Goal: Task Accomplishment & Management: Complete application form

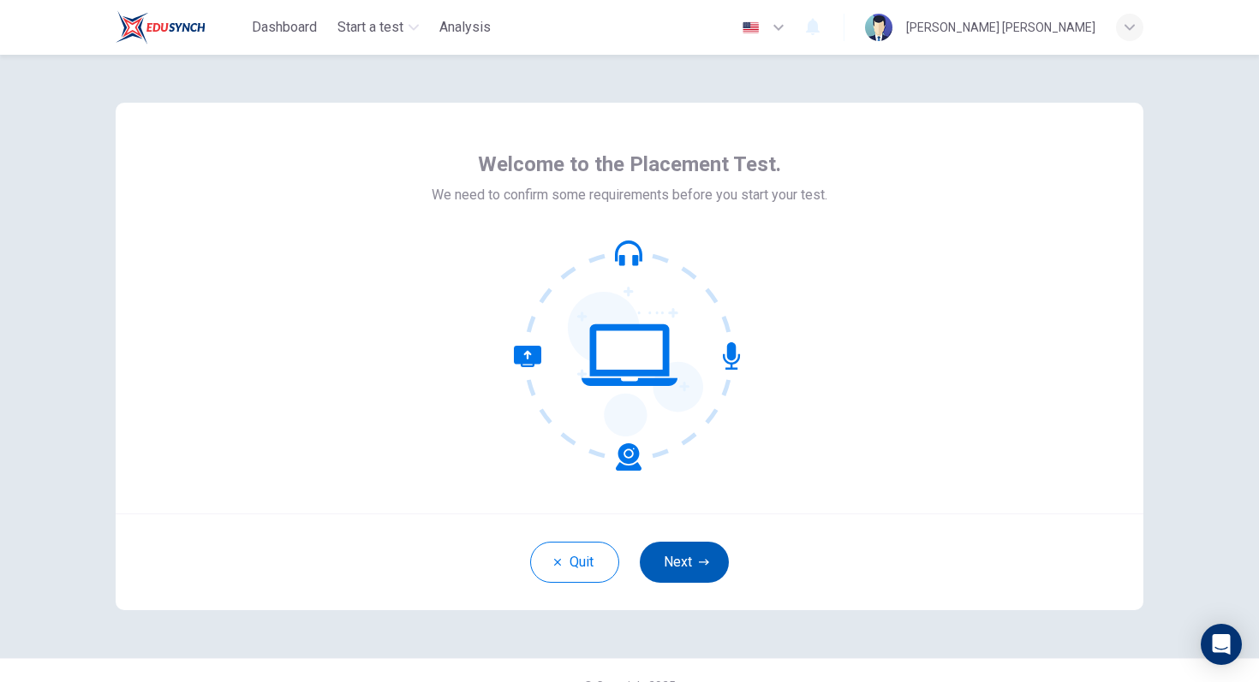
click at [691, 558] on button "Next" at bounding box center [684, 562] width 89 height 41
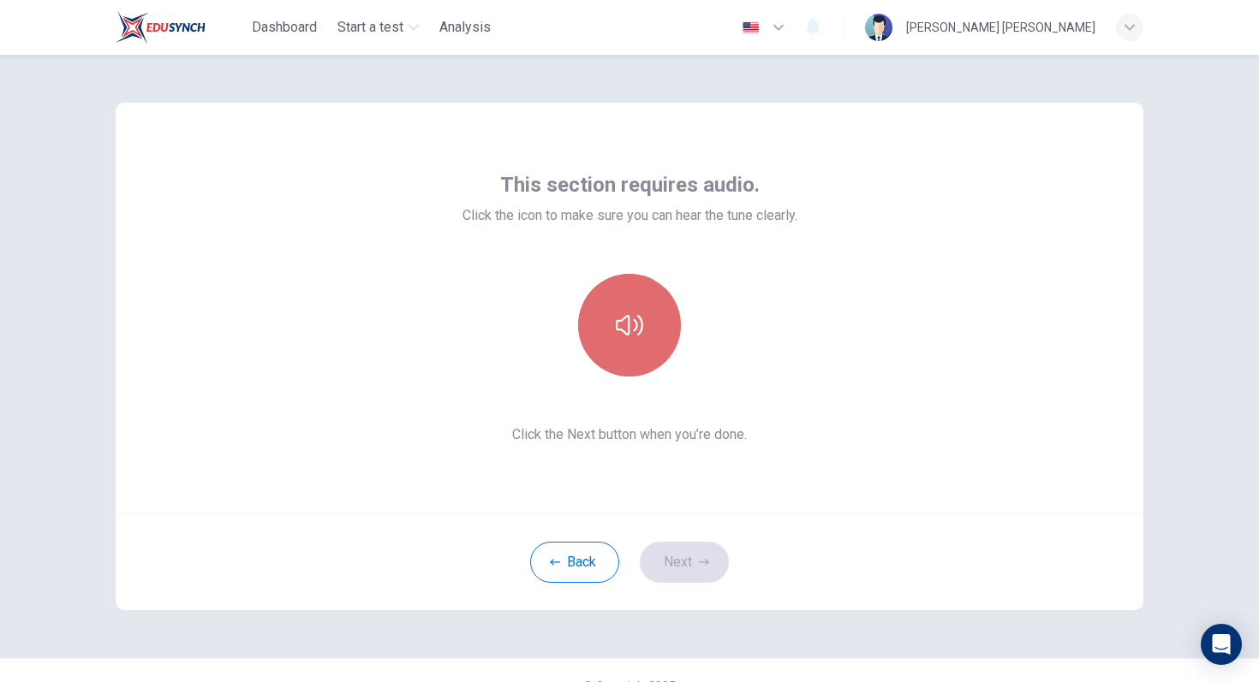
click at [629, 321] on icon "button" at bounding box center [629, 325] width 27 height 27
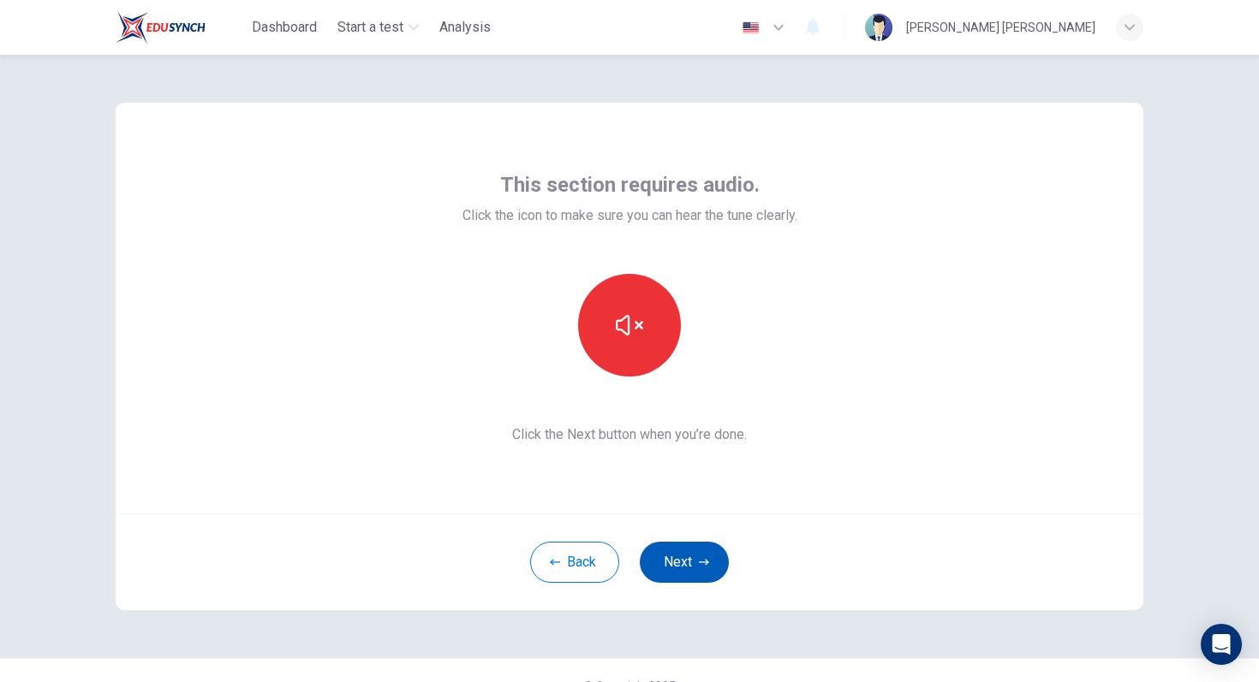
click at [670, 577] on button "Next" at bounding box center [684, 562] width 89 height 41
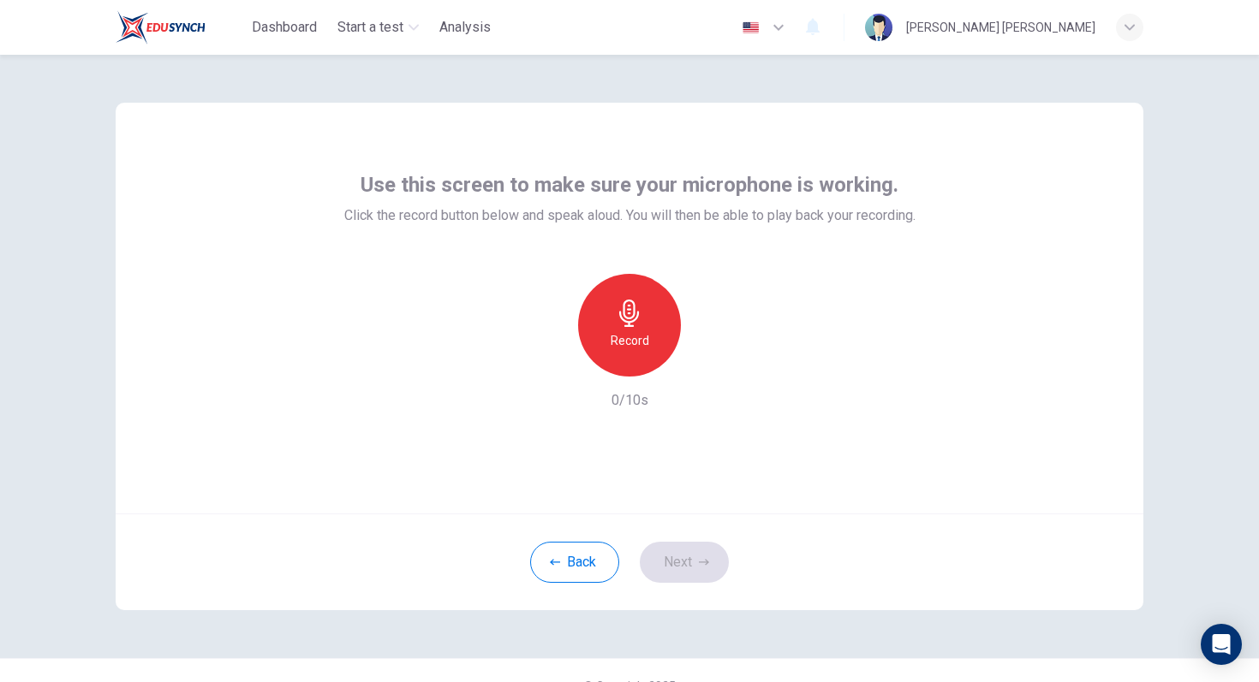
click at [617, 297] on div "Record" at bounding box center [629, 325] width 103 height 103
click at [679, 536] on div "Back Next" at bounding box center [630, 562] width 1028 height 97
click at [680, 551] on button "Next" at bounding box center [684, 562] width 89 height 41
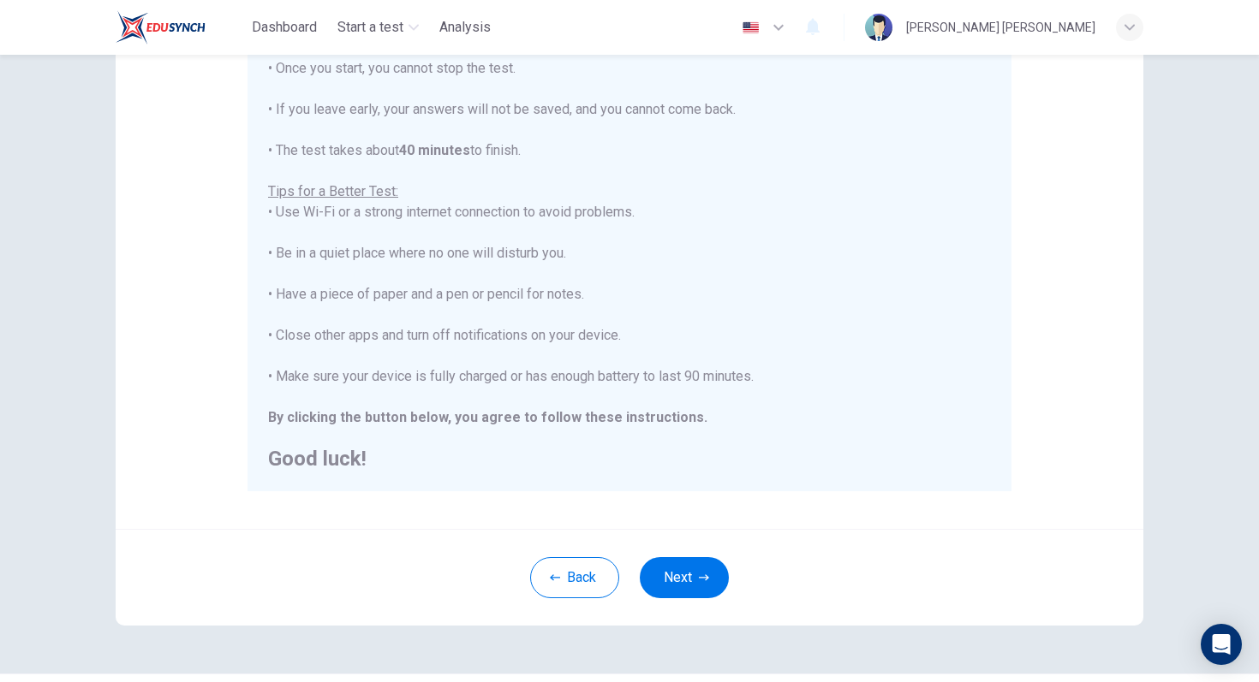
scroll to position [238, 0]
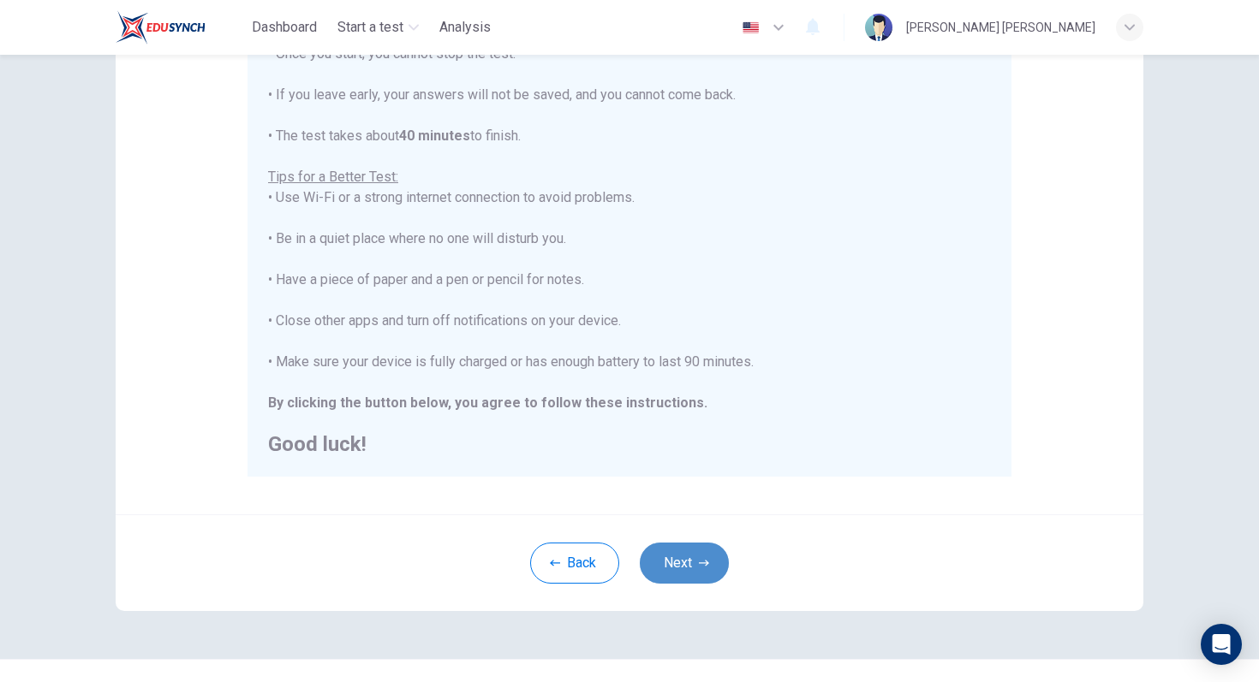
click at [678, 566] on button "Next" at bounding box center [684, 563] width 89 height 41
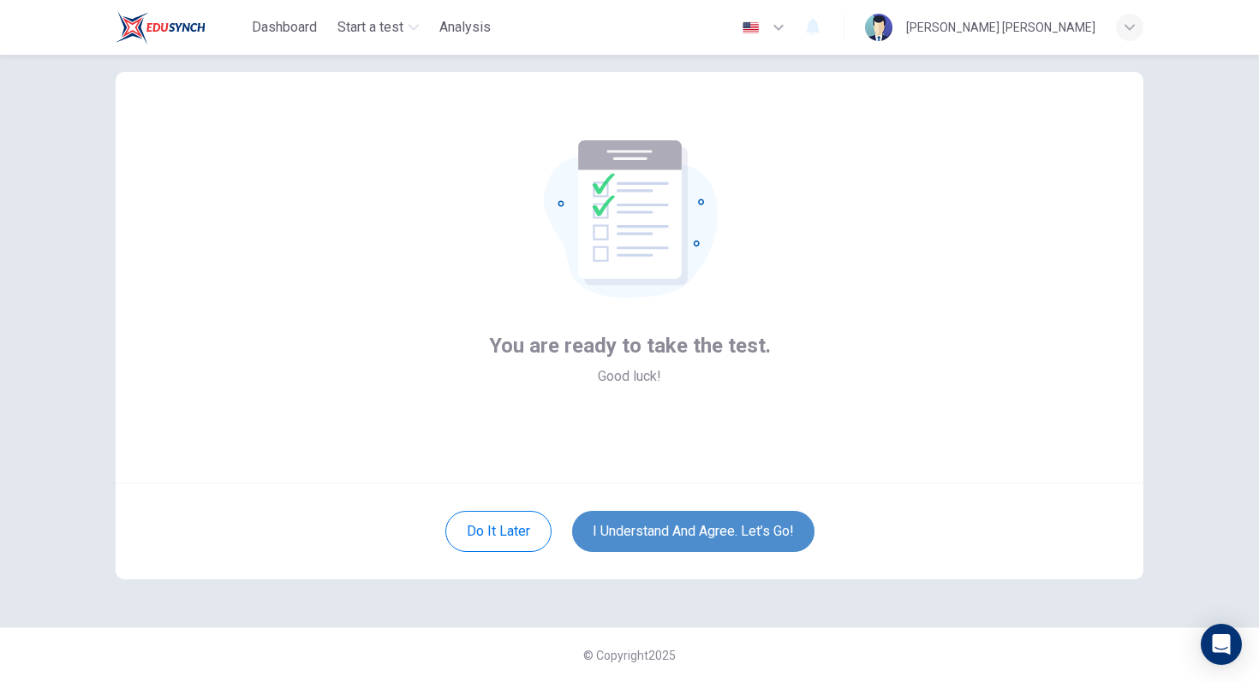
click at [681, 525] on button "I understand and agree. Let’s go!" at bounding box center [693, 531] width 242 height 41
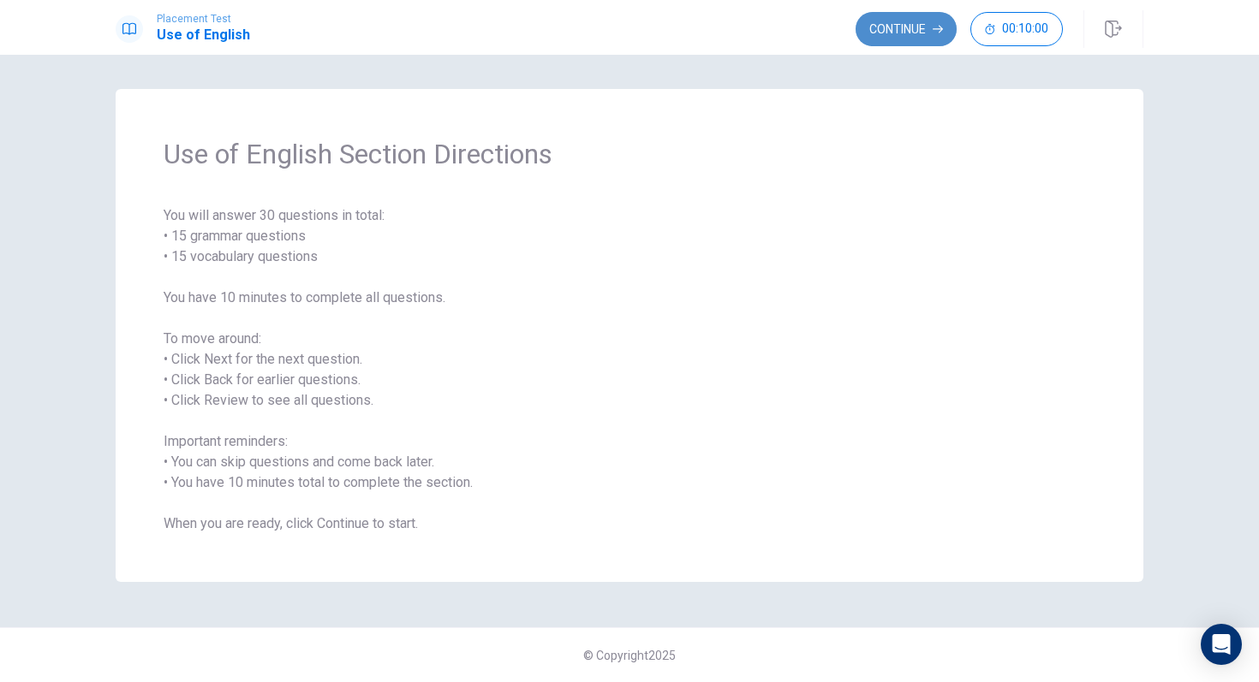
click at [885, 31] on button "Continue" at bounding box center [905, 29] width 101 height 34
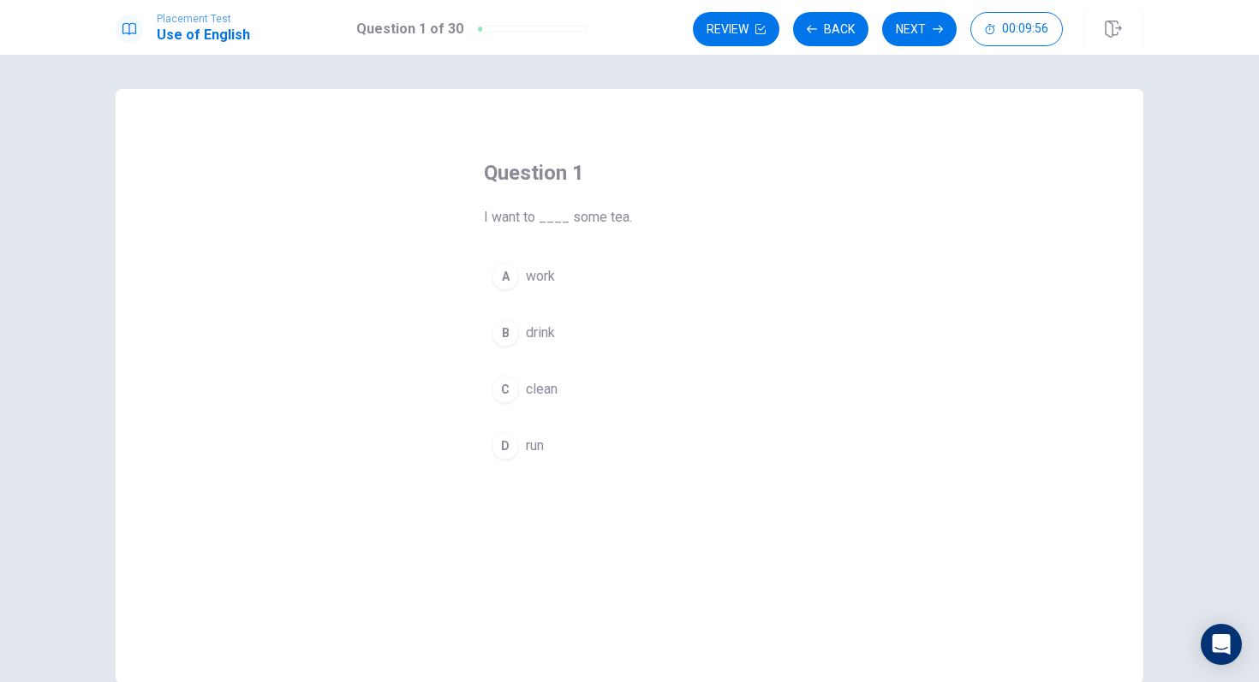
click at [515, 340] on div "B" at bounding box center [505, 332] width 27 height 27
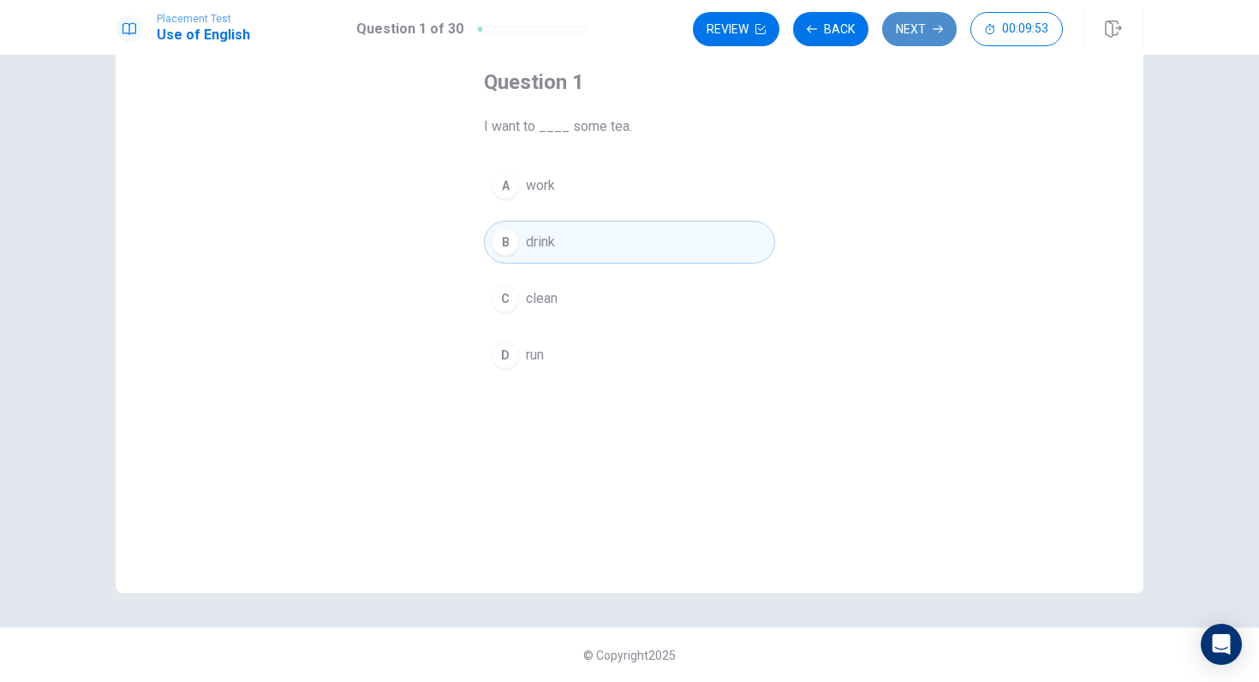
click at [912, 24] on button "Next" at bounding box center [919, 29] width 74 height 34
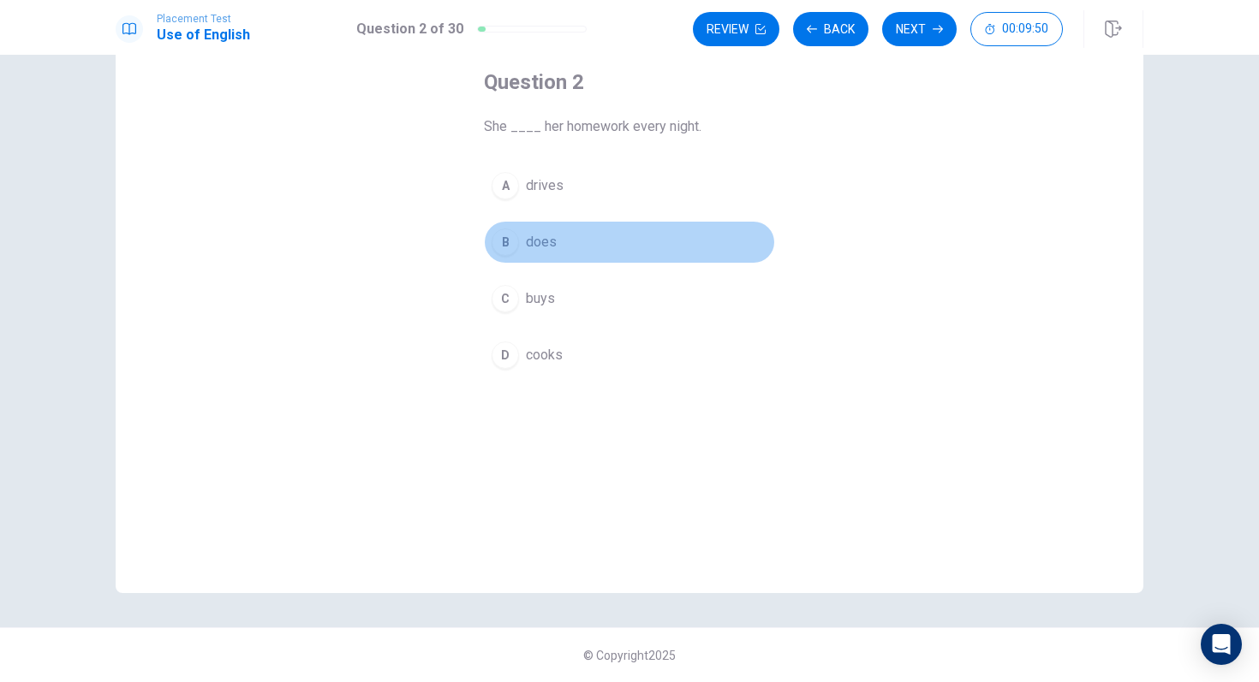
click at [542, 238] on span "does" at bounding box center [541, 242] width 31 height 21
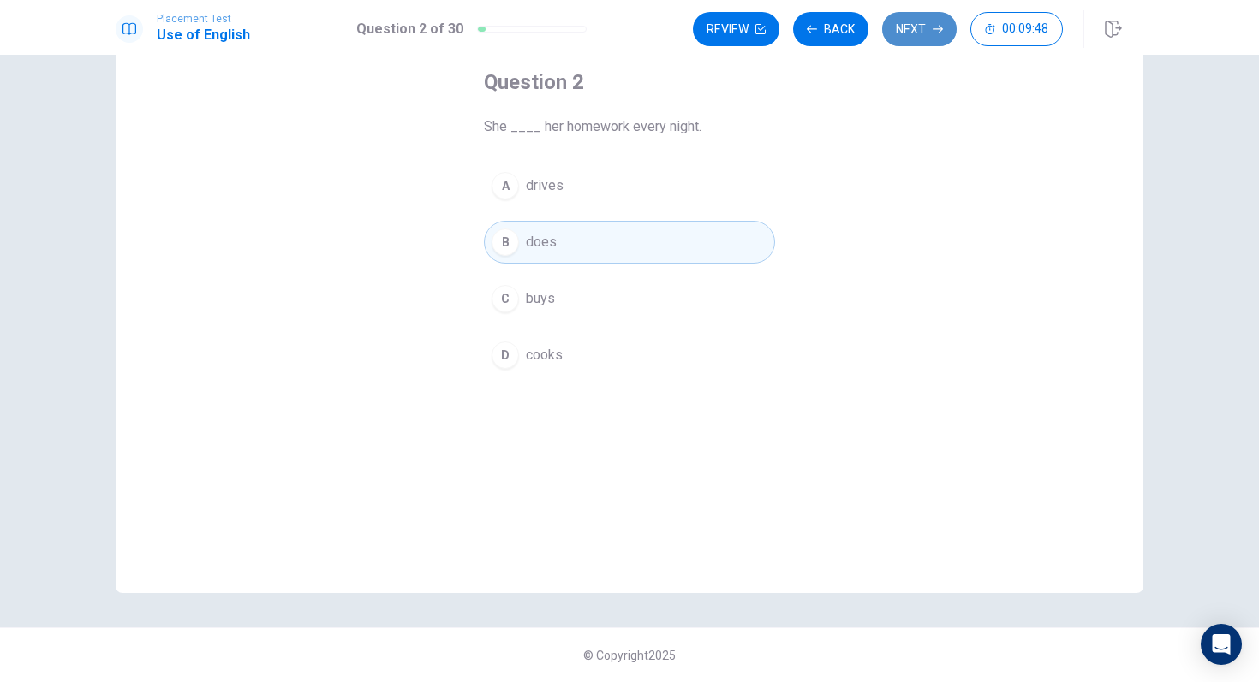
click at [930, 21] on button "Next" at bounding box center [919, 29] width 74 height 34
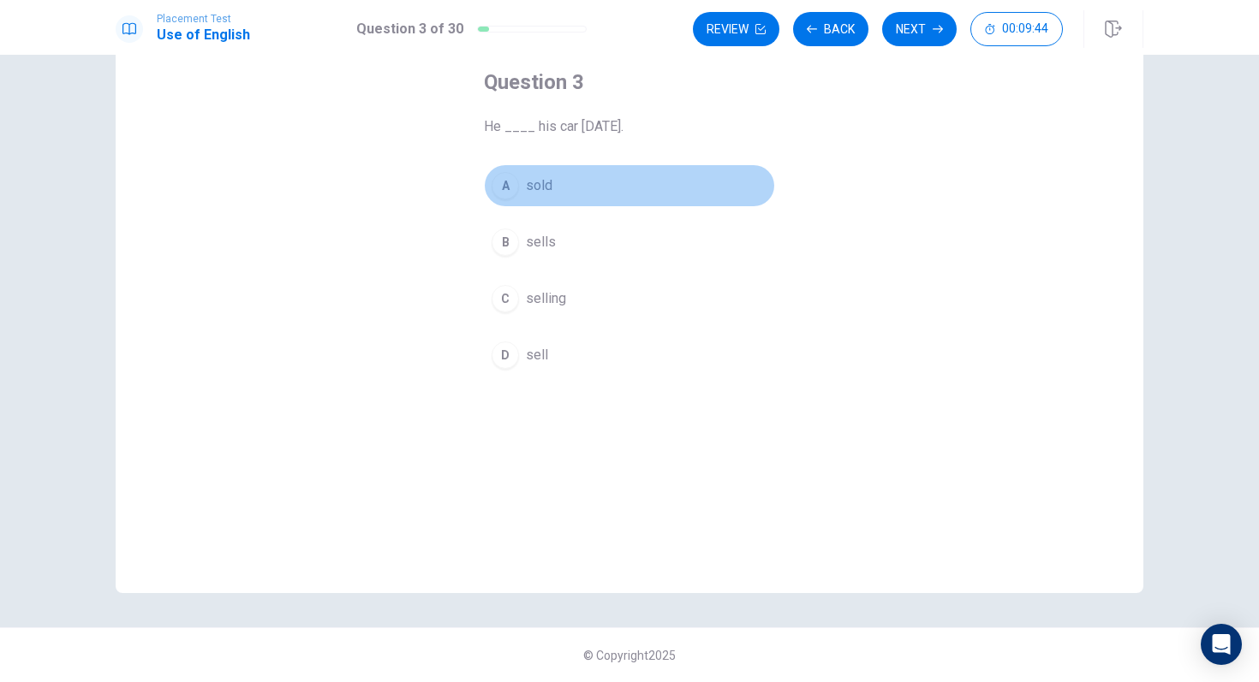
click at [538, 190] on span "sold" at bounding box center [539, 186] width 27 height 21
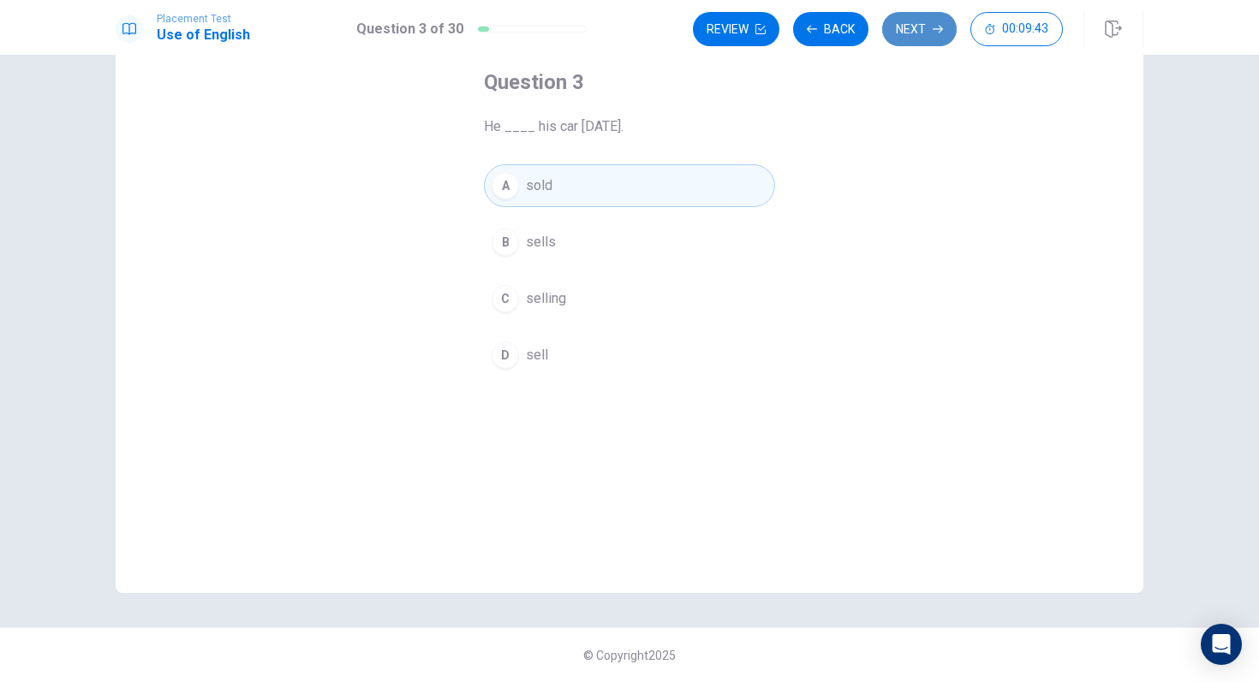
click at [906, 35] on button "Next" at bounding box center [919, 29] width 74 height 34
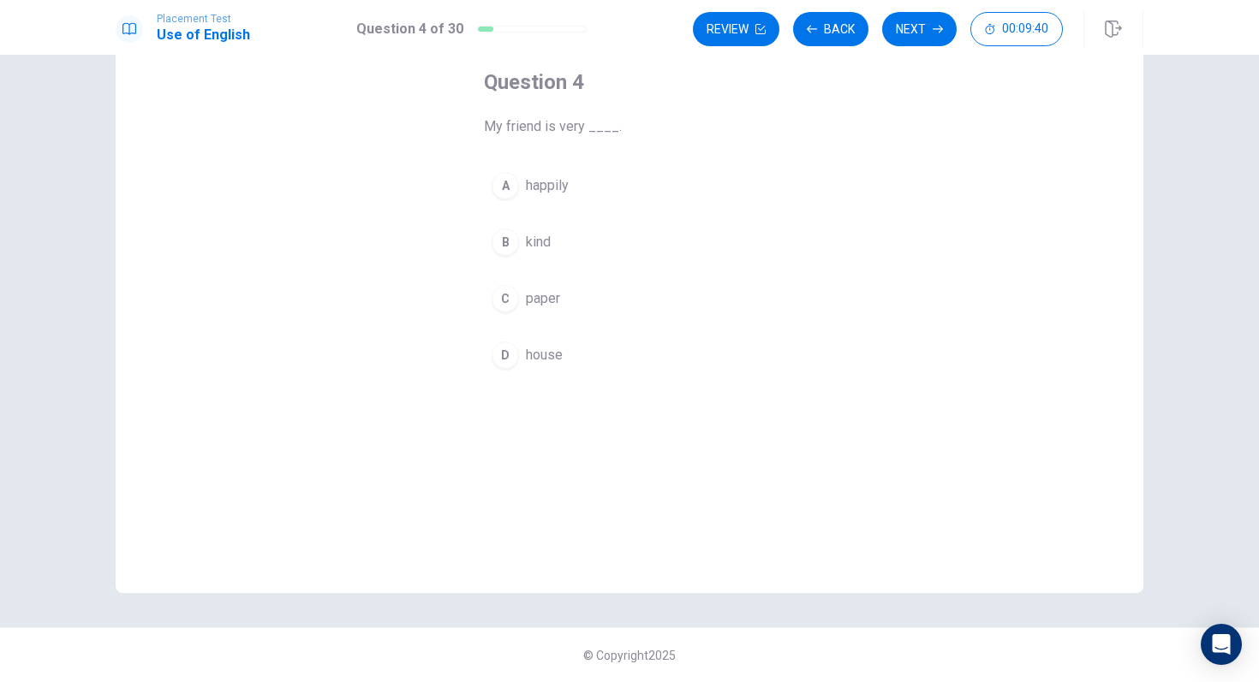
click at [532, 251] on span "kind" at bounding box center [538, 242] width 25 height 21
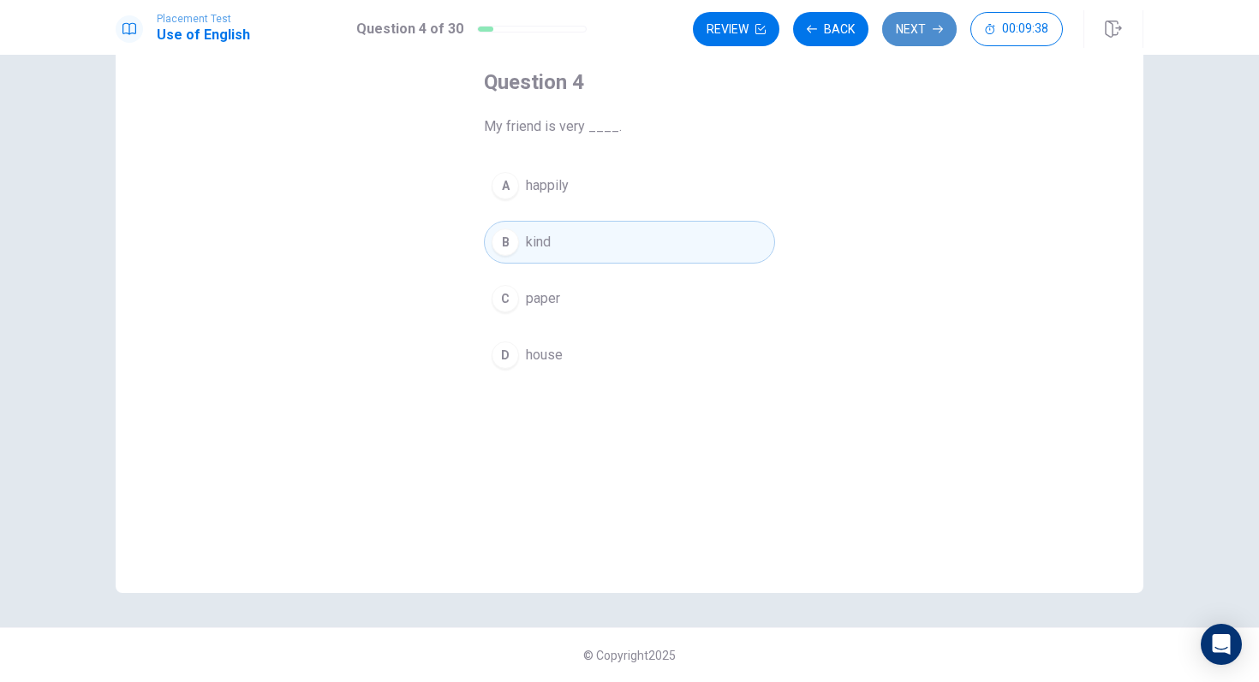
click at [929, 22] on button "Next" at bounding box center [919, 29] width 74 height 34
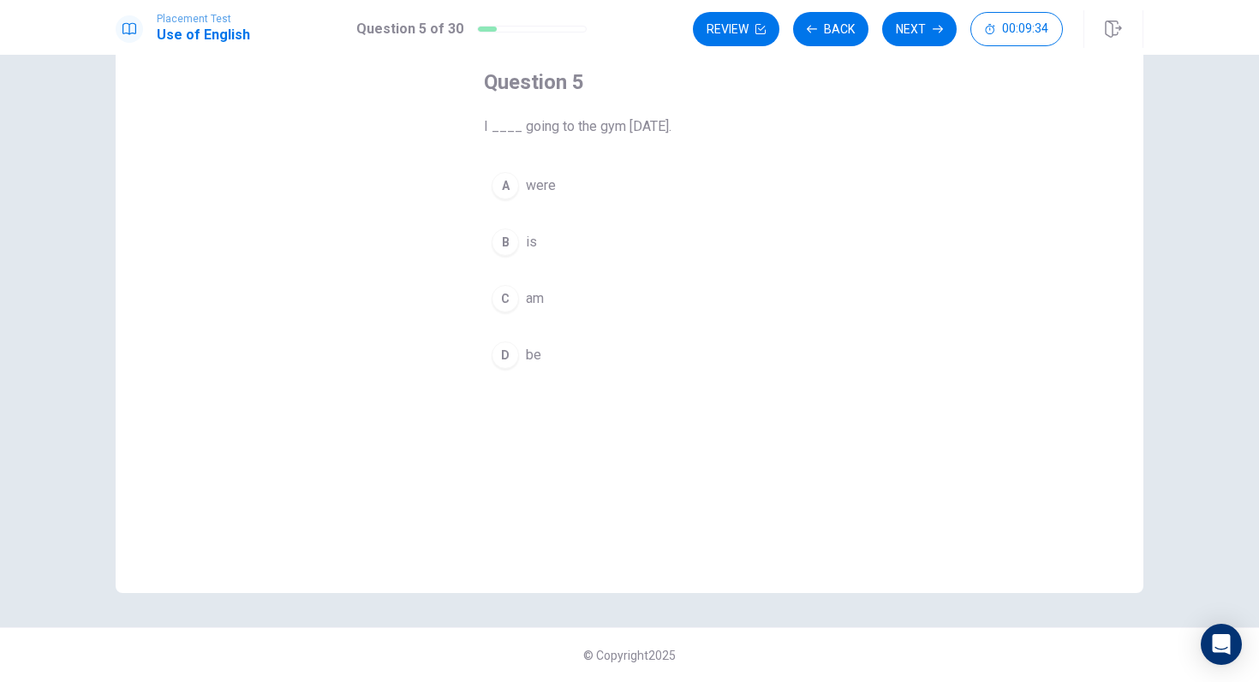
click at [527, 289] on span "am" at bounding box center [535, 299] width 18 height 21
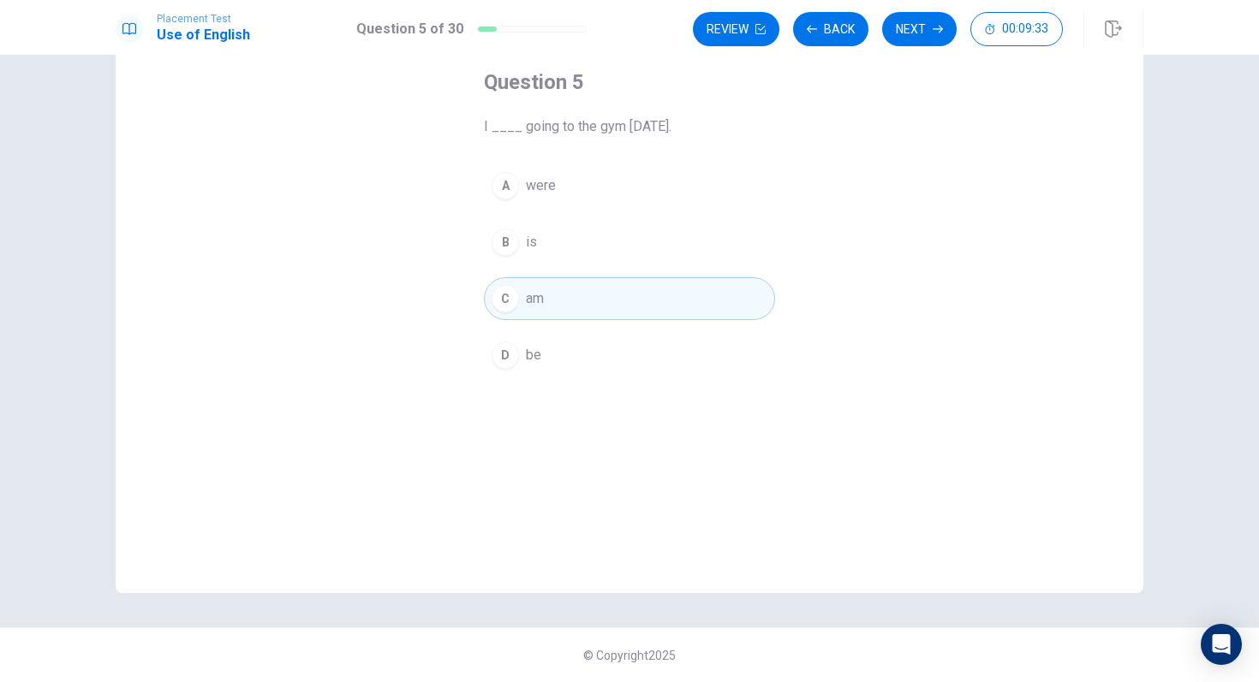
click at [931, 21] on button "Next" at bounding box center [919, 29] width 74 height 34
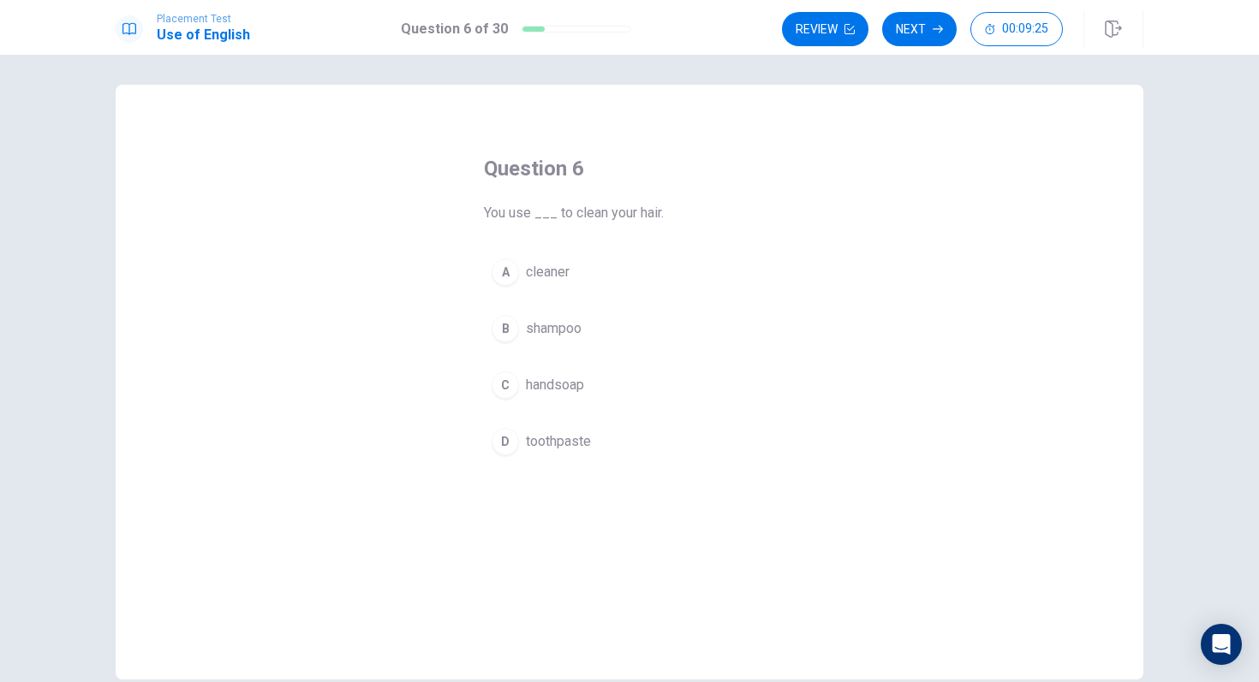
scroll to position [1, 0]
click at [544, 334] on span "shampoo" at bounding box center [554, 332] width 56 height 21
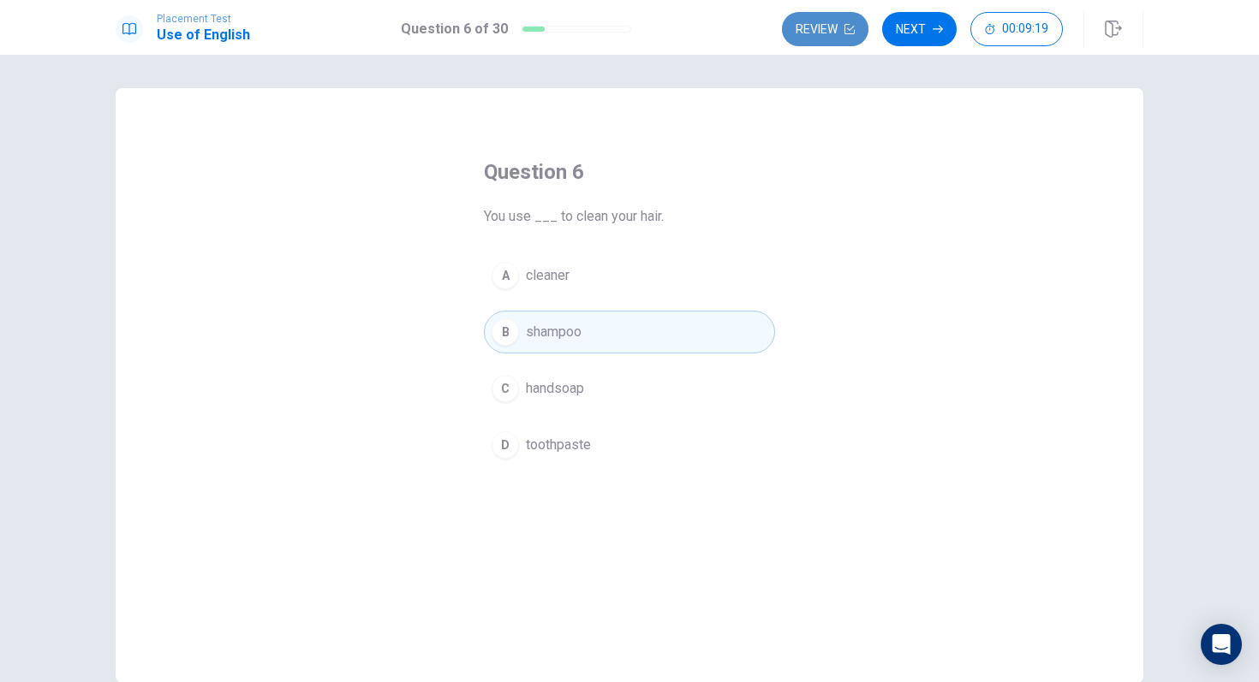
click at [807, 39] on button "Review" at bounding box center [825, 29] width 86 height 34
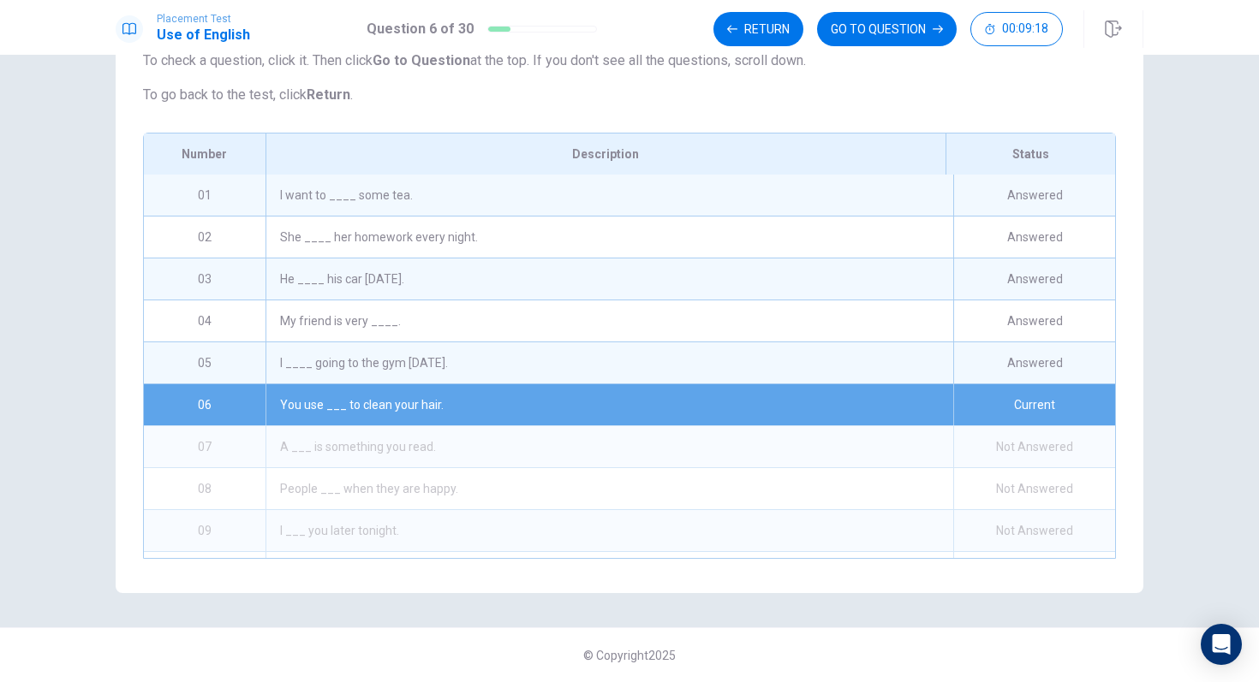
scroll to position [182, 0]
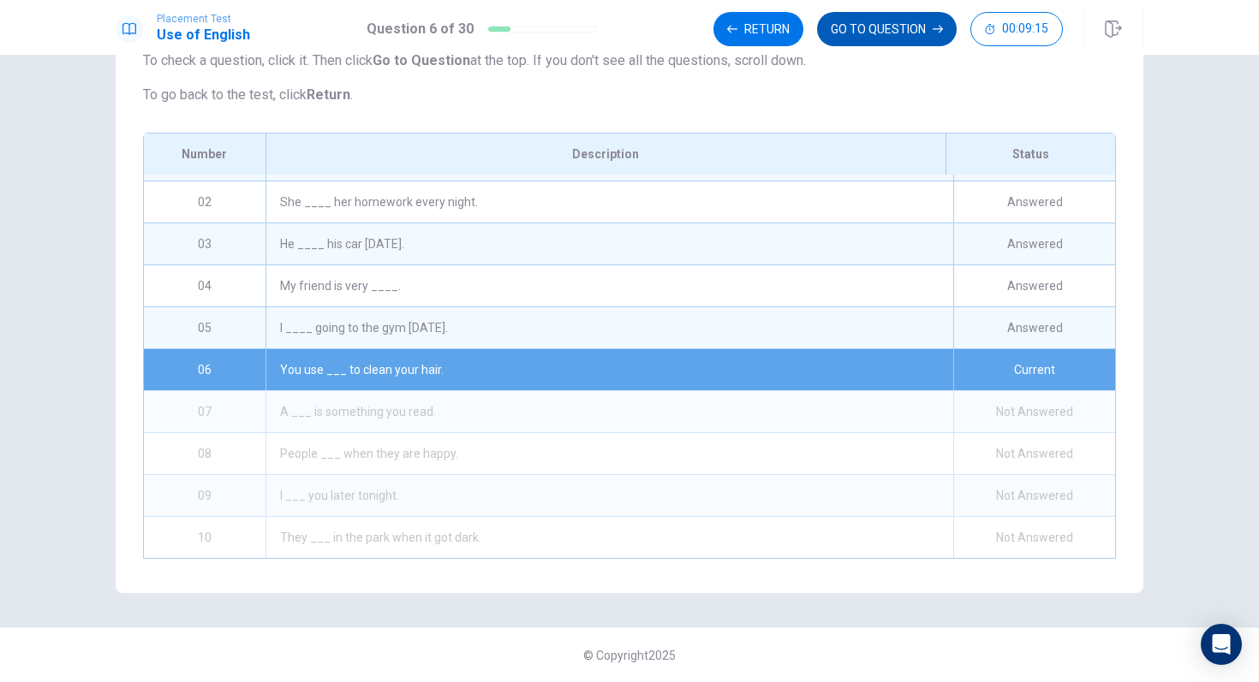
click at [909, 30] on button "GO TO QUESTION" at bounding box center [887, 29] width 140 height 34
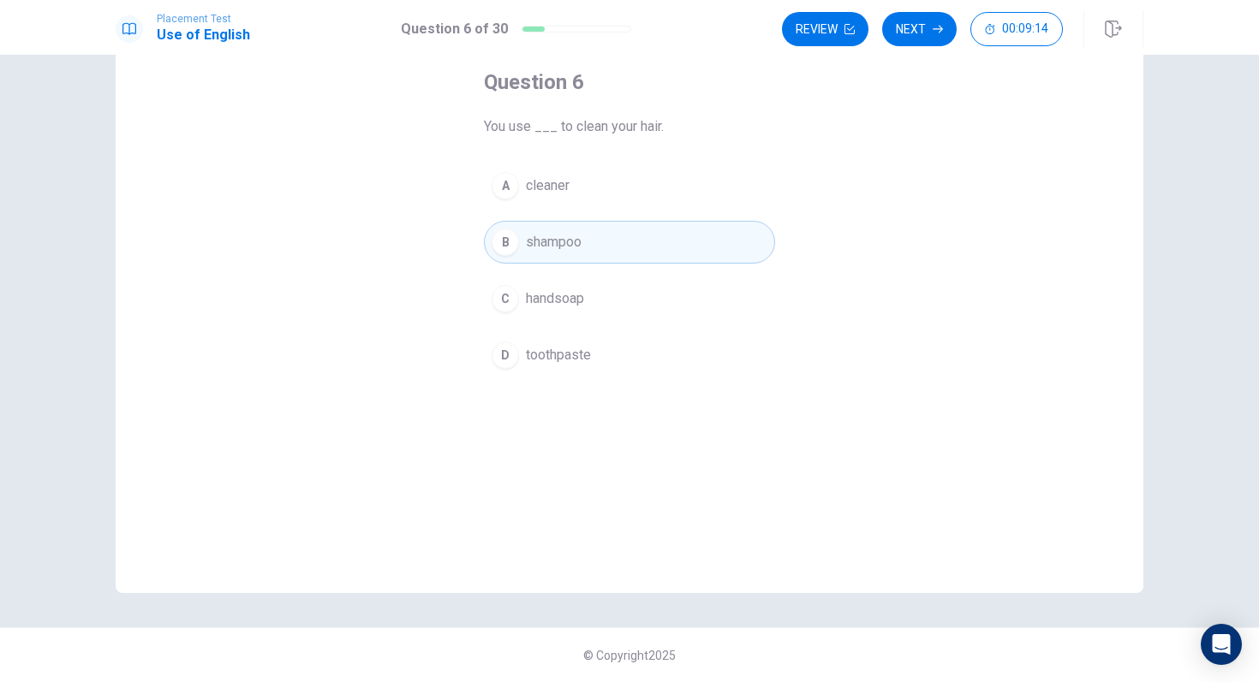
scroll to position [53, 0]
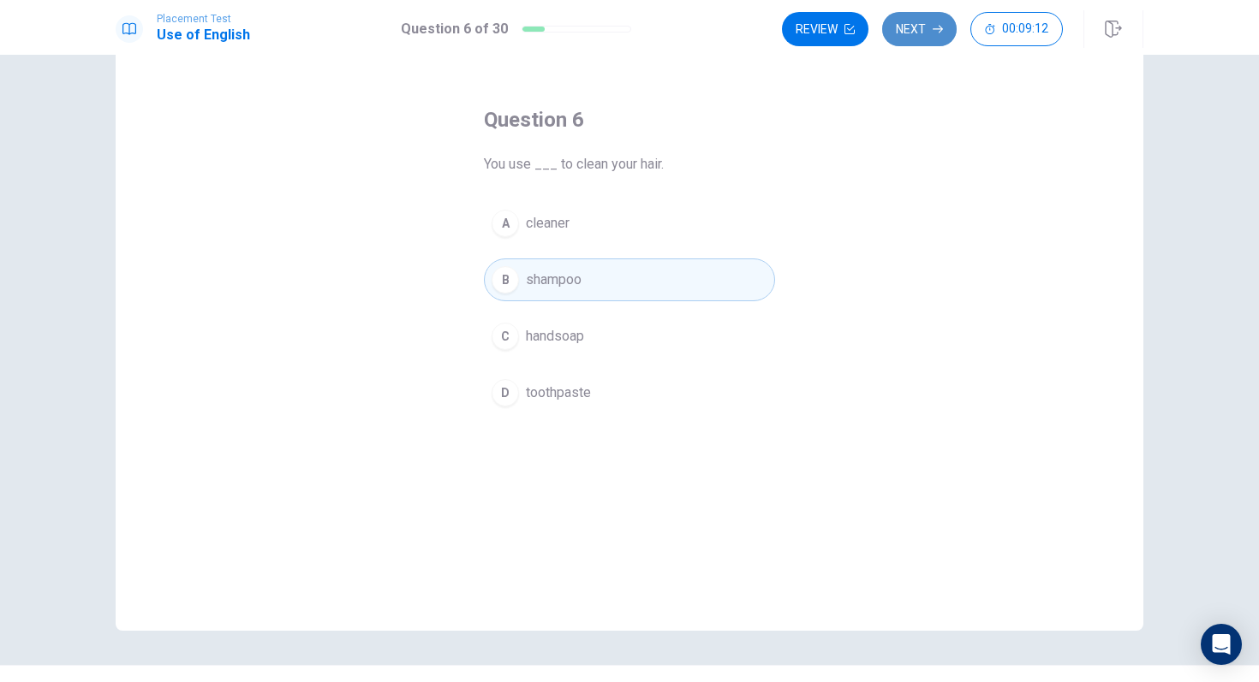
click at [914, 17] on button "Next" at bounding box center [919, 29] width 74 height 34
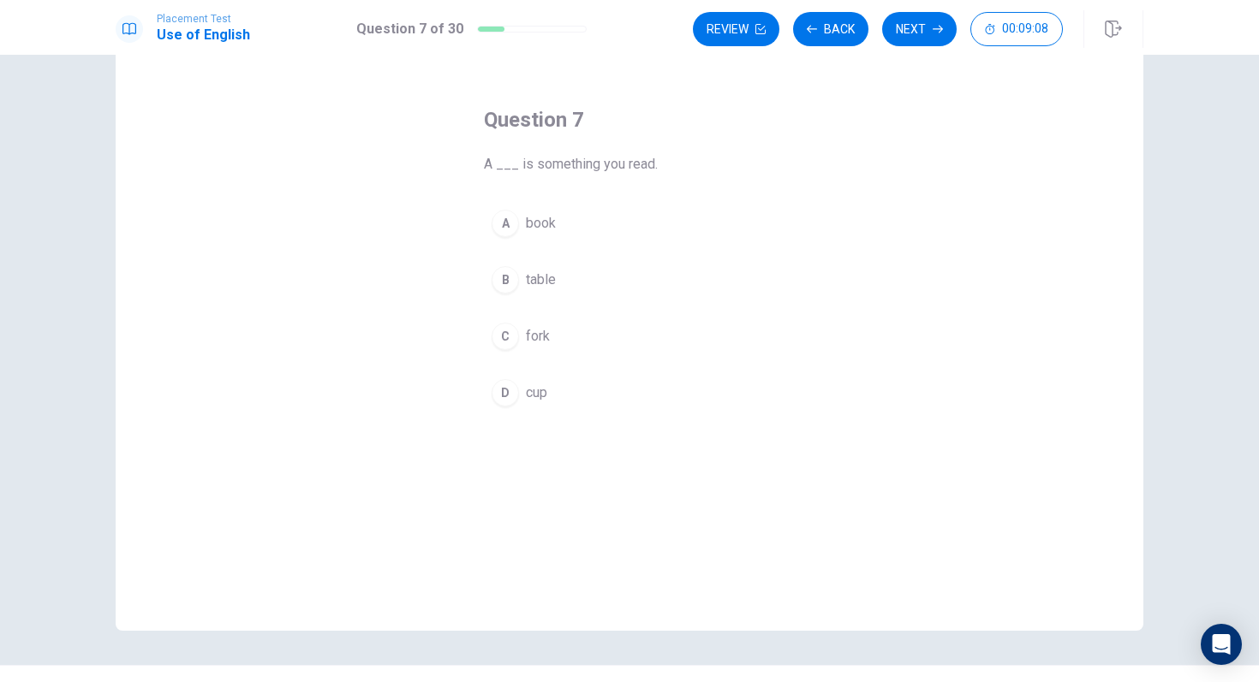
click at [544, 227] on span "book" at bounding box center [541, 223] width 30 height 21
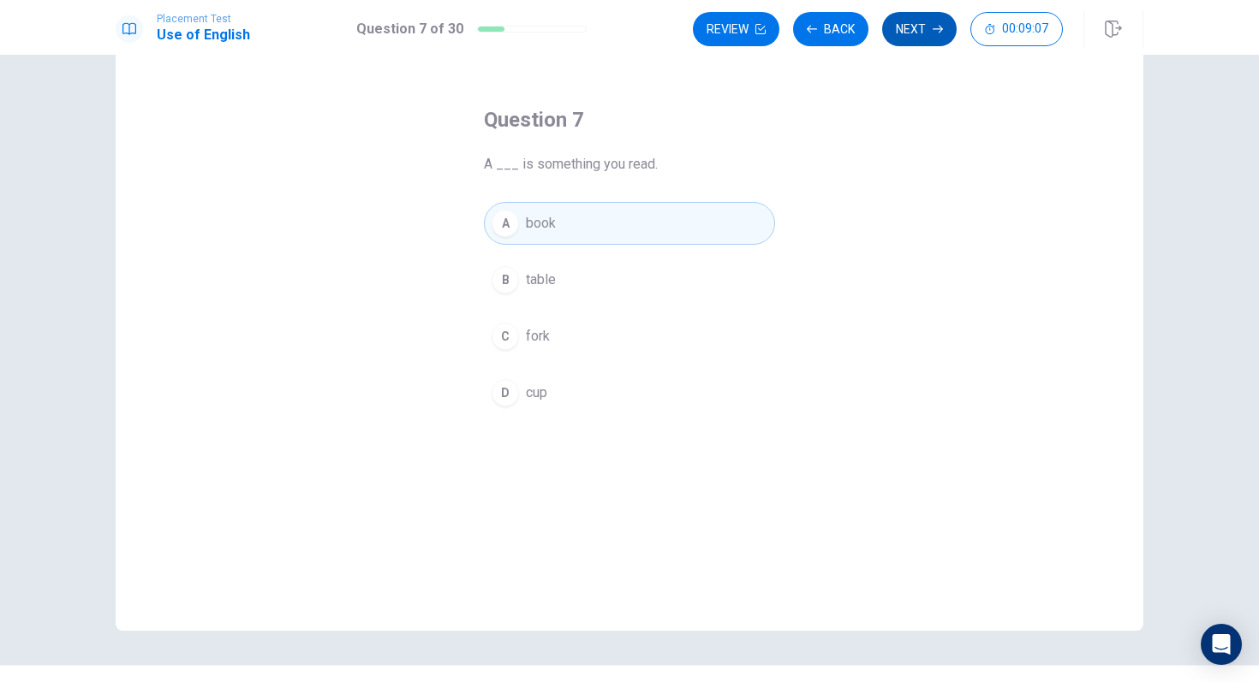
click at [906, 34] on button "Next" at bounding box center [919, 29] width 74 height 34
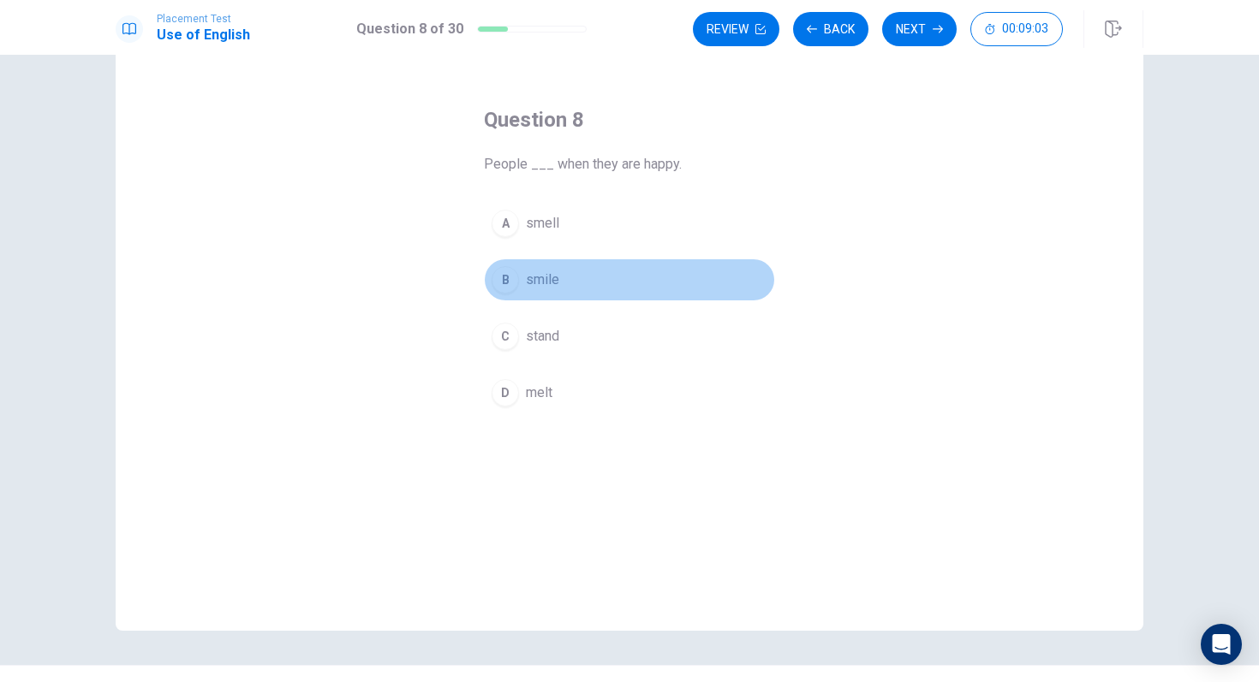
click at [553, 274] on span "smile" at bounding box center [542, 280] width 33 height 21
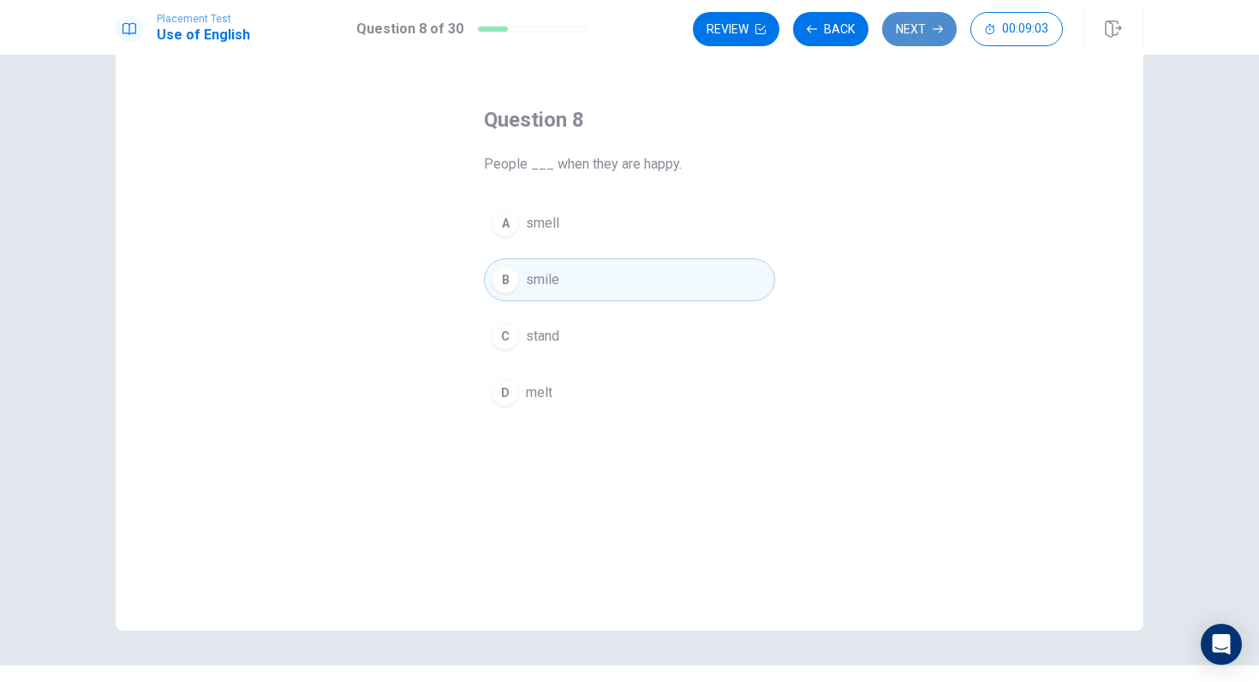
click at [914, 30] on button "Next" at bounding box center [919, 29] width 74 height 34
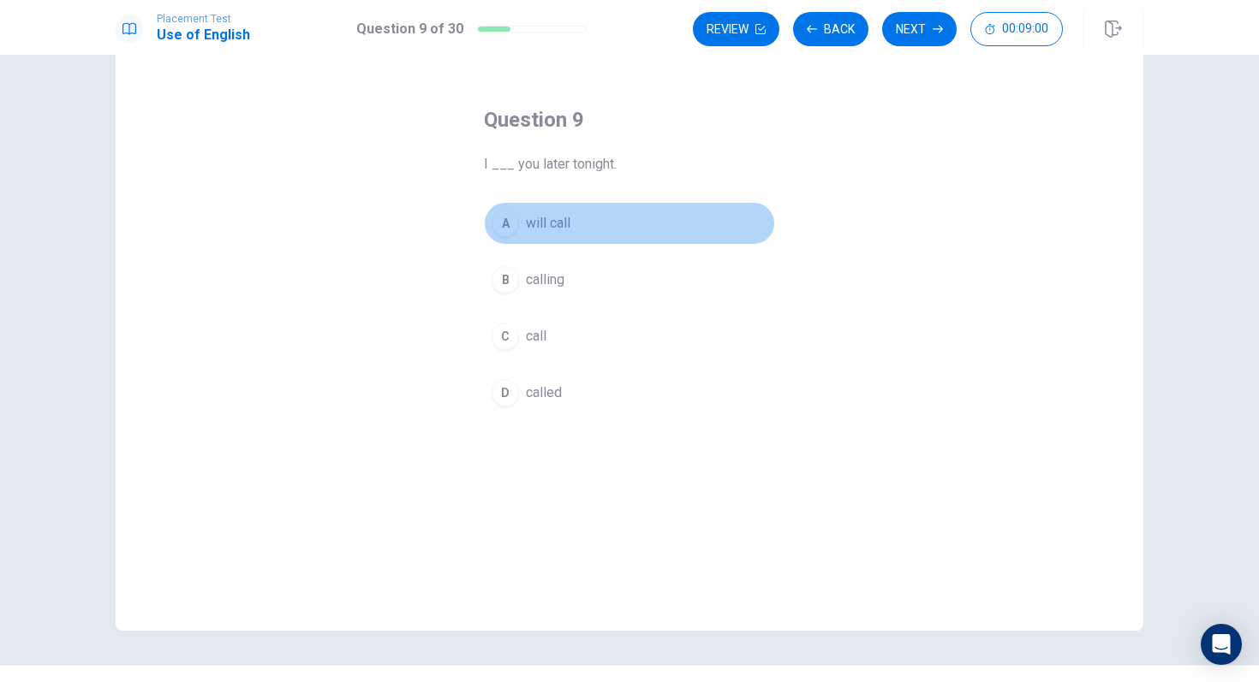
click at [567, 225] on span "will call" at bounding box center [548, 223] width 45 height 21
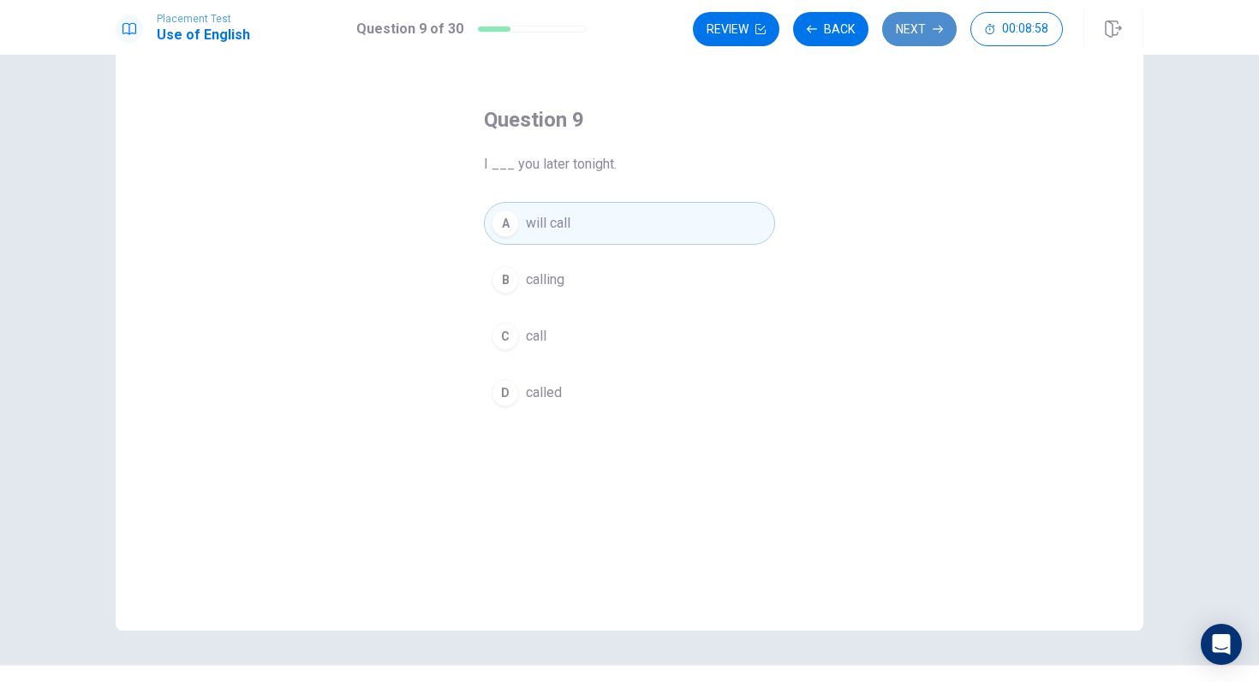
click at [932, 24] on button "Next" at bounding box center [919, 29] width 74 height 34
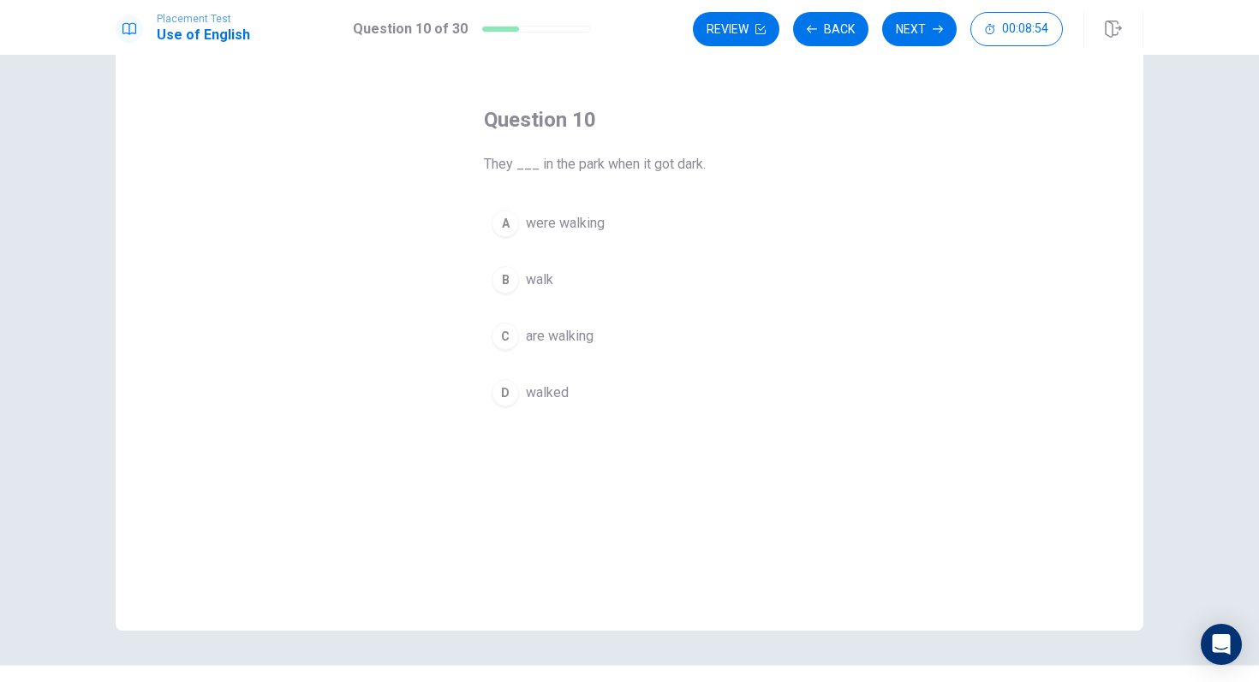
click at [563, 236] on button "A were walking" at bounding box center [629, 223] width 291 height 43
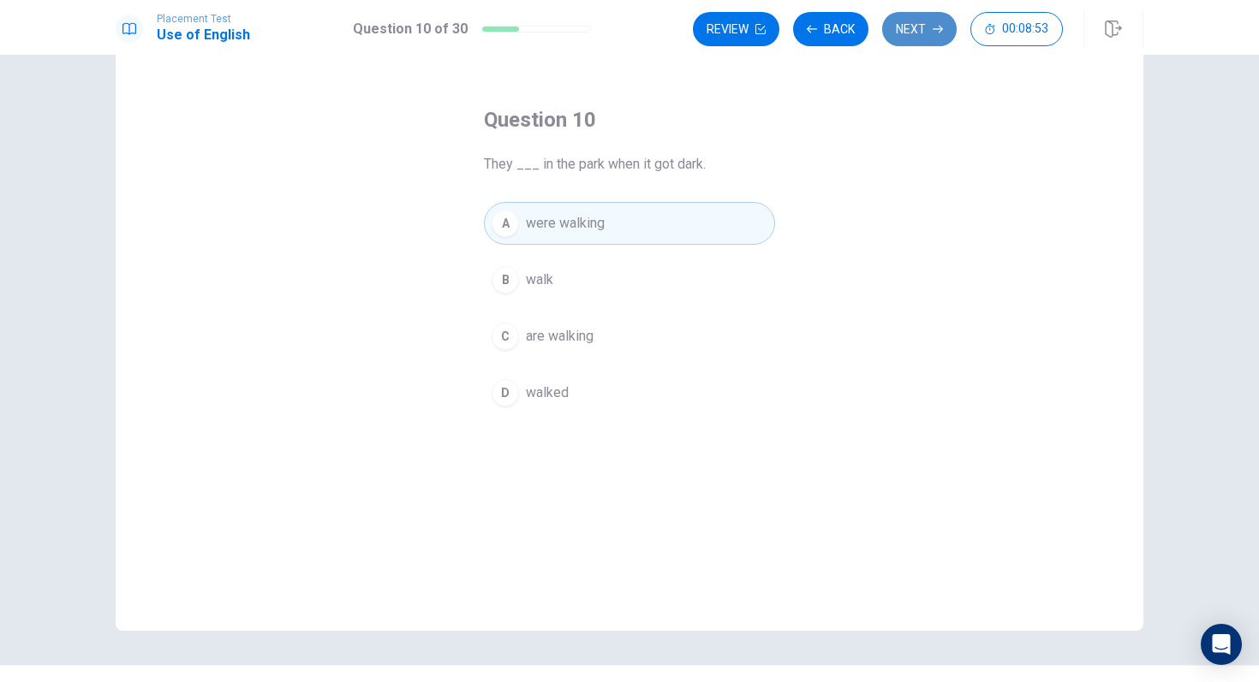
click at [928, 33] on button "Next" at bounding box center [919, 29] width 74 height 34
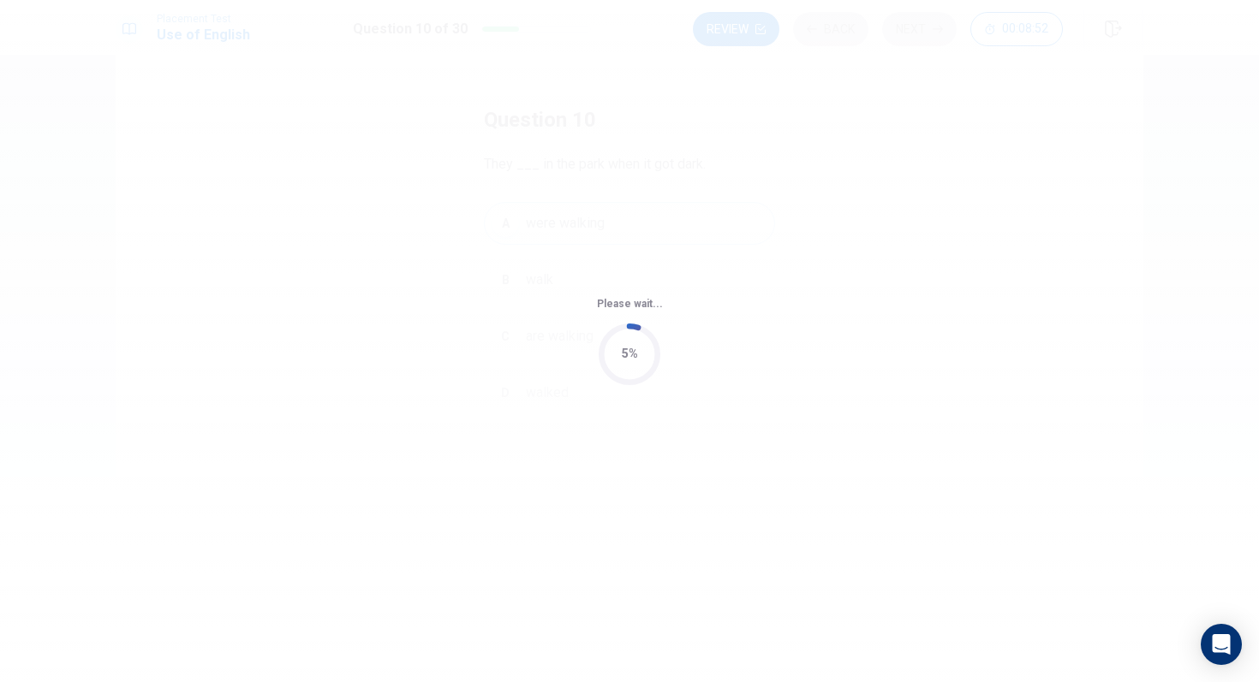
scroll to position [0, 0]
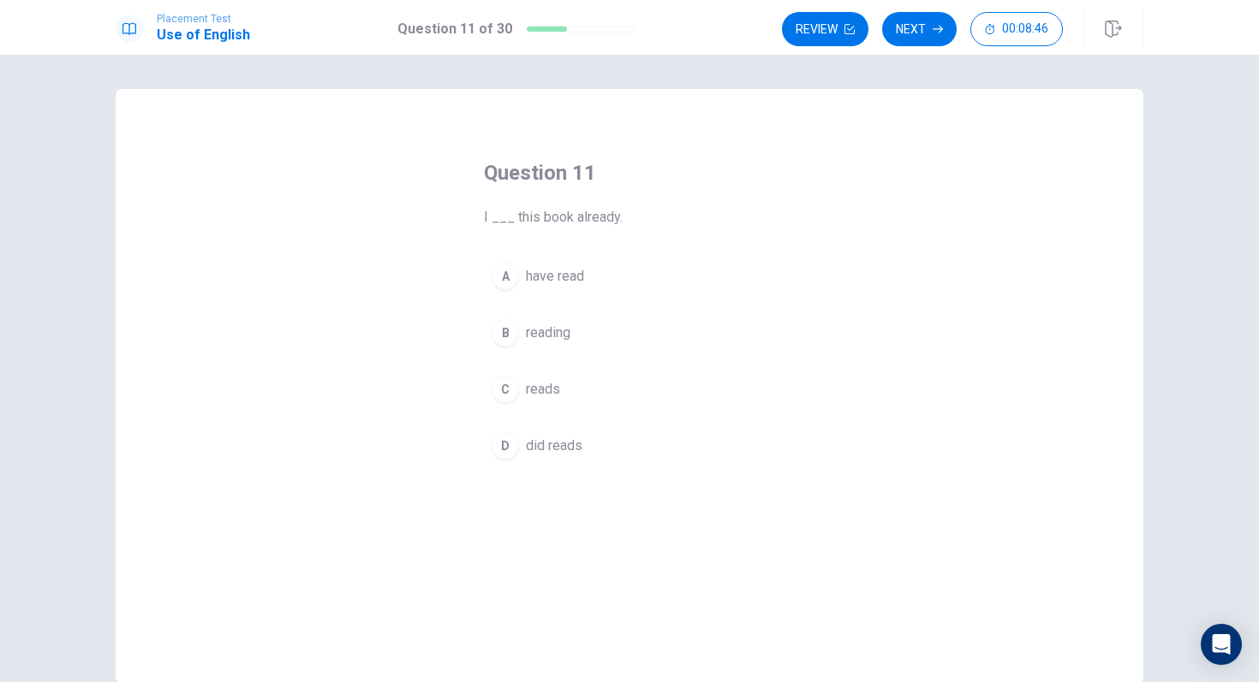
click at [563, 296] on button "A have read" at bounding box center [629, 276] width 291 height 43
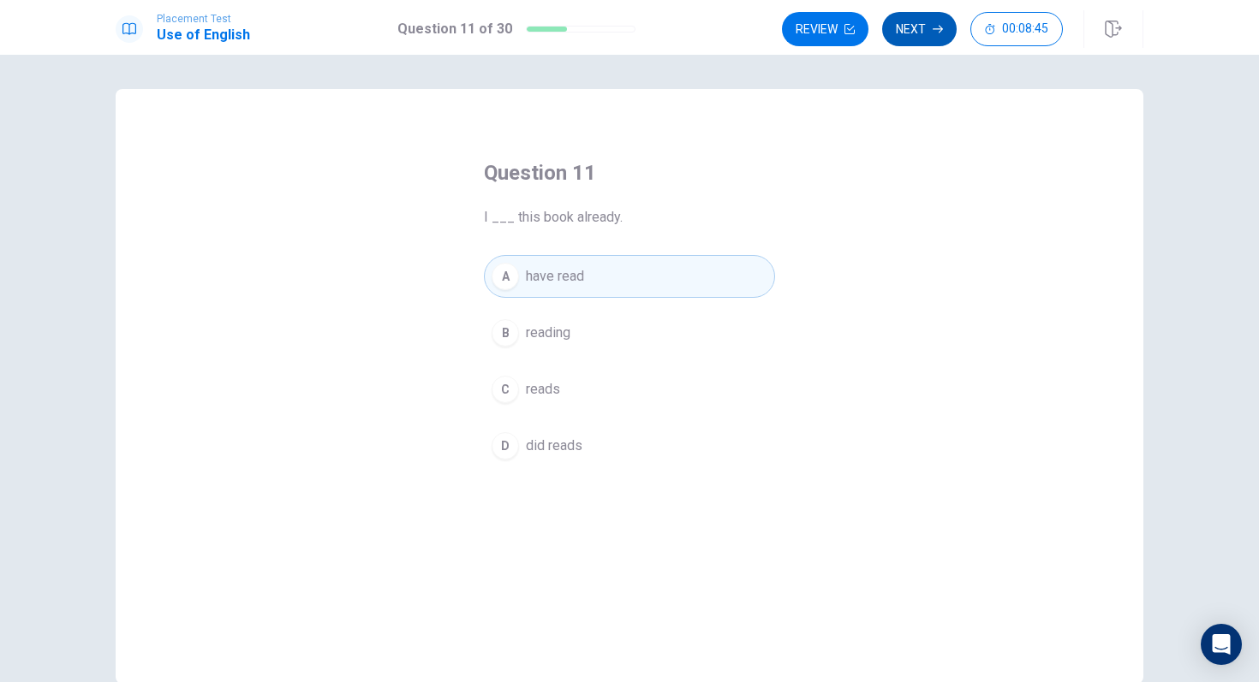
click at [938, 29] on icon "button" at bounding box center [937, 30] width 10 height 8
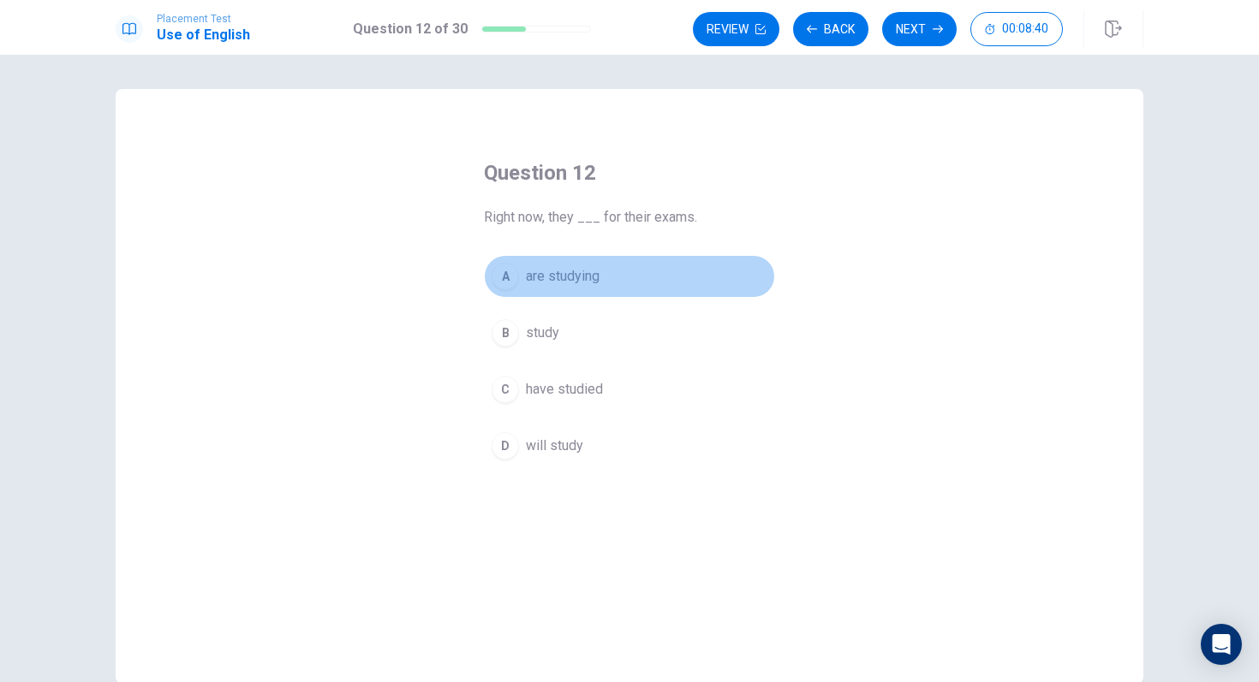
click at [585, 280] on span "are studying" at bounding box center [563, 276] width 74 height 21
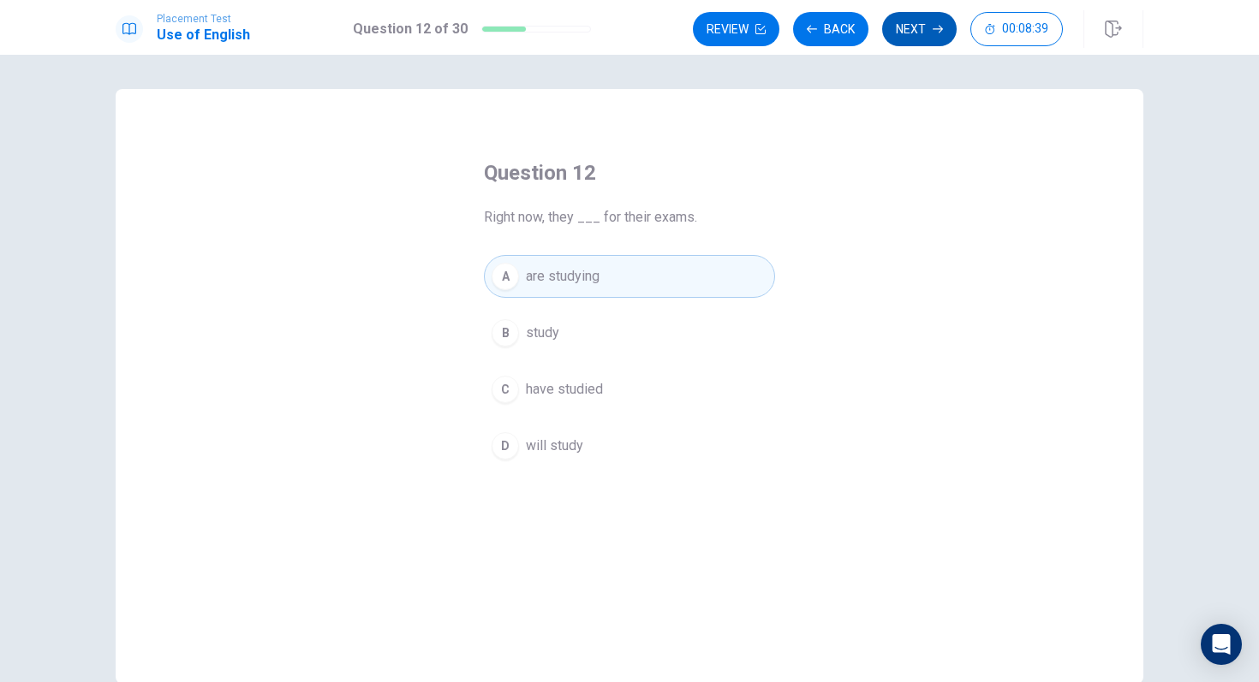
click at [932, 40] on button "Next" at bounding box center [919, 29] width 74 height 34
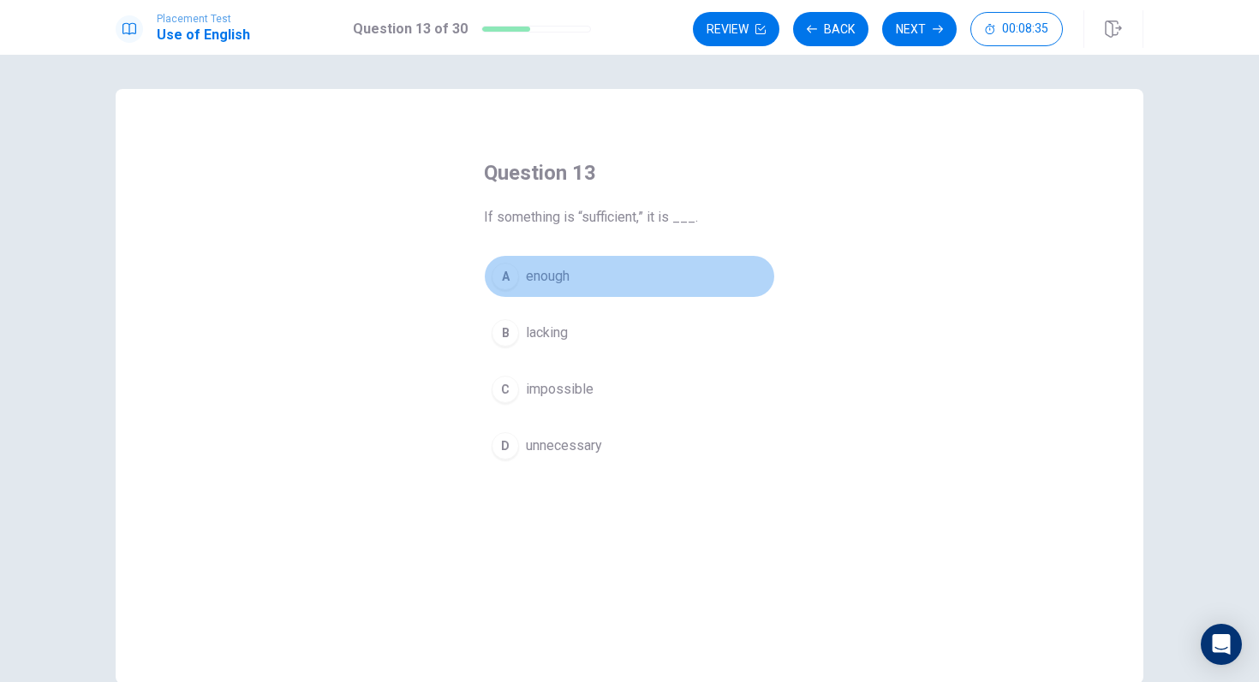
click at [575, 279] on button "A enough" at bounding box center [629, 276] width 291 height 43
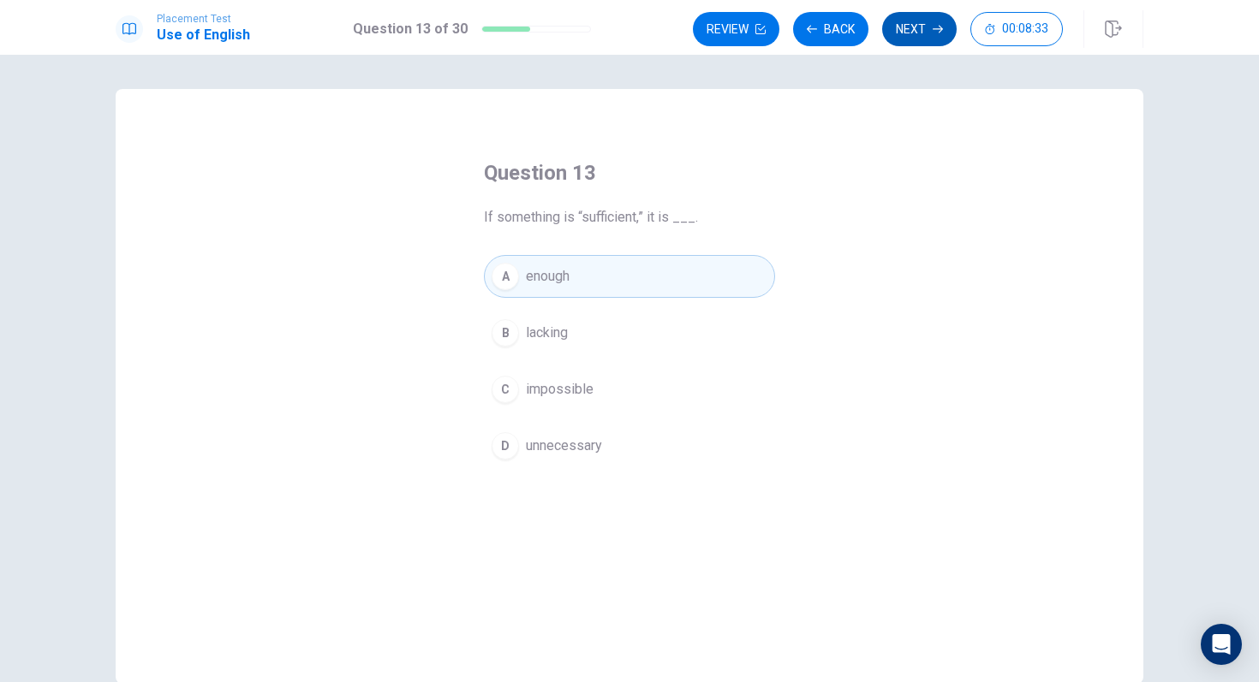
click at [912, 32] on button "Next" at bounding box center [919, 29] width 74 height 34
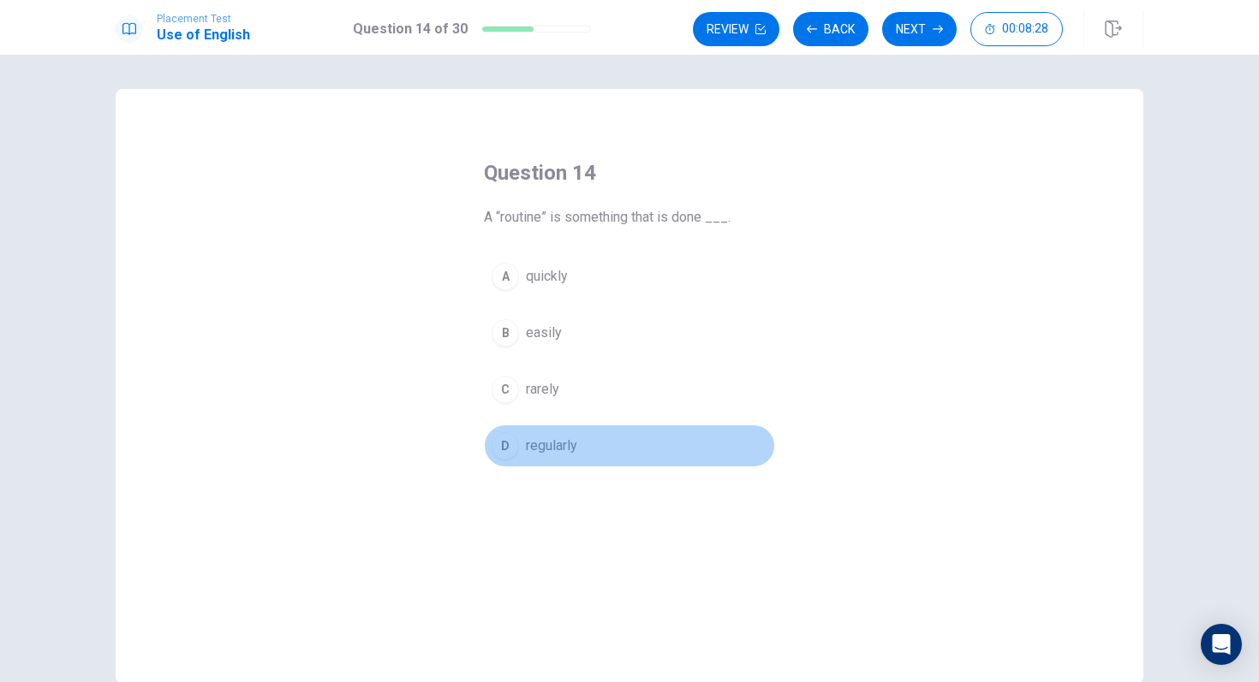
click at [561, 436] on span "regularly" at bounding box center [551, 446] width 51 height 21
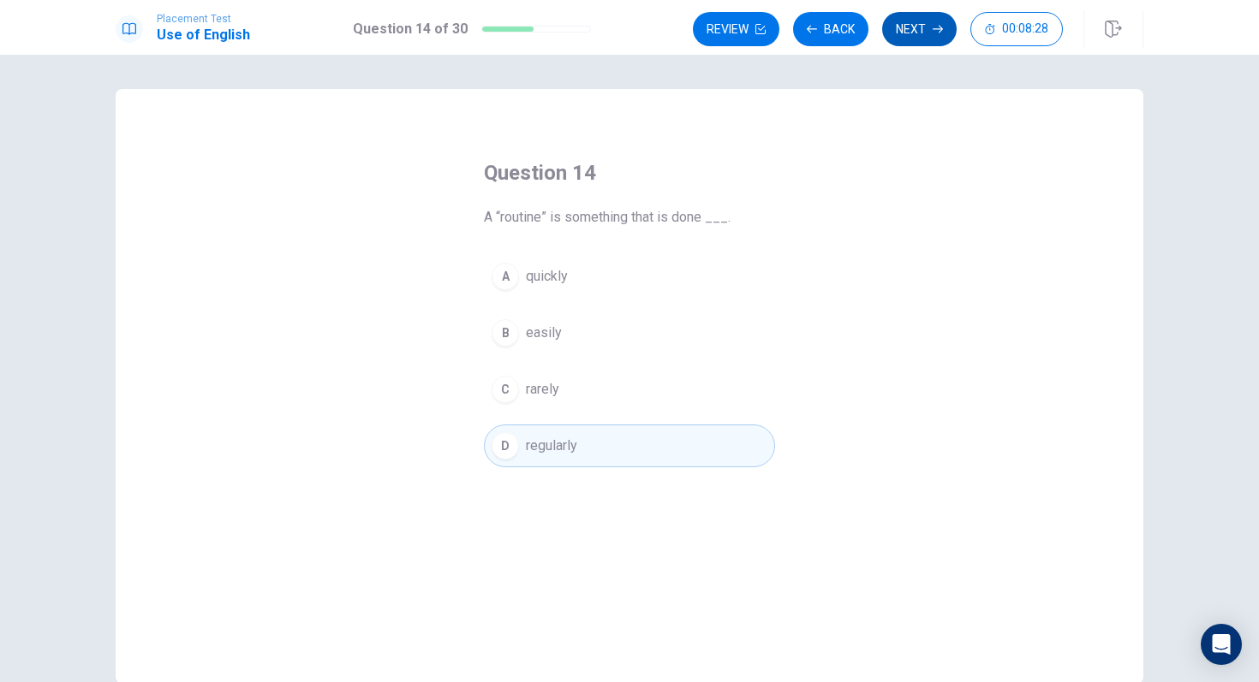
click at [917, 23] on button "Next" at bounding box center [919, 29] width 74 height 34
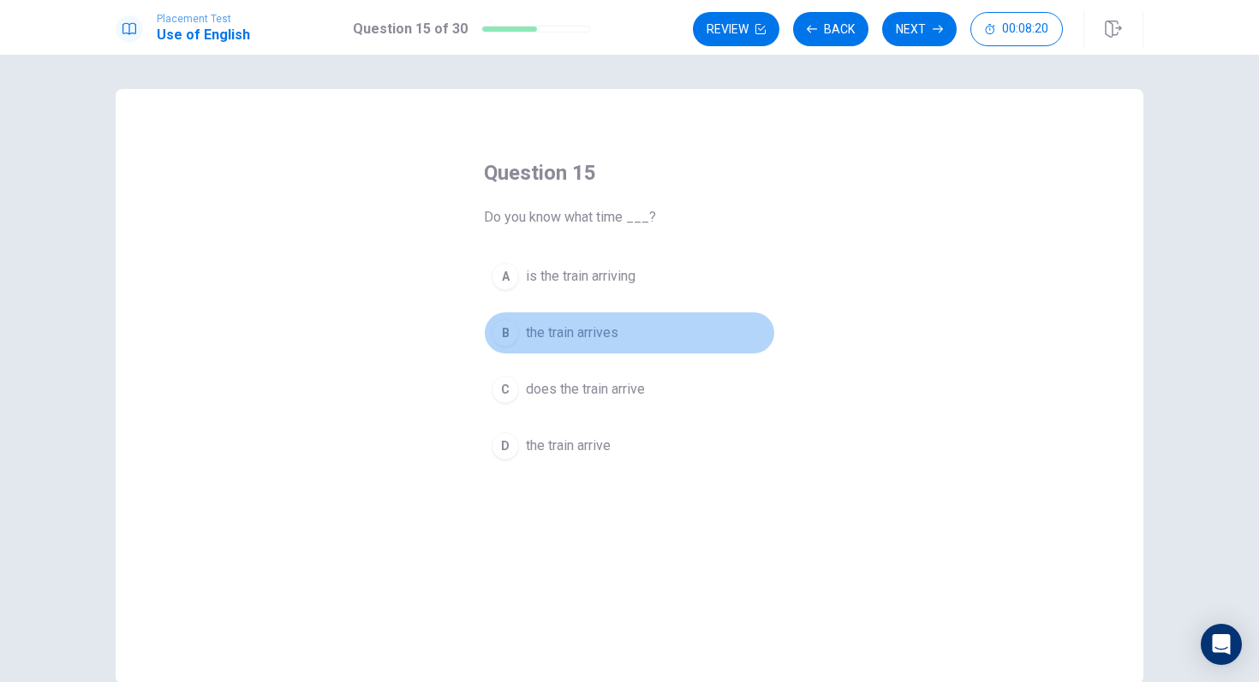
click at [555, 337] on span "the train arrives" at bounding box center [572, 333] width 92 height 21
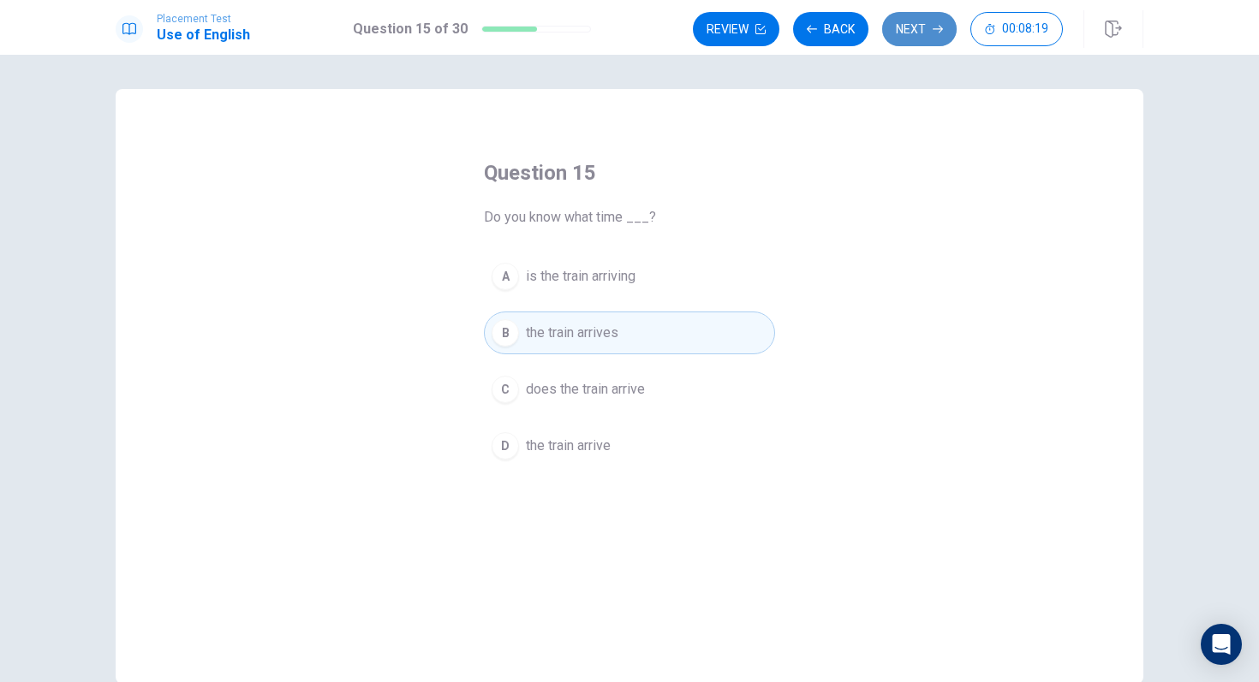
click at [915, 34] on button "Next" at bounding box center [919, 29] width 74 height 34
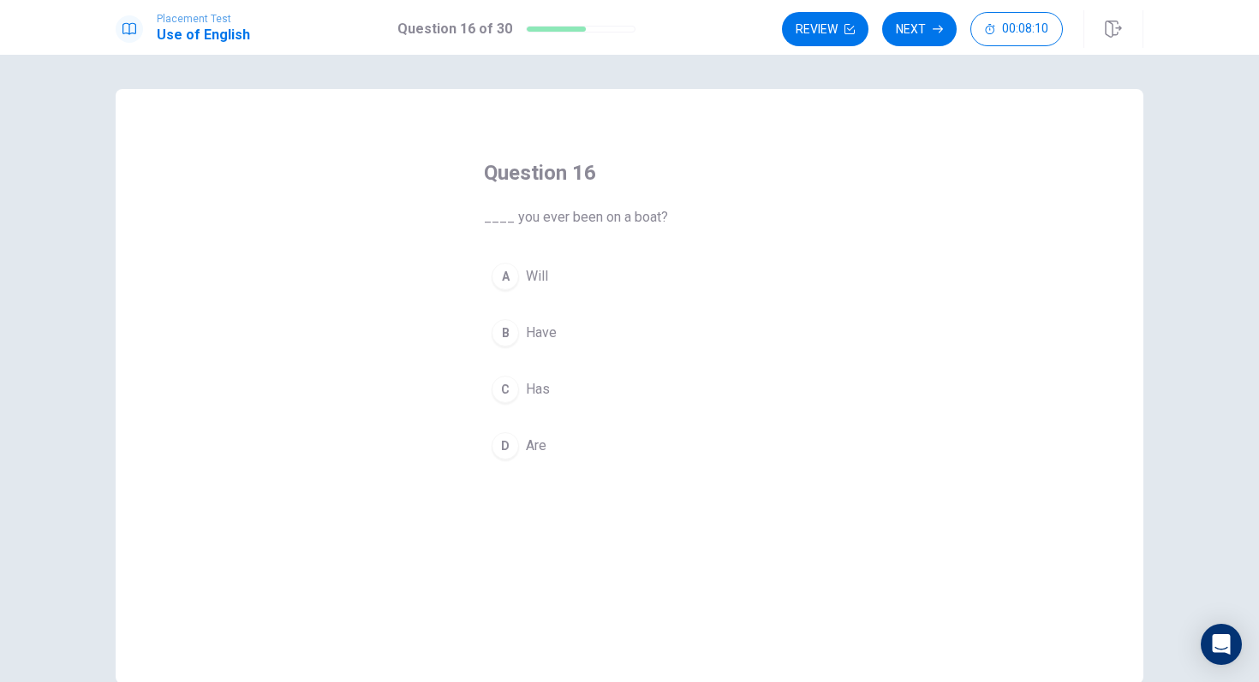
click at [548, 335] on span "Have" at bounding box center [541, 333] width 31 height 21
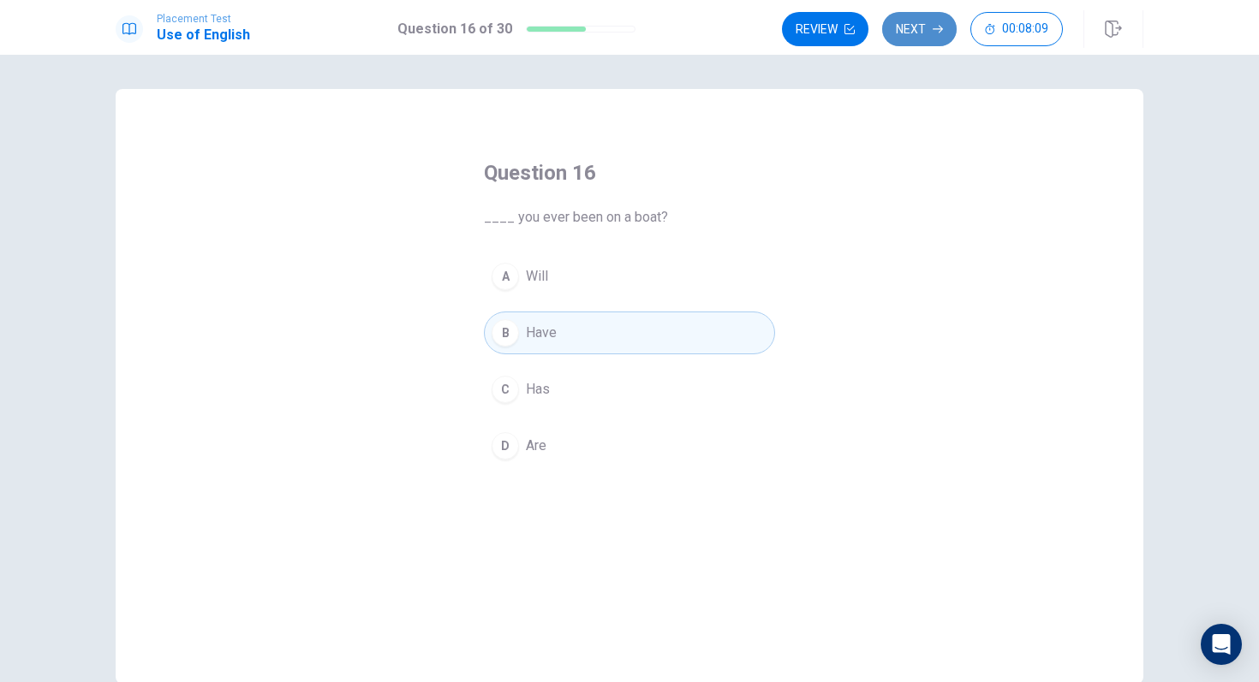
click at [933, 26] on icon "button" at bounding box center [937, 29] width 10 height 10
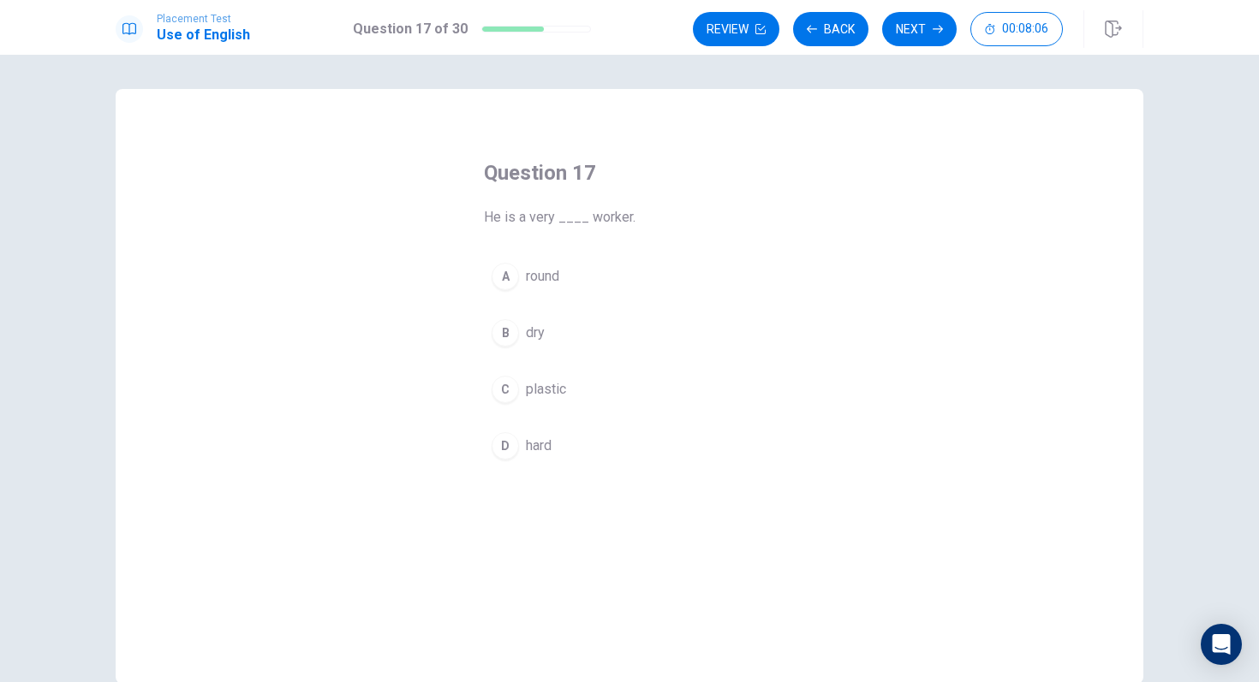
click at [538, 434] on button "D hard" at bounding box center [629, 446] width 291 height 43
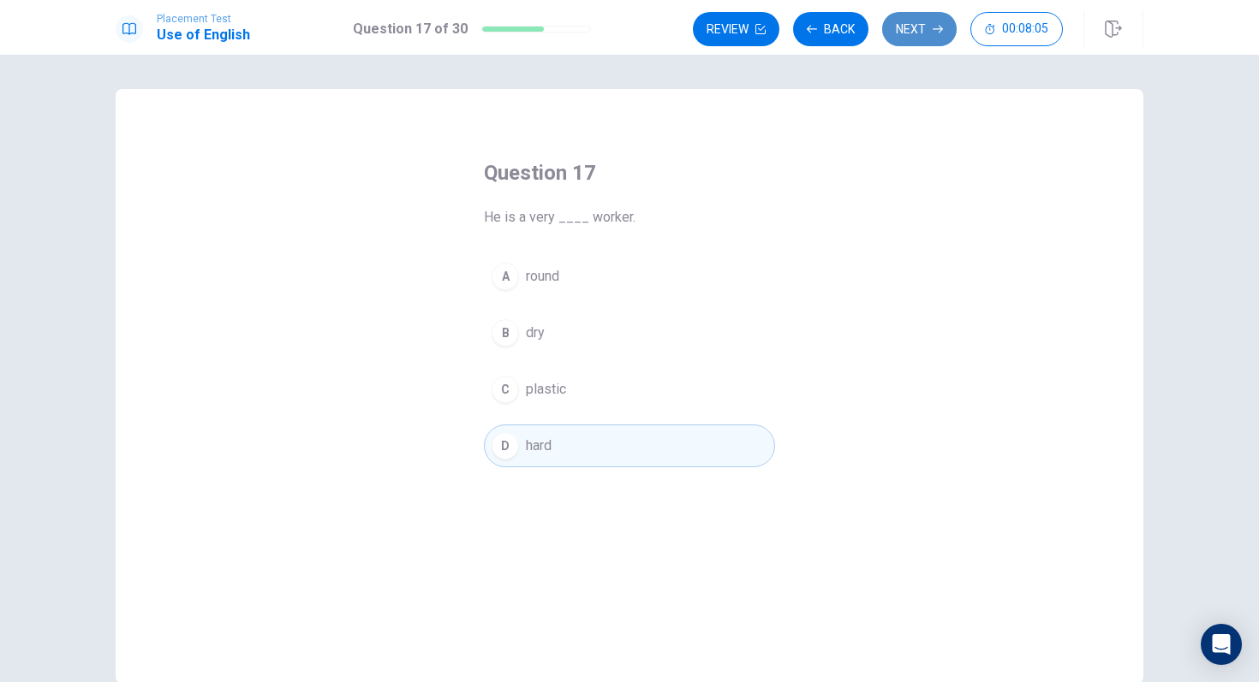
click at [909, 44] on button "Next" at bounding box center [919, 29] width 74 height 34
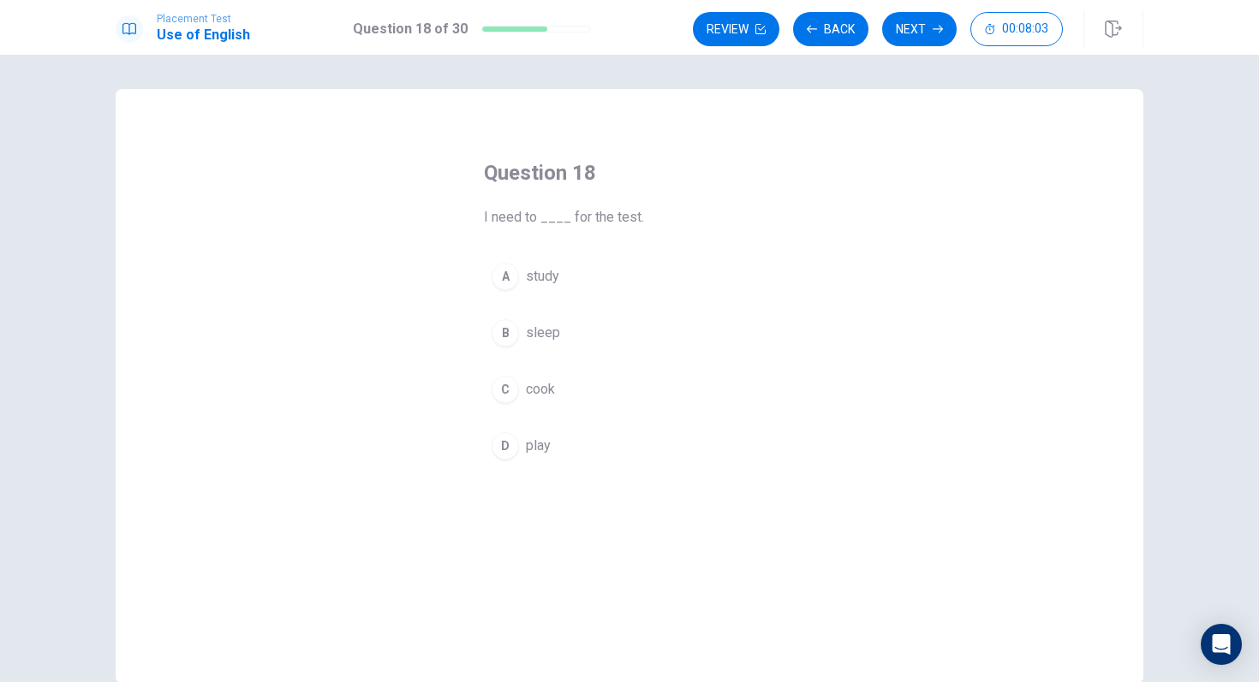
click at [519, 277] on button "A study" at bounding box center [629, 276] width 291 height 43
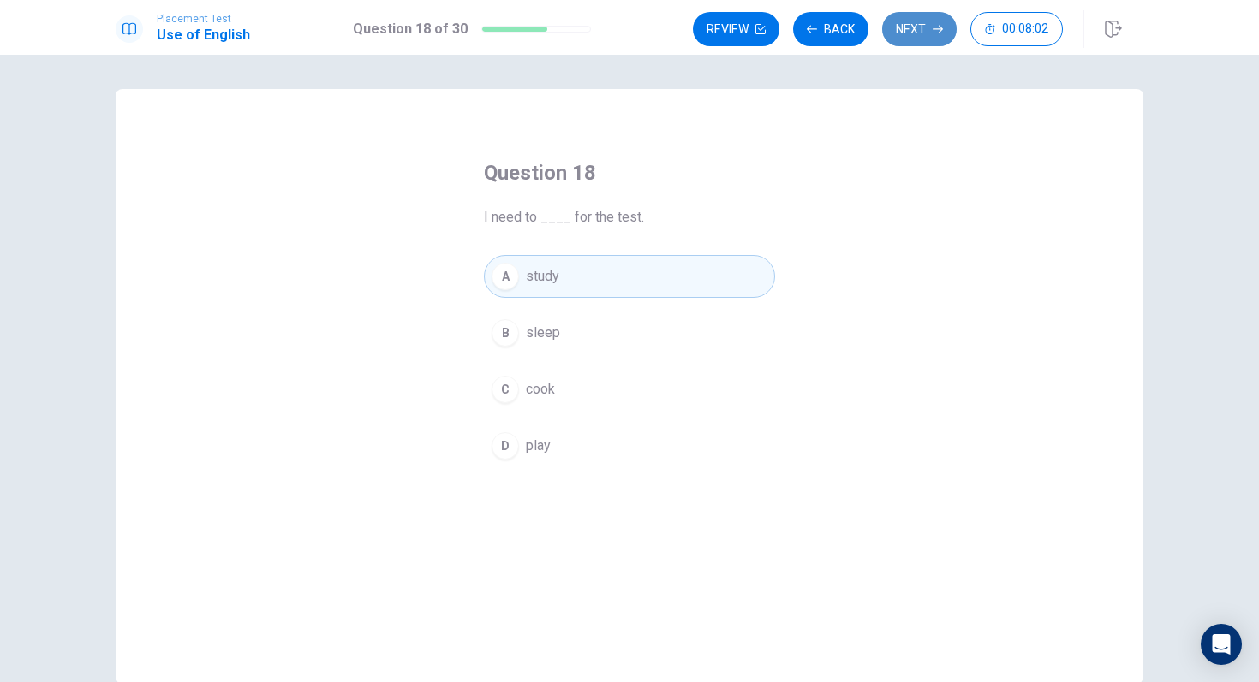
click at [902, 30] on button "Next" at bounding box center [919, 29] width 74 height 34
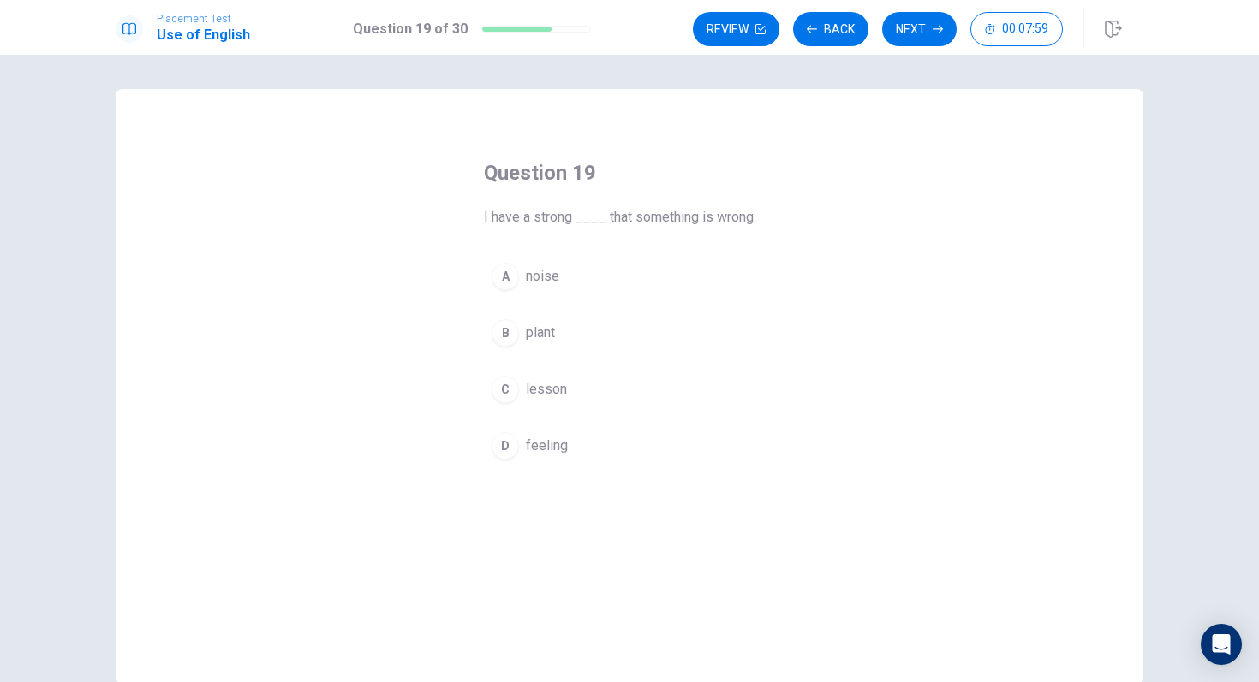
click at [528, 447] on span "feeling" at bounding box center [547, 446] width 42 height 21
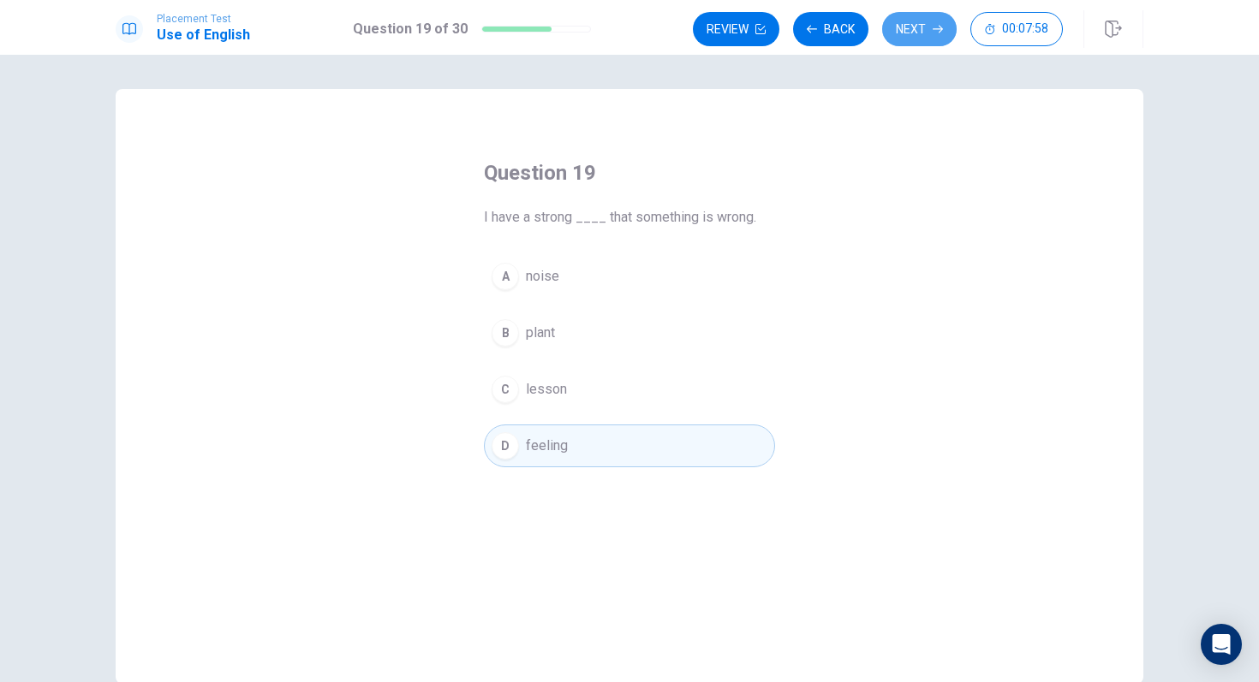
click at [912, 32] on button "Next" at bounding box center [919, 29] width 74 height 34
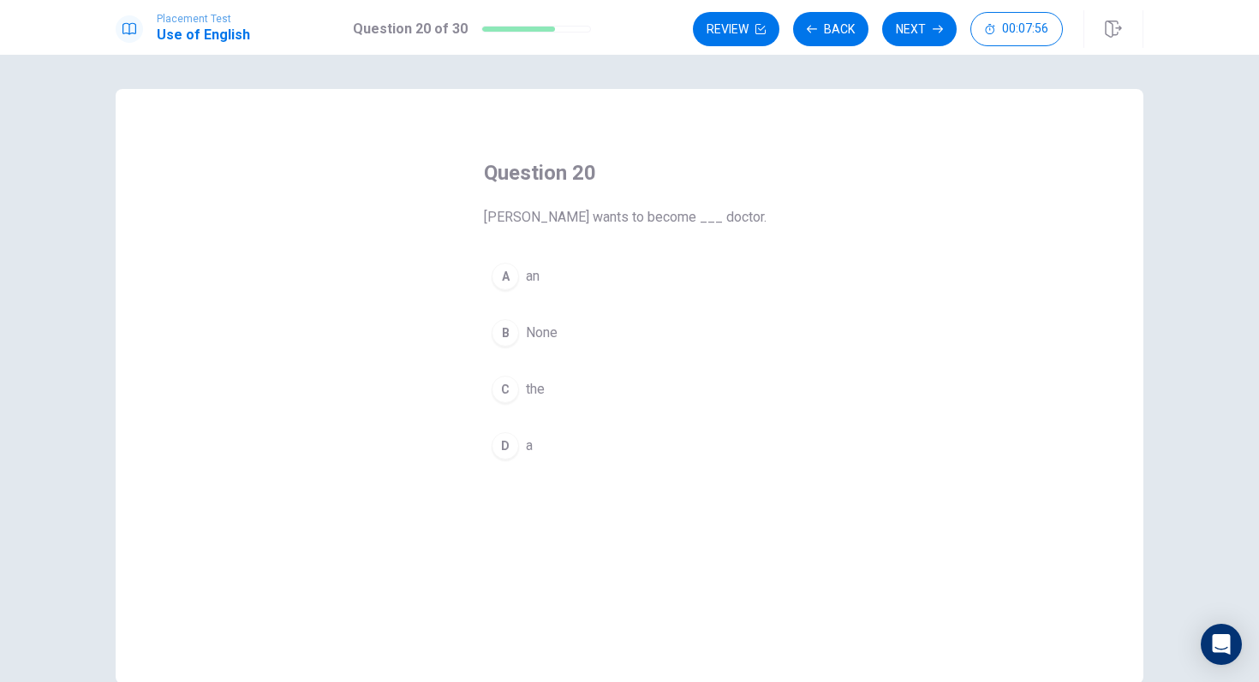
click at [531, 442] on span "a" at bounding box center [529, 446] width 7 height 21
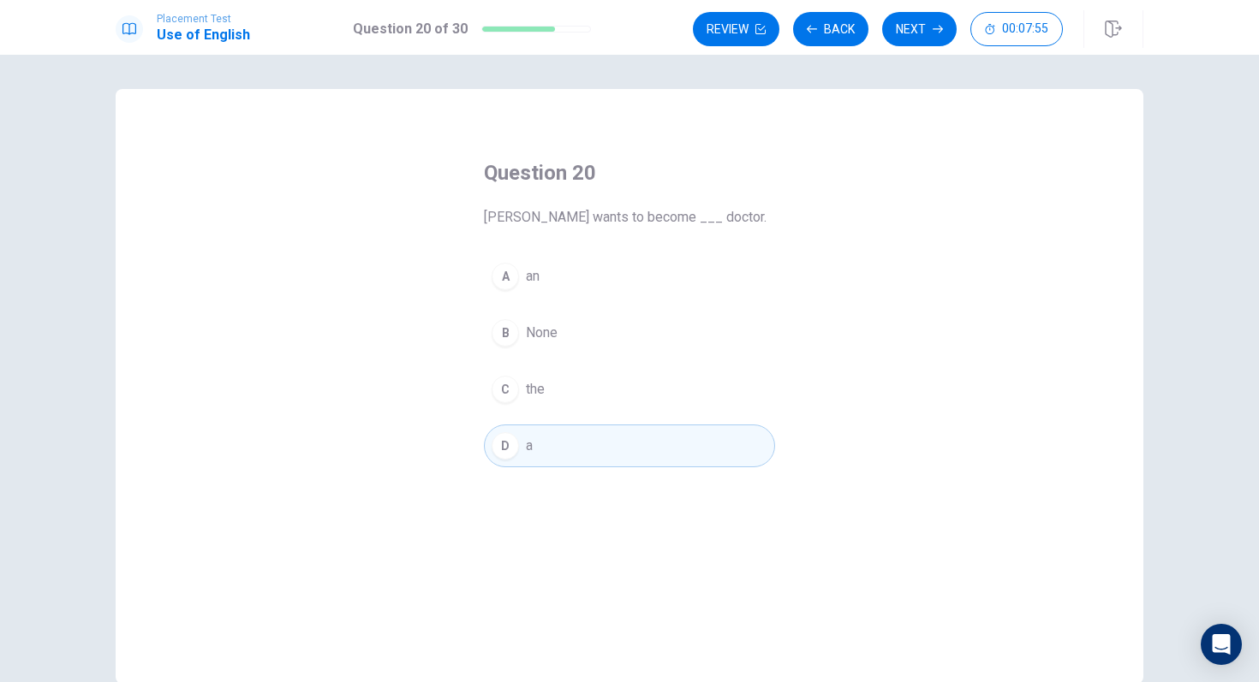
click at [921, 22] on button "Next" at bounding box center [919, 29] width 74 height 34
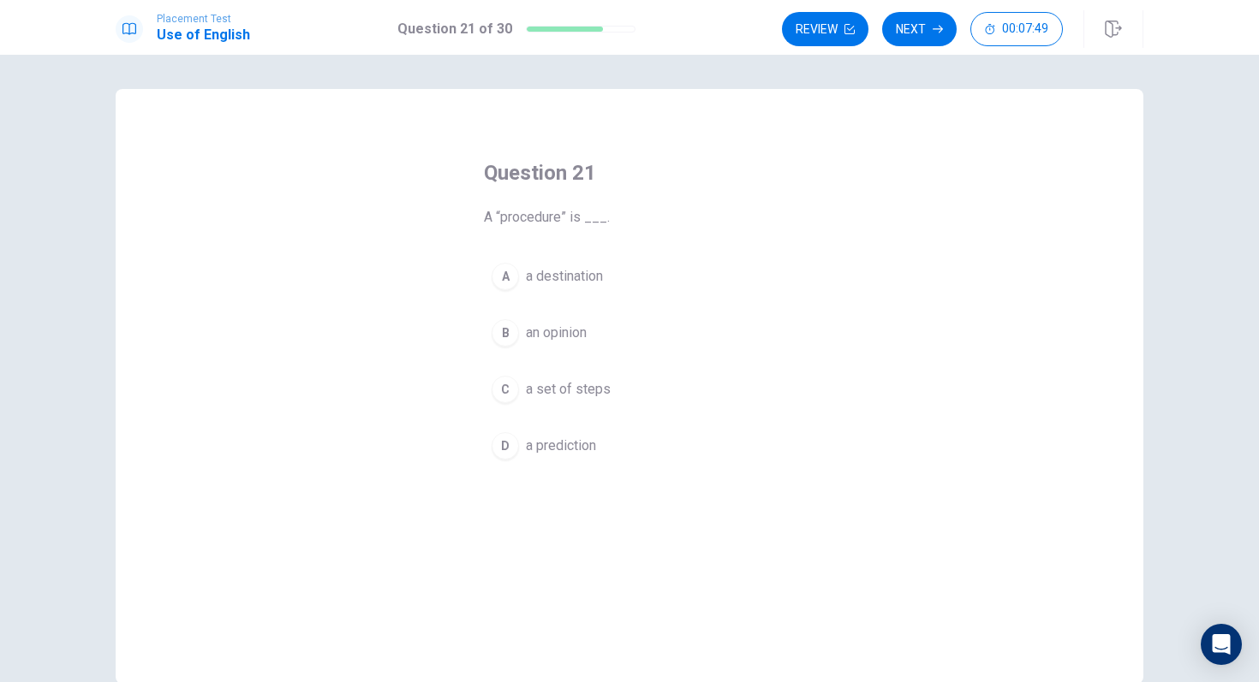
click at [581, 386] on span "a set of steps" at bounding box center [568, 389] width 85 height 21
click at [938, 30] on icon "button" at bounding box center [937, 29] width 10 height 10
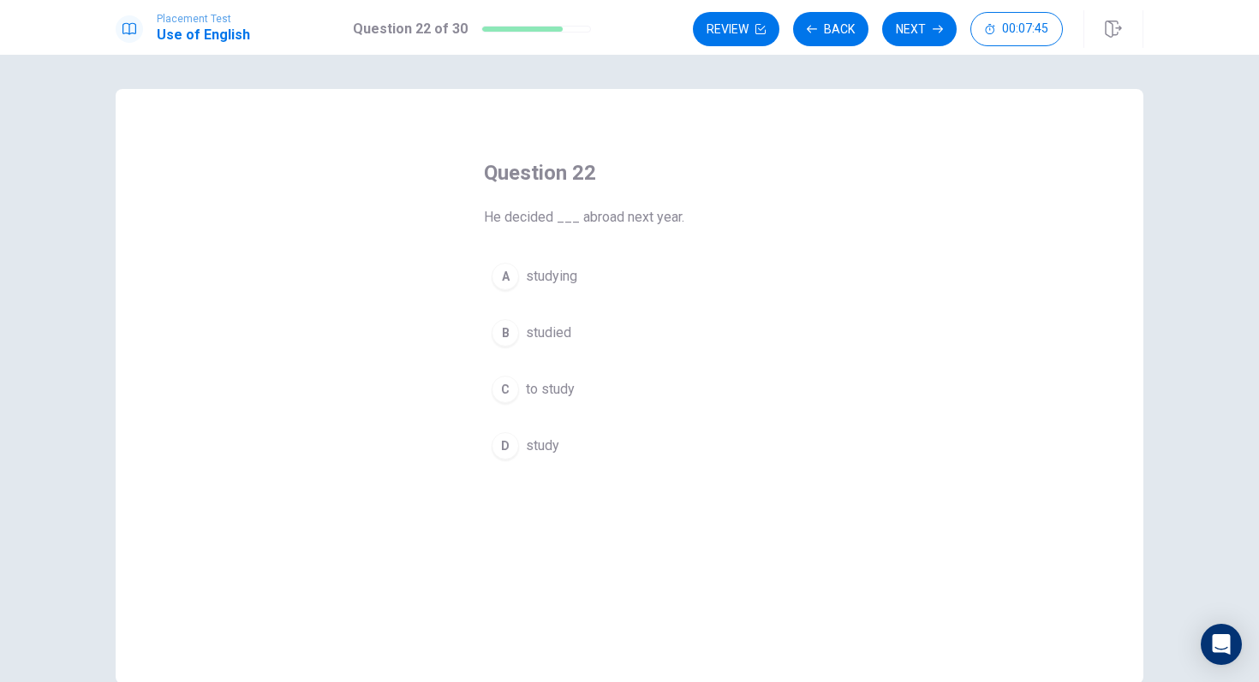
click at [557, 397] on span "to study" at bounding box center [550, 389] width 49 height 21
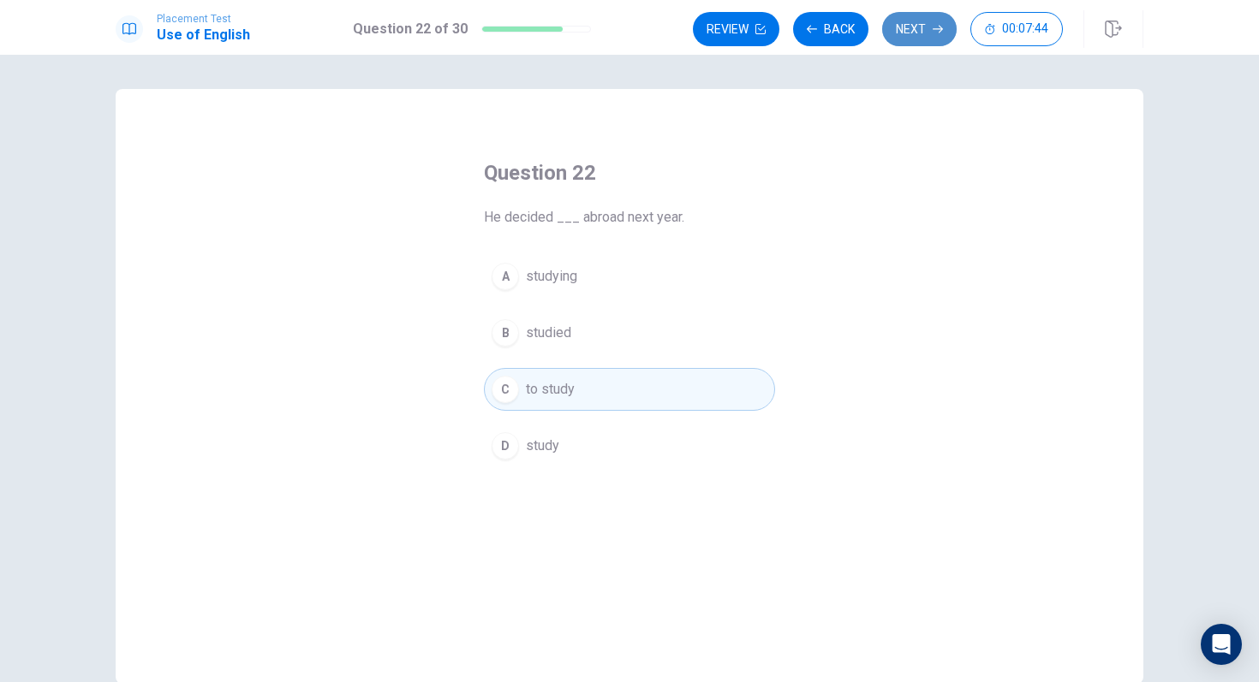
click at [907, 42] on button "Next" at bounding box center [919, 29] width 74 height 34
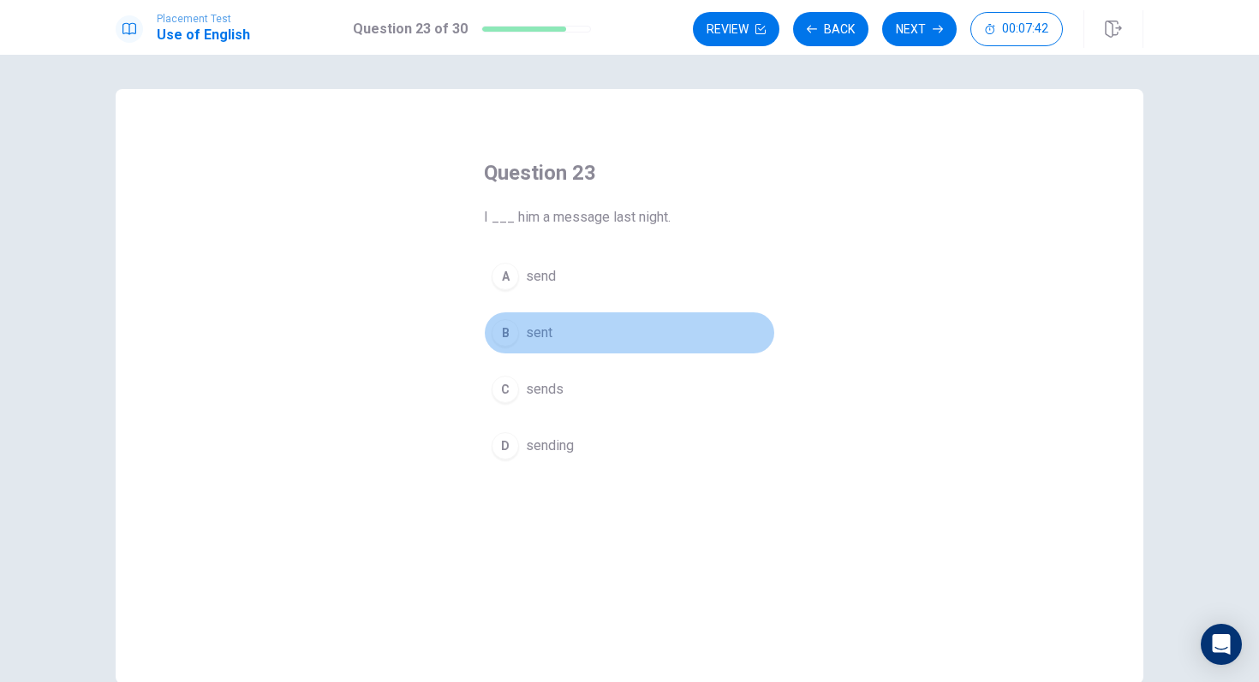
click at [544, 323] on span "sent" at bounding box center [539, 333] width 27 height 21
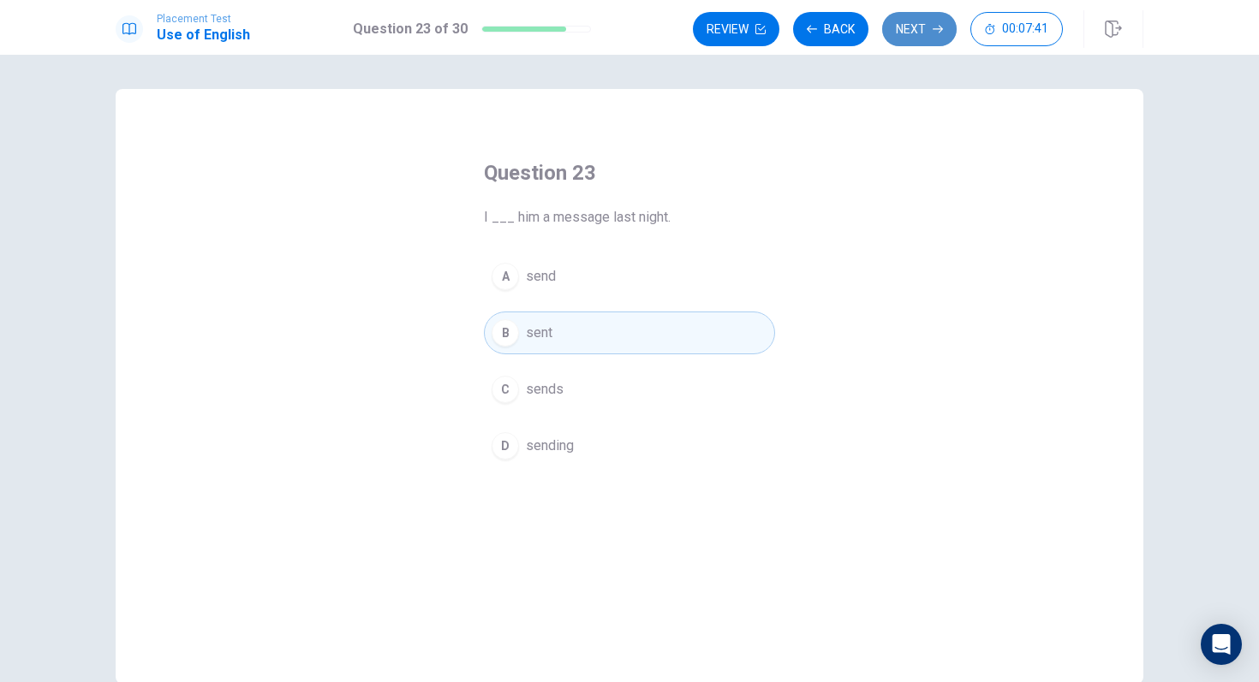
click at [910, 32] on button "Next" at bounding box center [919, 29] width 74 height 34
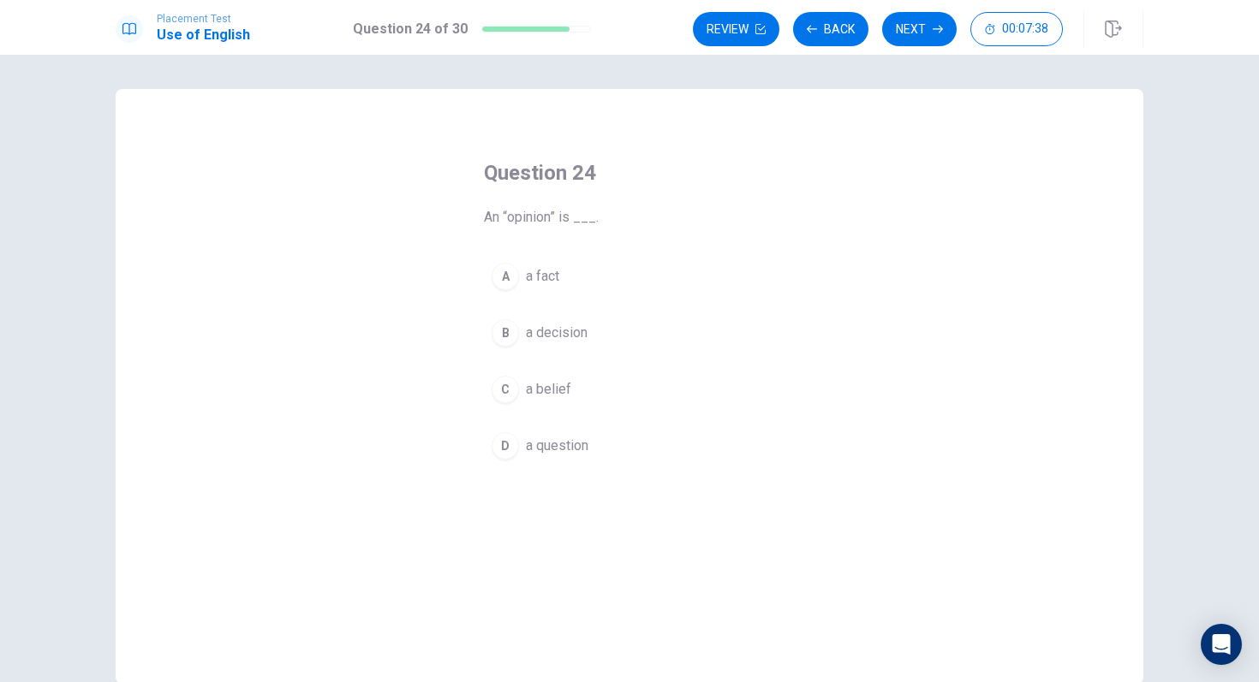
click at [552, 396] on span "a belief" at bounding box center [548, 389] width 45 height 21
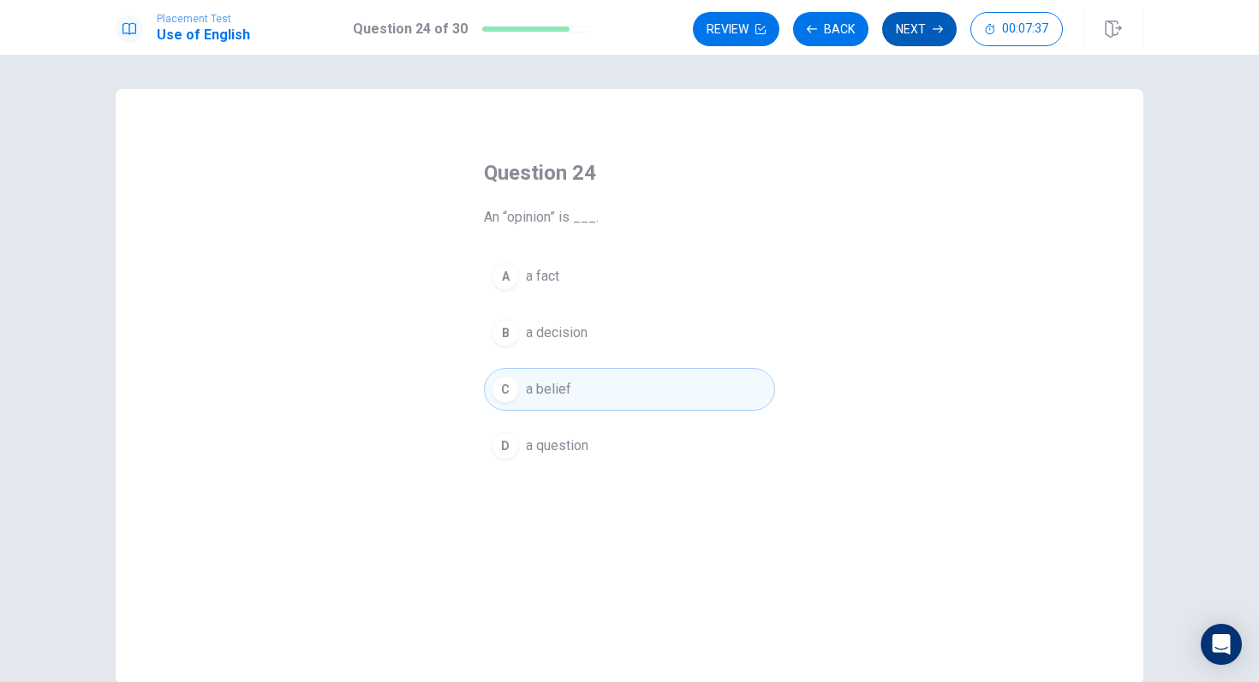
click at [901, 31] on button "Next" at bounding box center [919, 29] width 74 height 34
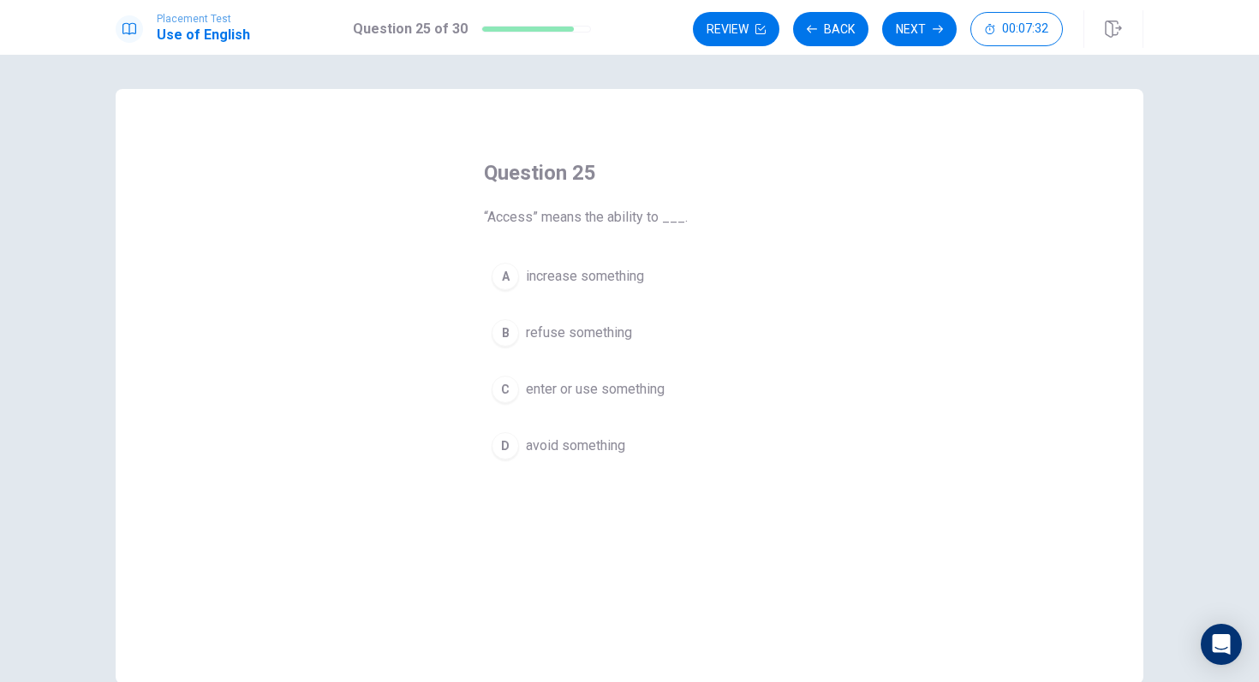
click at [634, 402] on button "C enter or use something" at bounding box center [629, 389] width 291 height 43
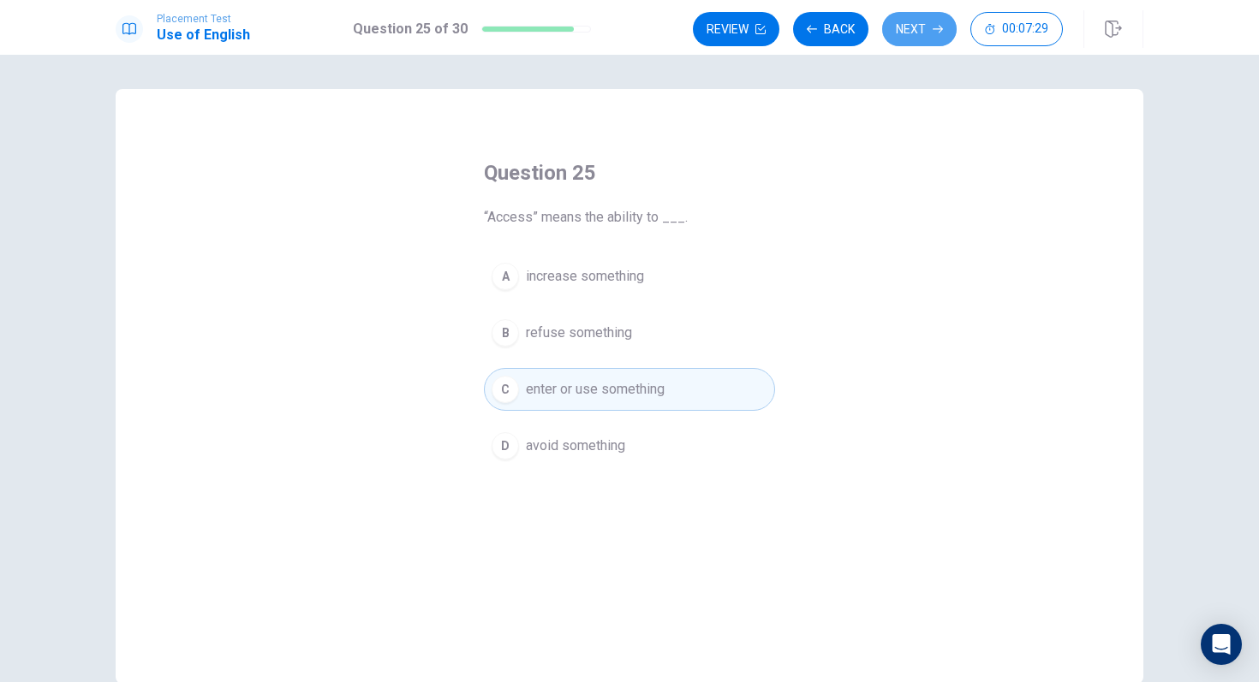
click at [934, 20] on button "Next" at bounding box center [919, 29] width 74 height 34
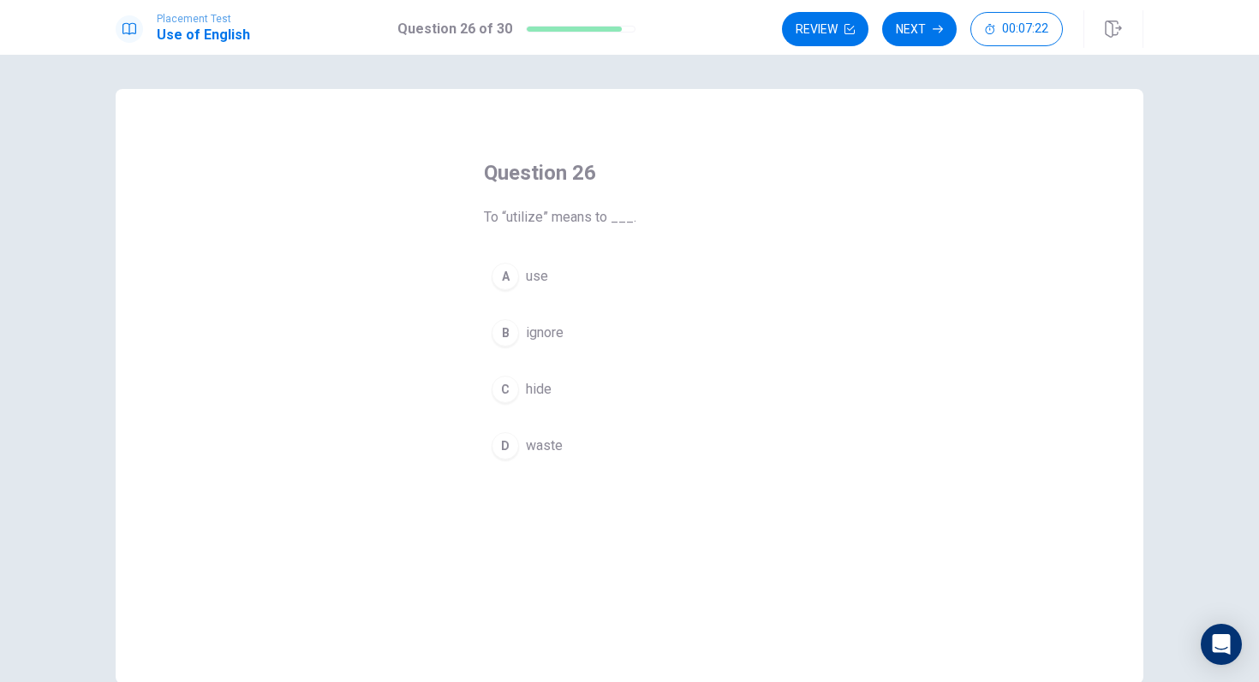
click at [538, 283] on span "use" at bounding box center [537, 276] width 22 height 21
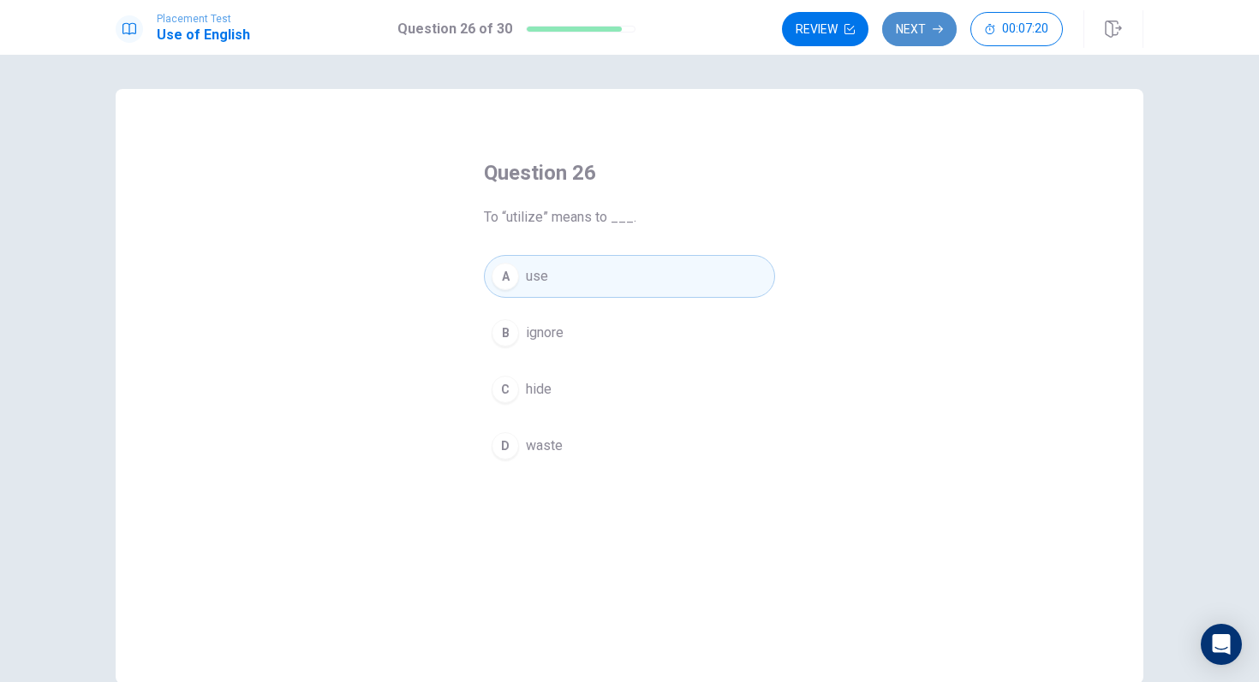
click at [929, 39] on button "Next" at bounding box center [919, 29] width 74 height 34
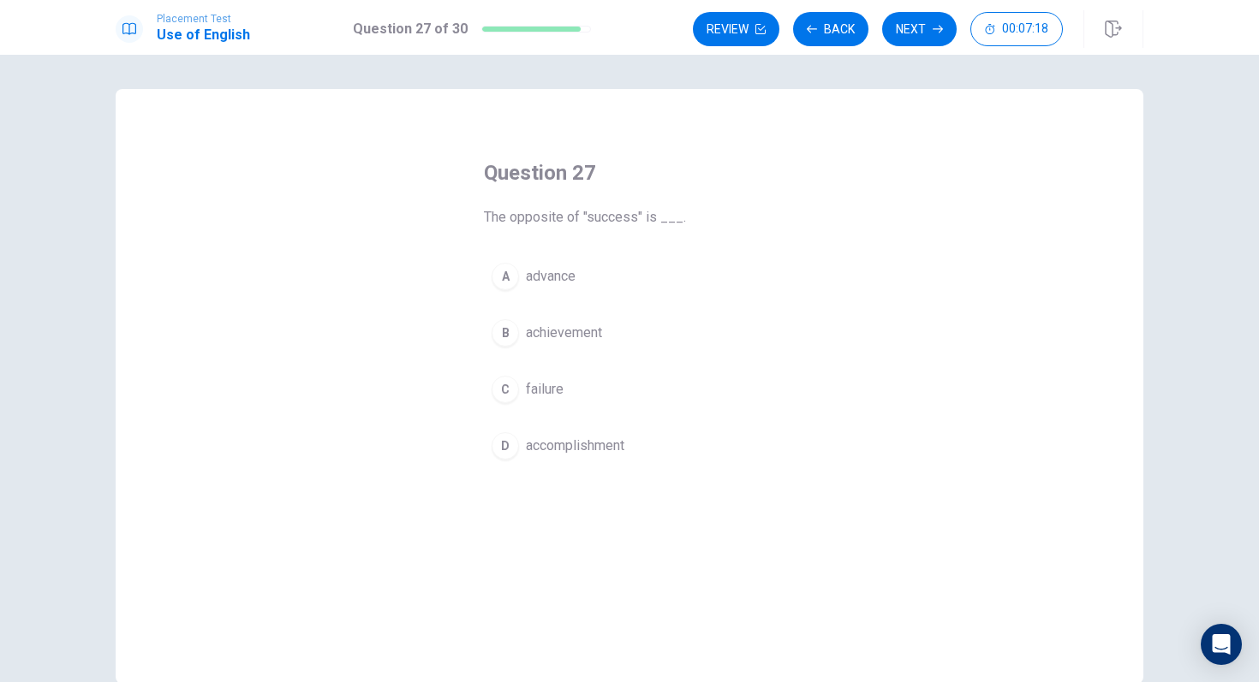
click at [541, 394] on span "failure" at bounding box center [545, 389] width 38 height 21
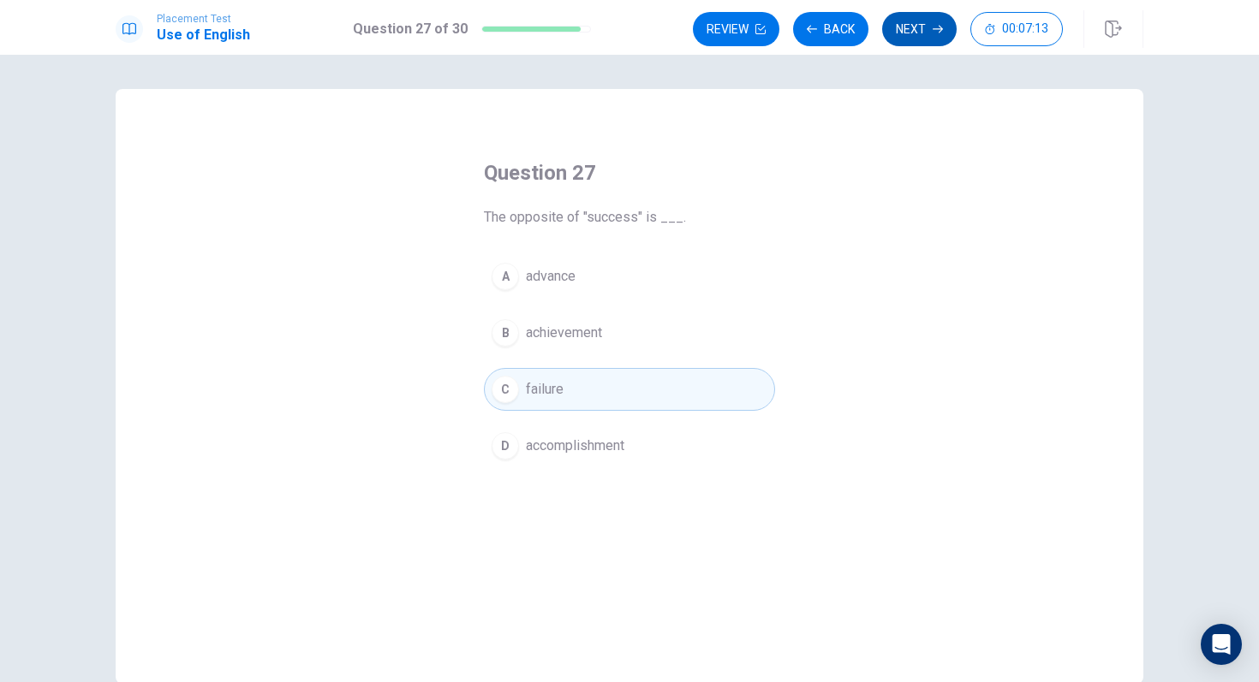
click at [902, 34] on button "Next" at bounding box center [919, 29] width 74 height 34
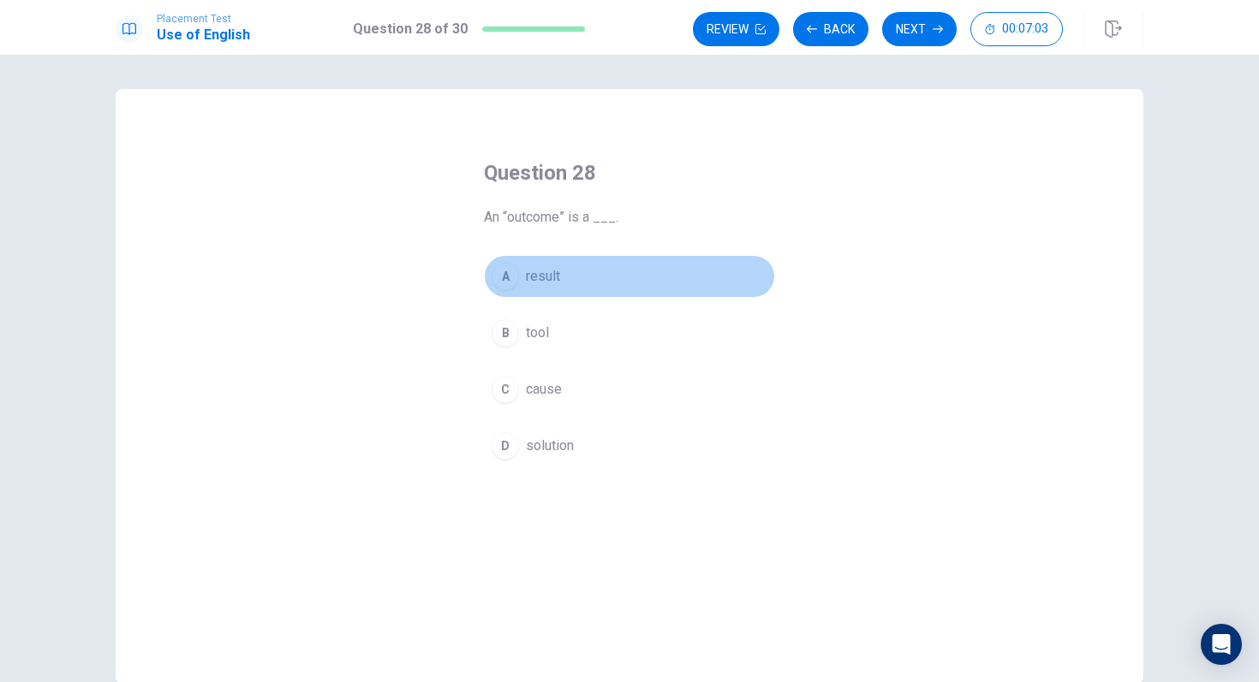
click at [555, 274] on span "result" at bounding box center [543, 276] width 34 height 21
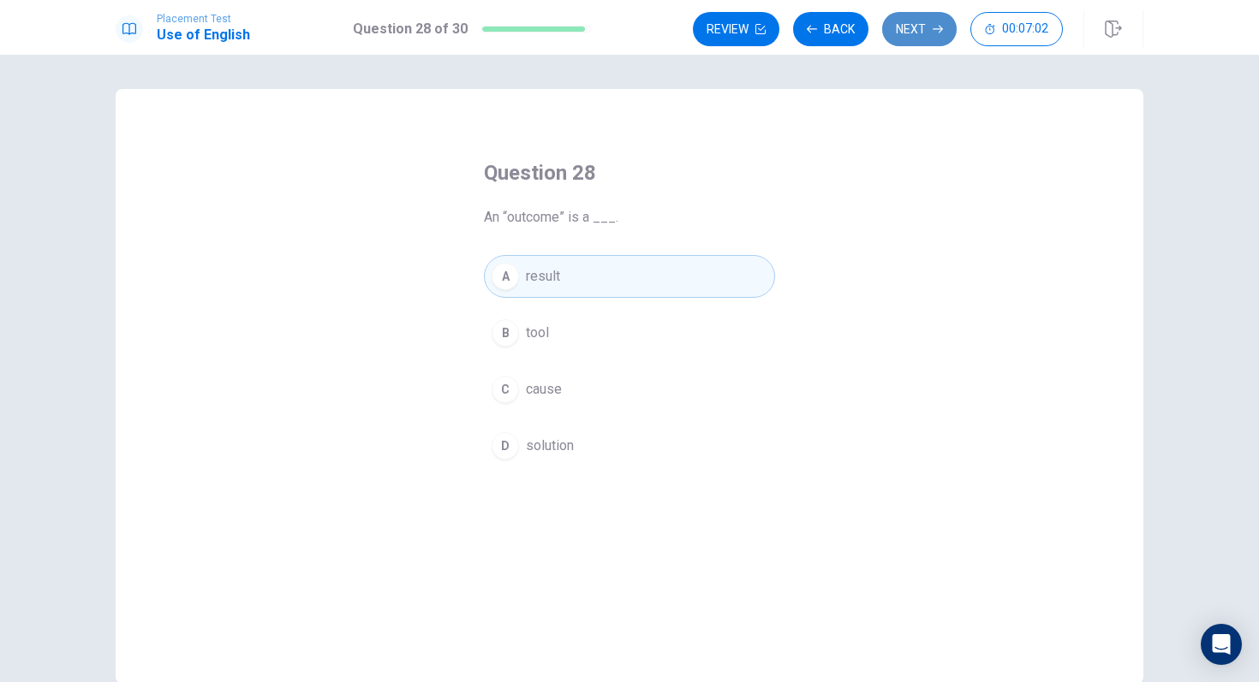
click at [911, 40] on button "Next" at bounding box center [919, 29] width 74 height 34
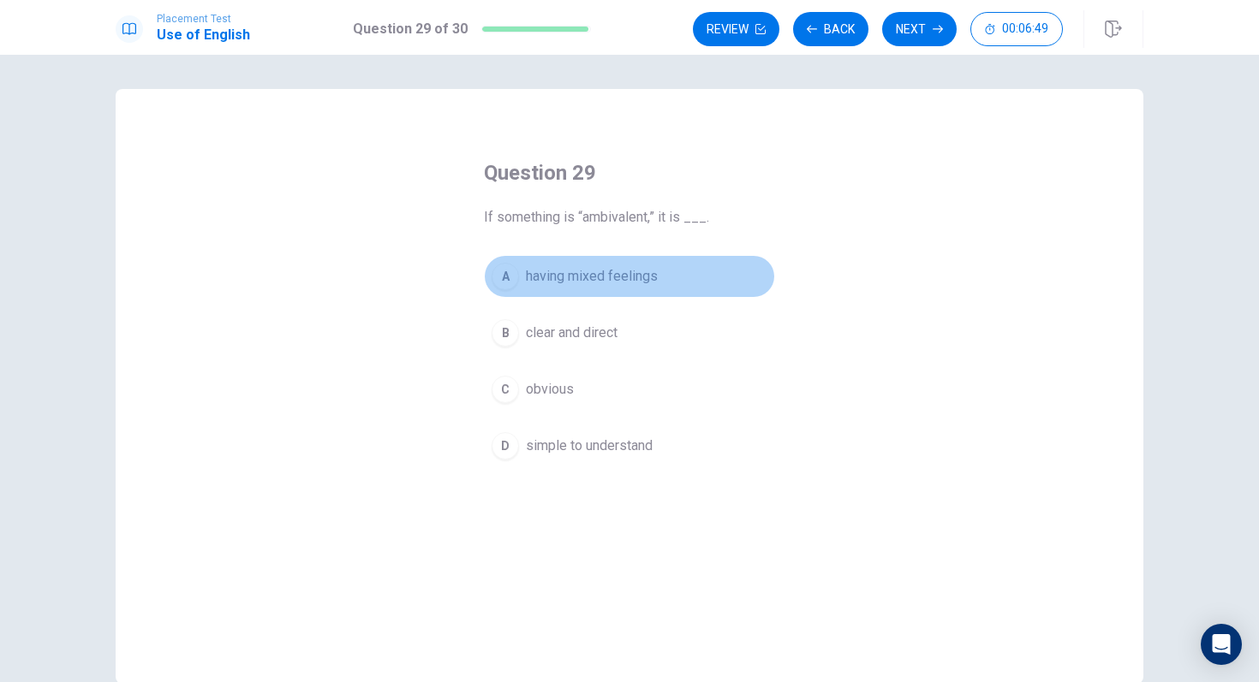
click at [620, 283] on span "having mixed feelings" at bounding box center [592, 276] width 132 height 21
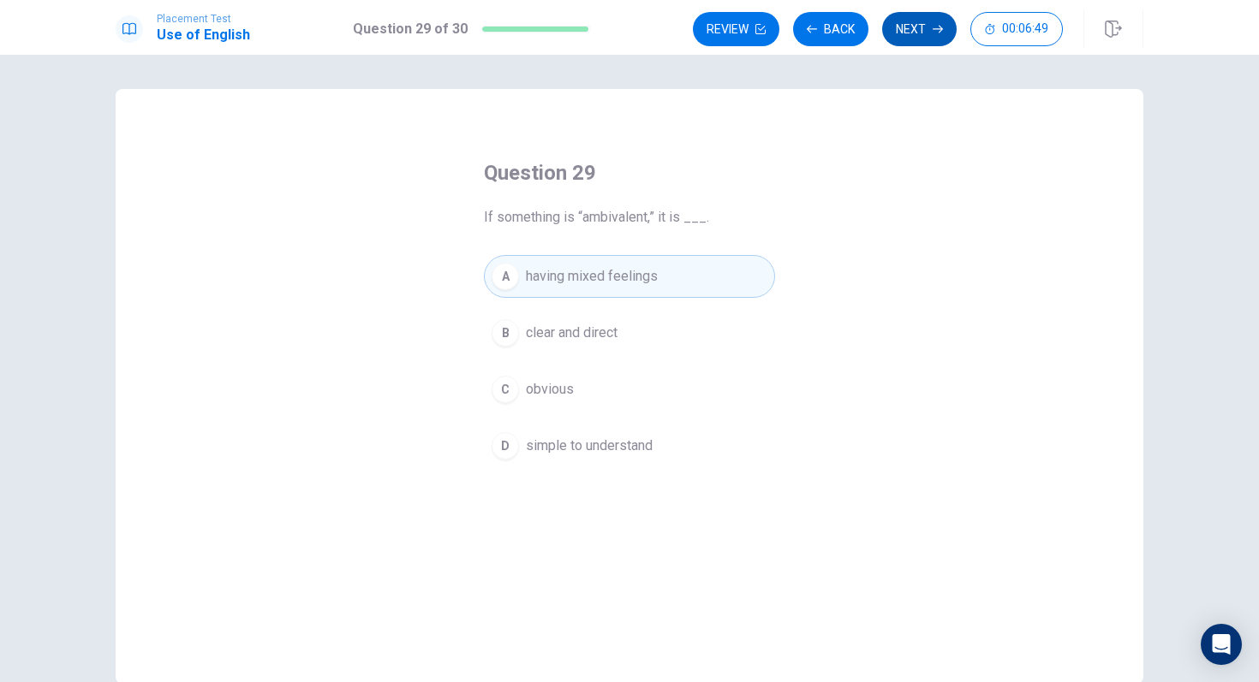
click at [913, 22] on button "Next" at bounding box center [919, 29] width 74 height 34
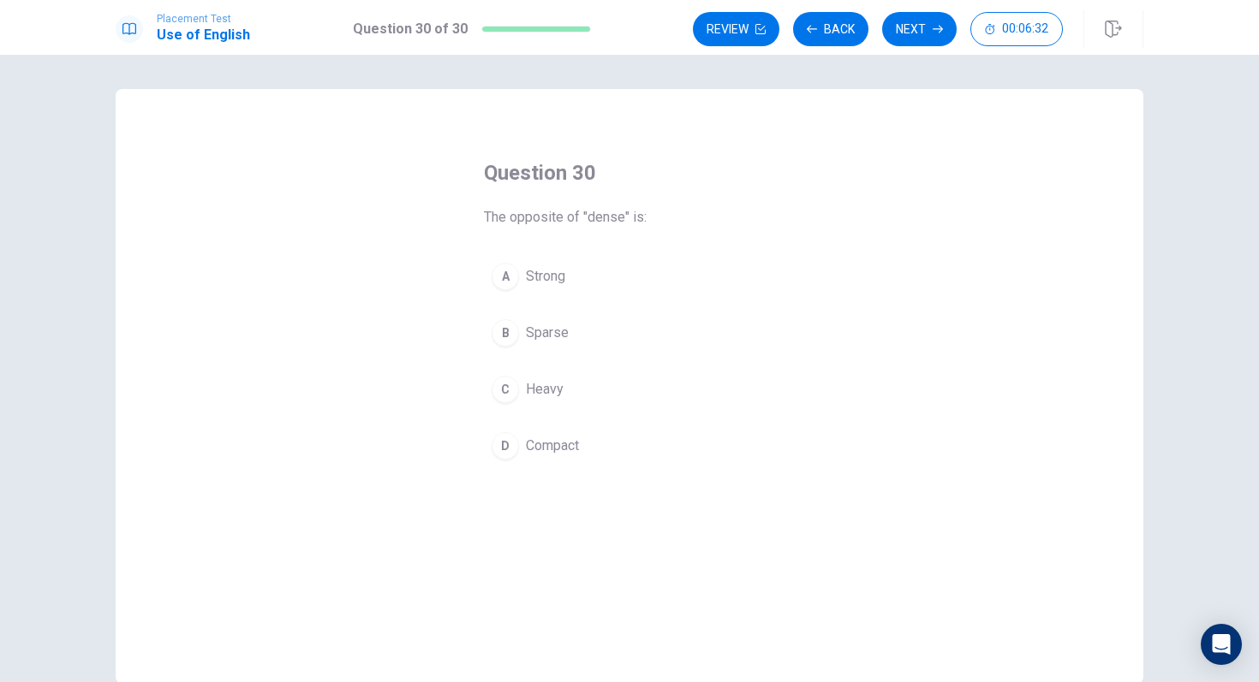
click at [552, 333] on span "Sparse" at bounding box center [547, 333] width 43 height 21
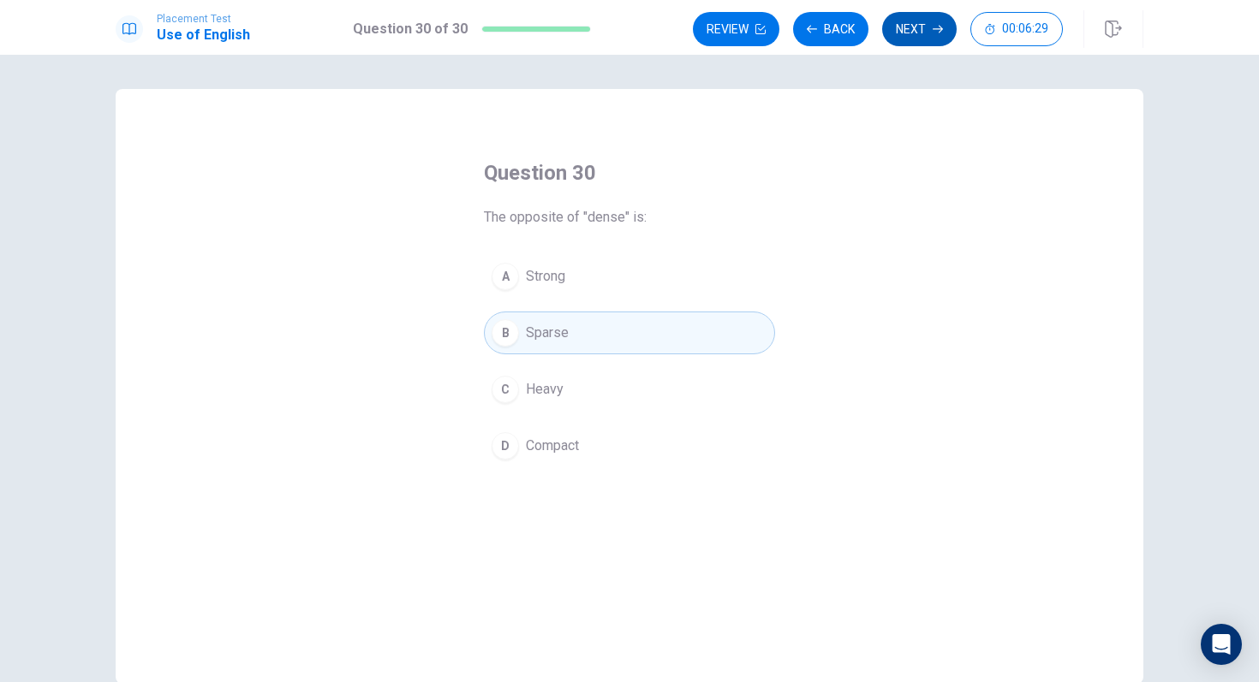
click at [908, 33] on button "Next" at bounding box center [919, 29] width 74 height 34
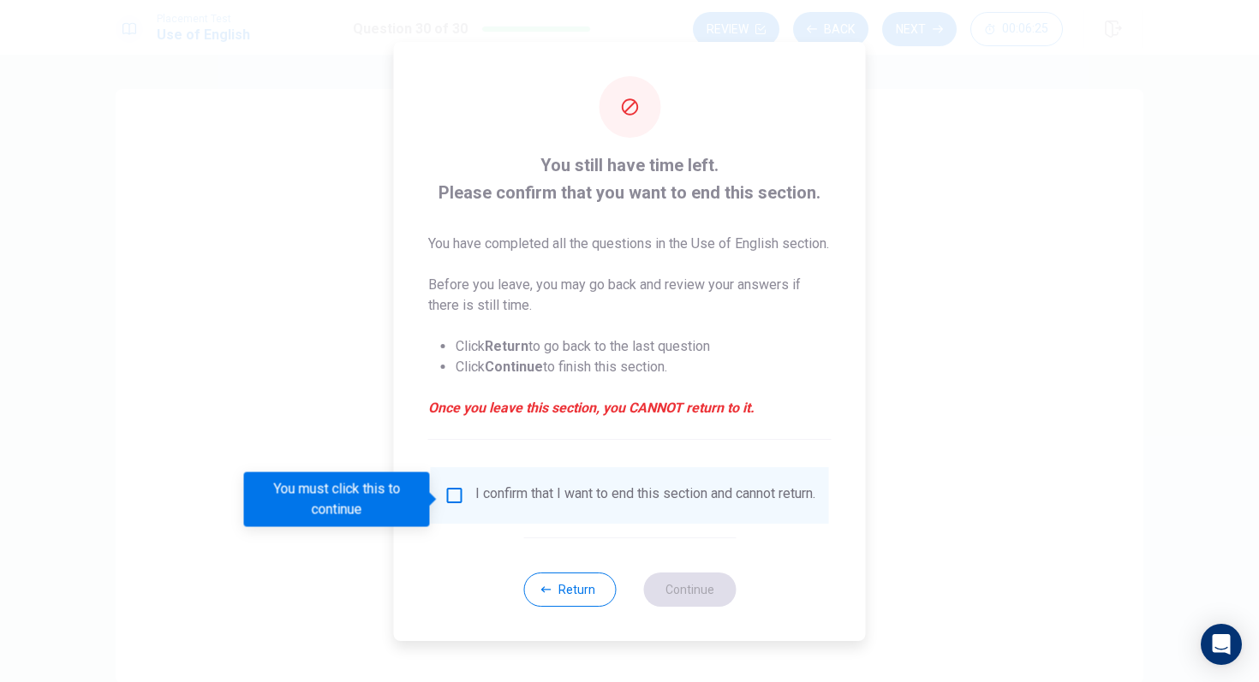
click at [451, 495] on input "You must click this to continue" at bounding box center [454, 496] width 21 height 21
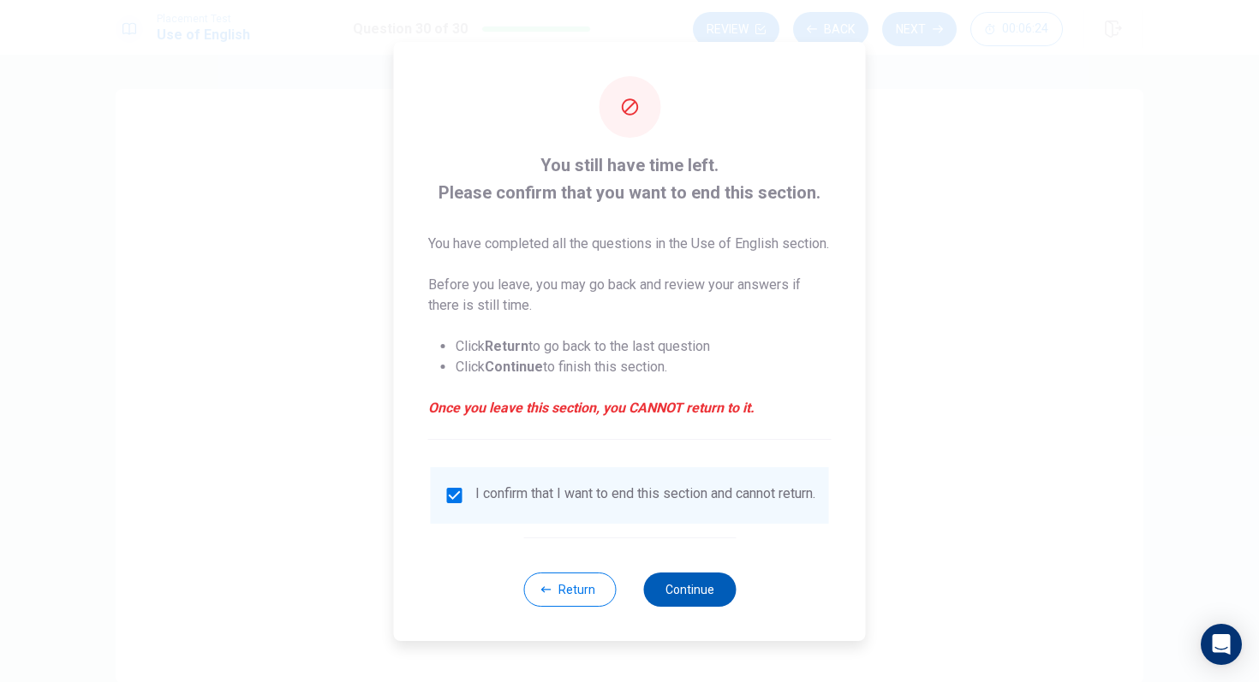
click at [699, 607] on button "Continue" at bounding box center [689, 590] width 92 height 34
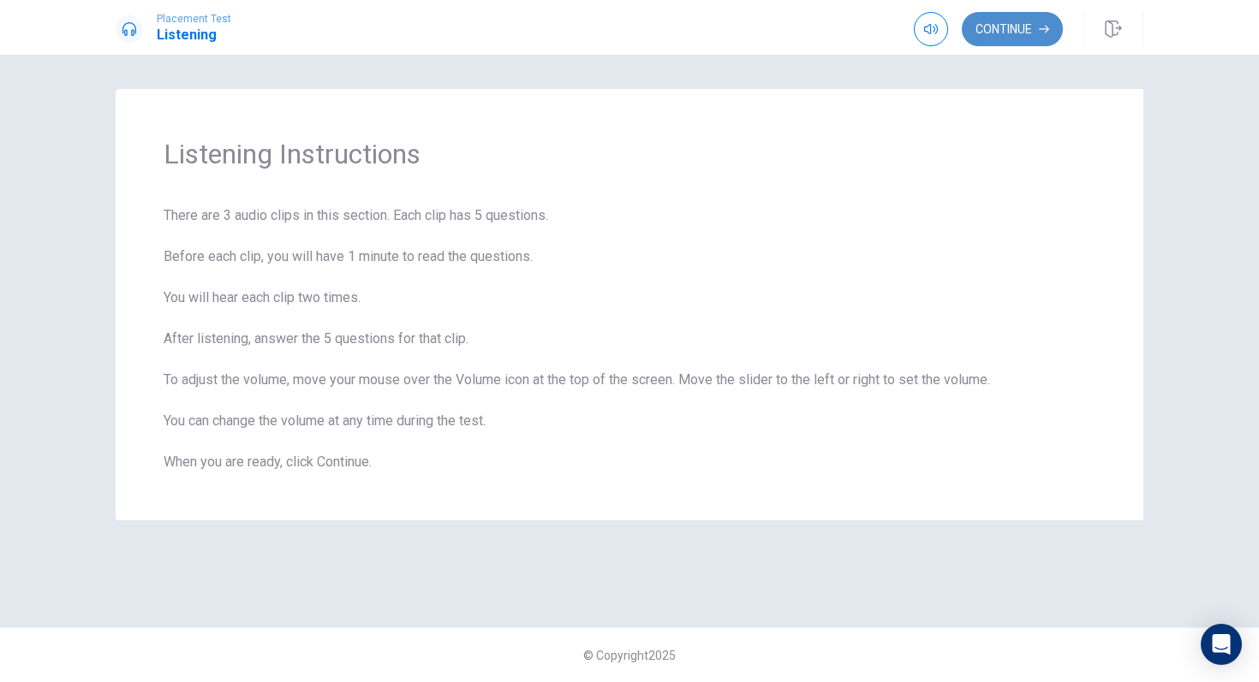
click at [1004, 22] on button "Continue" at bounding box center [1012, 29] width 101 height 34
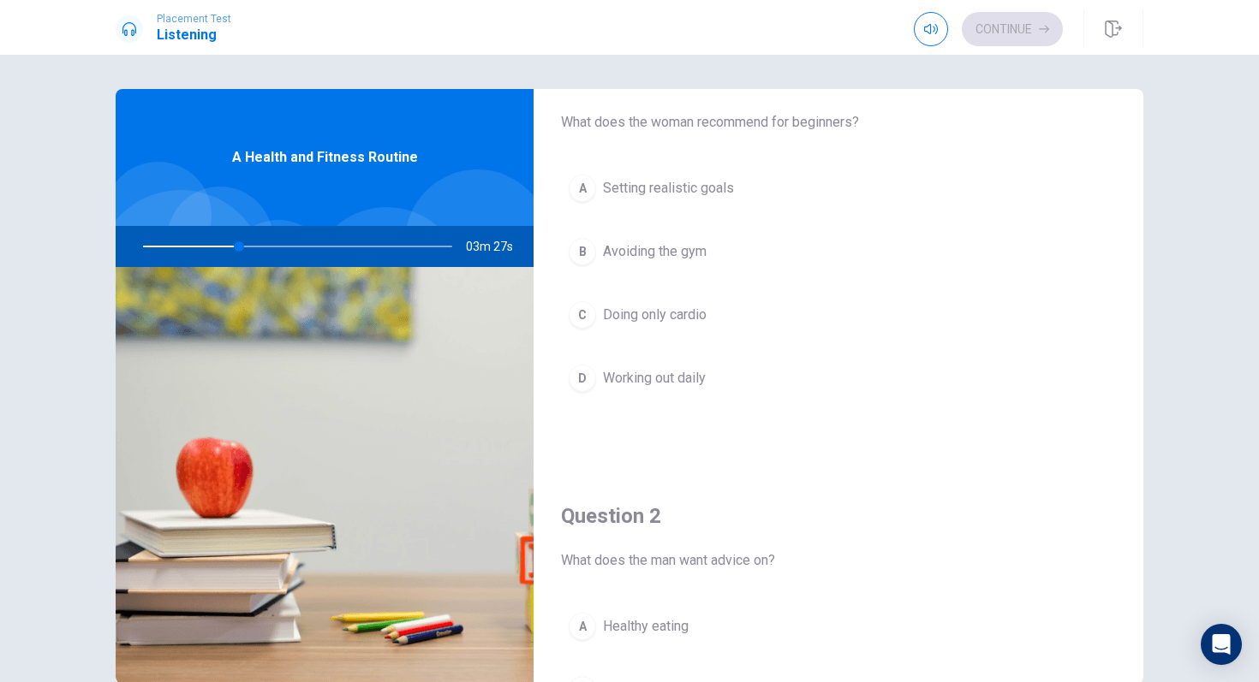
scroll to position [43, 0]
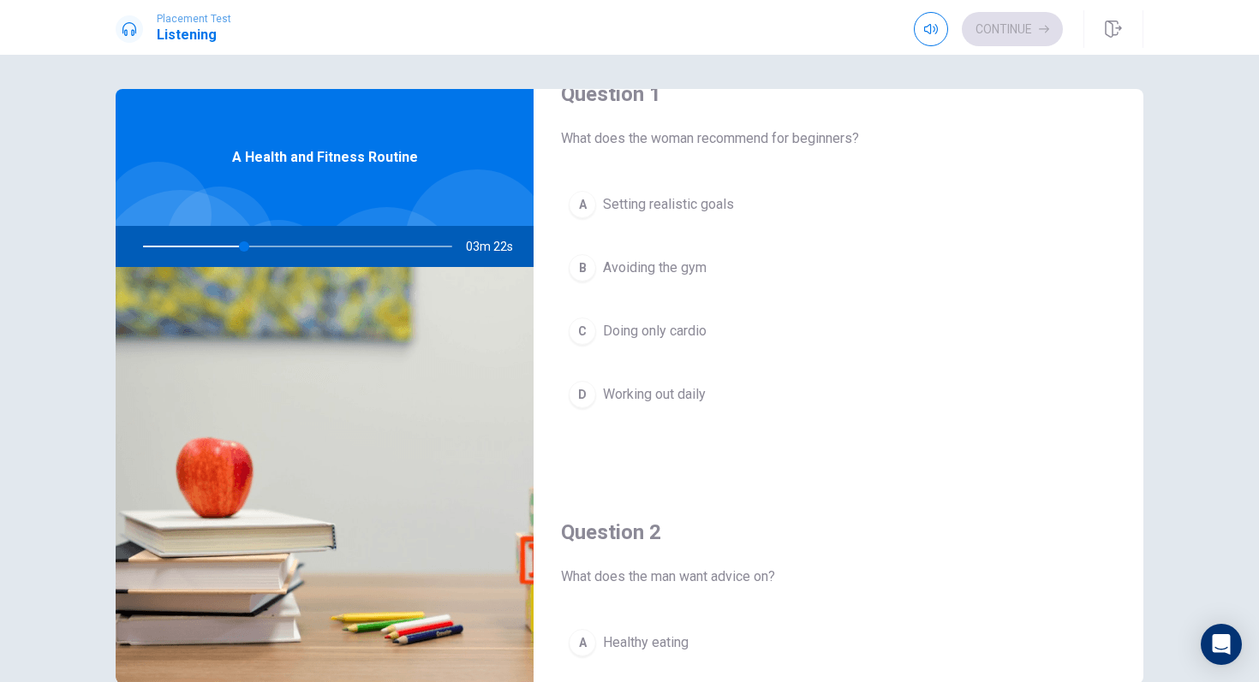
click at [688, 396] on span "Working out daily" at bounding box center [654, 394] width 103 height 21
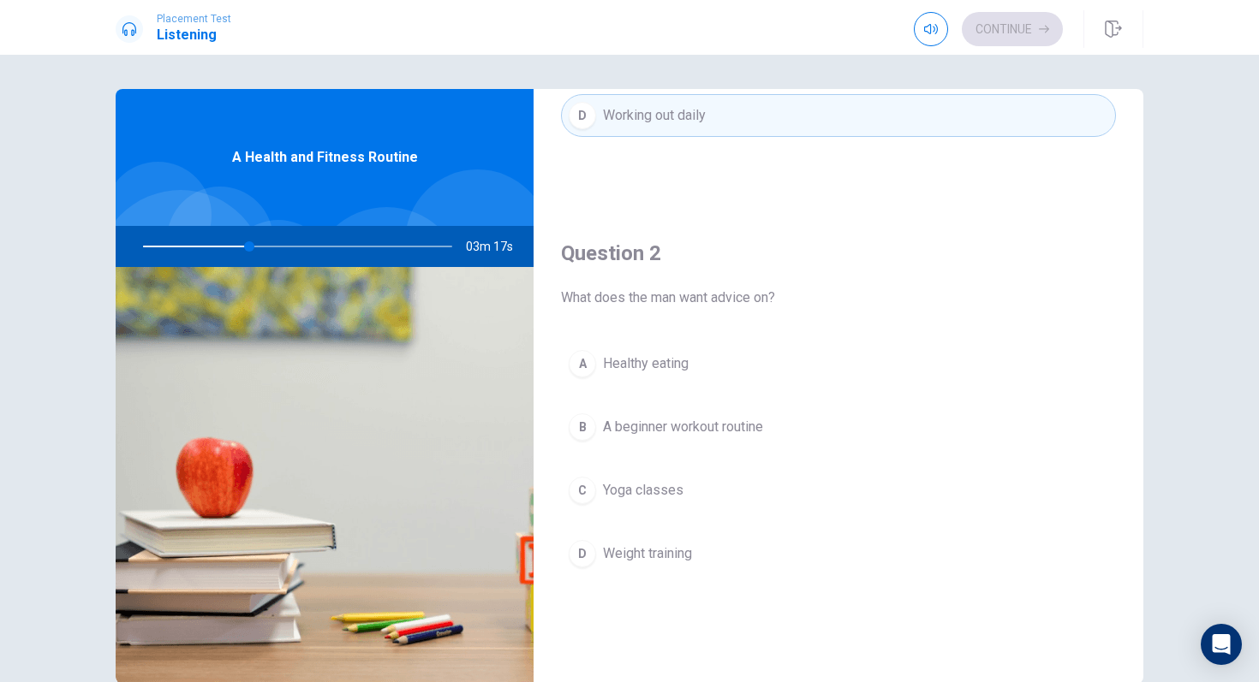
scroll to position [341, 0]
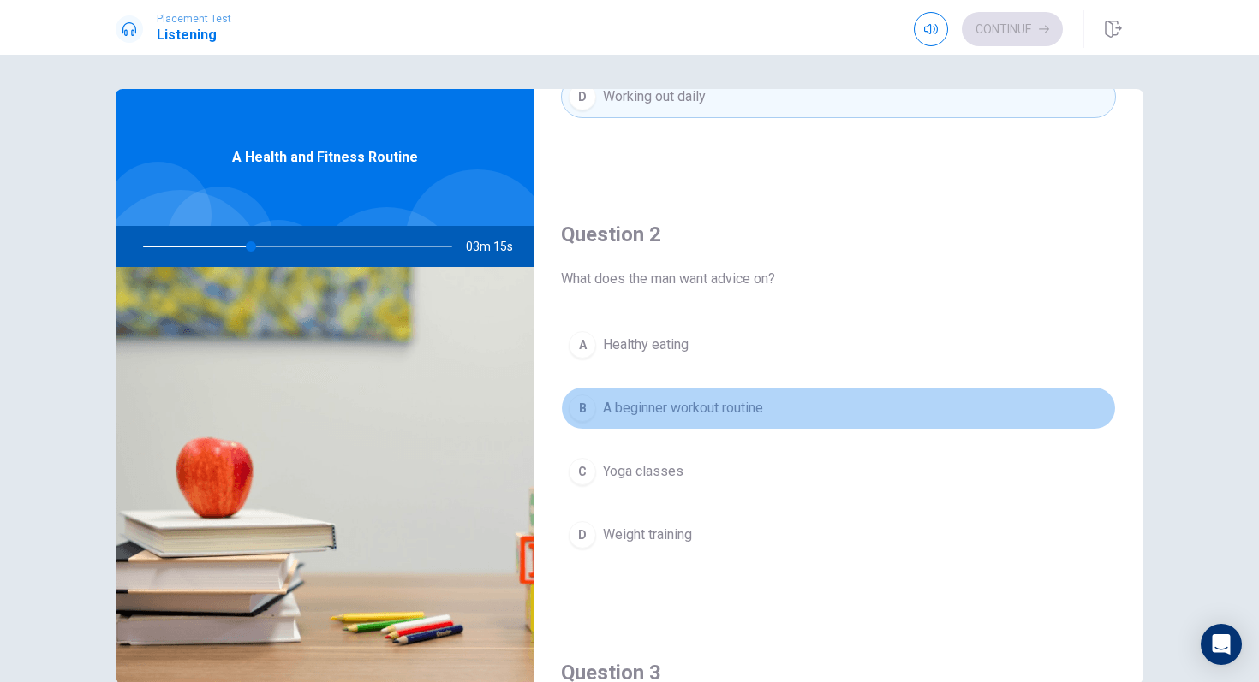
click at [696, 407] on span "A beginner workout routine" at bounding box center [683, 408] width 160 height 21
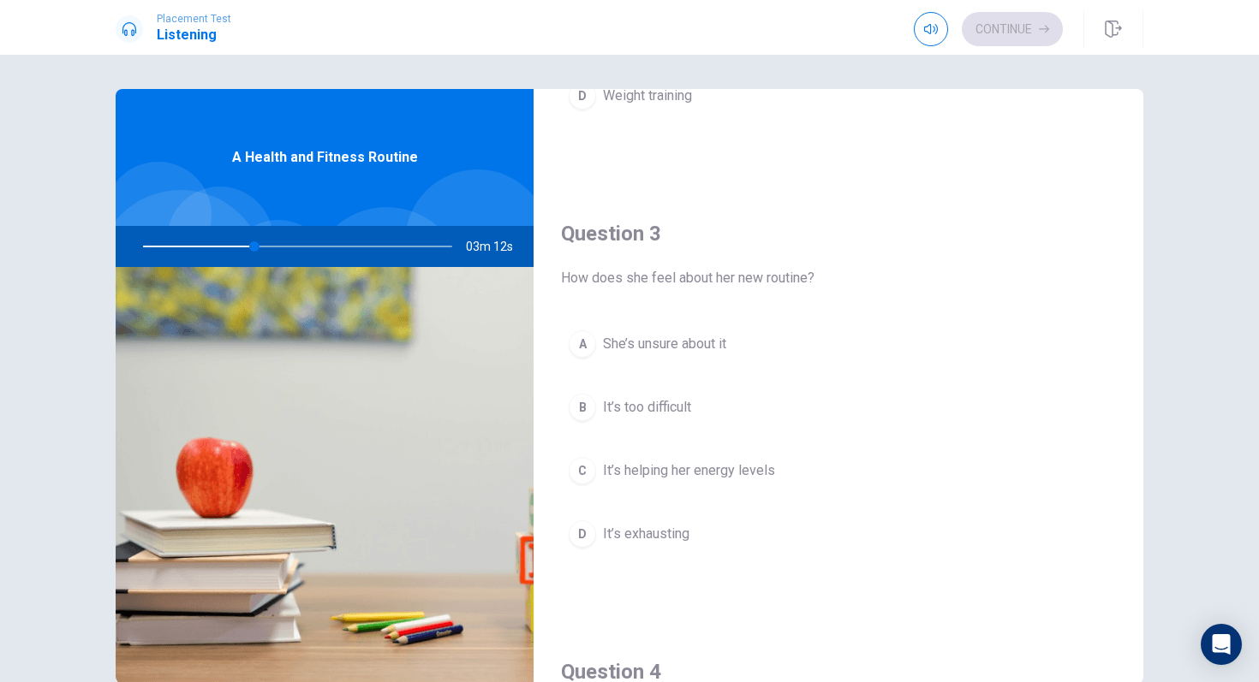
scroll to position [800, 0]
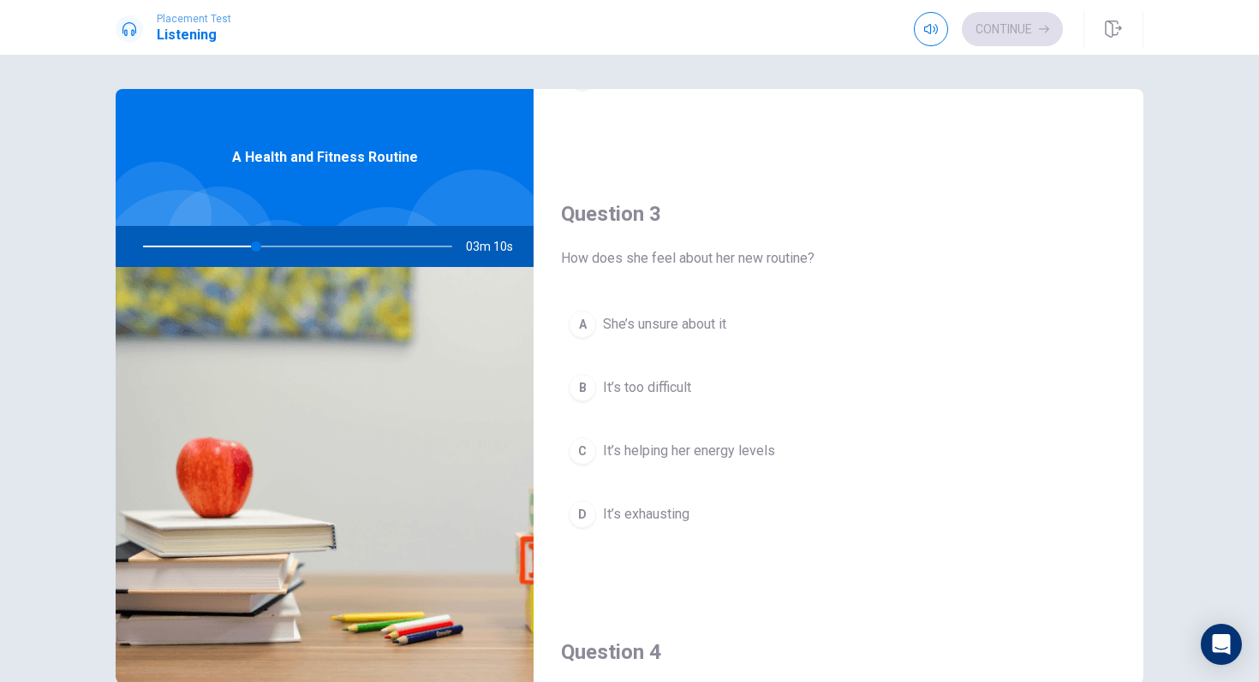
click at [688, 455] on span "It’s helping her energy levels" at bounding box center [689, 451] width 172 height 21
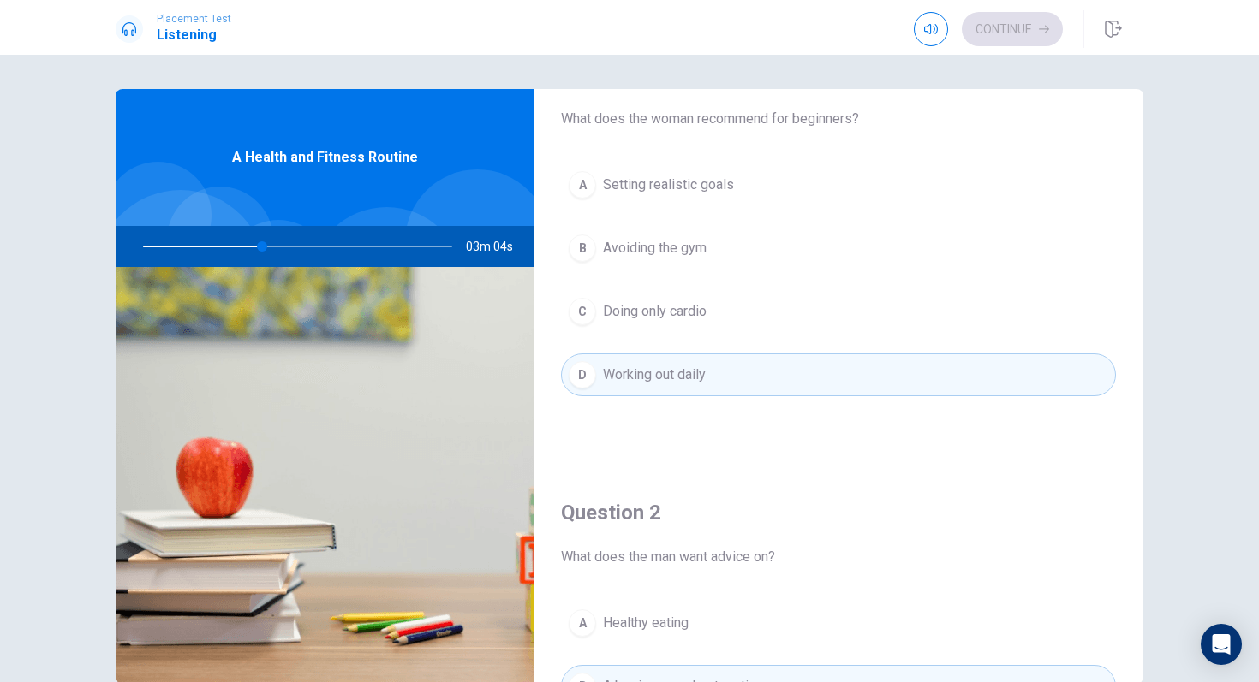
scroll to position [0, 0]
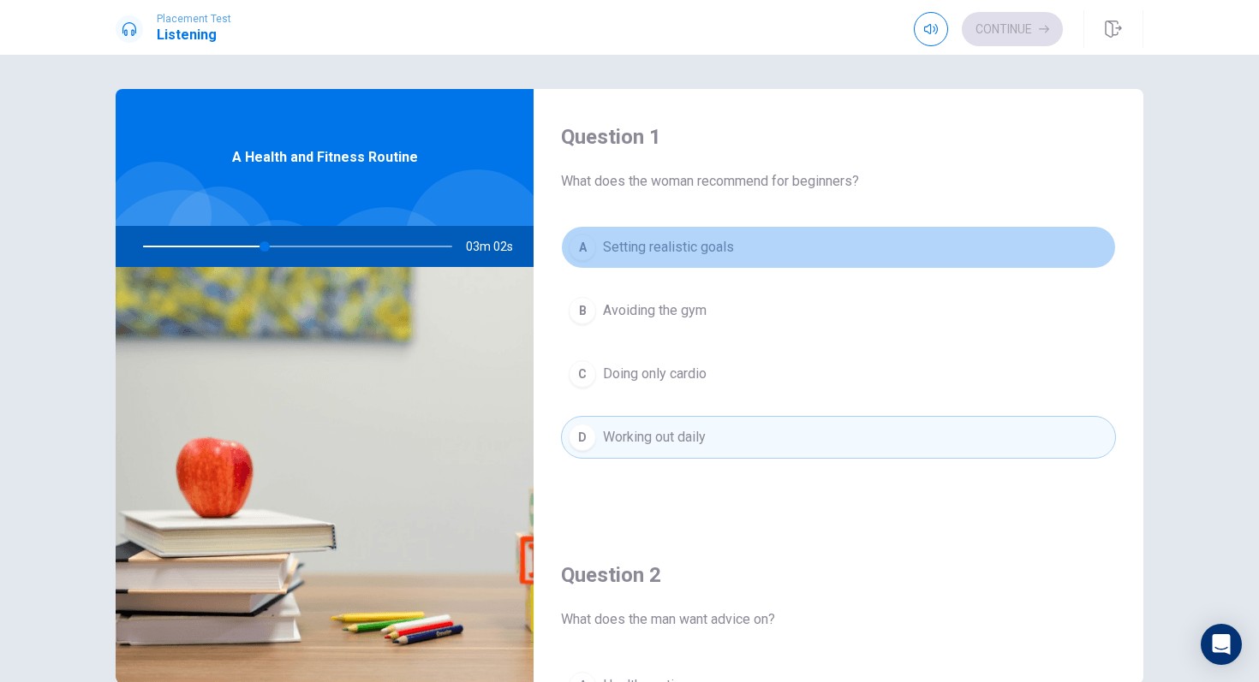
click at [699, 260] on button "A Setting realistic goals" at bounding box center [838, 247] width 555 height 43
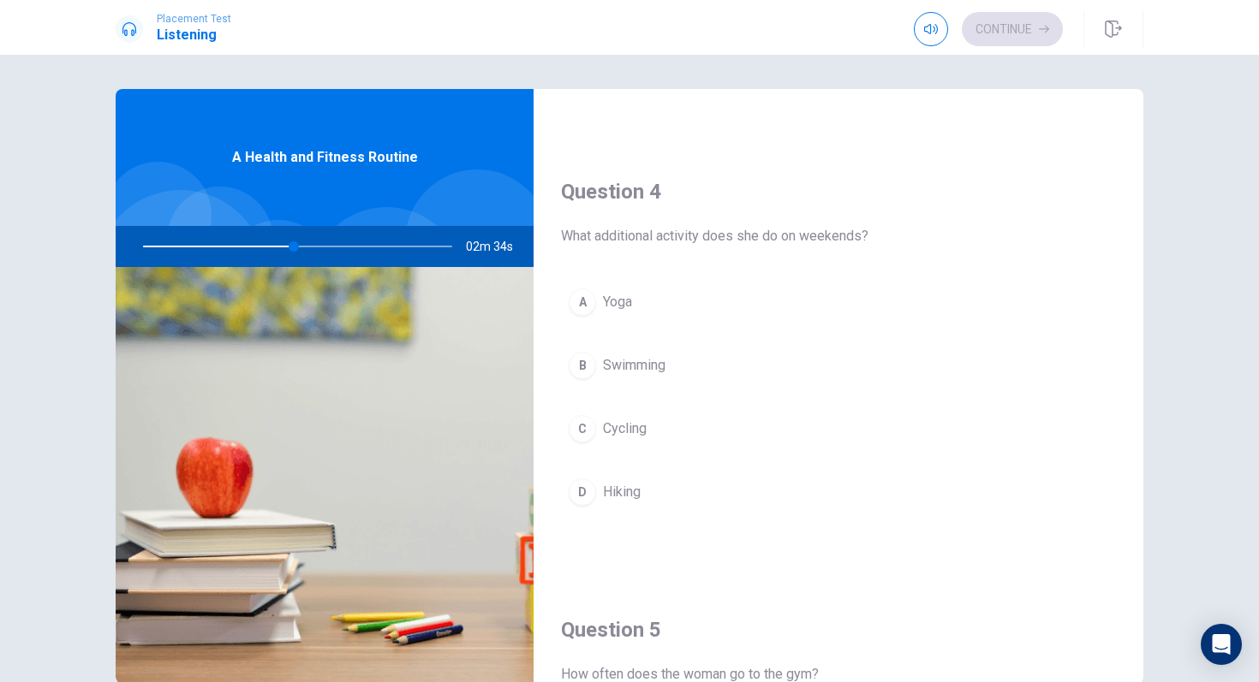
scroll to position [1270, 0]
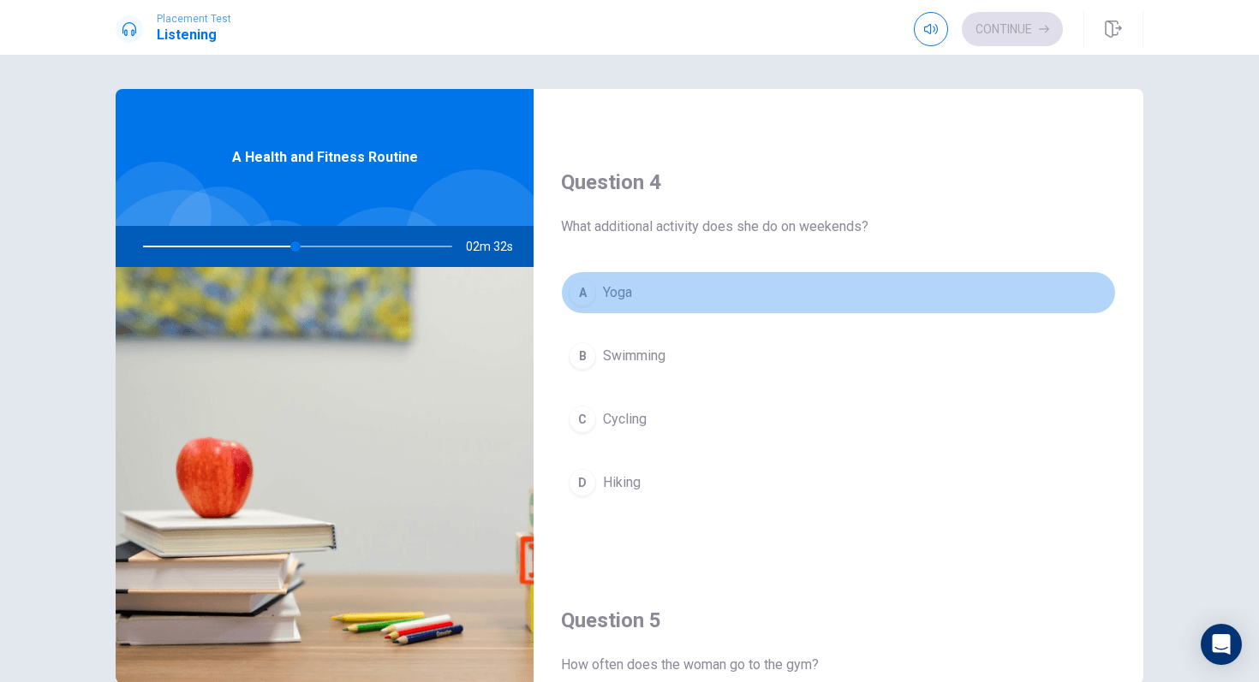
click at [593, 292] on div "A" at bounding box center [582, 292] width 27 height 27
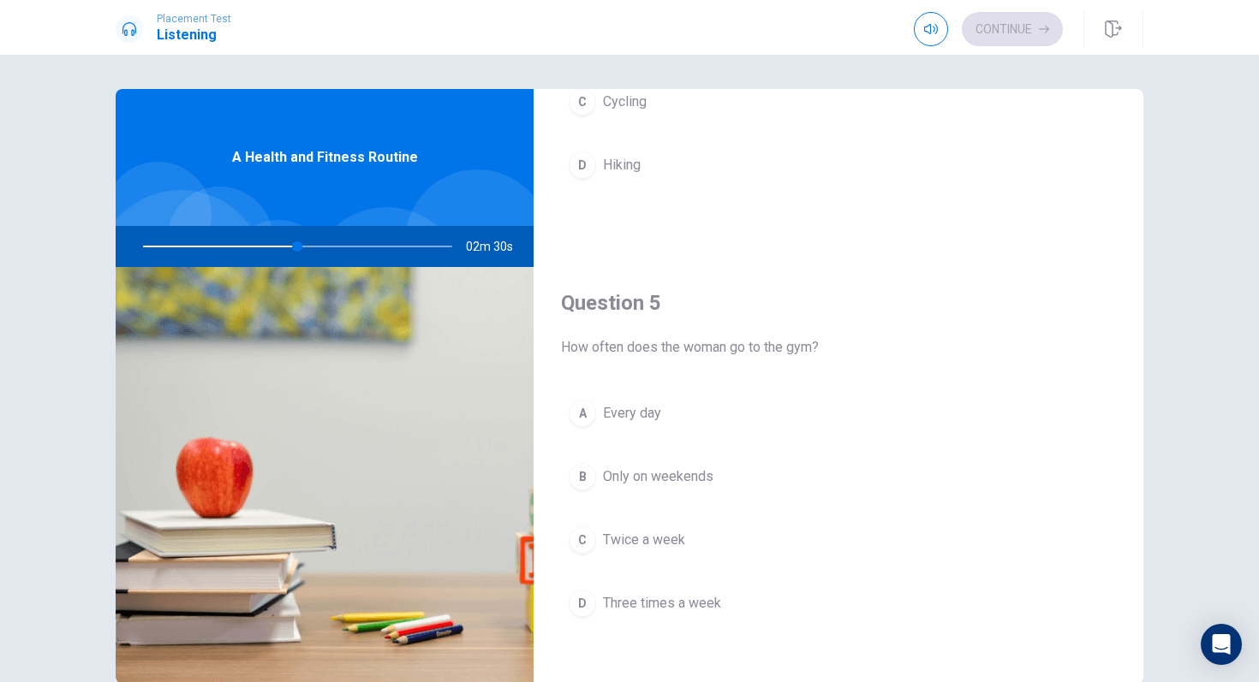
scroll to position [1597, 0]
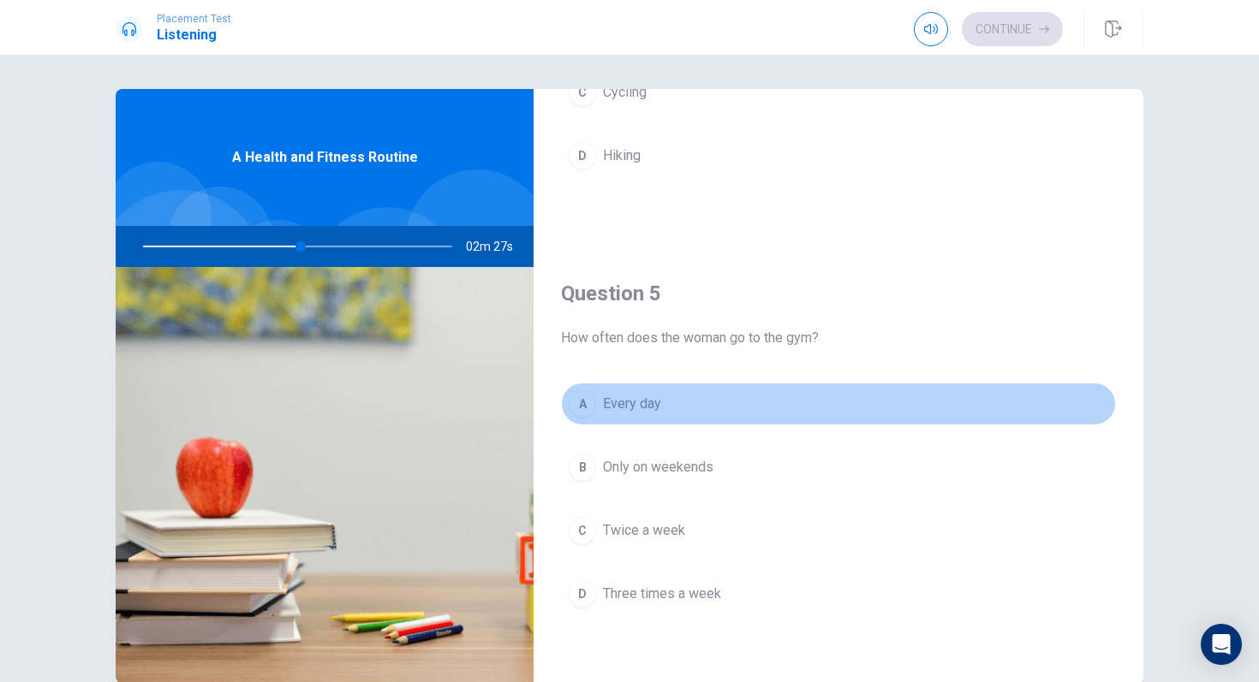
click at [655, 397] on span "Every day" at bounding box center [632, 404] width 58 height 21
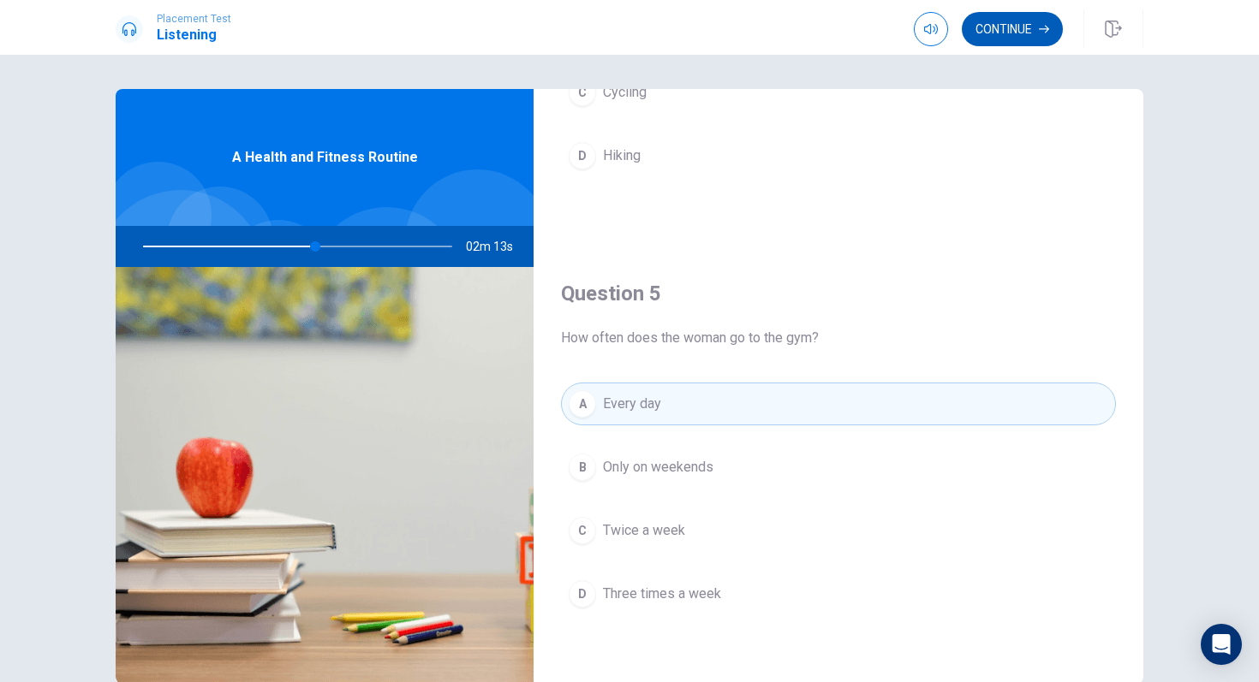
click at [1036, 28] on button "Continue" at bounding box center [1012, 29] width 101 height 34
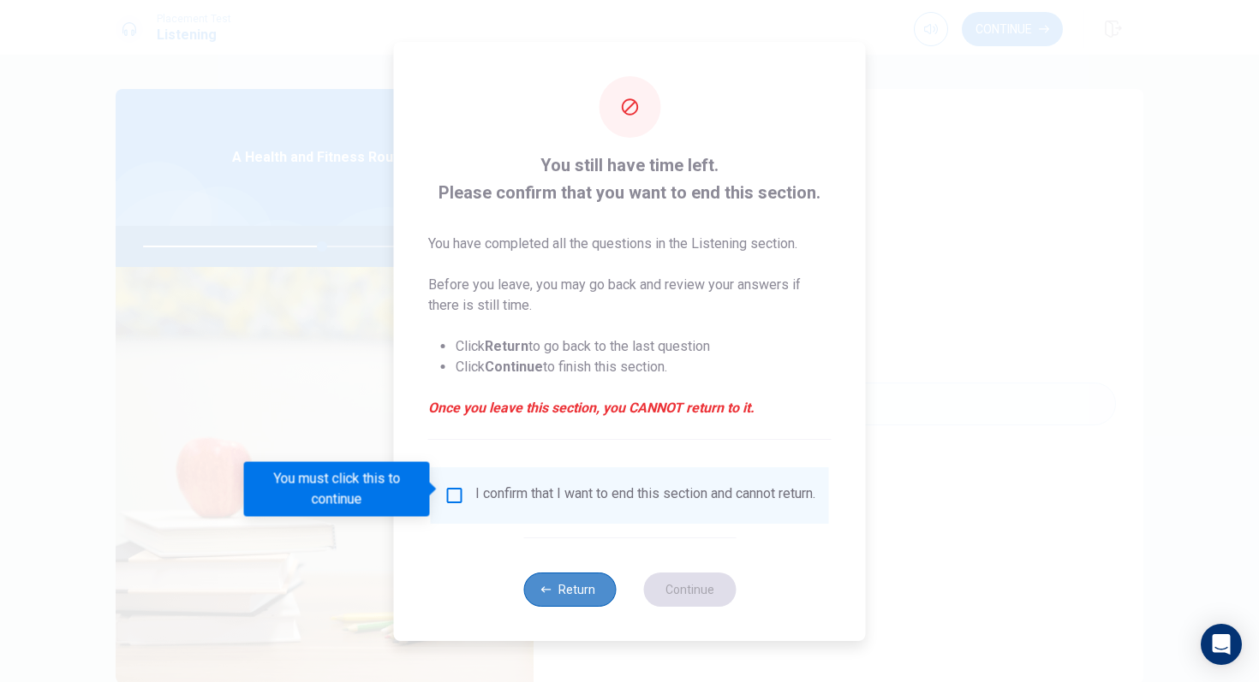
click at [586, 600] on button "Return" at bounding box center [569, 590] width 92 height 34
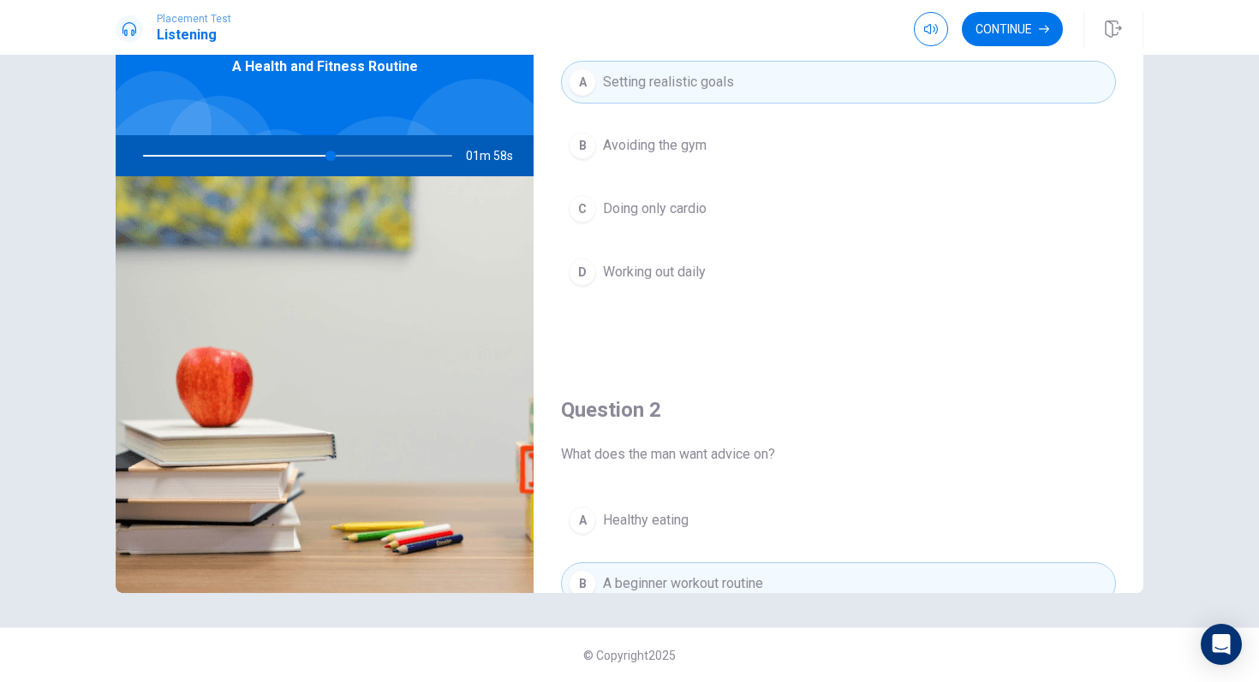
scroll to position [0, 0]
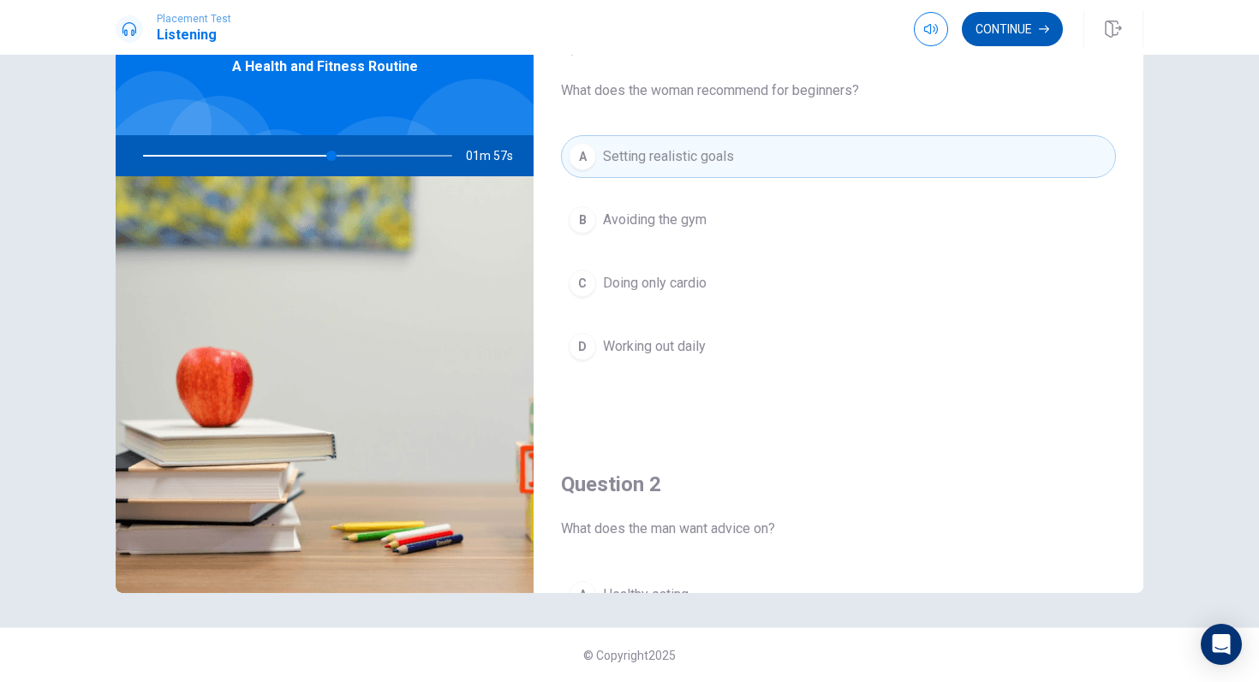
click at [1010, 40] on button "Continue" at bounding box center [1012, 29] width 101 height 34
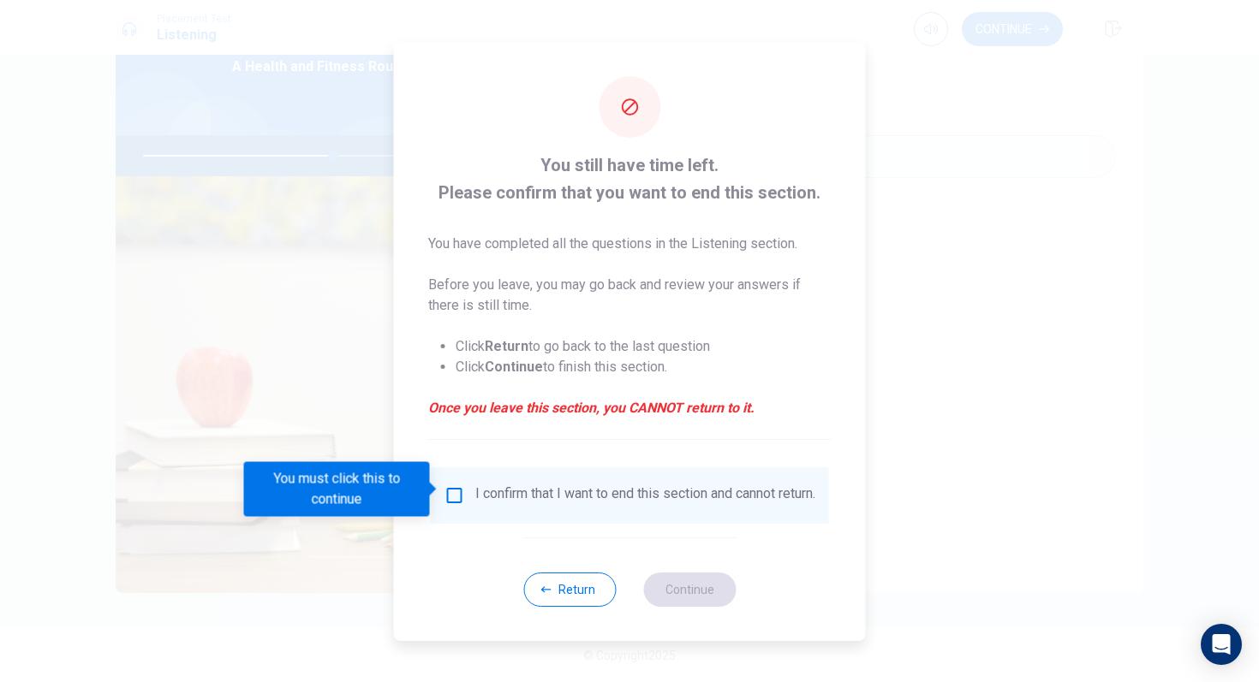
click at [465, 486] on div "I confirm that I want to end this section and cannot return." at bounding box center [629, 496] width 371 height 21
click at [453, 487] on input "You must click this to continue" at bounding box center [454, 496] width 21 height 21
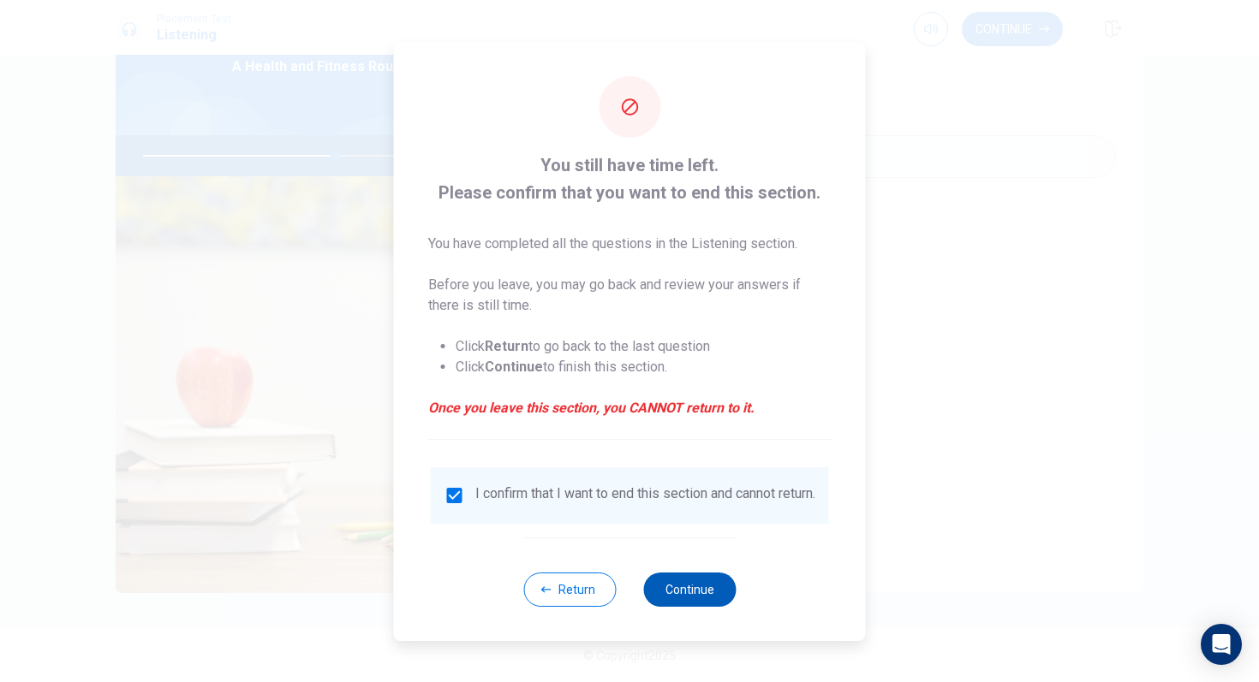
click at [676, 594] on button "Continue" at bounding box center [689, 590] width 92 height 34
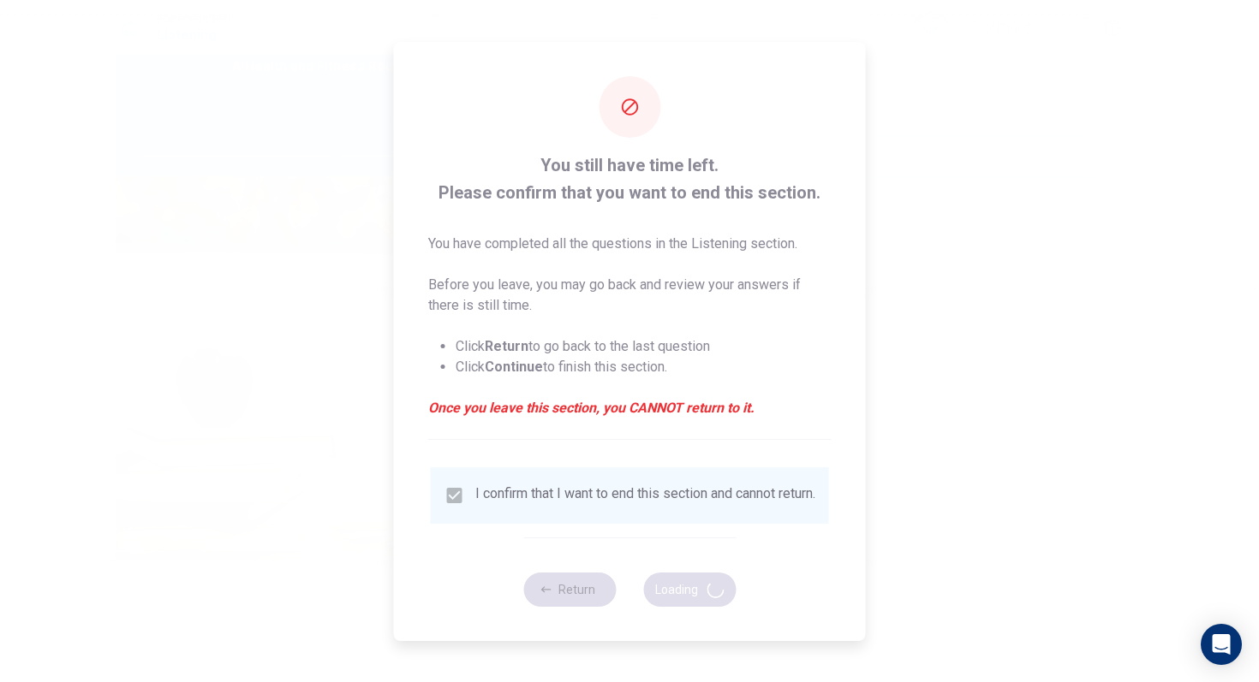
type input "63"
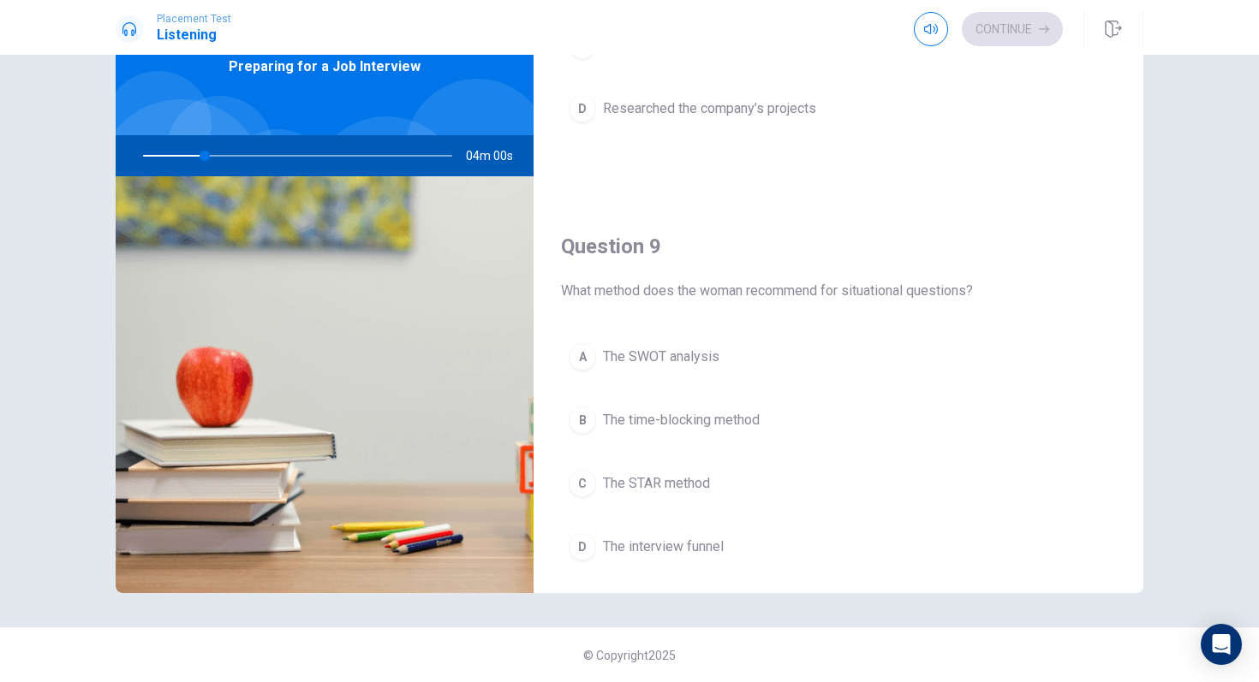
scroll to position [1116, 0]
click at [747, 254] on h4 "Question 9" at bounding box center [838, 245] width 555 height 27
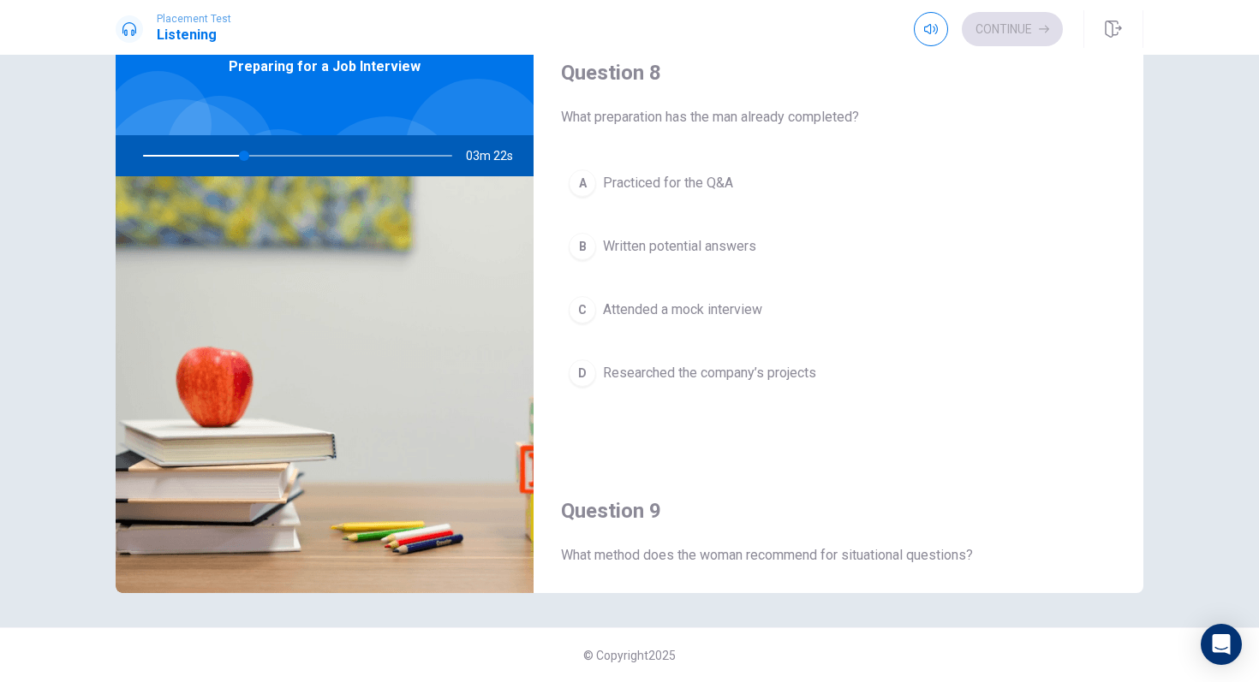
scroll to position [852, 0]
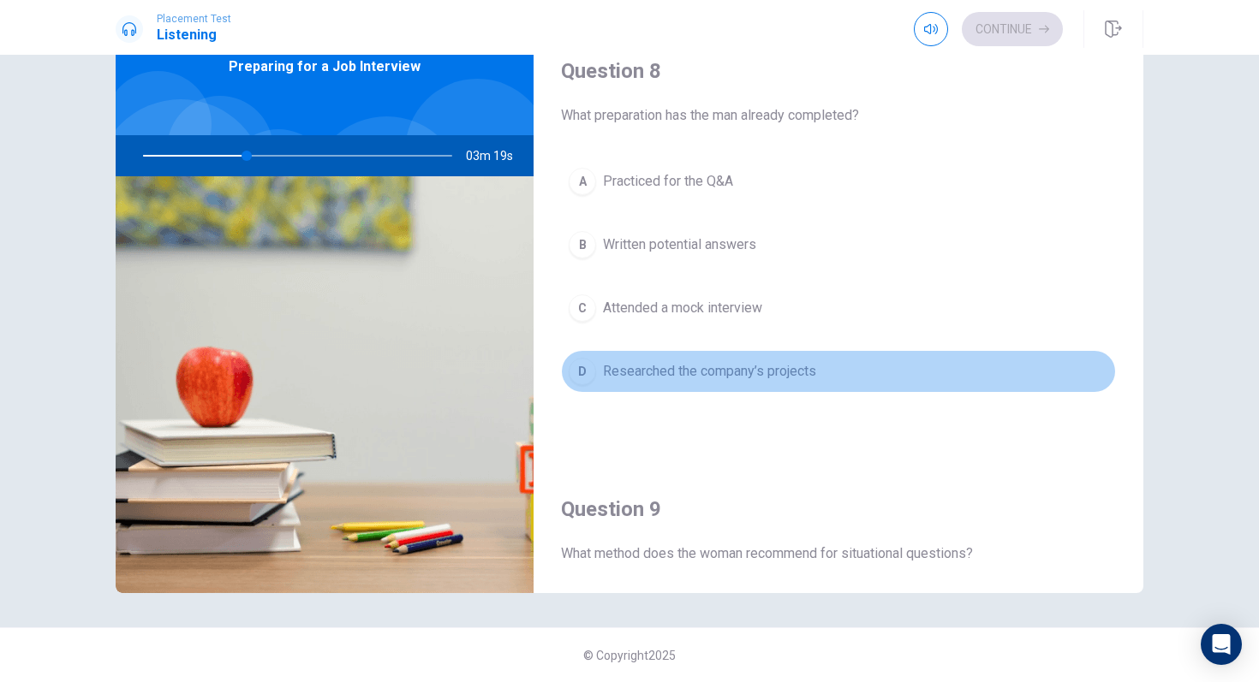
click at [746, 387] on button "D Researched the company’s projects" at bounding box center [838, 371] width 555 height 43
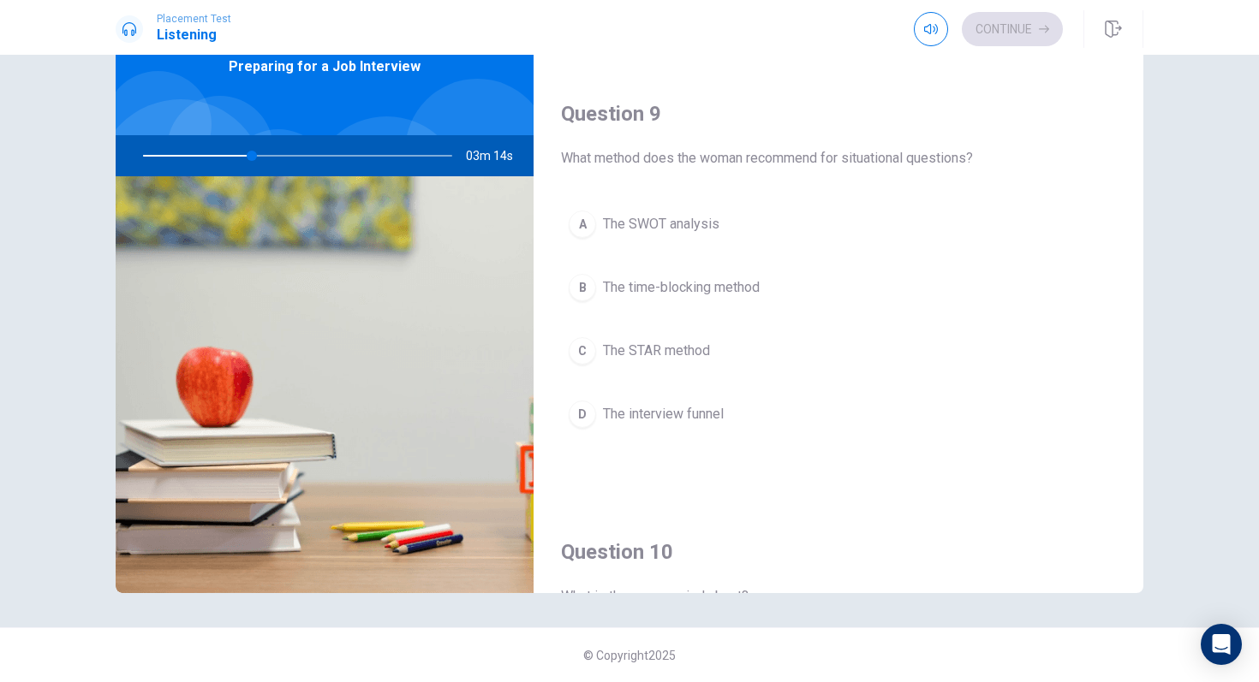
scroll to position [1254, 0]
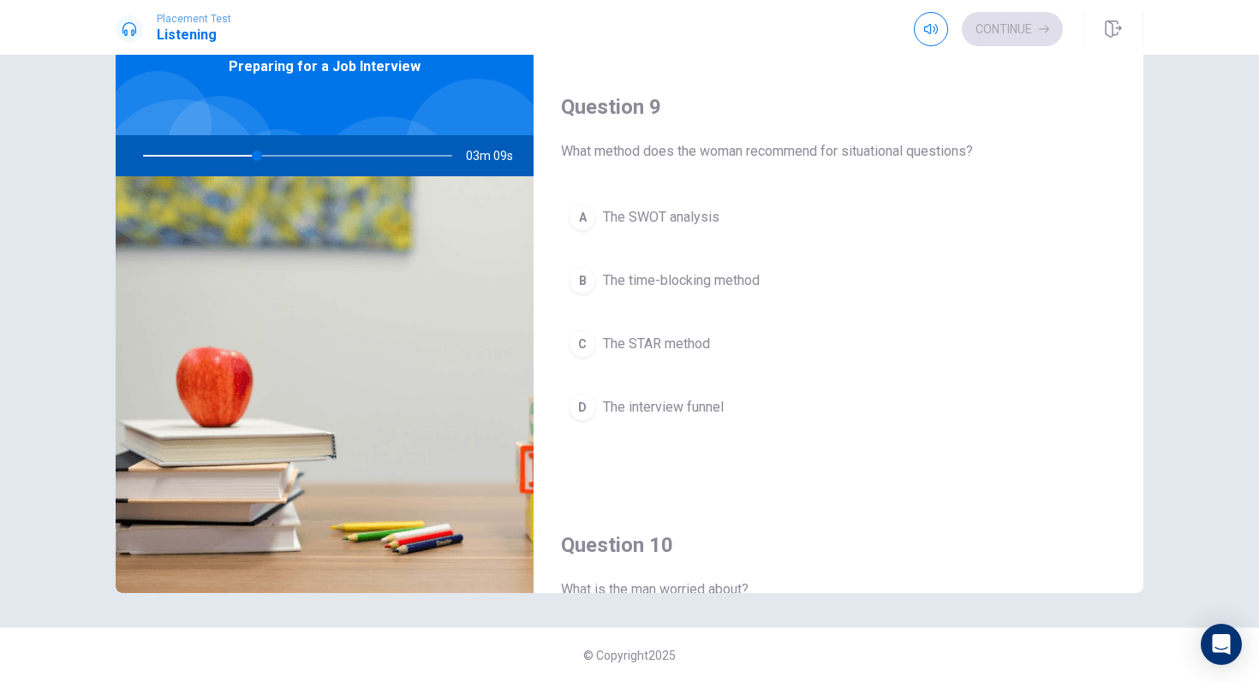
click at [682, 344] on span "The STAR method" at bounding box center [656, 344] width 107 height 21
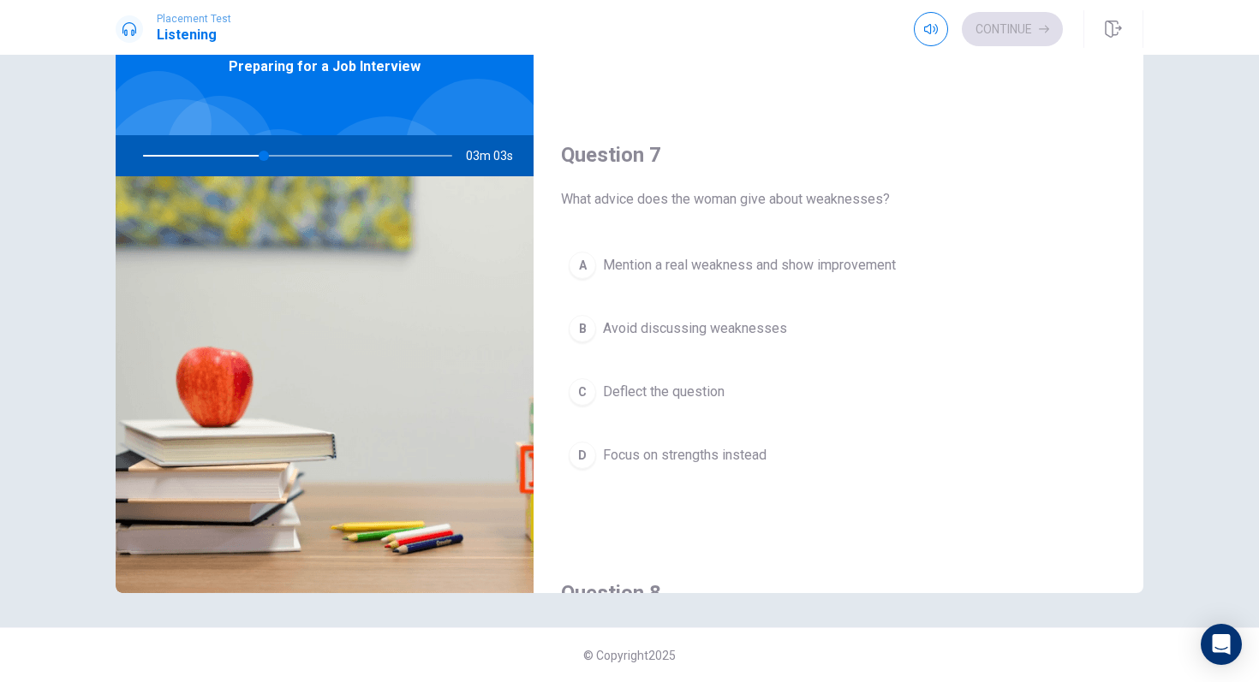
scroll to position [352, 0]
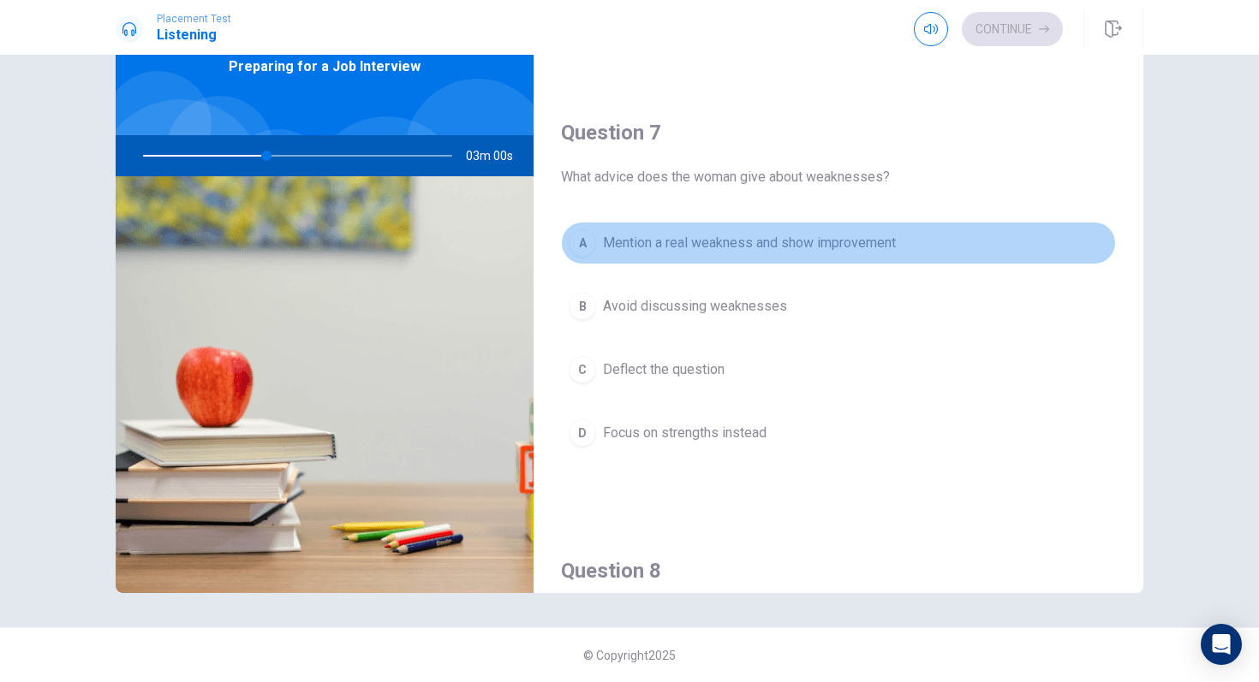
click at [670, 248] on span "Mention a real weakness and show improvement" at bounding box center [749, 243] width 293 height 21
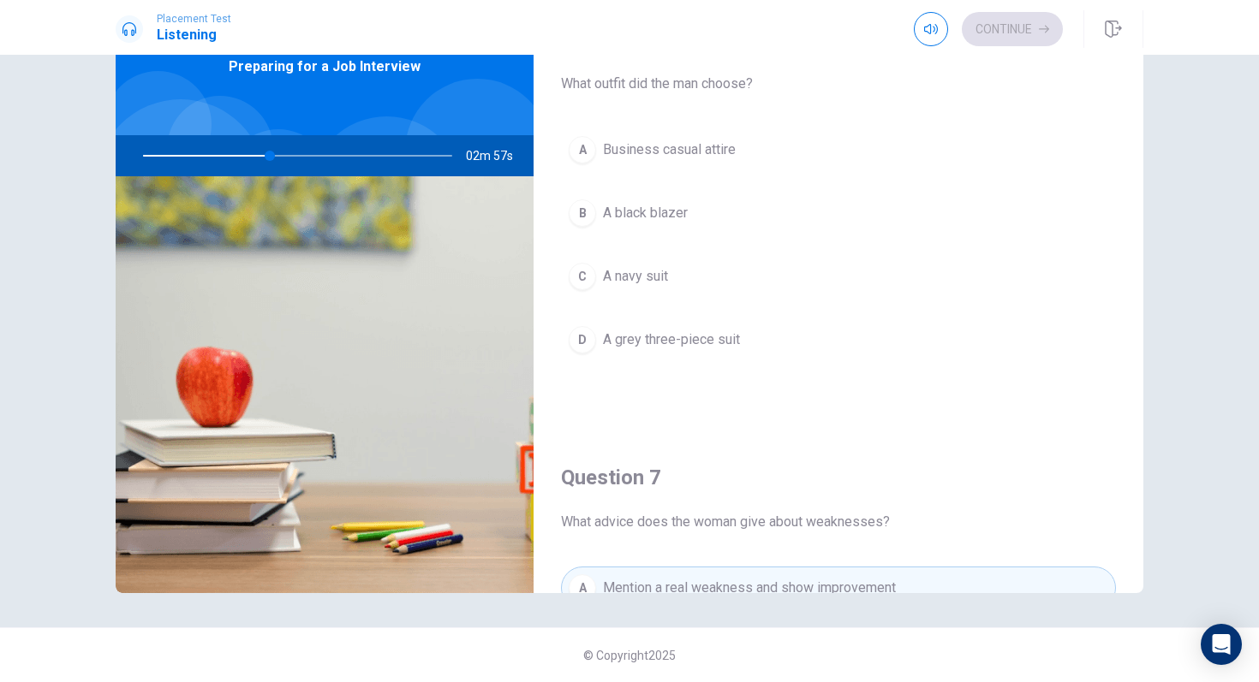
scroll to position [2, 0]
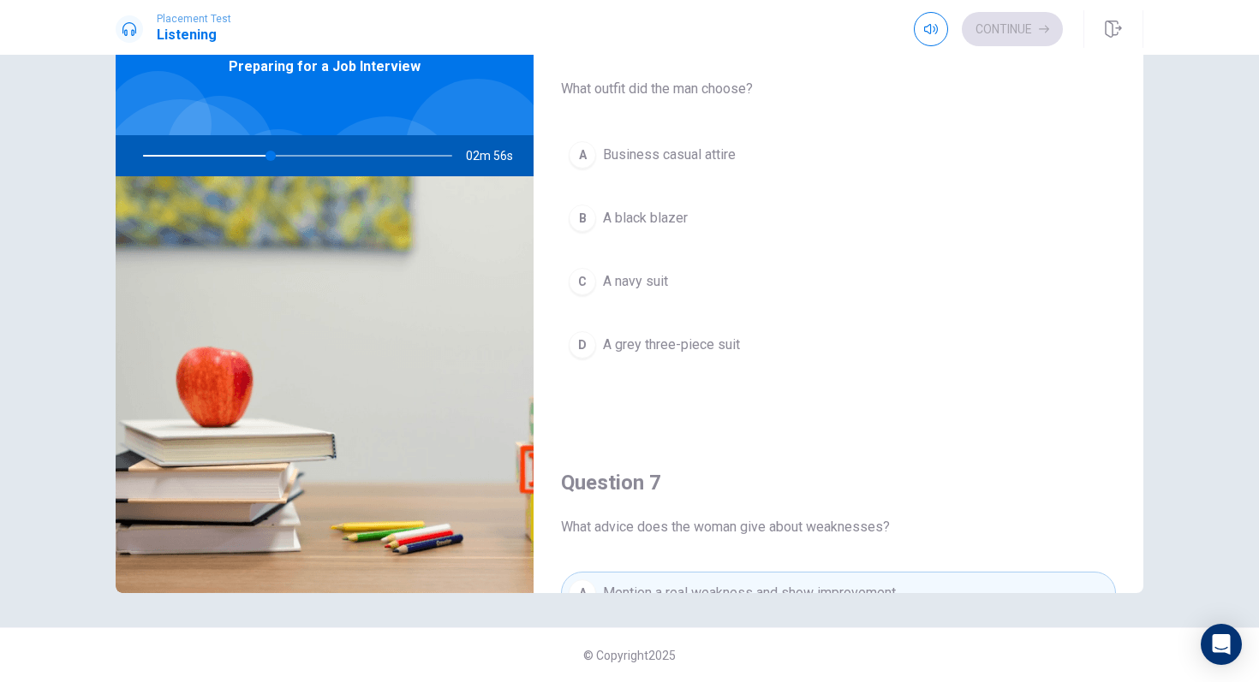
click at [653, 282] on span "A navy suit" at bounding box center [635, 281] width 65 height 21
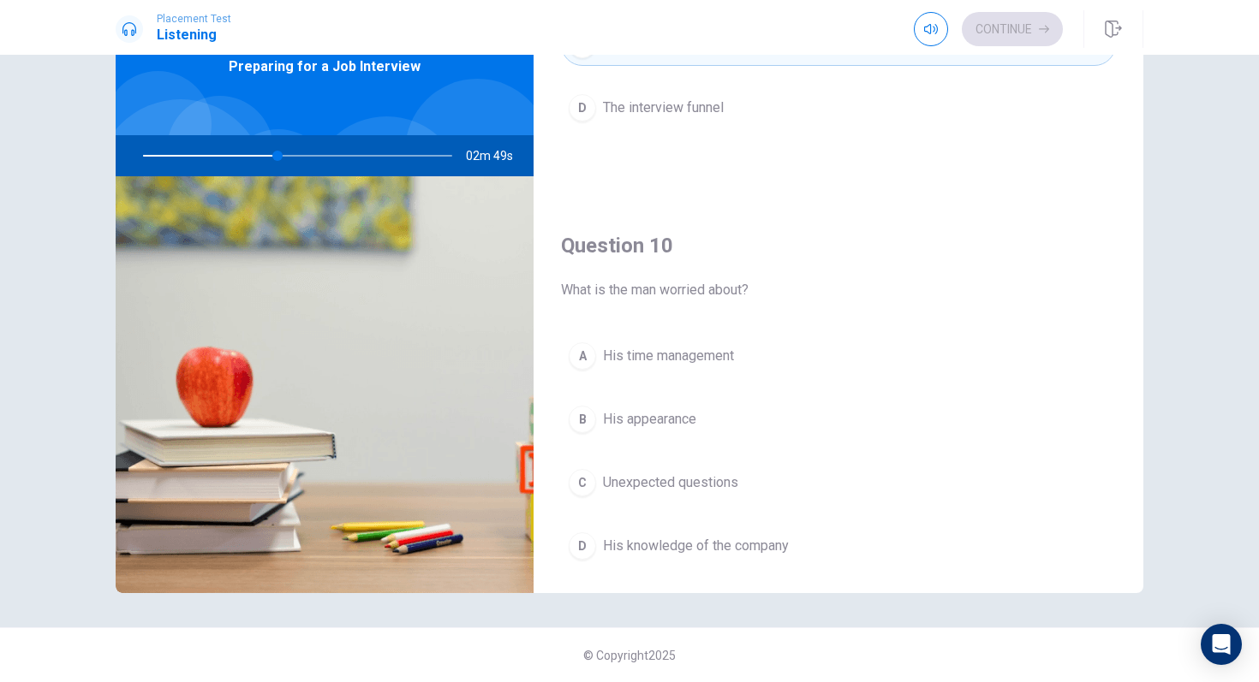
scroll to position [1597, 0]
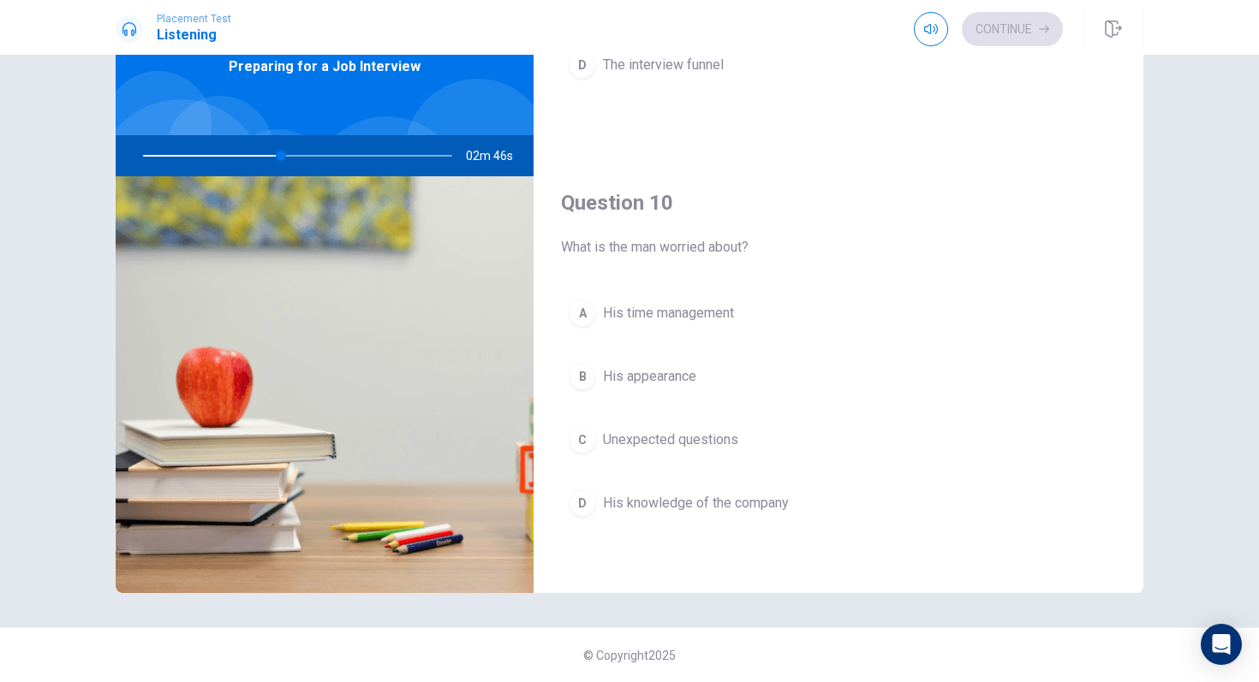
click at [693, 445] on span "Unexpected questions" at bounding box center [670, 440] width 135 height 21
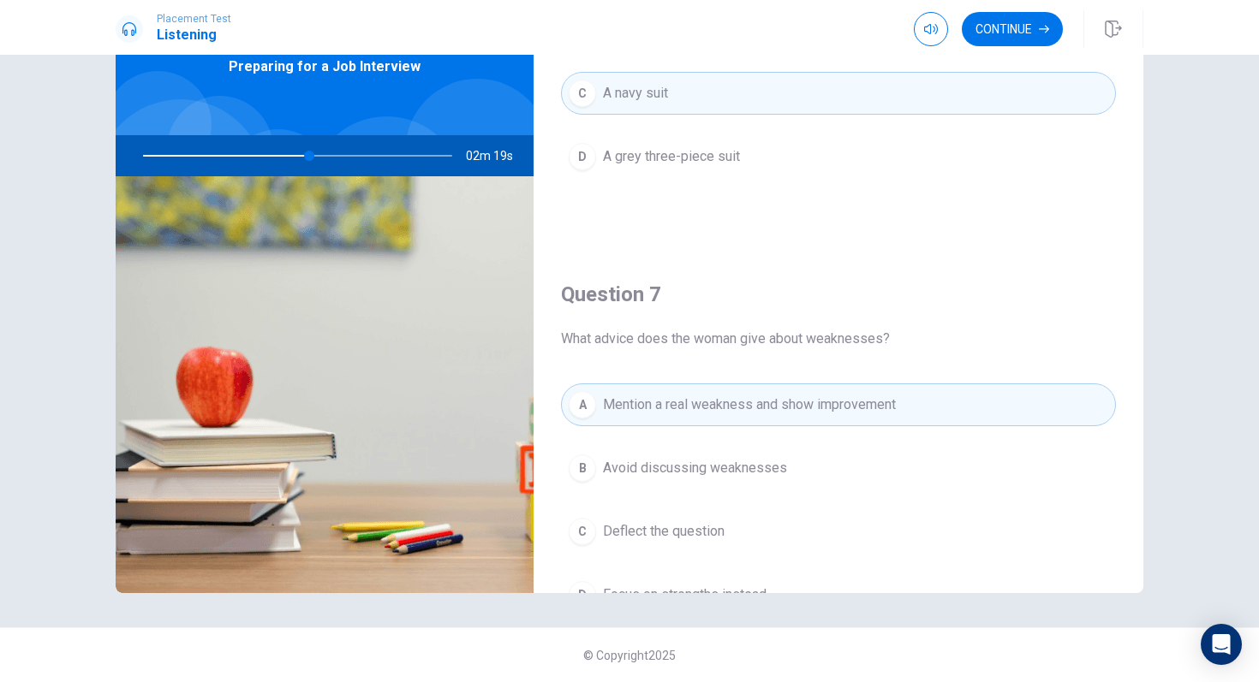
scroll to position [209, 0]
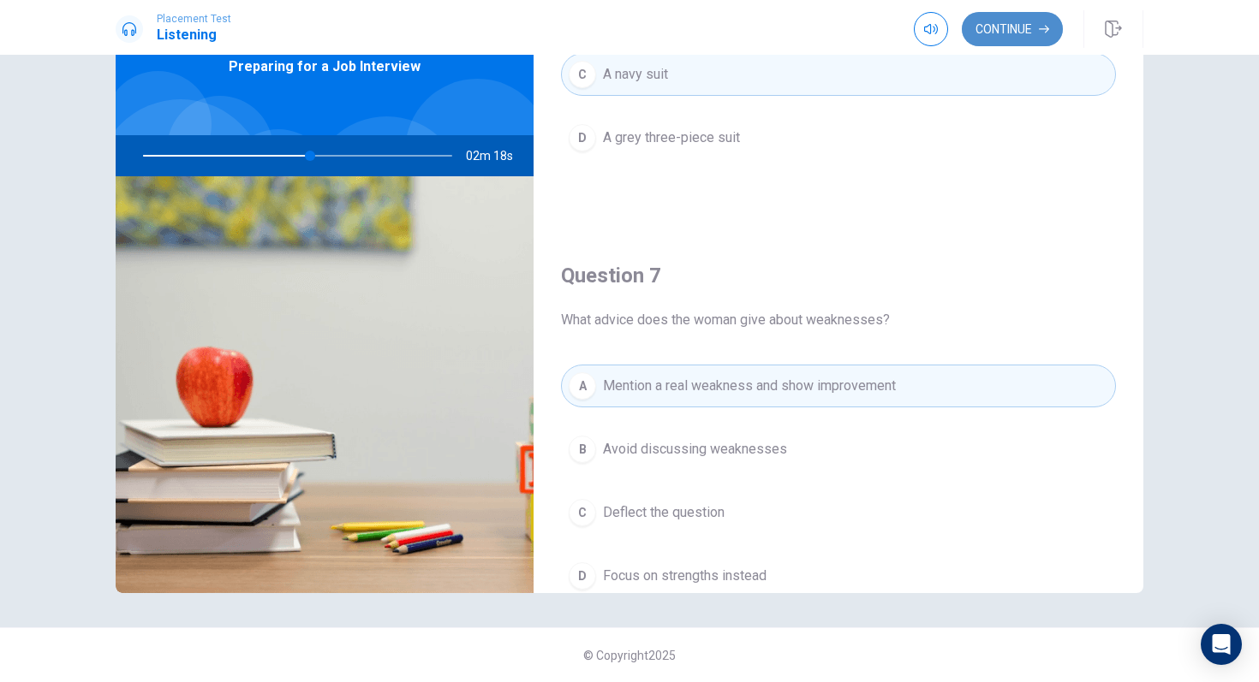
click at [1015, 26] on button "Continue" at bounding box center [1012, 29] width 101 height 34
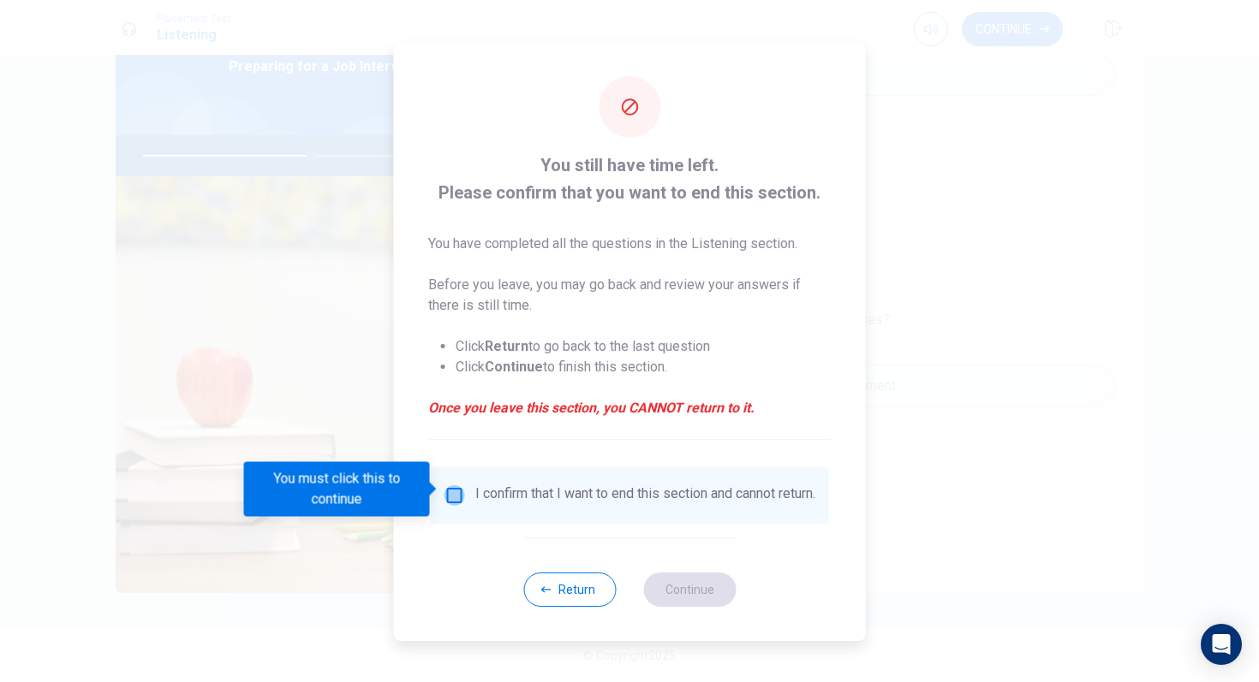
click at [459, 490] on input "You must click this to continue" at bounding box center [454, 496] width 21 height 21
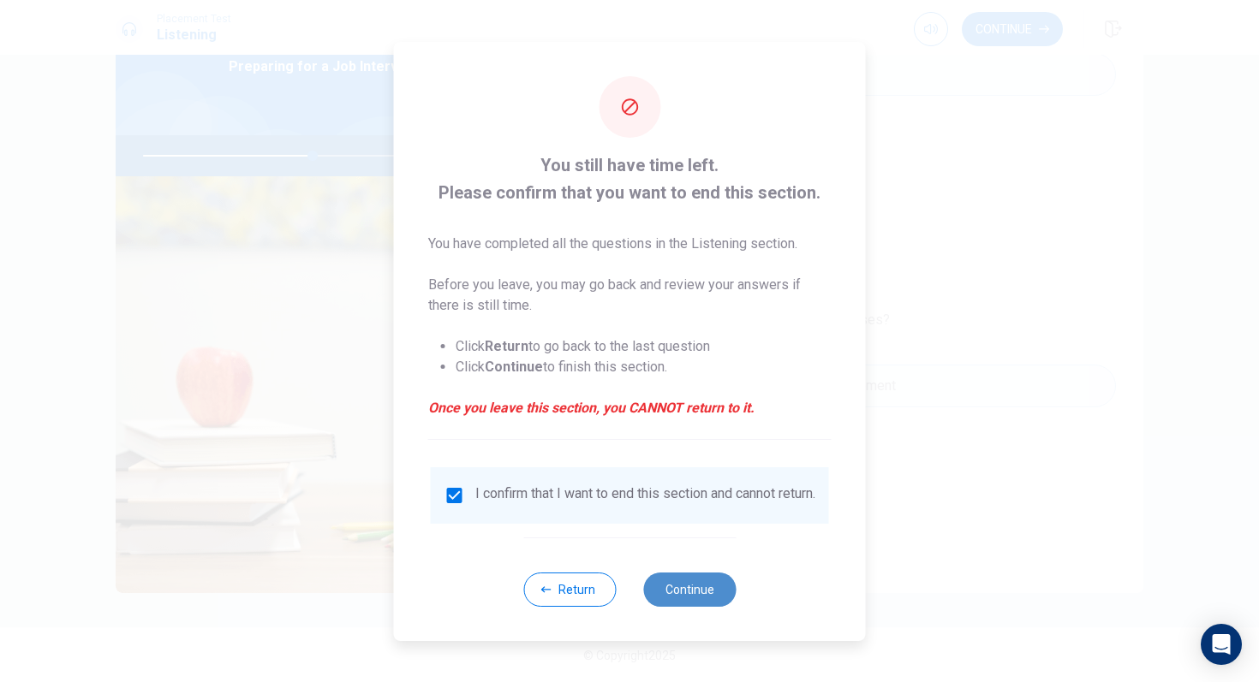
click at [682, 607] on button "Continue" at bounding box center [689, 590] width 92 height 34
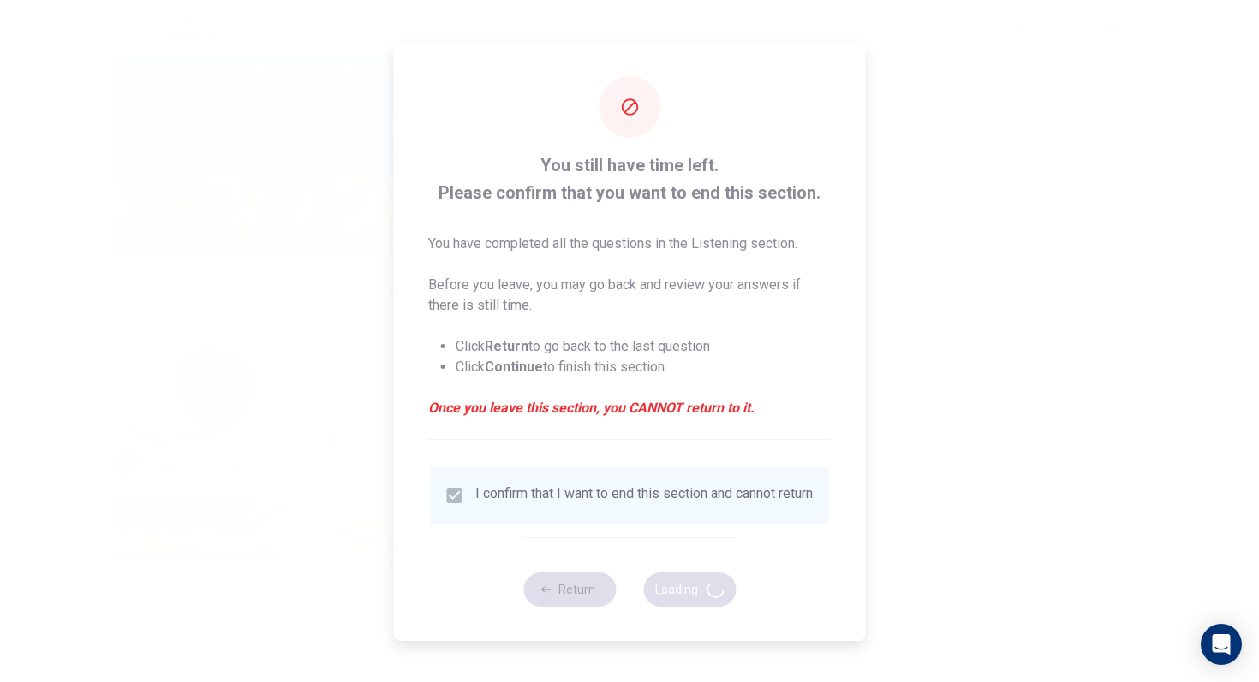
type input "55"
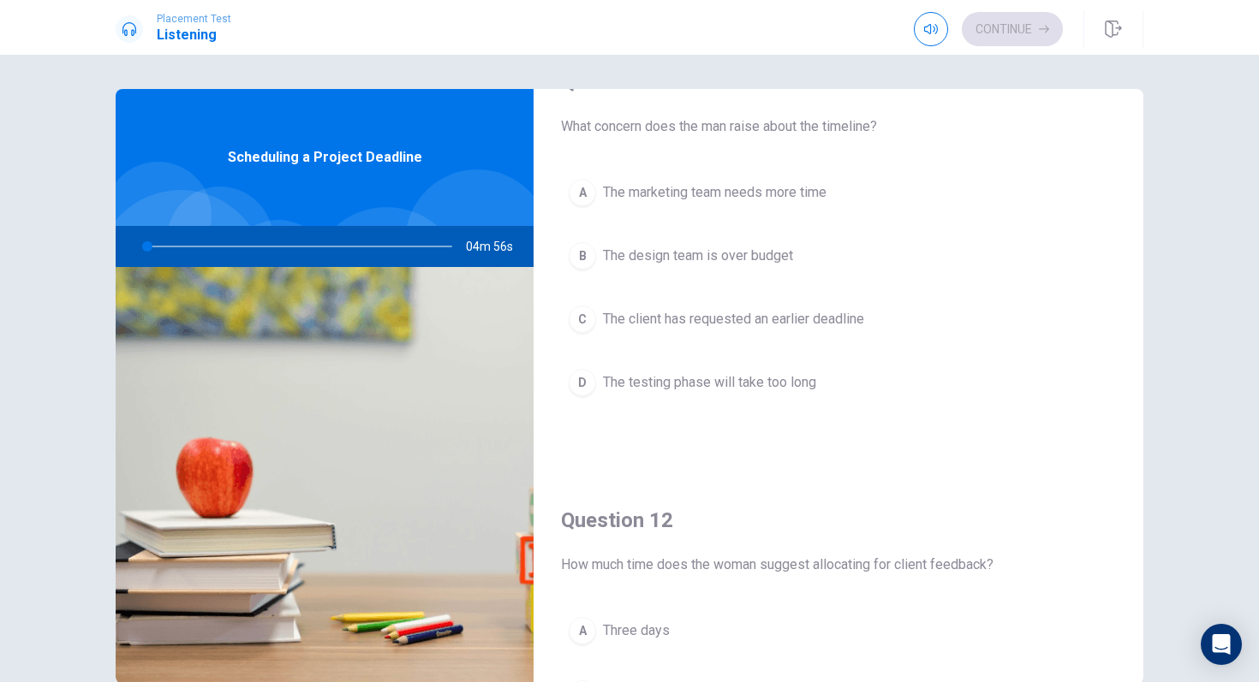
scroll to position [59, 0]
click at [821, 162] on div "Question 11 What concern does the man raise about the timeline? A The marketing…" at bounding box center [838, 249] width 610 height 438
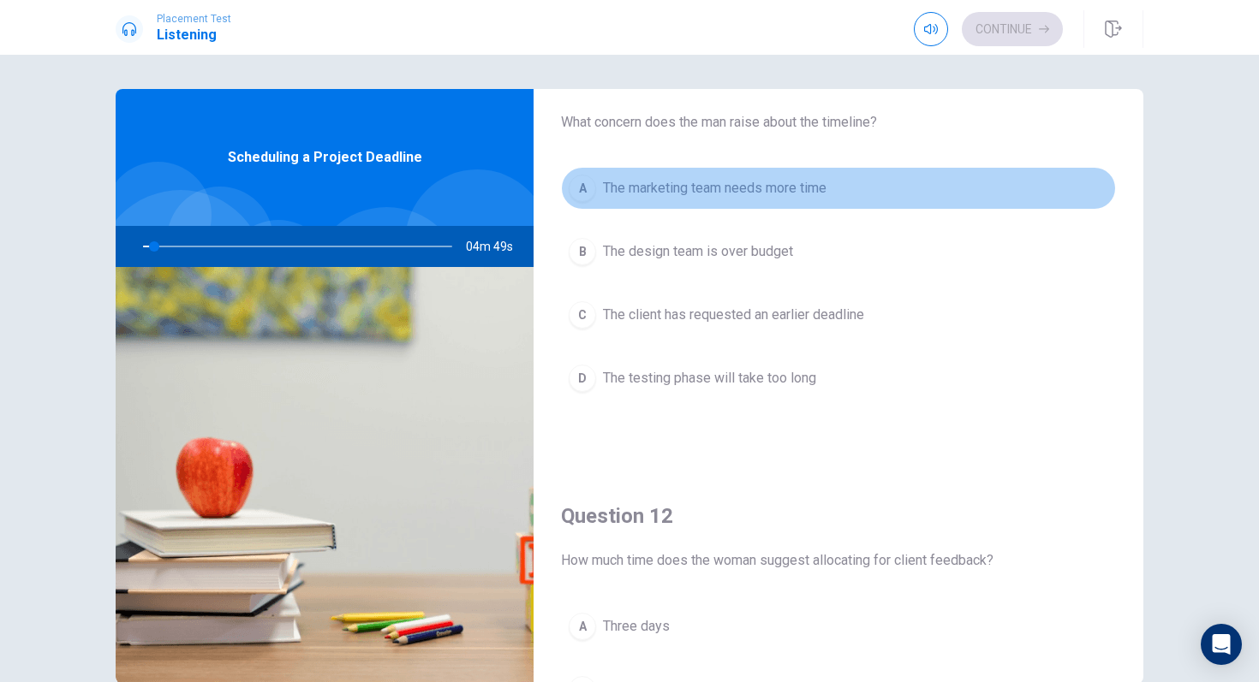
click at [821, 170] on button "A The marketing team needs more time" at bounding box center [838, 188] width 555 height 43
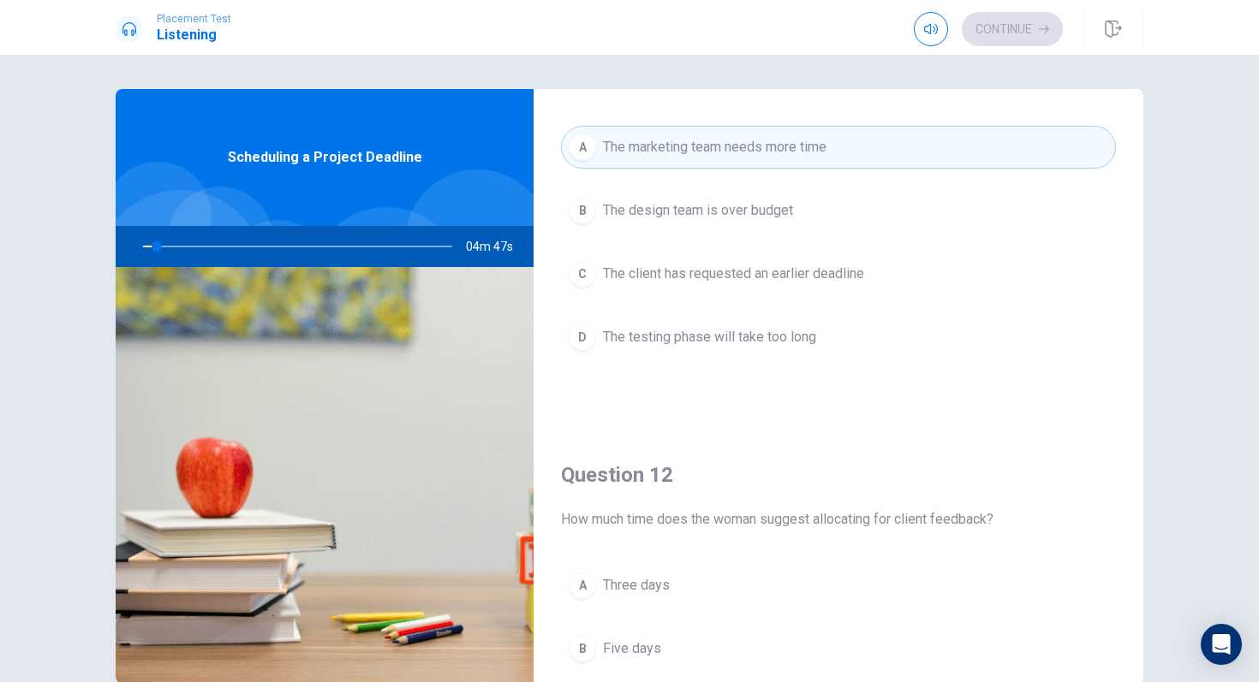
scroll to position [97, 0]
click at [873, 201] on button "B The design team is over budget" at bounding box center [838, 214] width 555 height 43
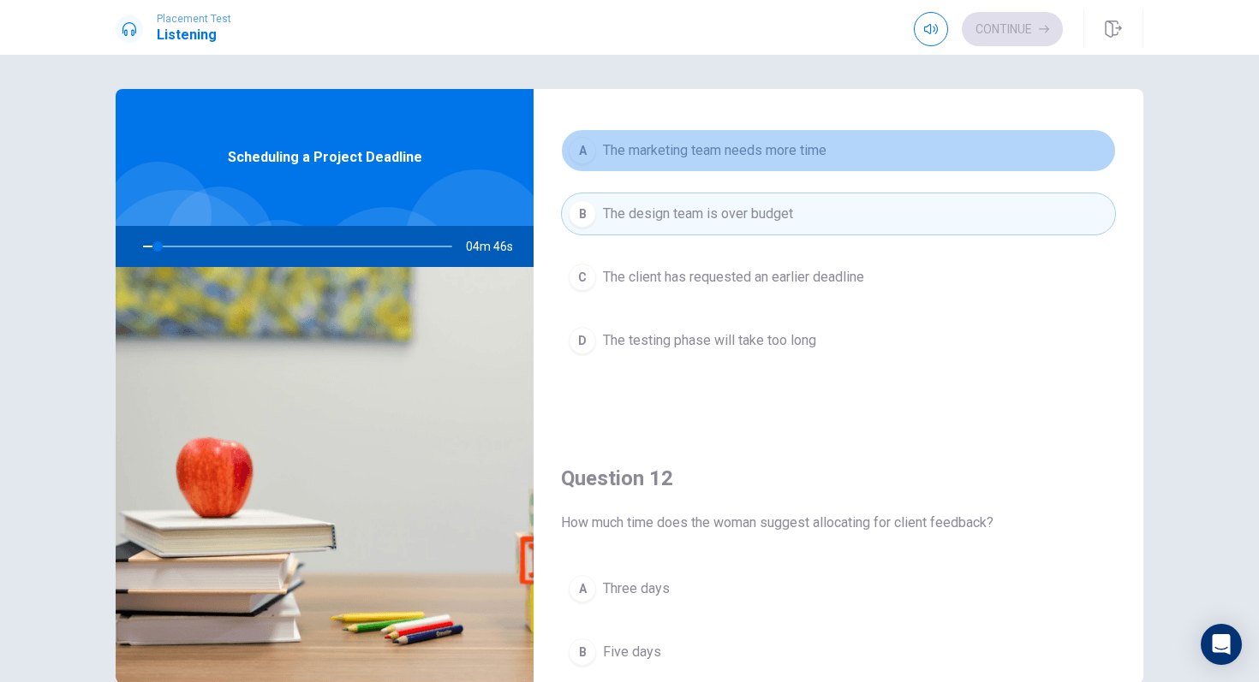
click at [858, 170] on button "A The marketing team needs more time" at bounding box center [838, 150] width 555 height 43
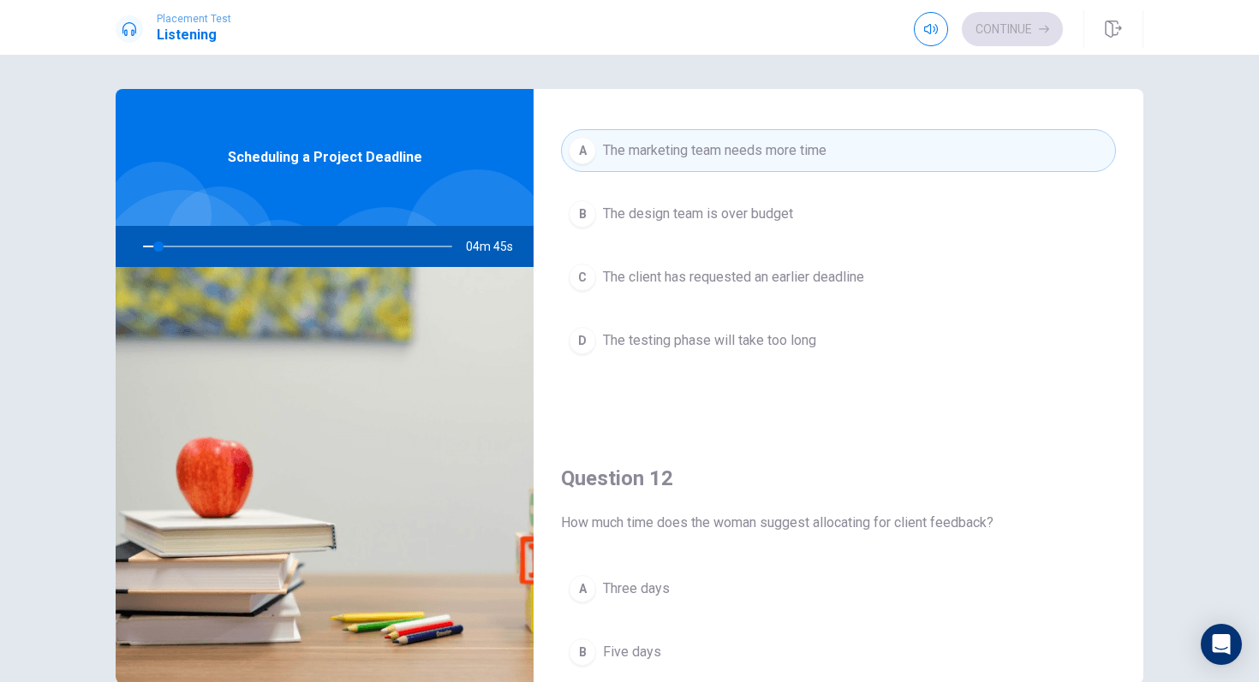
click at [857, 170] on button "A The marketing team needs more time" at bounding box center [838, 150] width 555 height 43
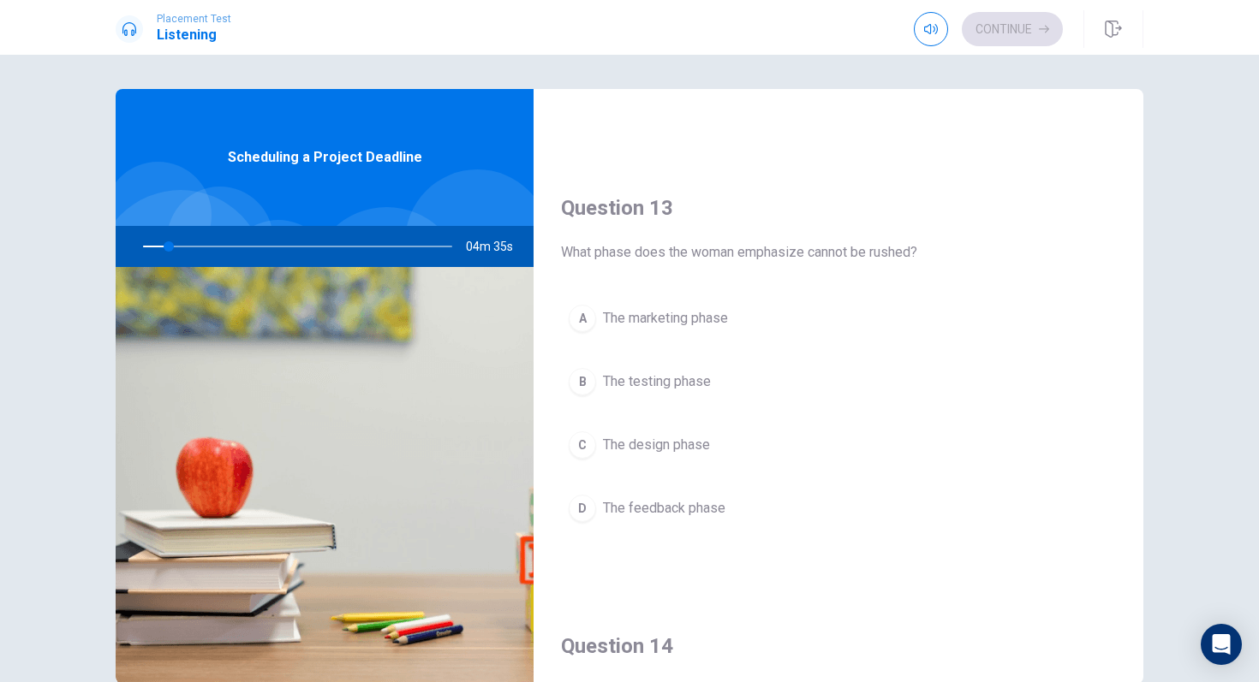
scroll to position [812, 0]
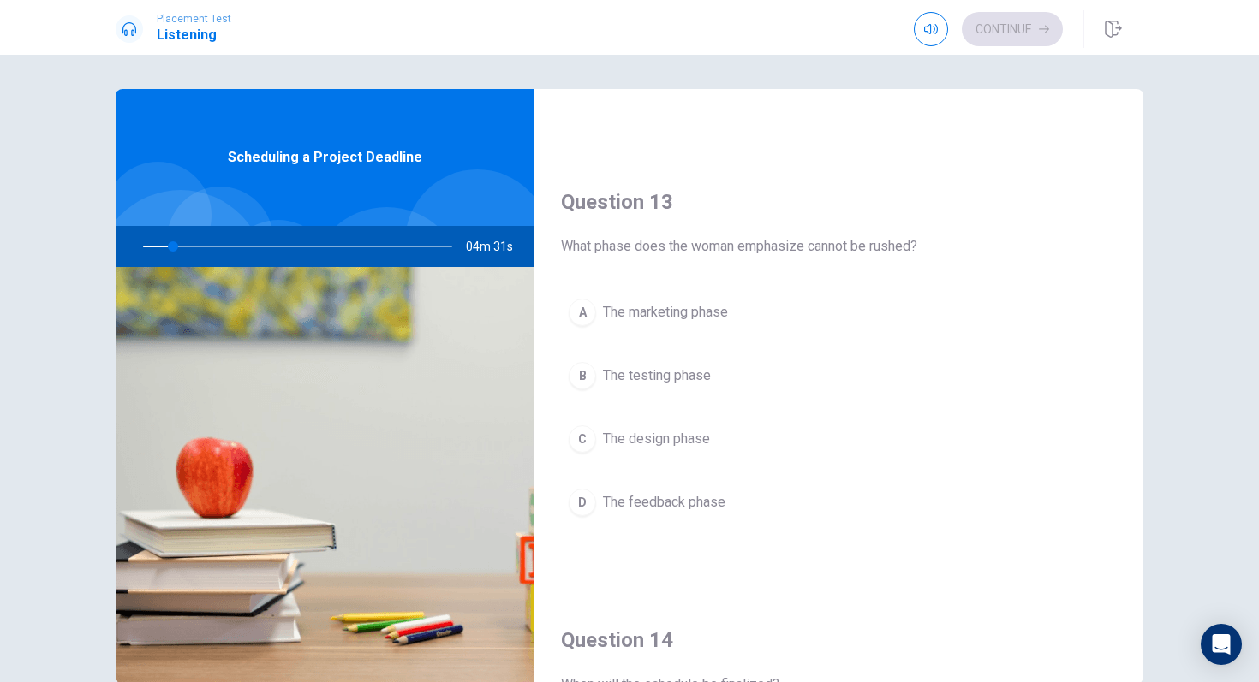
click at [923, 280] on div "Question 13 What phase does the woman emphasize cannot be rushed? A The marketi…" at bounding box center [838, 373] width 610 height 438
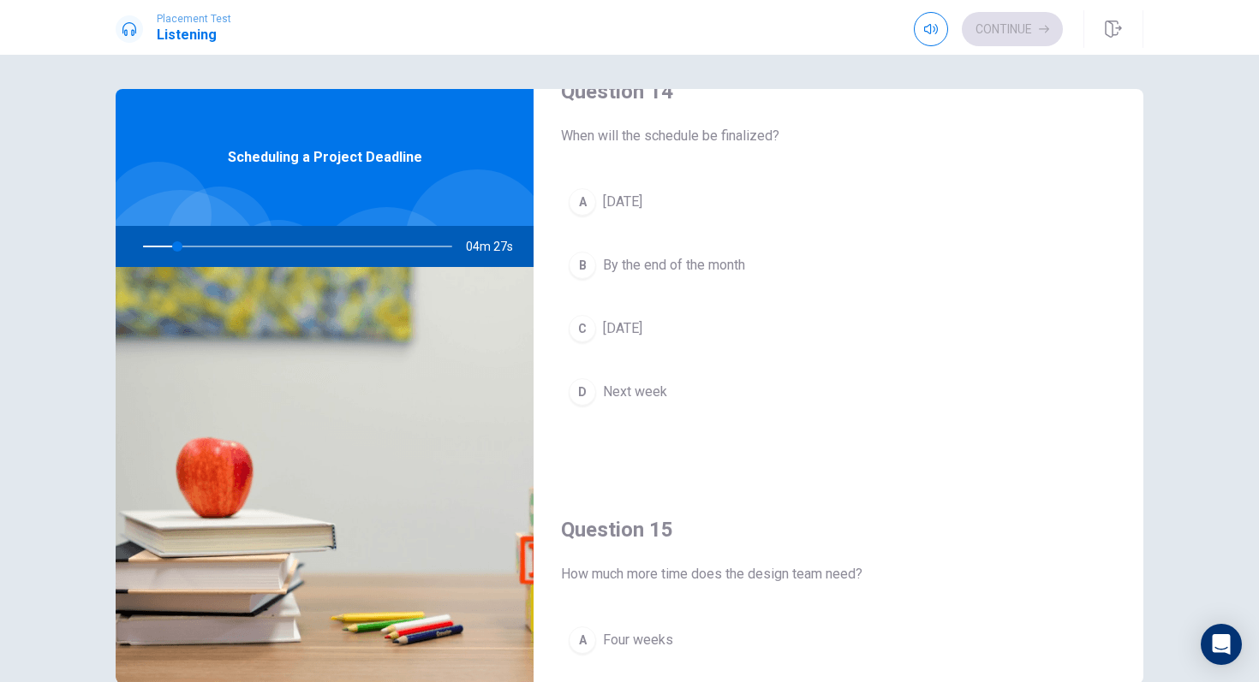
scroll to position [1361, 0]
click at [748, 263] on button "B By the end of the month" at bounding box center [838, 264] width 555 height 43
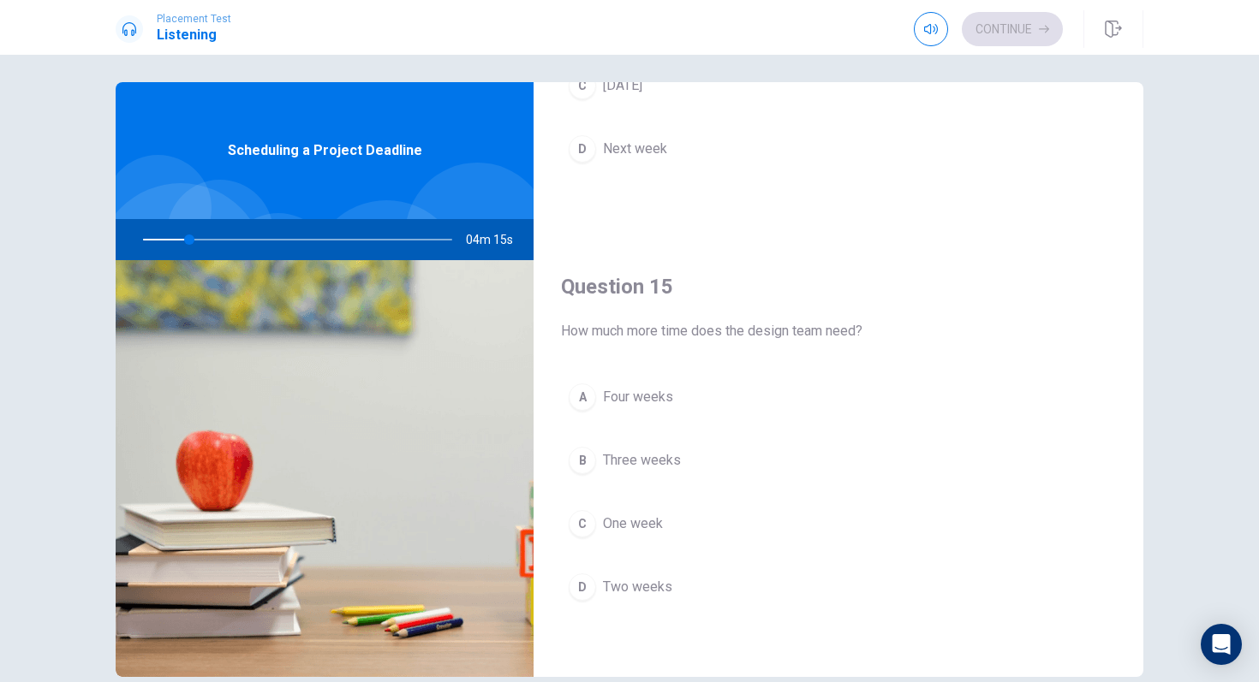
scroll to position [9, 0]
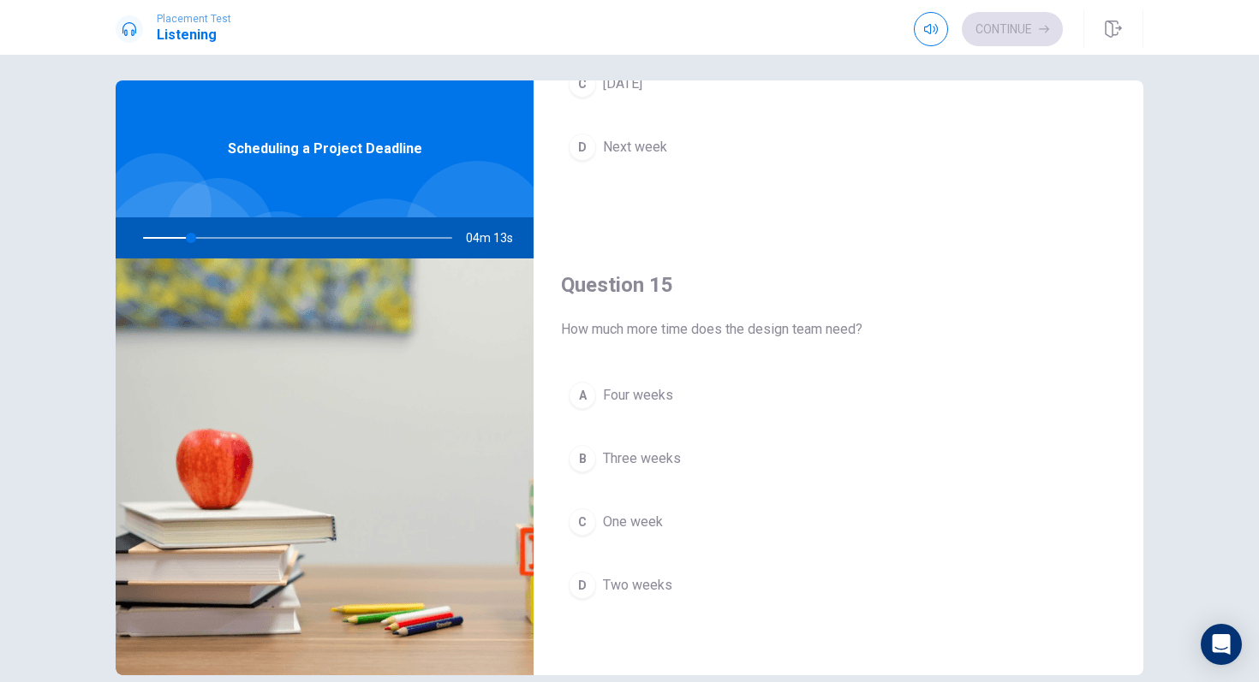
click at [805, 312] on div "Question 15 How much more time does the design team need?" at bounding box center [838, 305] width 555 height 69
drag, startPoint x: 802, startPoint y: 295, endPoint x: 813, endPoint y: 316, distance: 24.1
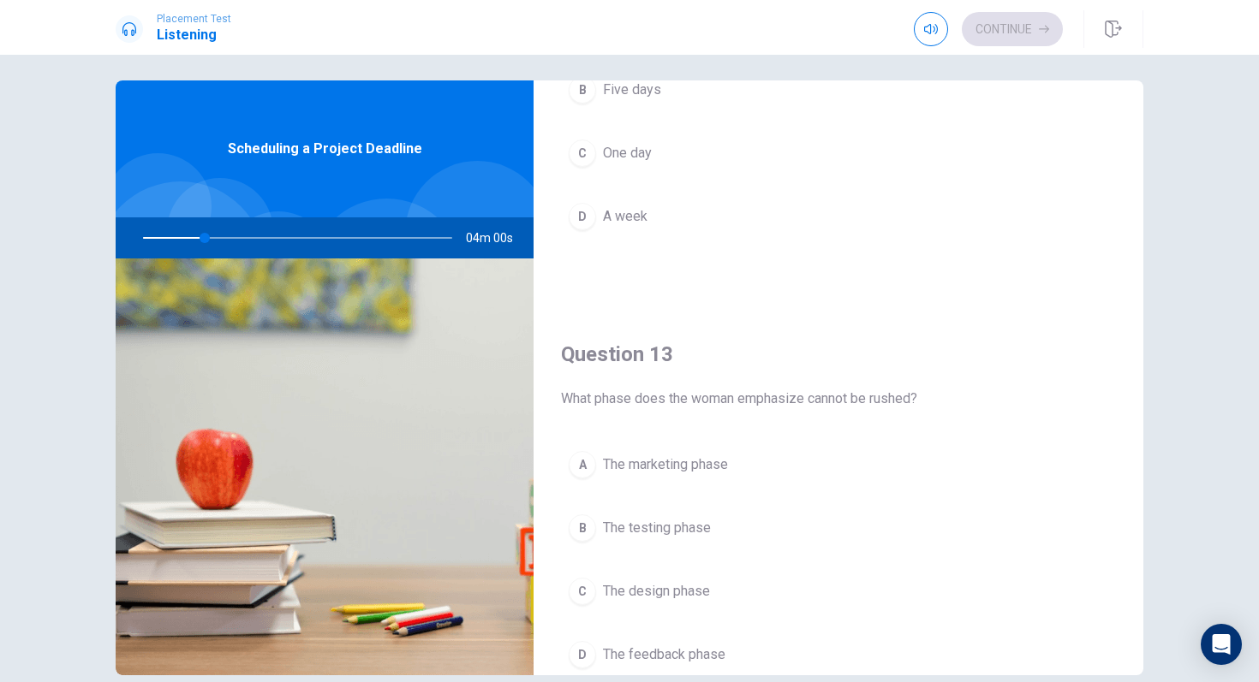
scroll to position [742, 0]
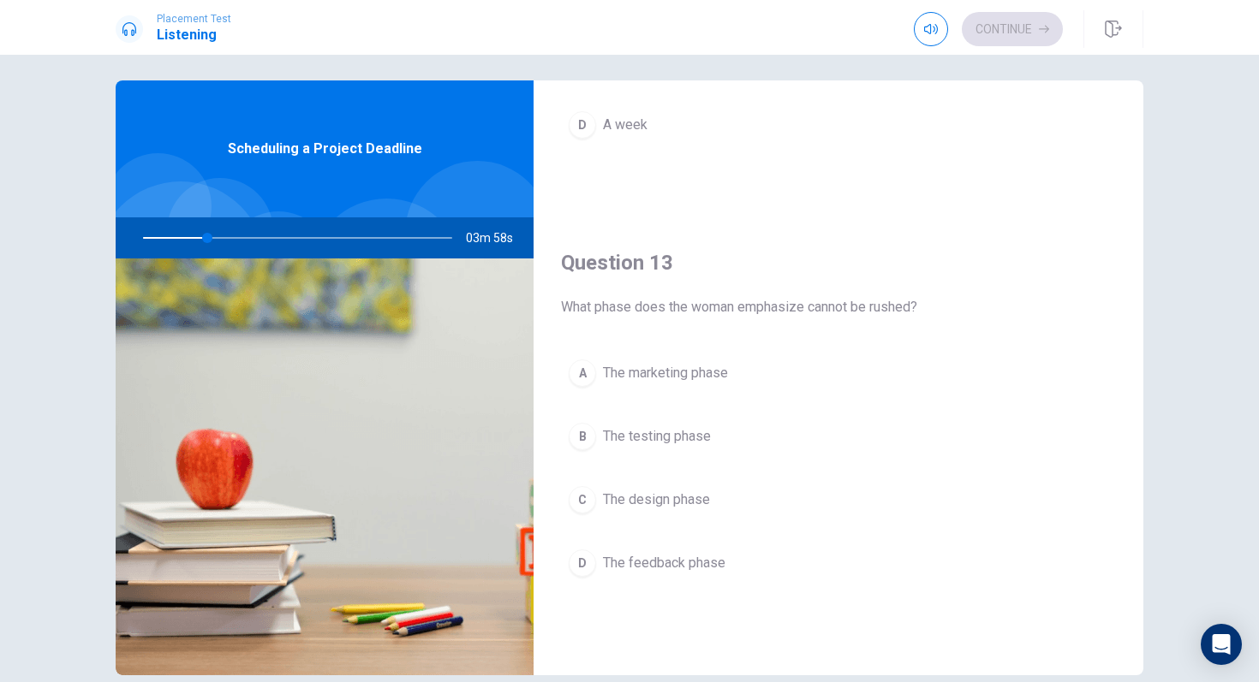
click at [865, 301] on span "What phase does the woman emphasize cannot be rushed?" at bounding box center [838, 307] width 555 height 21
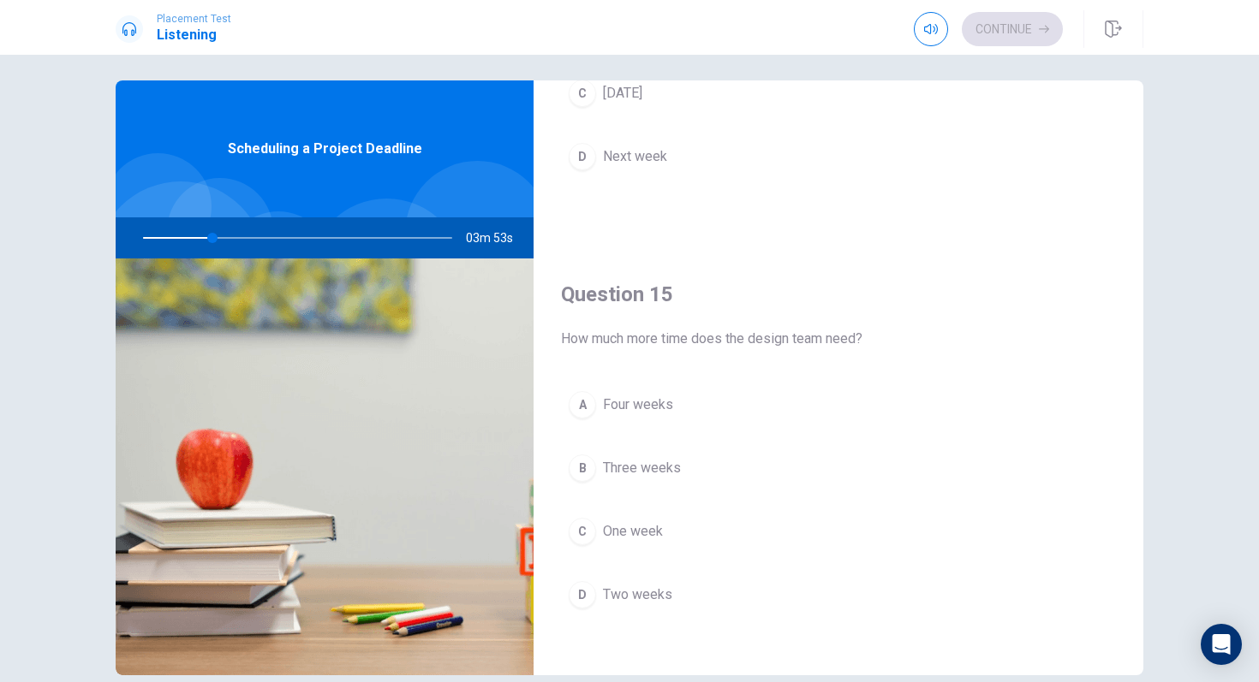
scroll to position [1597, 0]
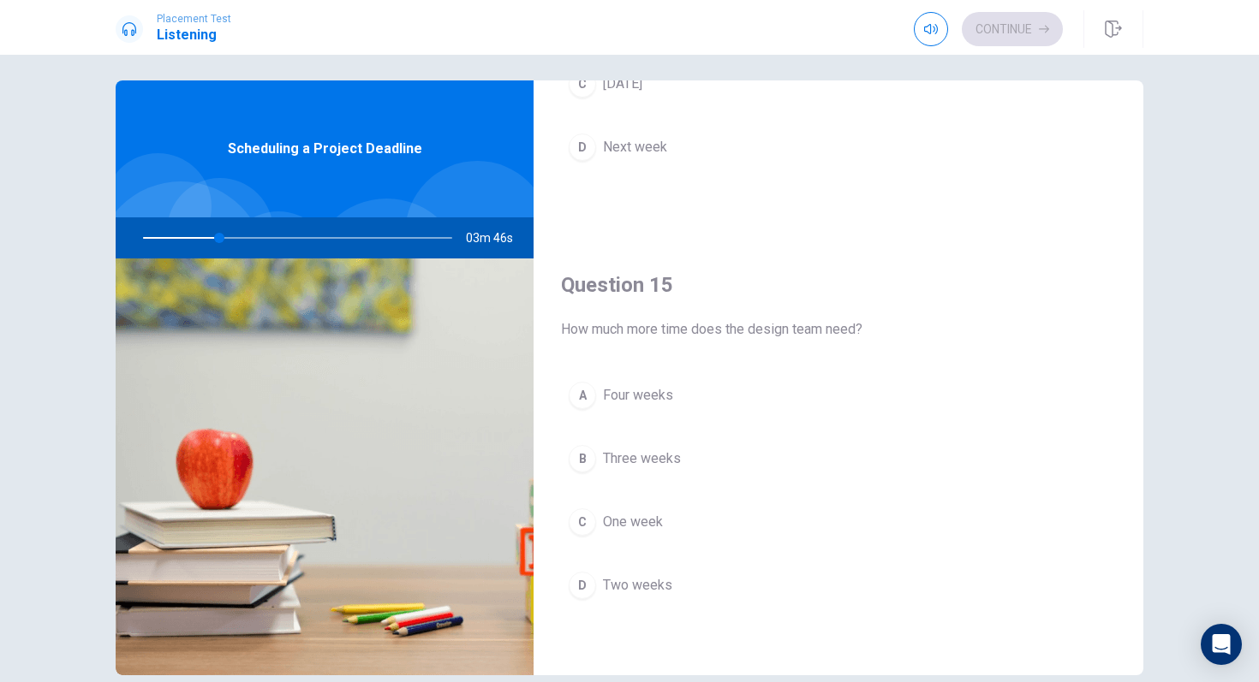
click at [916, 300] on div "Question 15 How much more time does the design team need?" at bounding box center [838, 305] width 555 height 69
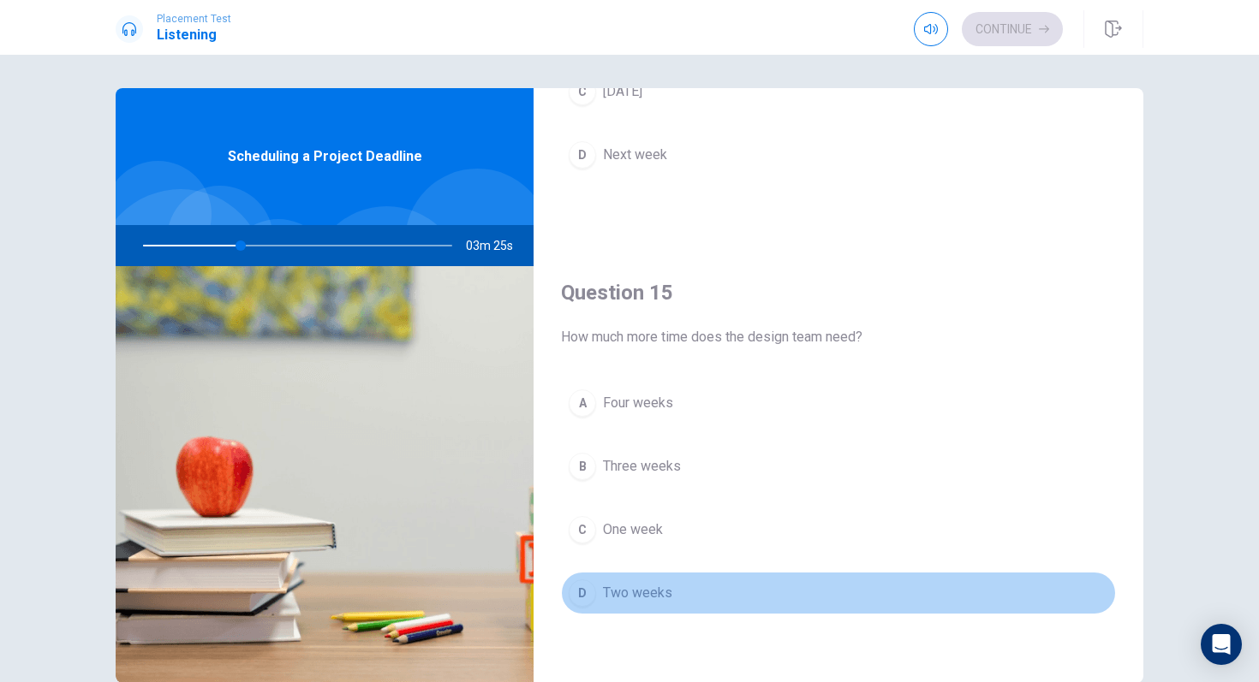
click at [652, 575] on button "D Two weeks" at bounding box center [838, 593] width 555 height 43
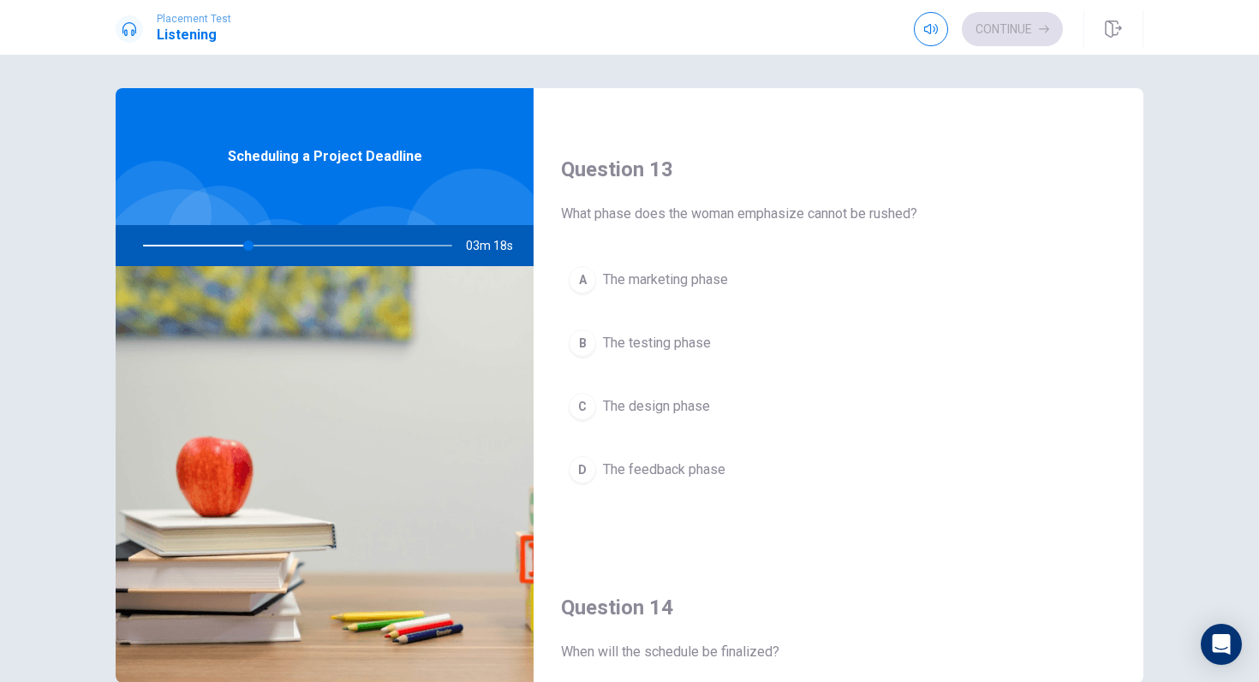
scroll to position [837, 0]
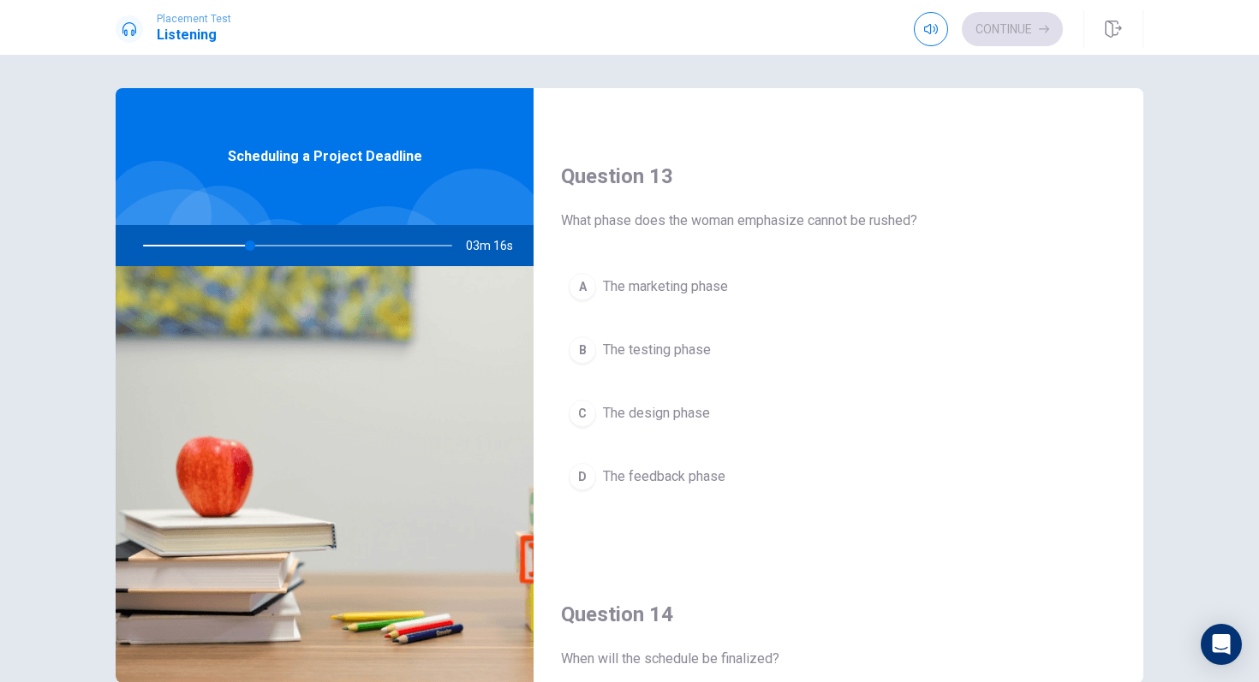
click at [679, 414] on span "The design phase" at bounding box center [656, 413] width 107 height 21
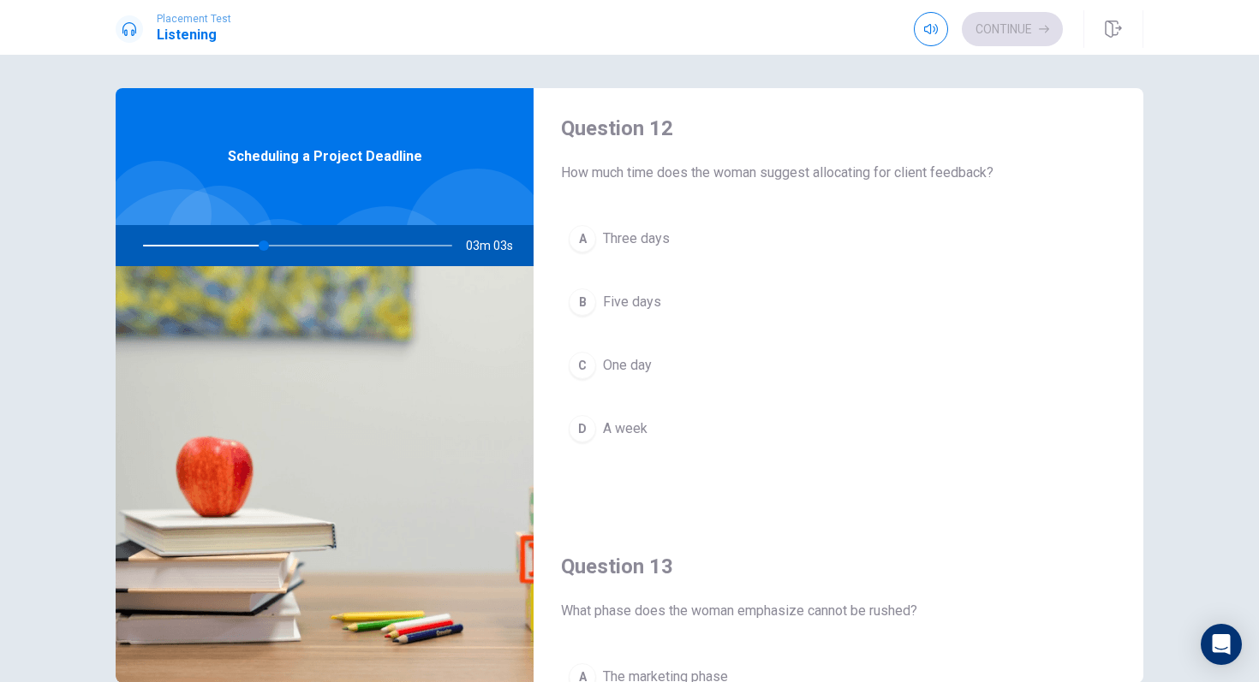
scroll to position [428, 0]
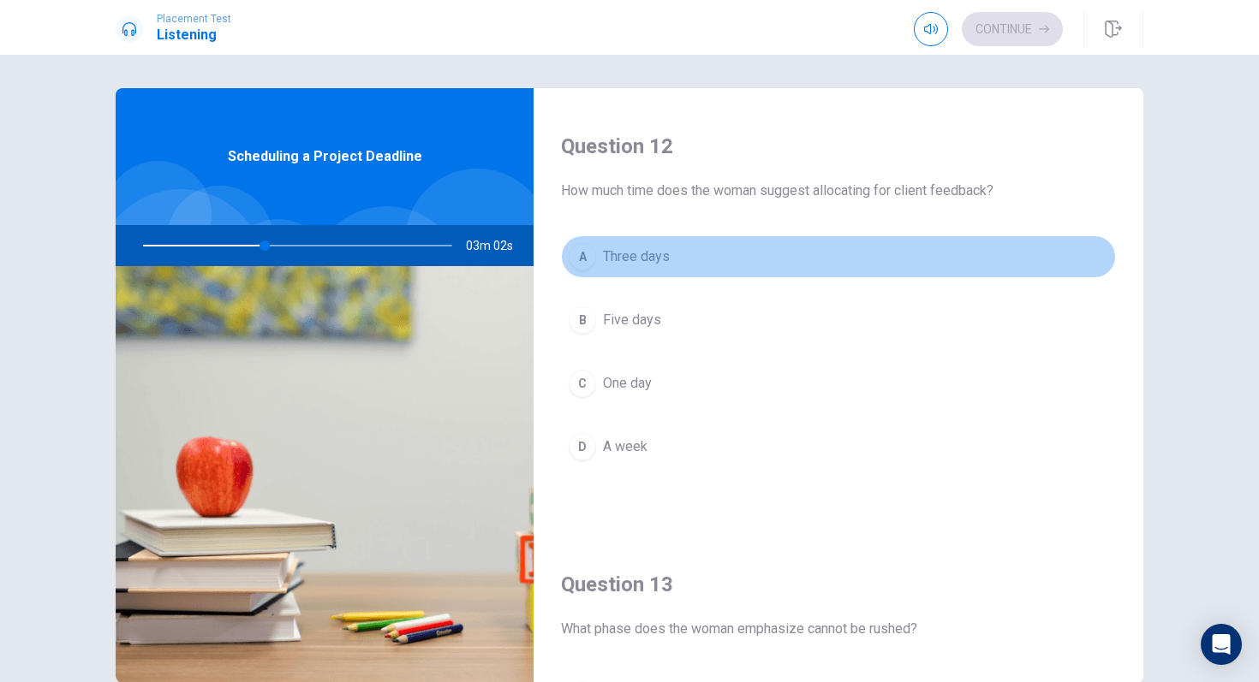
click at [664, 269] on button "A Three days" at bounding box center [838, 256] width 555 height 43
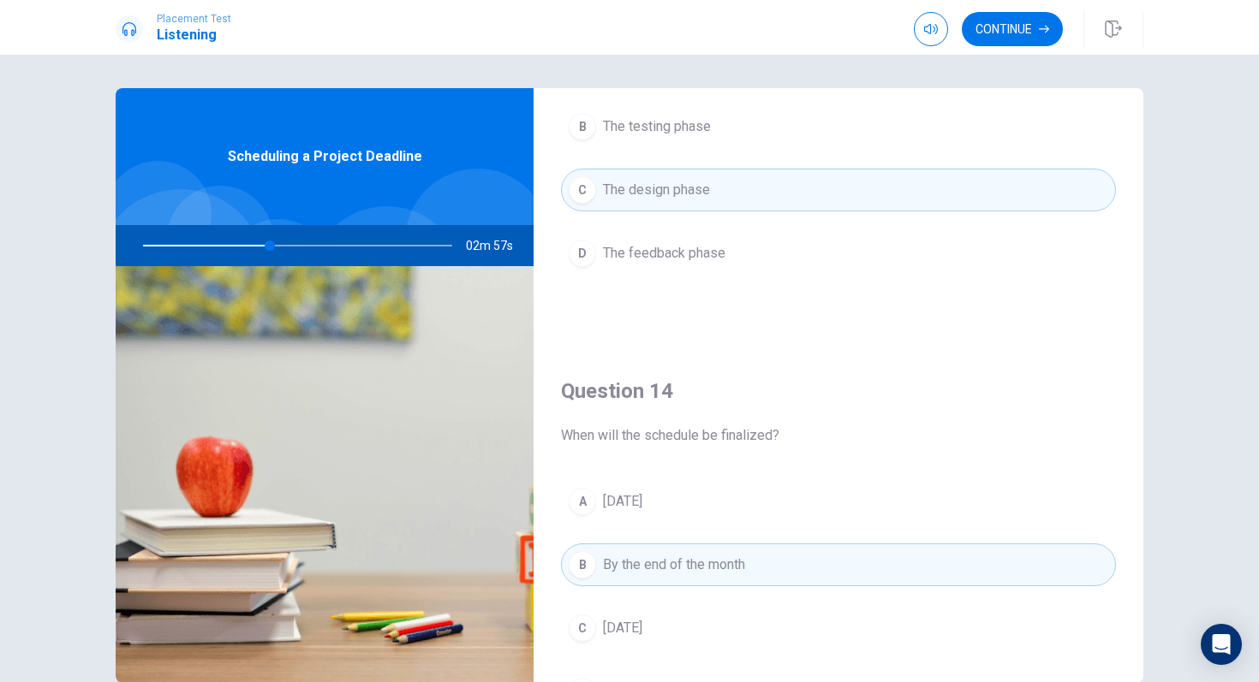
scroll to position [1064, 0]
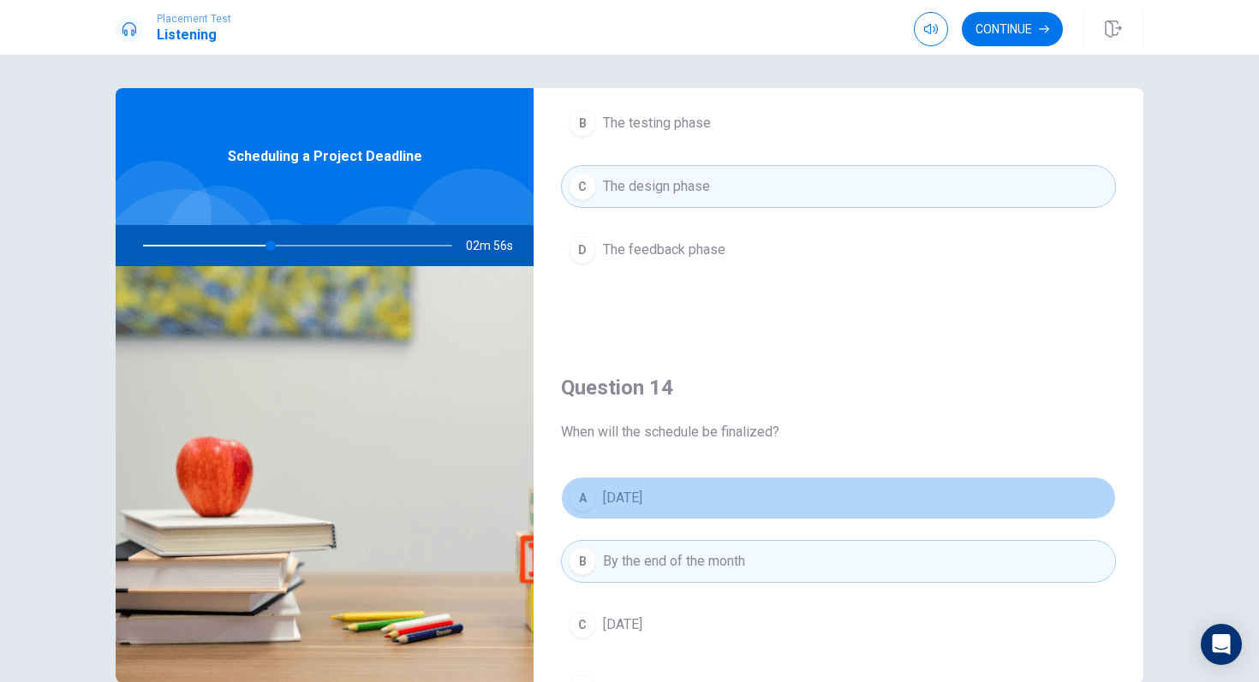
click at [641, 509] on button "A [DATE]" at bounding box center [838, 498] width 555 height 43
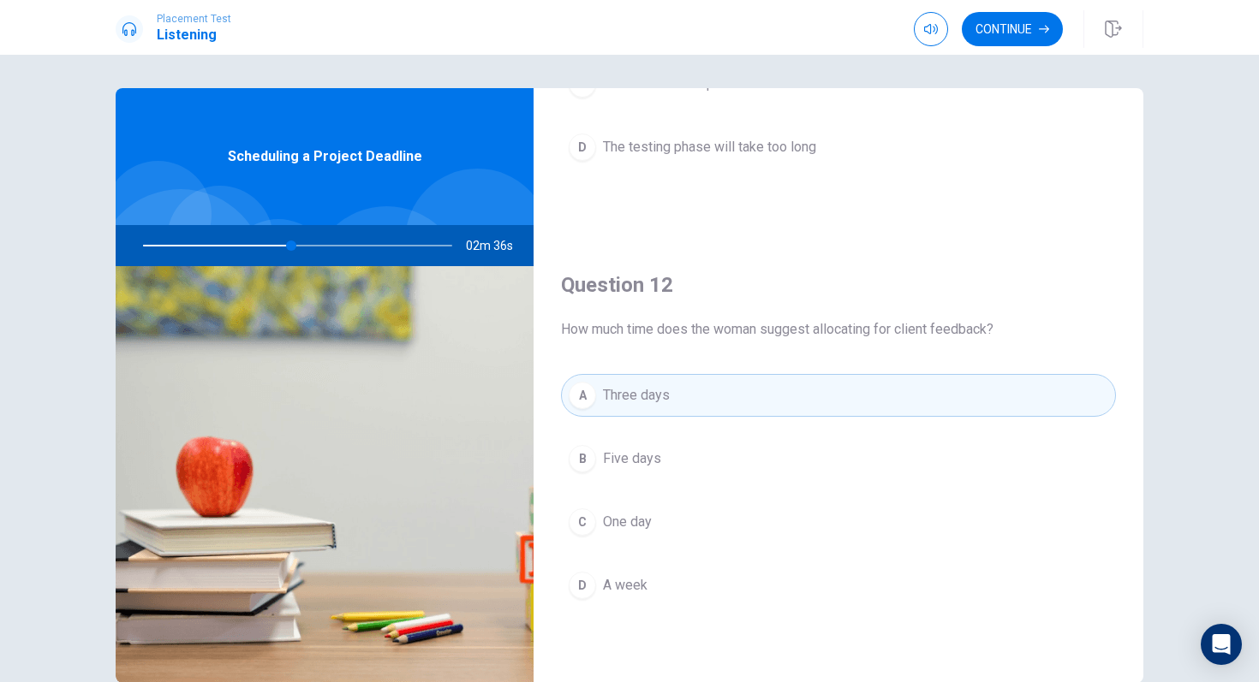
scroll to position [0, 0]
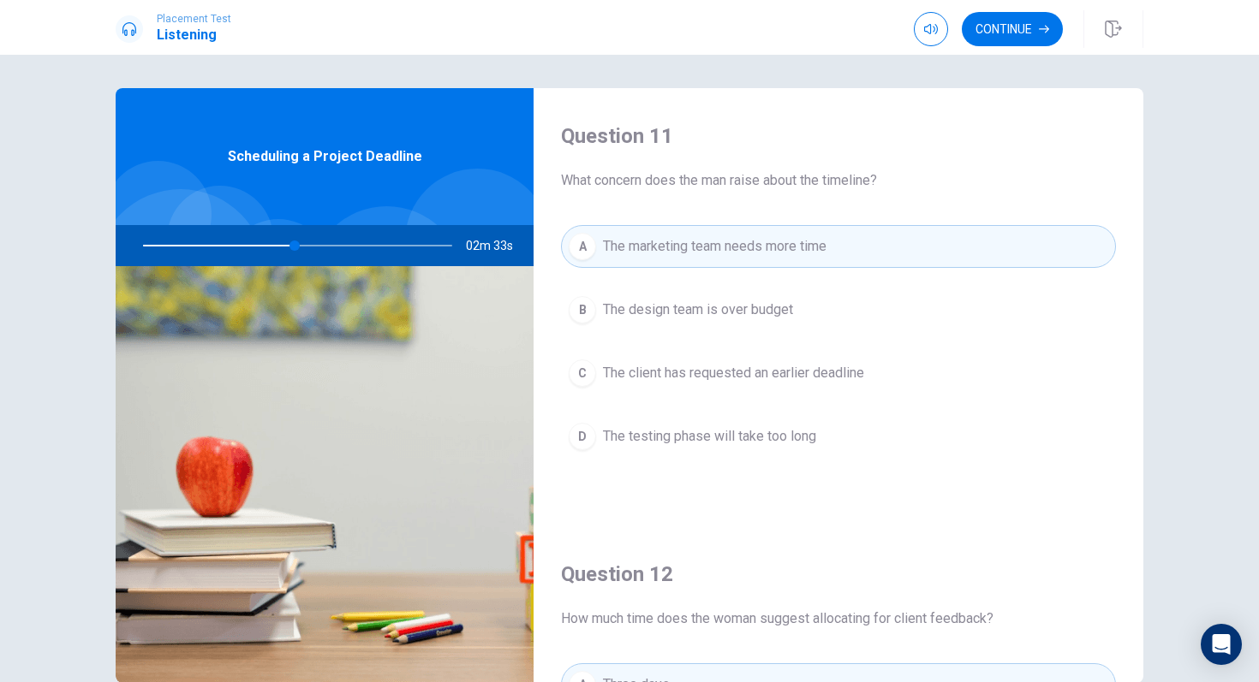
click at [766, 259] on button "A The marketing team needs more time" at bounding box center [838, 246] width 555 height 43
click at [1005, 35] on button "Continue" at bounding box center [1012, 29] width 101 height 34
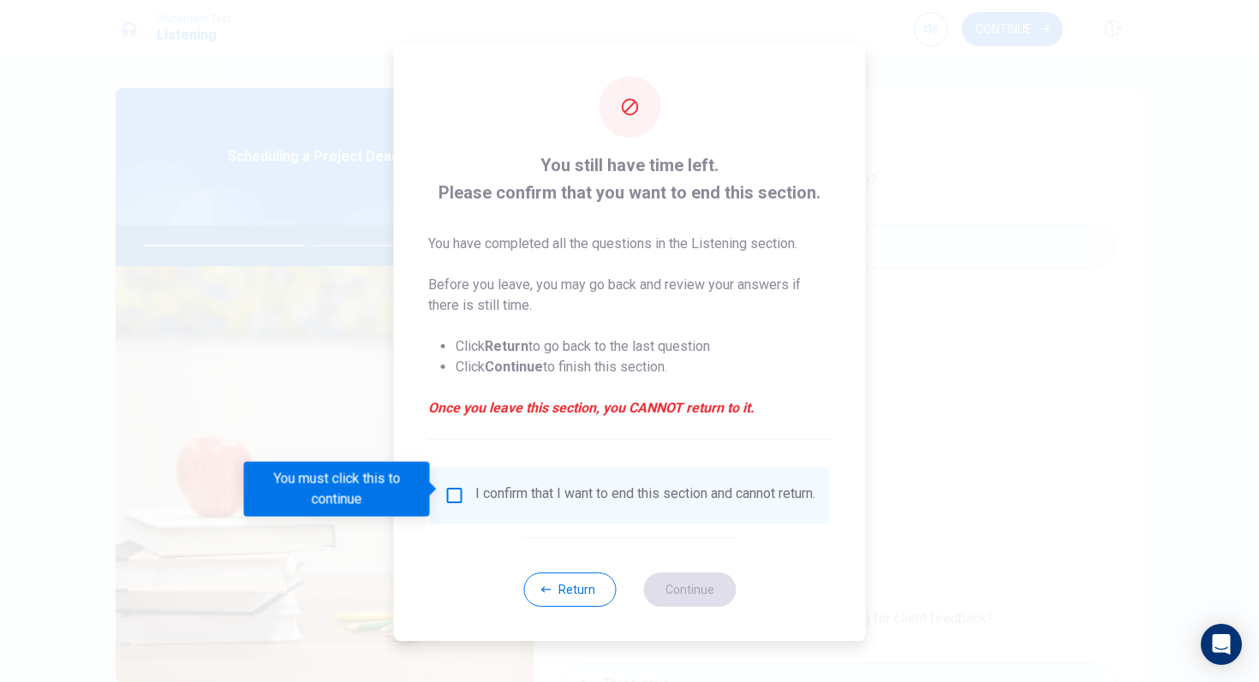
click at [475, 473] on div "I confirm that I want to end this section and cannot return." at bounding box center [630, 496] width 398 height 57
click at [463, 486] on div "I confirm that I want to end this section and cannot return." at bounding box center [629, 496] width 371 height 21
click at [450, 487] on input "You must click this to continue" at bounding box center [454, 496] width 21 height 21
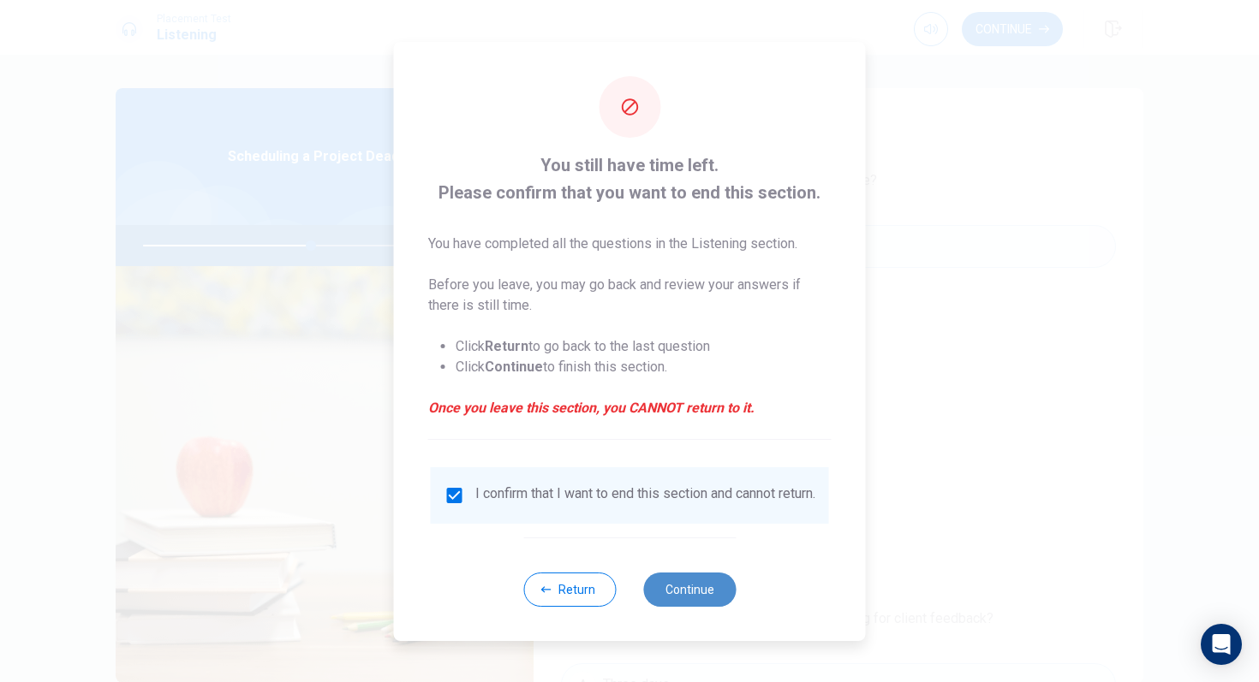
click at [672, 596] on button "Continue" at bounding box center [689, 590] width 92 height 34
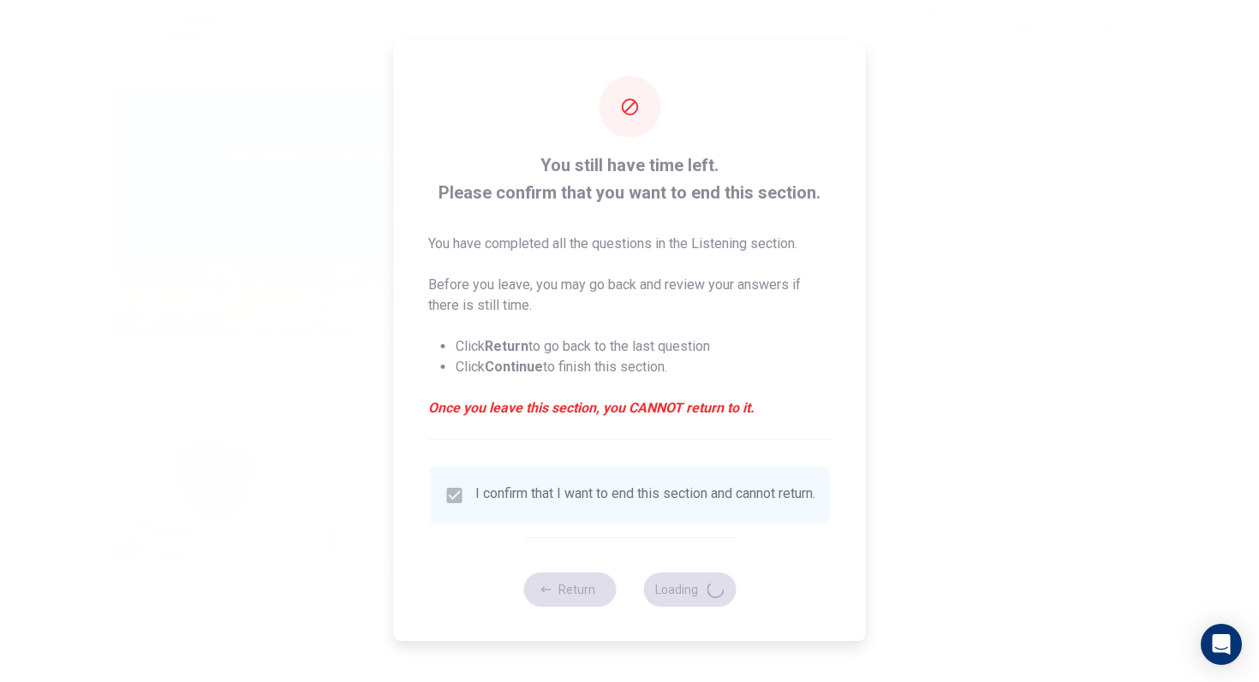
type input "55"
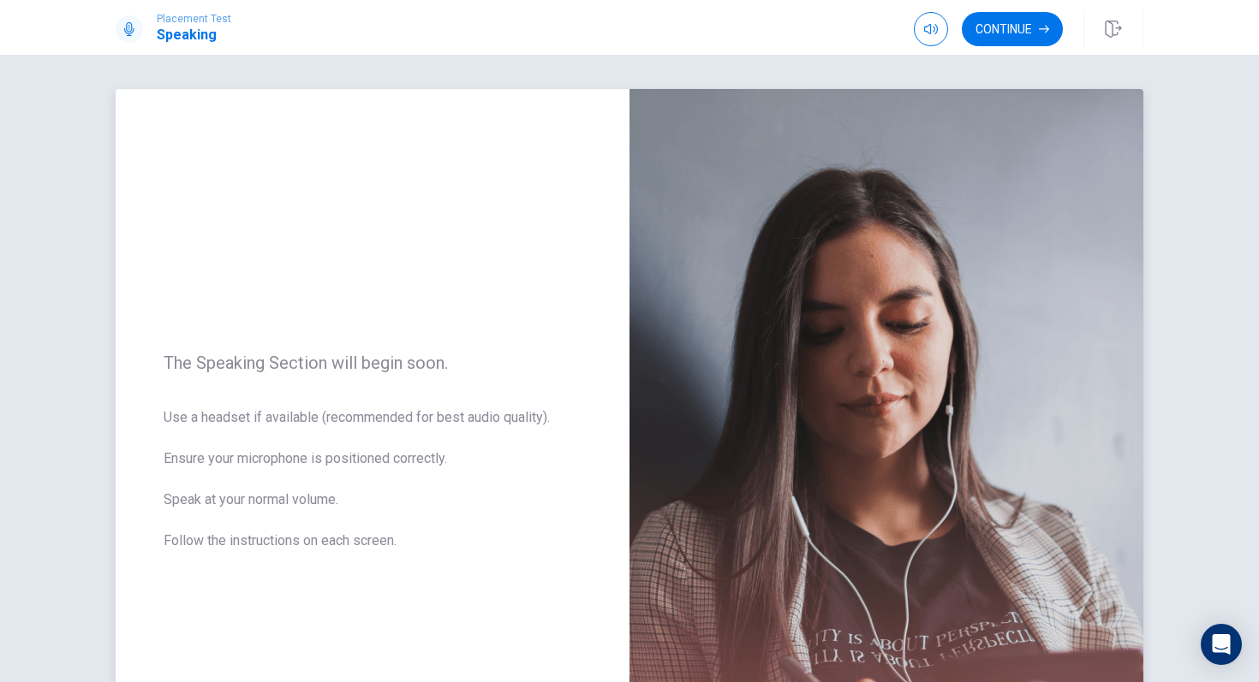
click at [706, 353] on img at bounding box center [886, 462] width 514 height 747
click at [994, 31] on button "Continue" at bounding box center [1012, 29] width 101 height 34
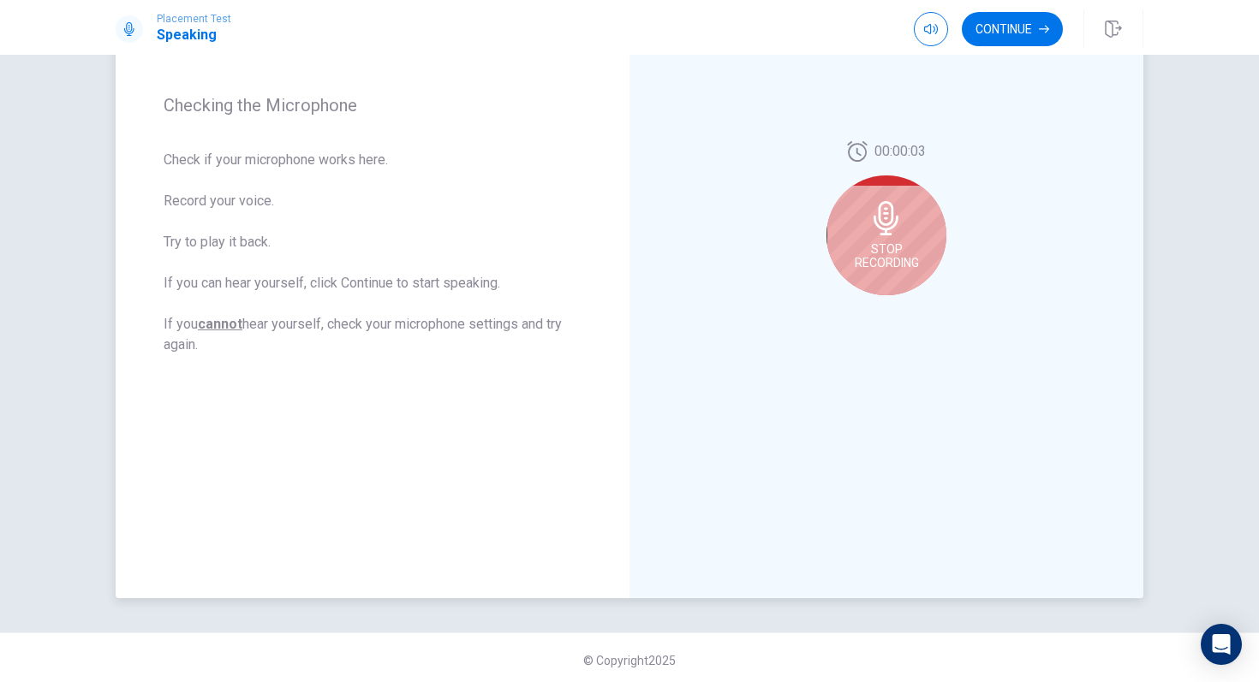
scroll to position [242, 0]
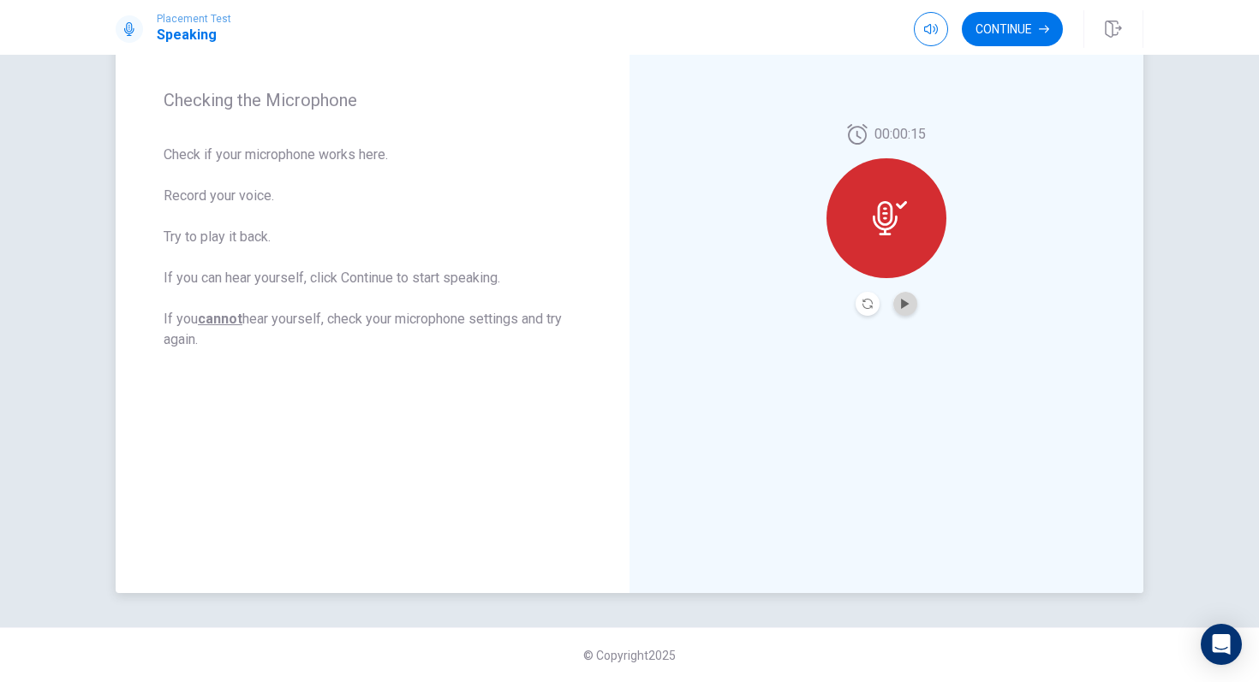
click at [898, 308] on button "Play Audio" at bounding box center [905, 304] width 24 height 24
click at [1027, 32] on button "Continue" at bounding box center [1012, 29] width 101 height 34
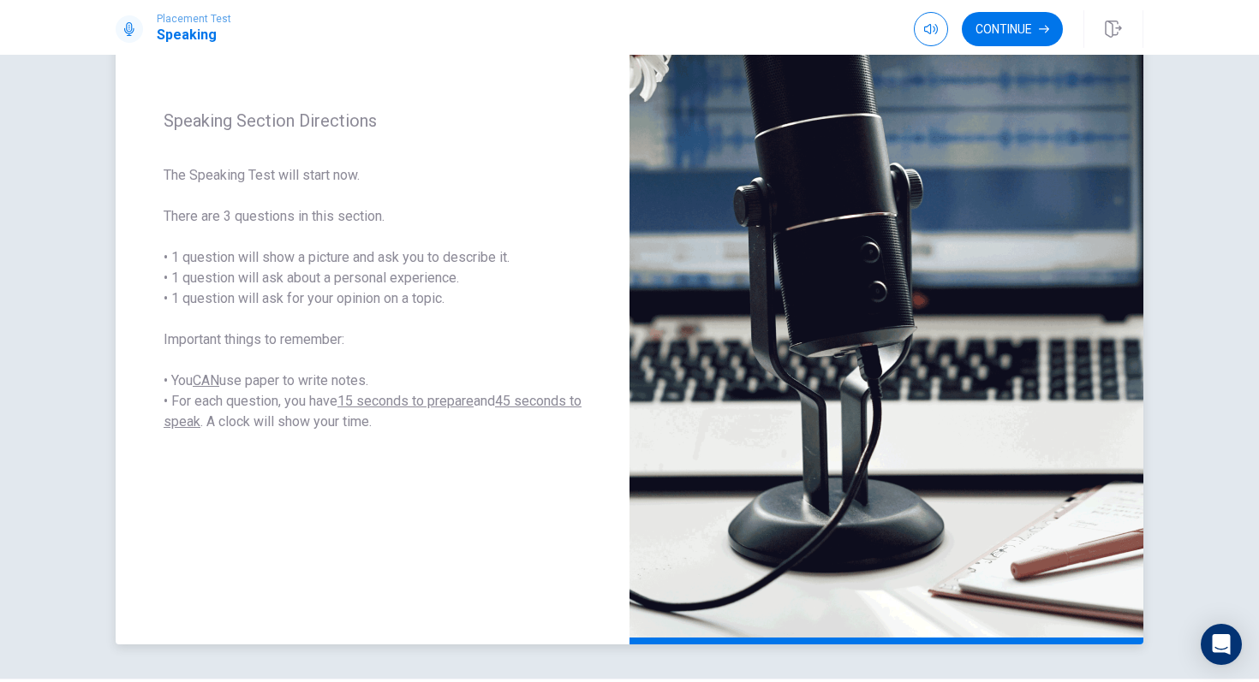
scroll to position [162, 0]
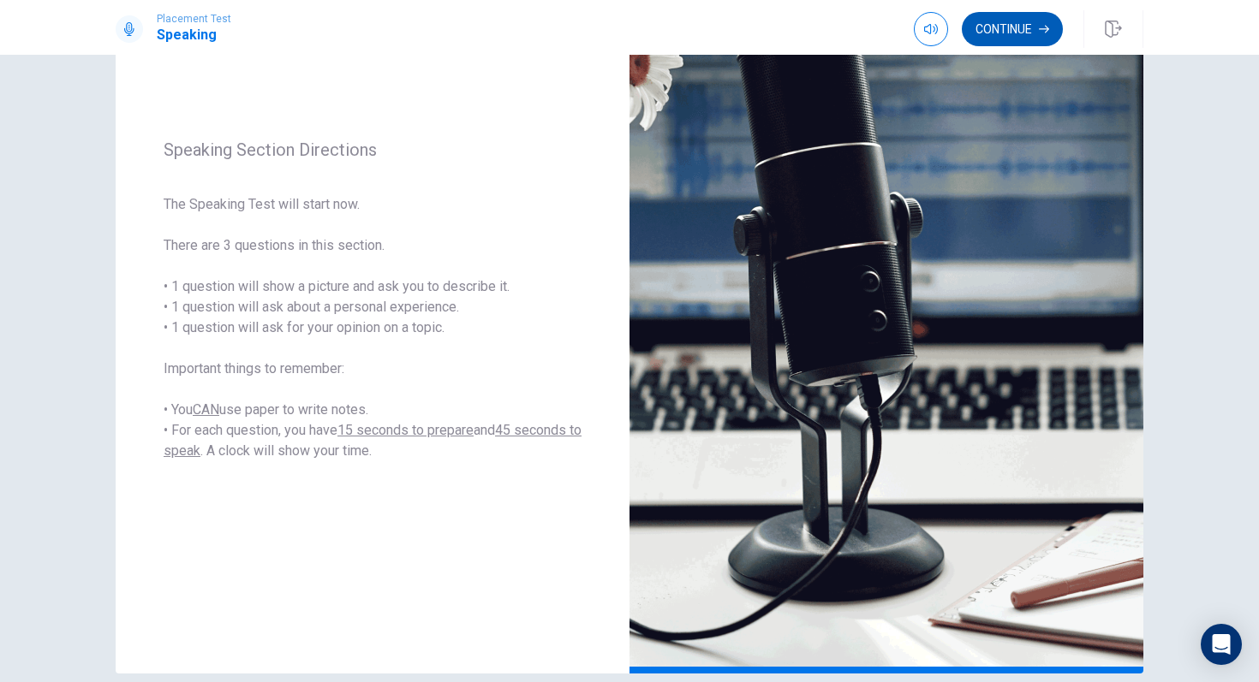
click at [1036, 27] on button "Continue" at bounding box center [1012, 29] width 101 height 34
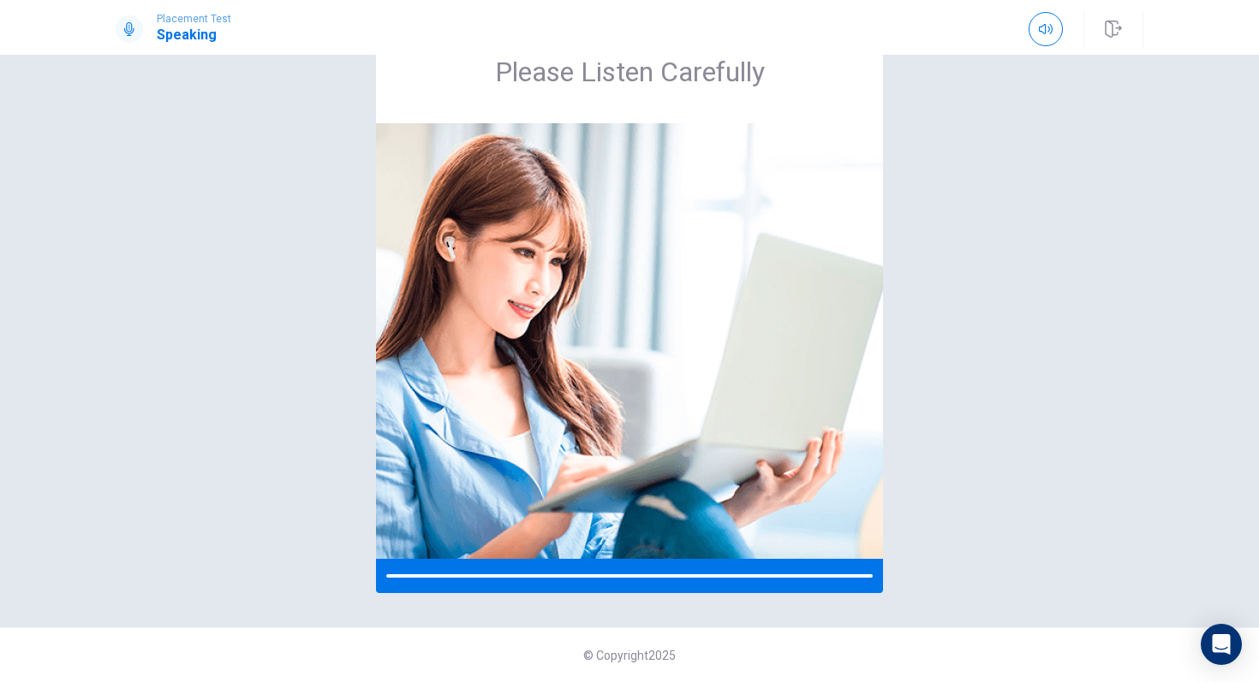
scroll to position [69, 0]
click at [862, 310] on img at bounding box center [629, 341] width 507 height 436
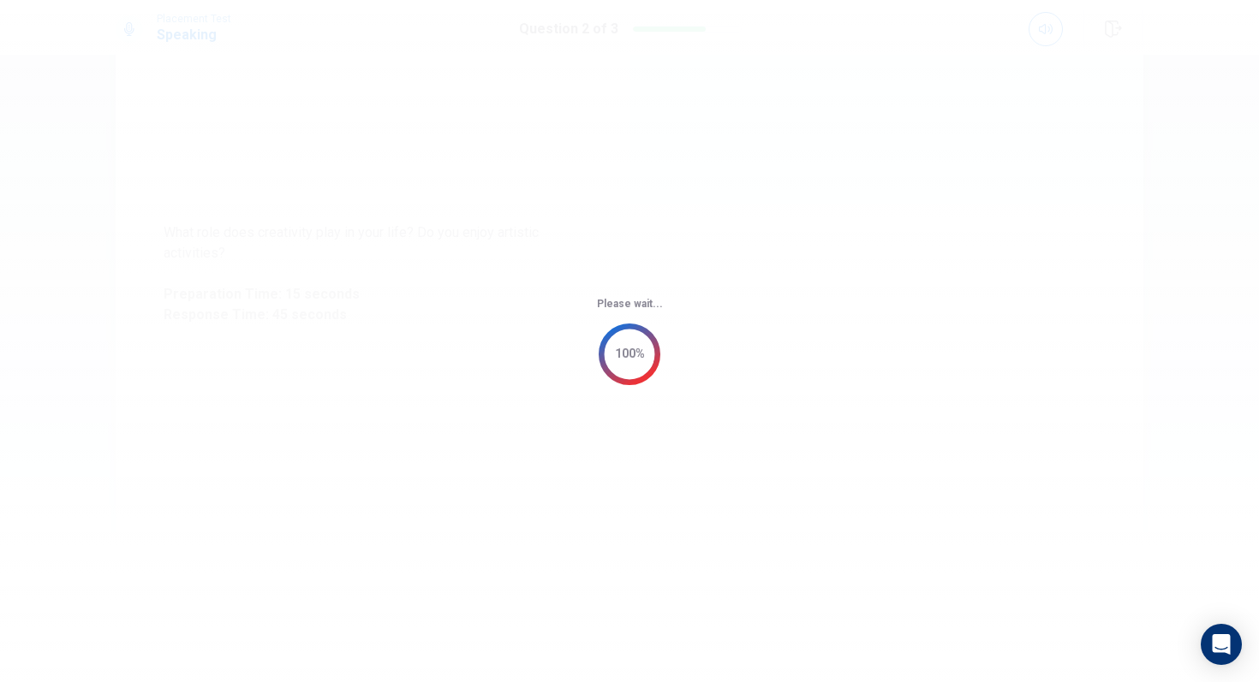
scroll to position [1, 0]
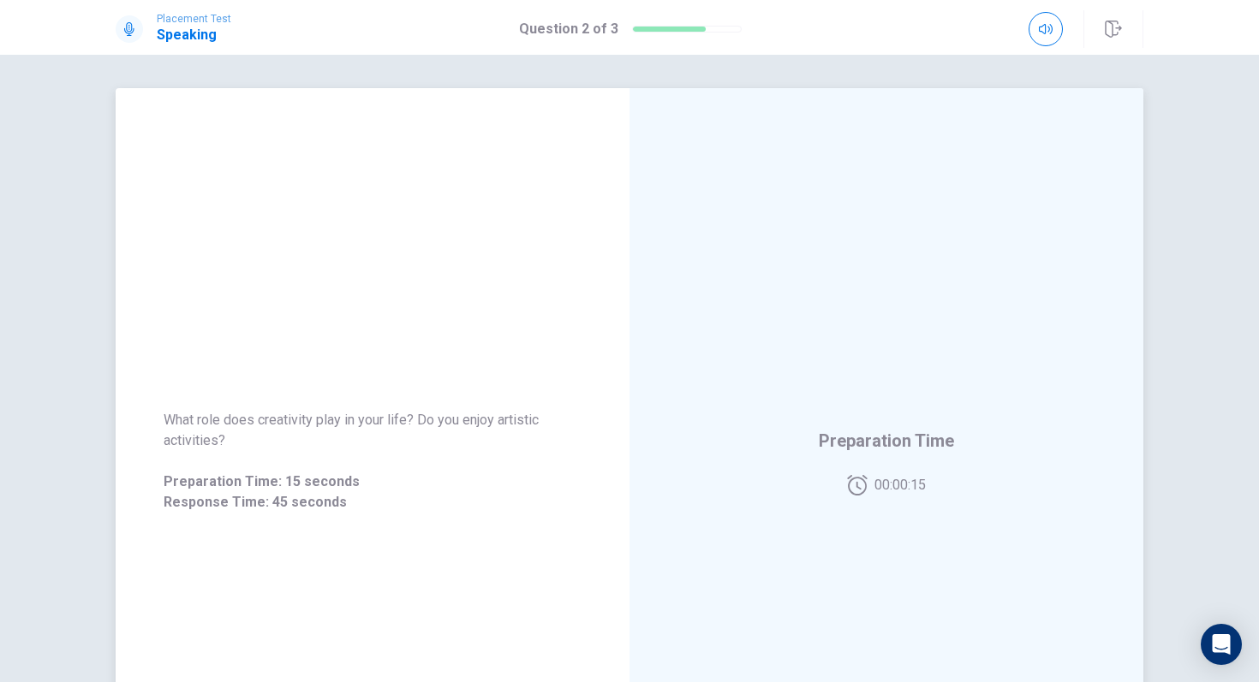
click at [984, 294] on div "Preparation Time 00:00:15" at bounding box center [886, 461] width 514 height 747
click at [986, 294] on div "Preparation Time 00:00:14" at bounding box center [886, 461] width 514 height 747
click at [992, 292] on div "Preparation Time 00:00:14" at bounding box center [886, 461] width 514 height 747
drag, startPoint x: 1010, startPoint y: 283, endPoint x: 1093, endPoint y: 259, distance: 87.3
click at [1093, 259] on div "Preparation Time 00:00:12" at bounding box center [886, 461] width 514 height 747
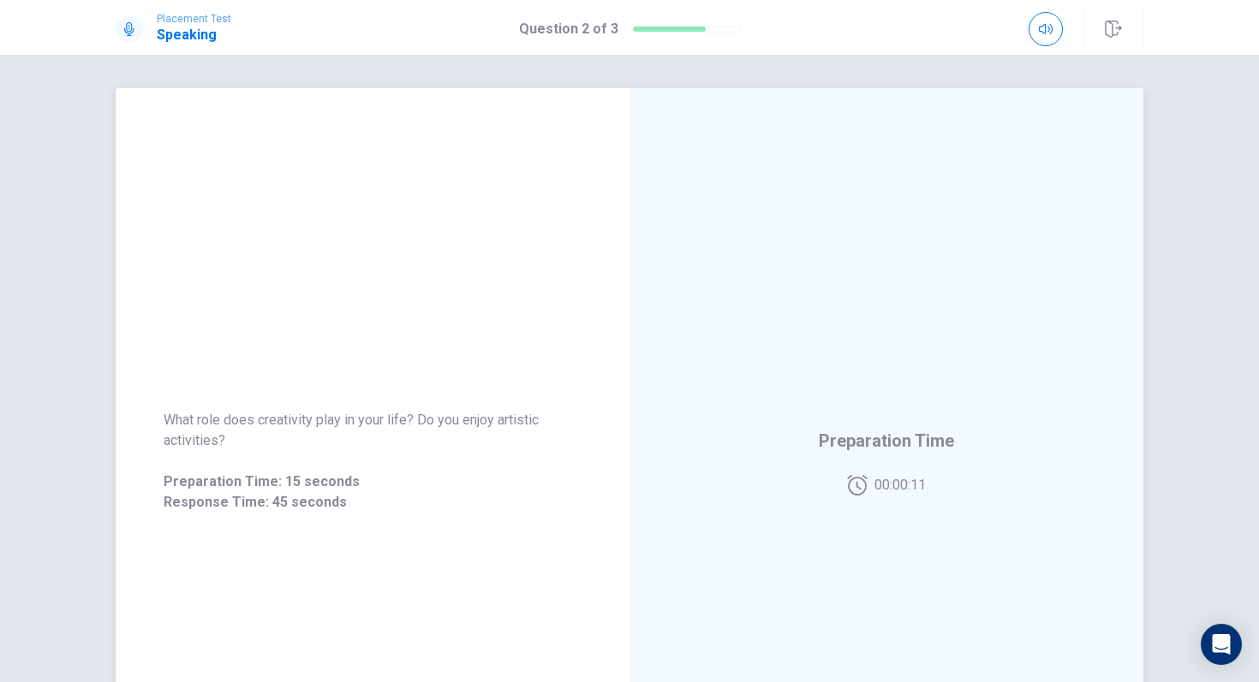
click at [1104, 256] on div "Preparation Time 00:00:11" at bounding box center [886, 461] width 514 height 747
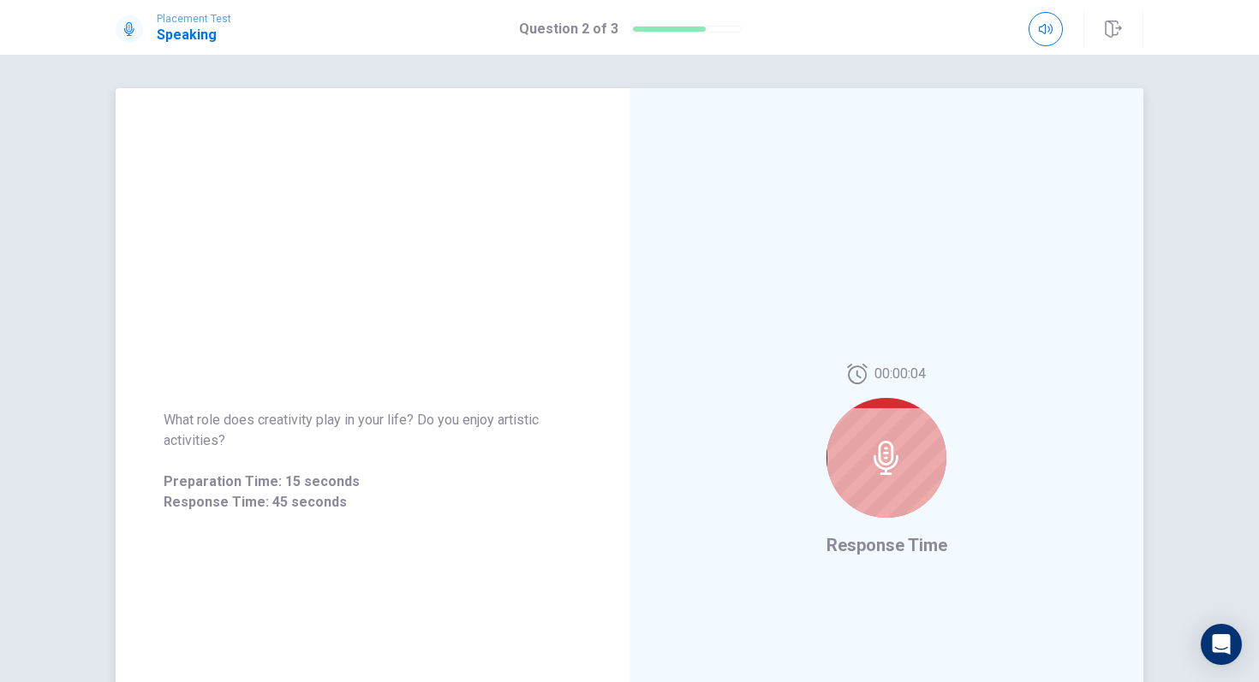
click at [948, 458] on div "00:00:04 Response Time" at bounding box center [886, 461] width 514 height 747
click at [891, 470] on icon at bounding box center [886, 458] width 34 height 34
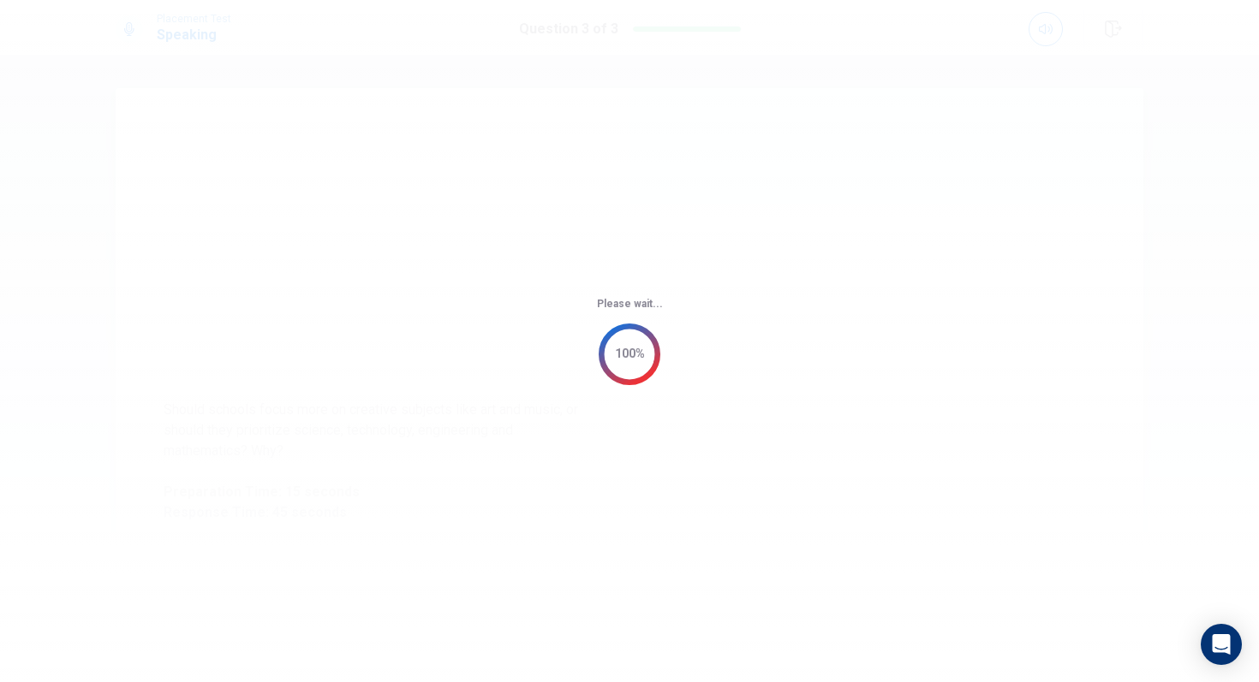
scroll to position [0, 0]
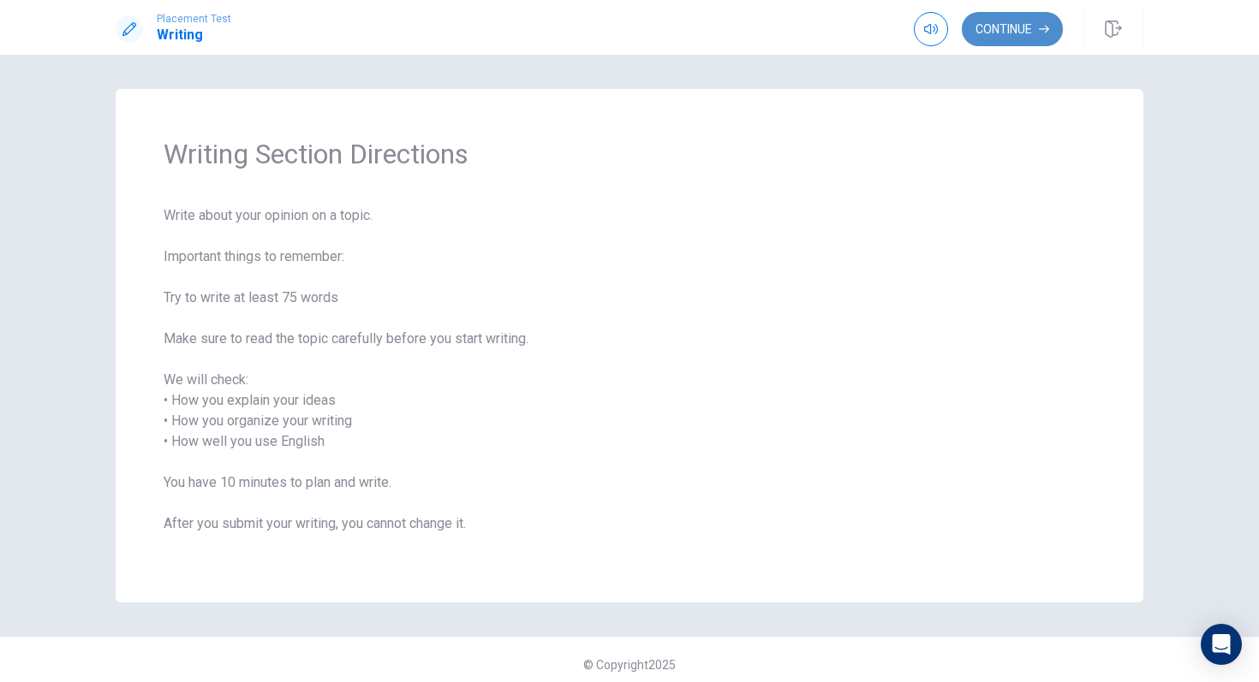
click at [1040, 33] on icon "button" at bounding box center [1044, 29] width 10 height 10
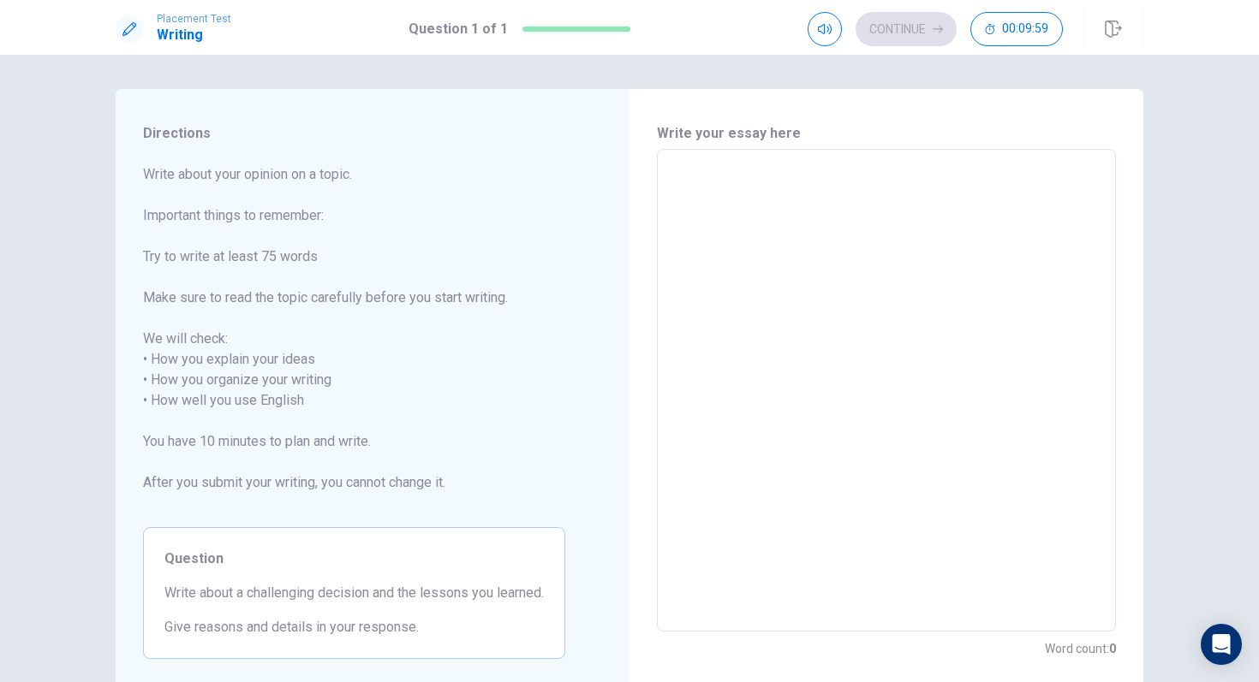
click at [813, 216] on textarea at bounding box center [886, 391] width 435 height 455
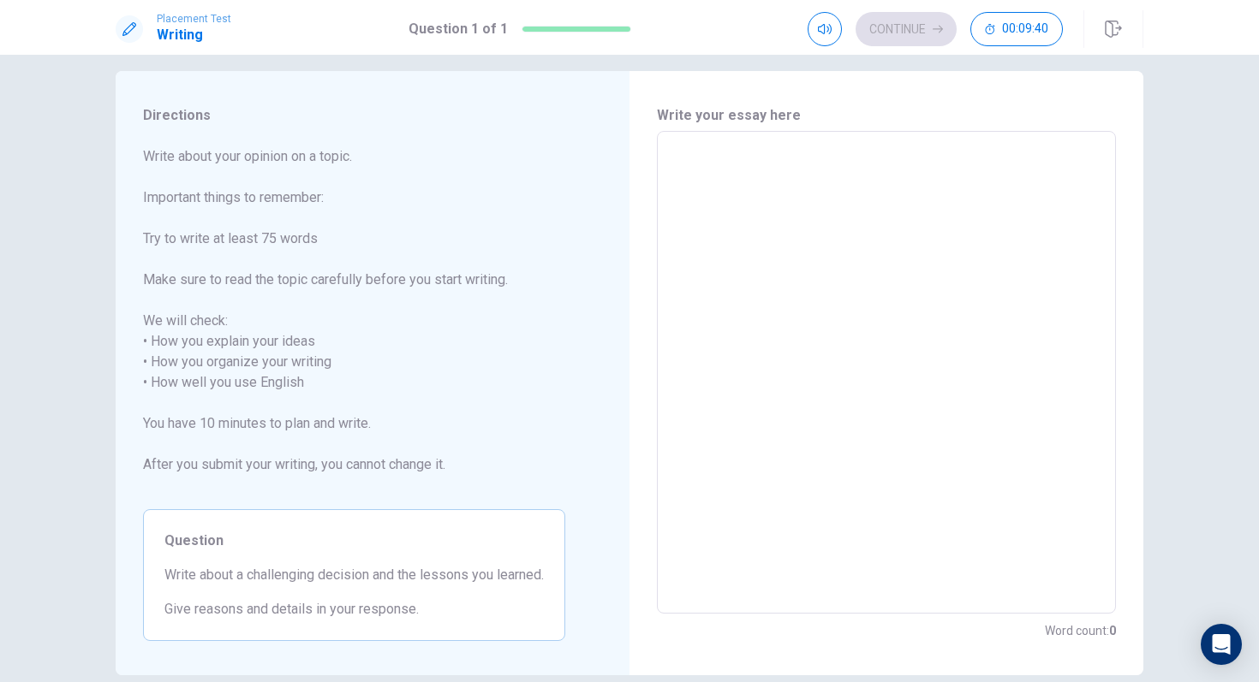
scroll to position [7, 0]
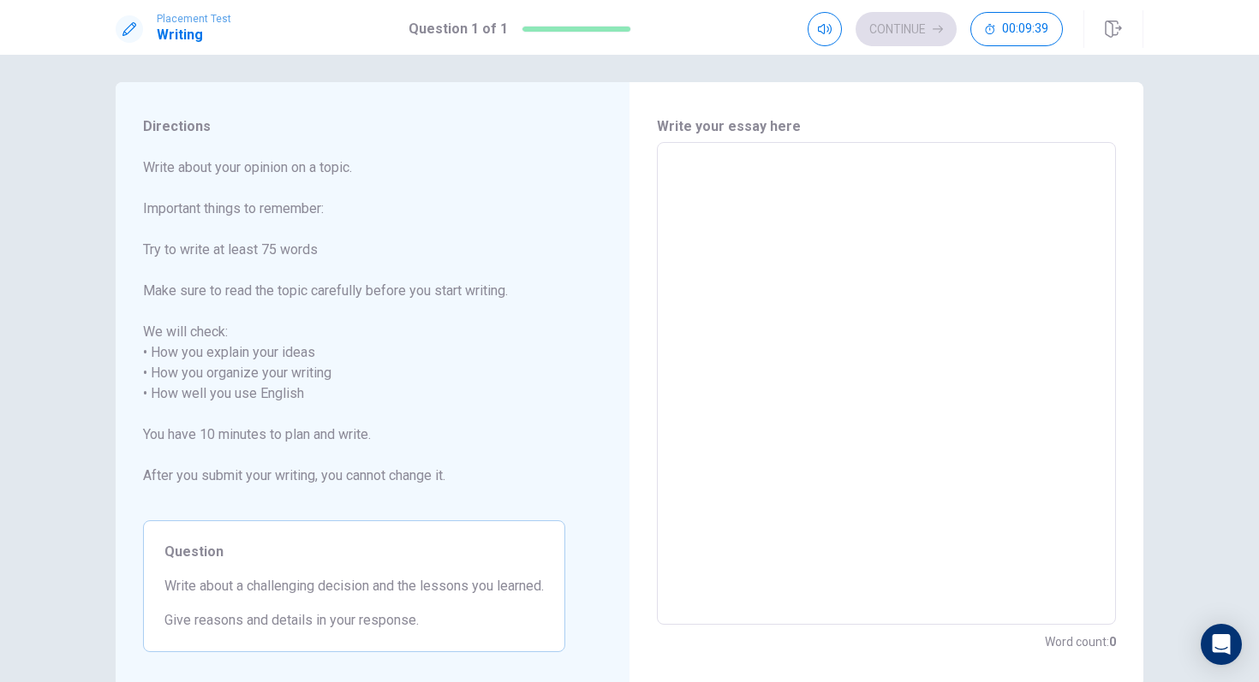
click at [723, 287] on textarea at bounding box center [886, 384] width 435 height 455
type textarea "I"
type textarea "x"
type textarea "I"
type textarea "x"
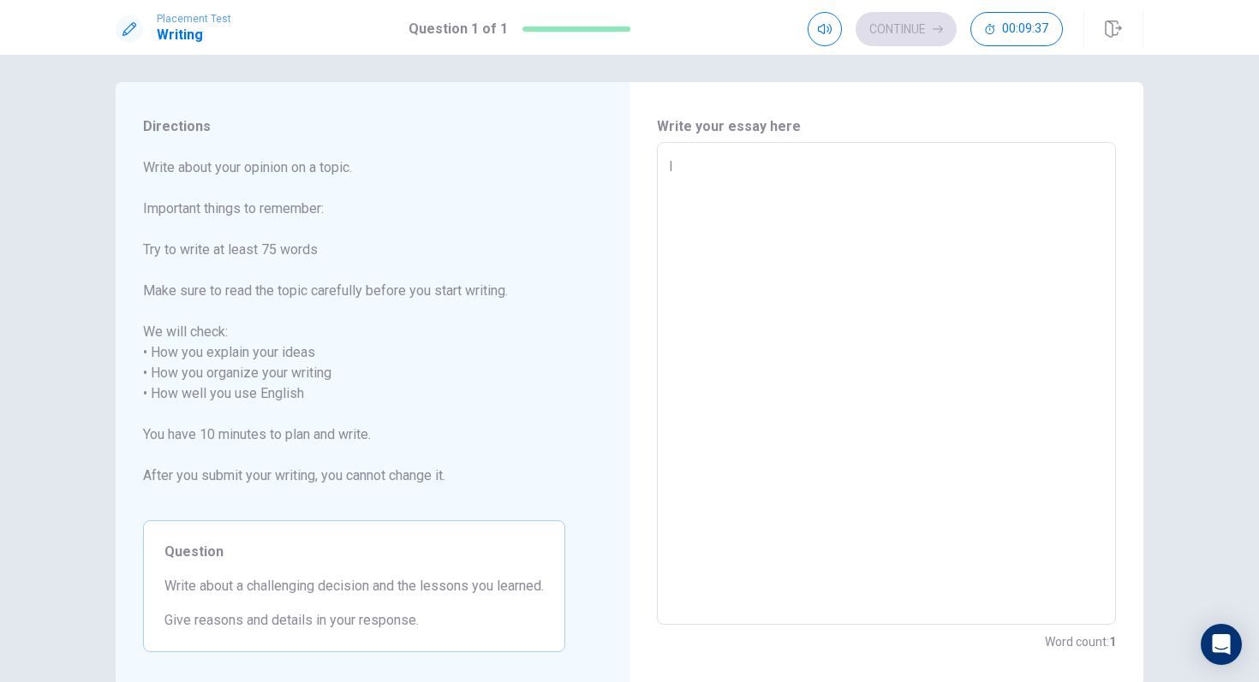
type textarea "I h"
type textarea "x"
type textarea "I ha"
type textarea "x"
type textarea "I hav"
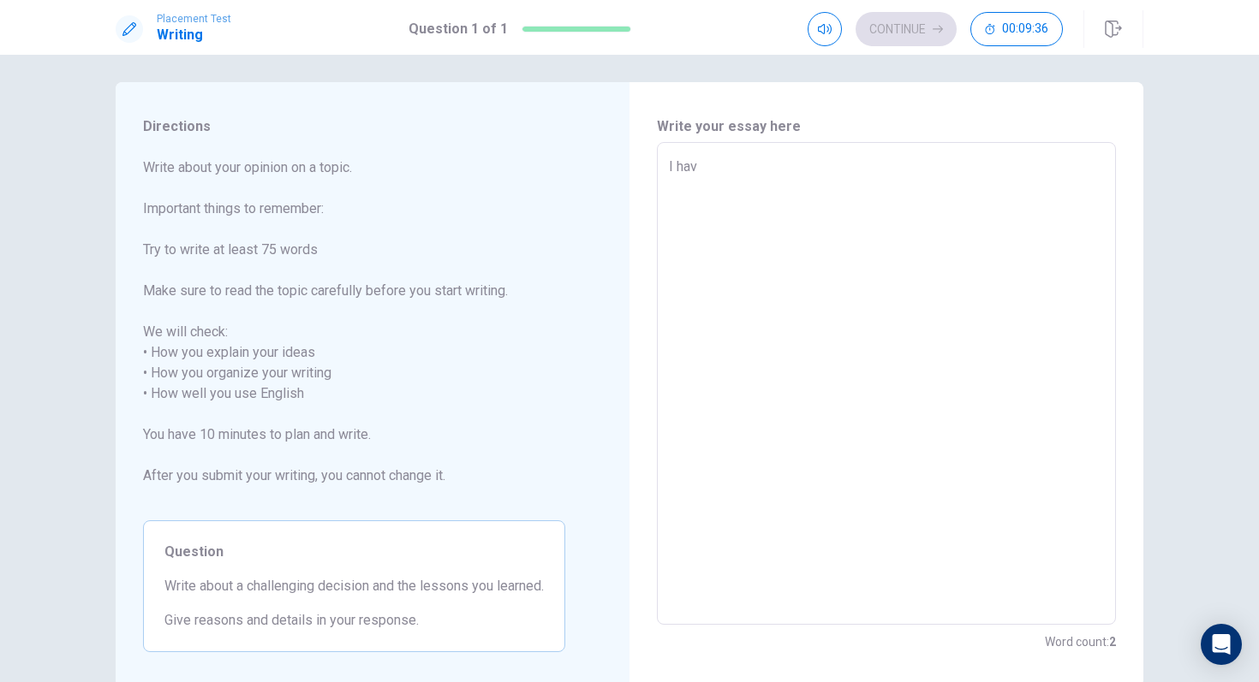
type textarea "x"
type textarea "I ha"
type textarea "x"
type textarea "I h"
type textarea "x"
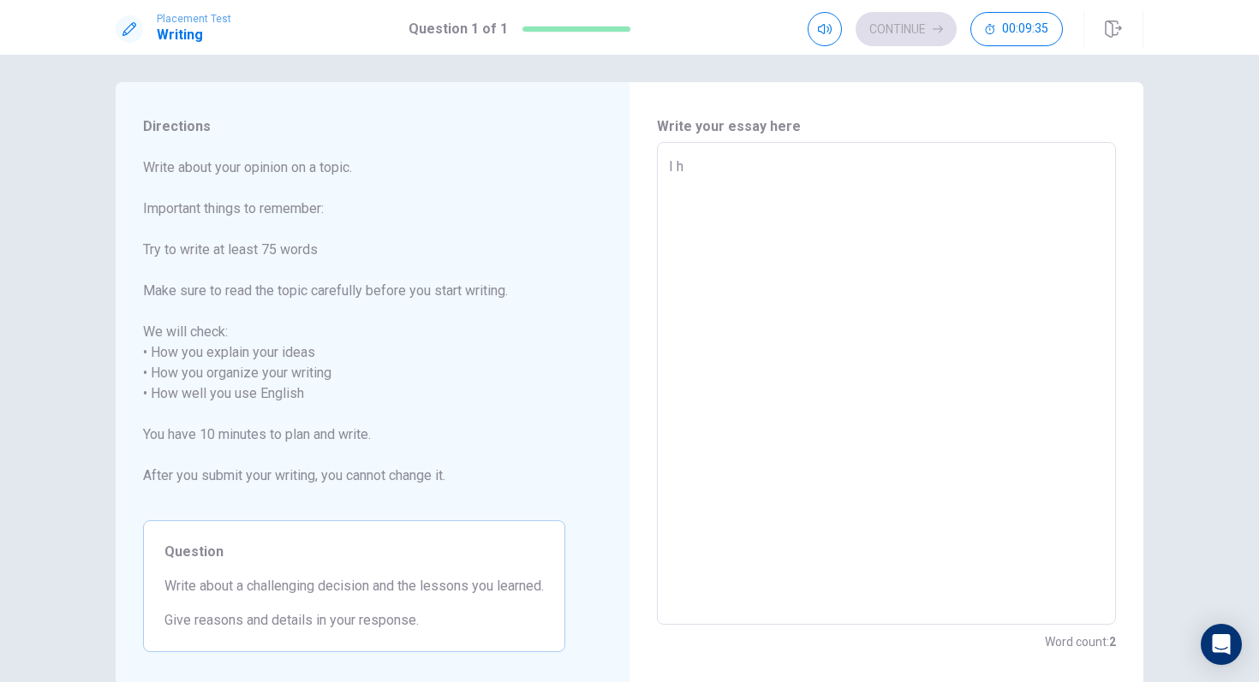
type textarea "I"
type textarea "x"
type textarea "I '"
type textarea "x"
type textarea "I"
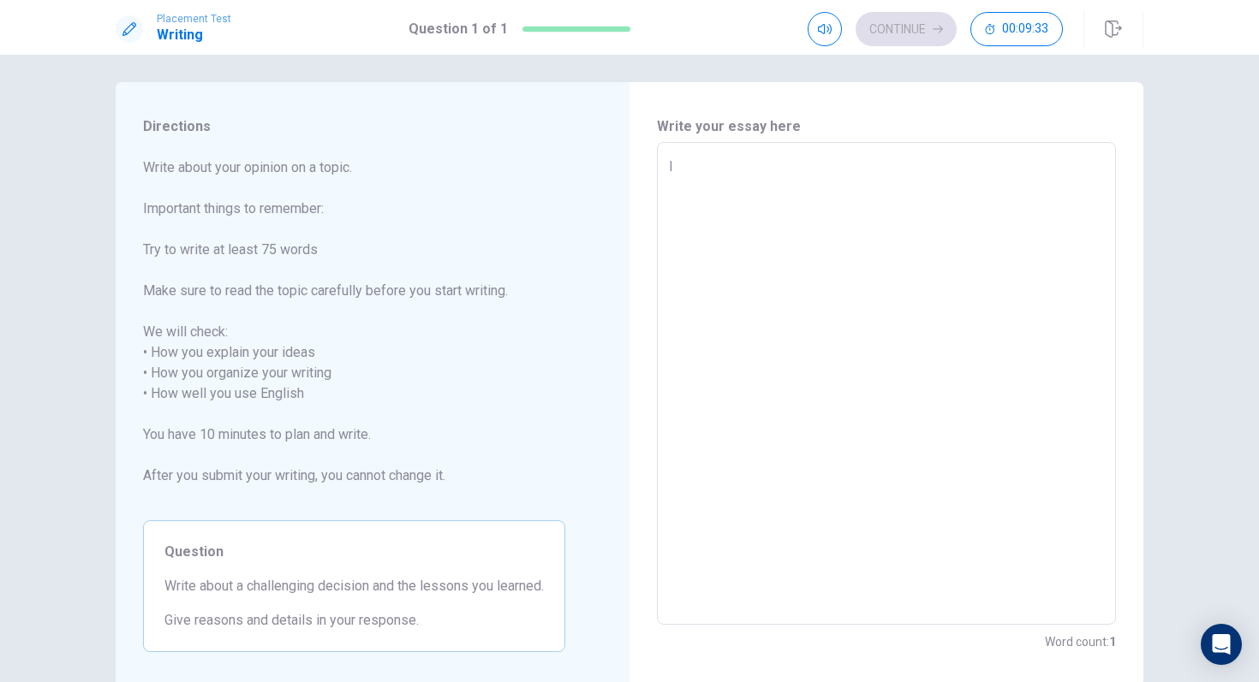
type textarea "x"
type textarea "I"
type textarea "x"
type textarea "I'"
type textarea "x"
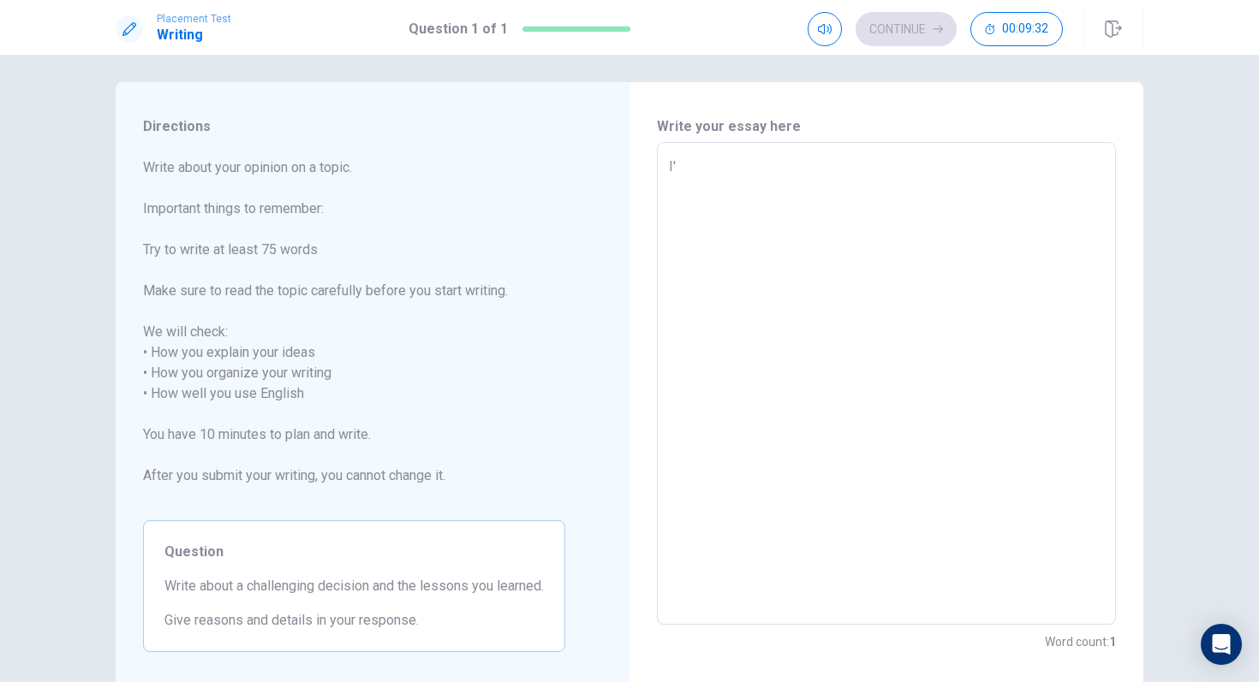
type textarea "I'b"
type textarea "x"
type textarea "I'"
type textarea "x"
type textarea "I'v"
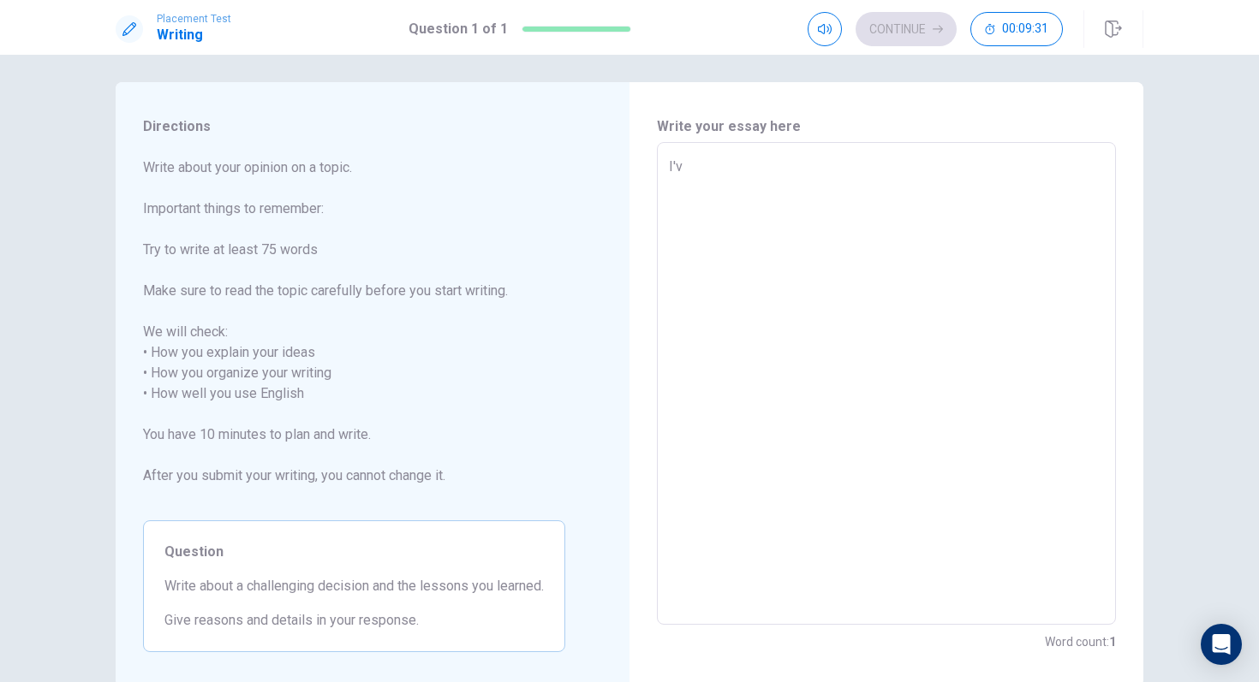
type textarea "x"
type textarea "I've"
type textarea "x"
type textarea "I've"
type textarea "x"
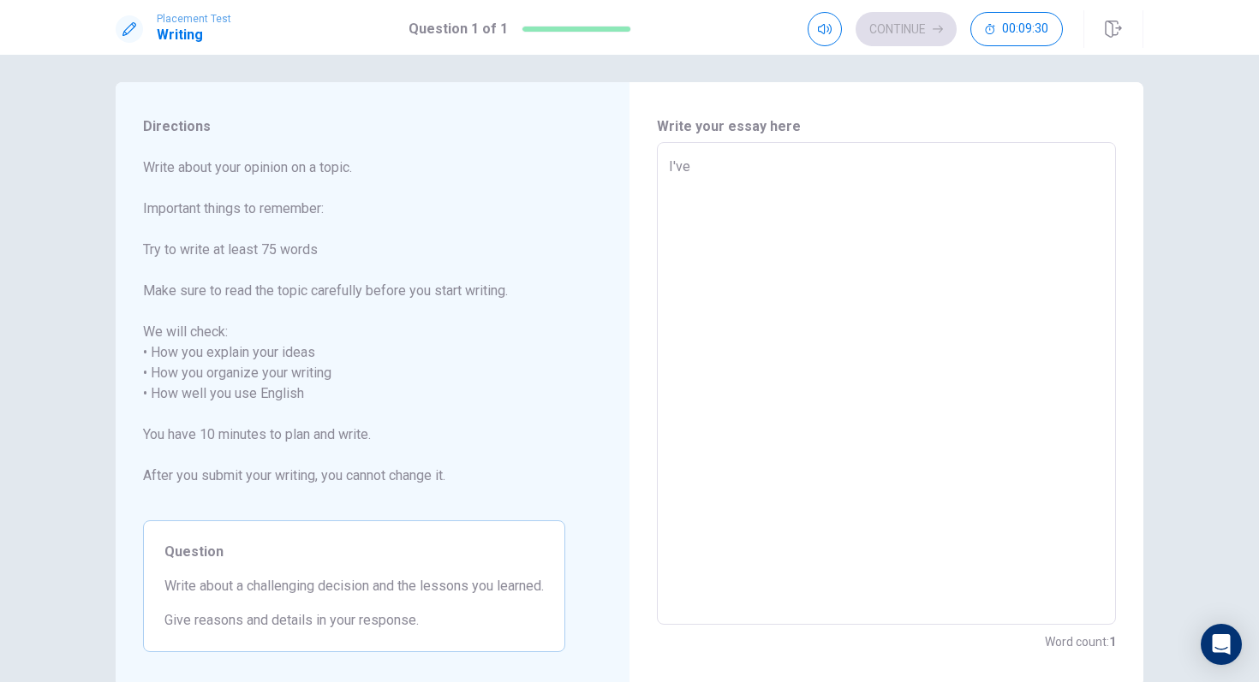
type textarea "I've h"
type textarea "x"
type textarea "I've ha"
type textarea "x"
type textarea "I've had"
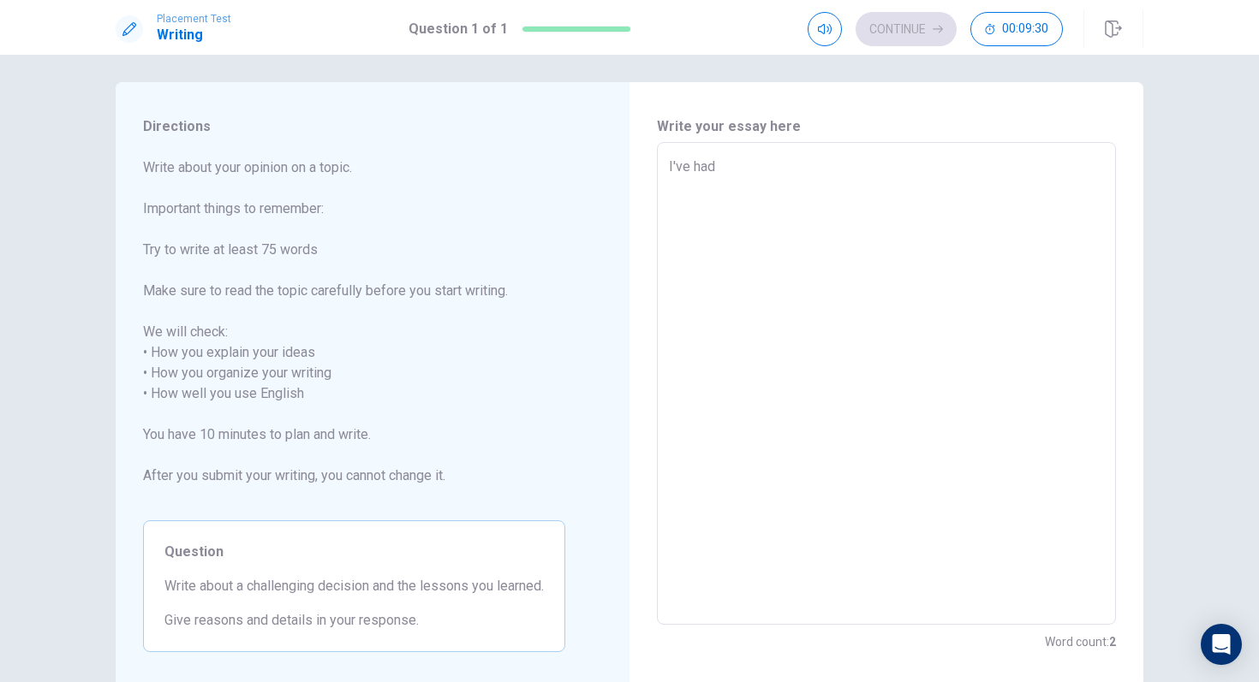
type textarea "x"
type textarea "I've had"
type textarea "x"
type textarea "I've had r"
type textarea "x"
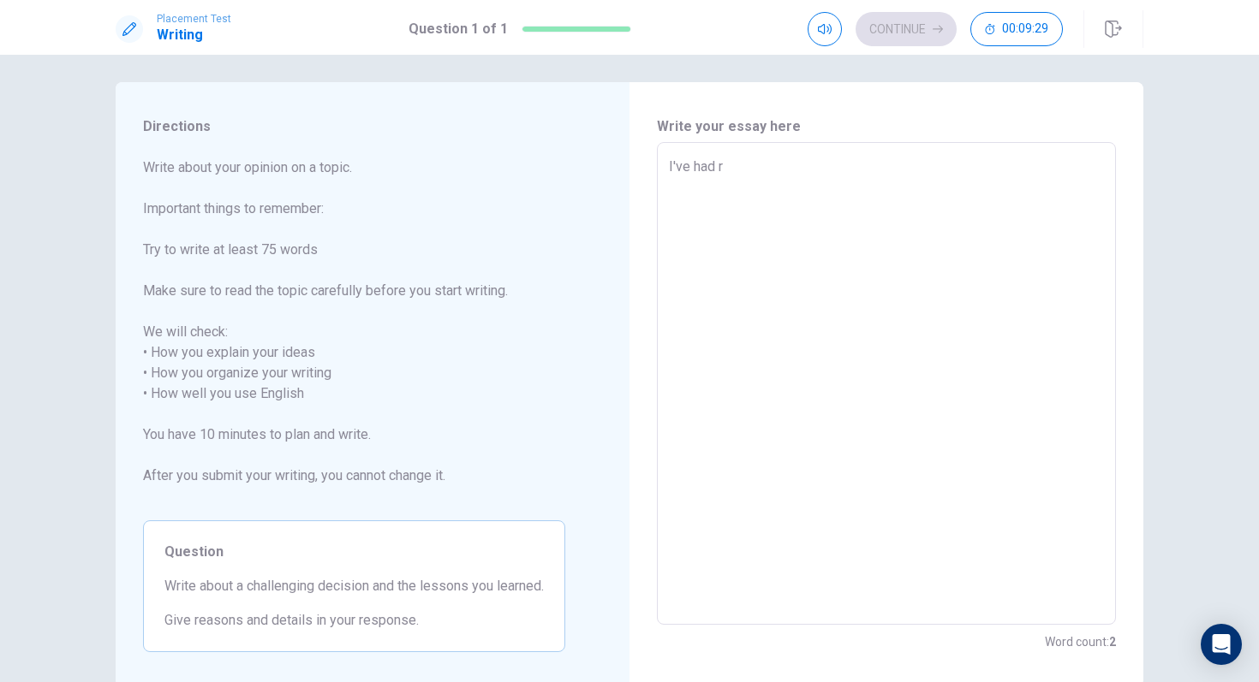
type textarea "I've had re"
type textarea "x"
type textarea "I've had rea"
type textarea "x"
type textarea "I've had real"
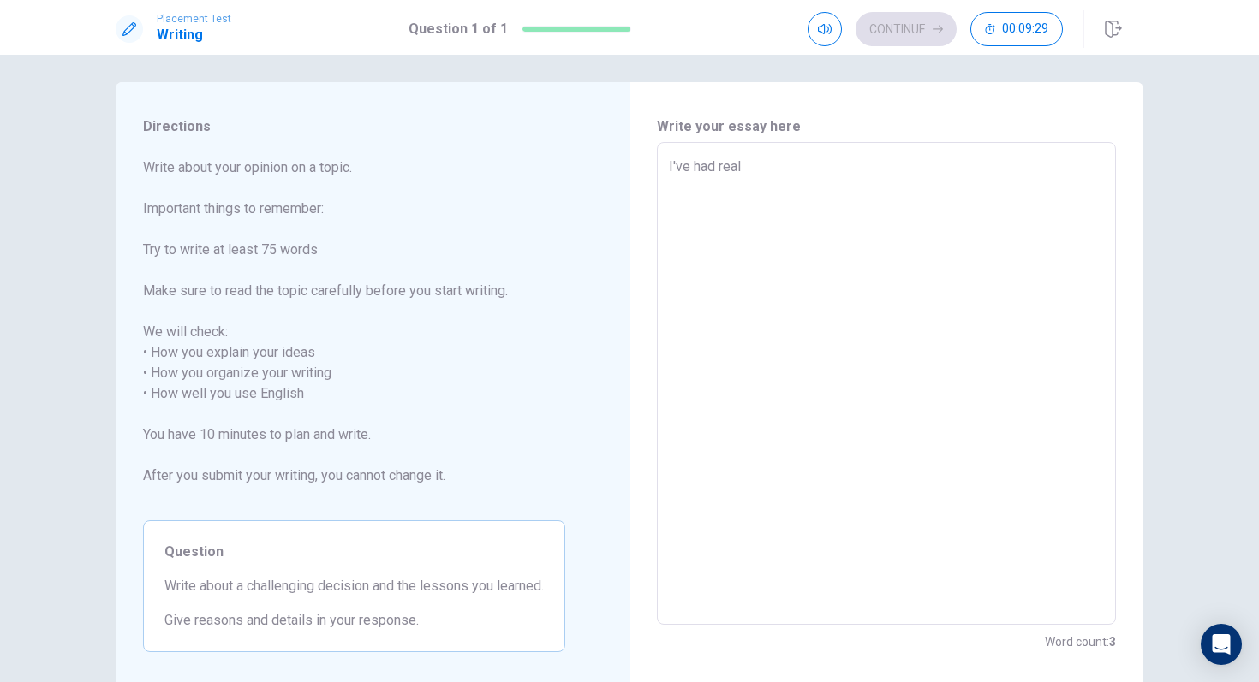
type textarea "x"
type textarea "I've had rea"
type textarea "x"
type textarea "I've had re"
type textarea "x"
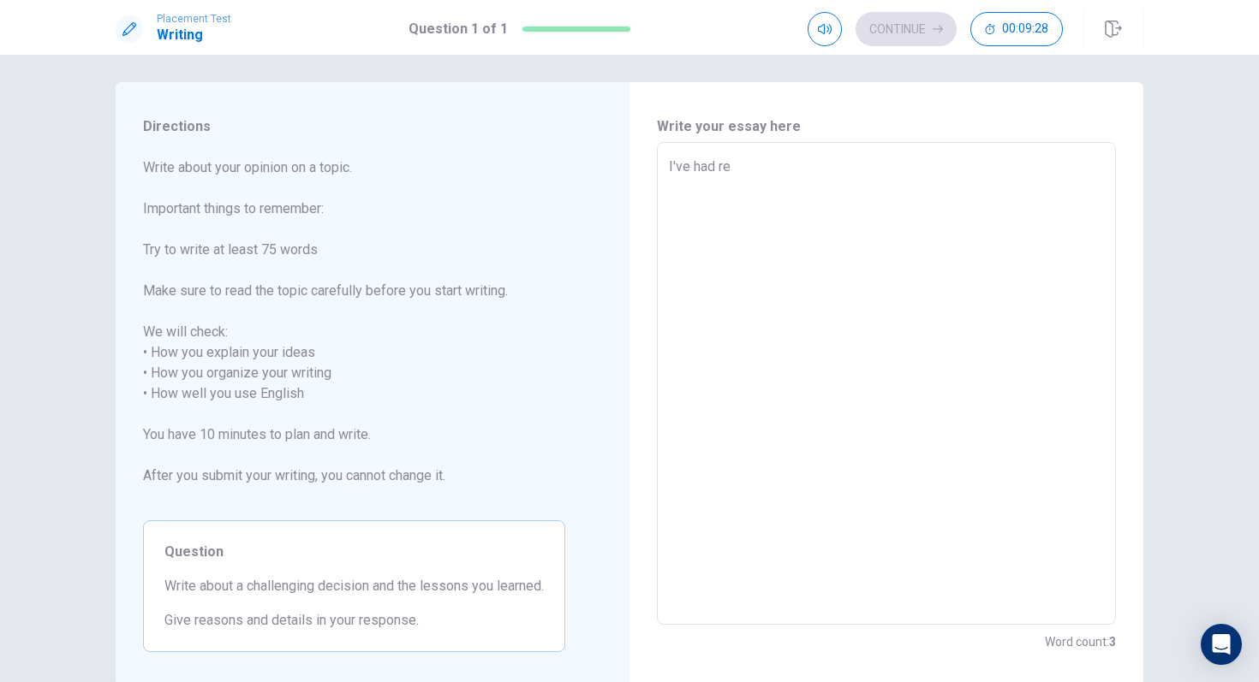
type textarea "I've had r"
type textarea "x"
type textarea "I've had"
type textarea "x"
type textarea "I've had a"
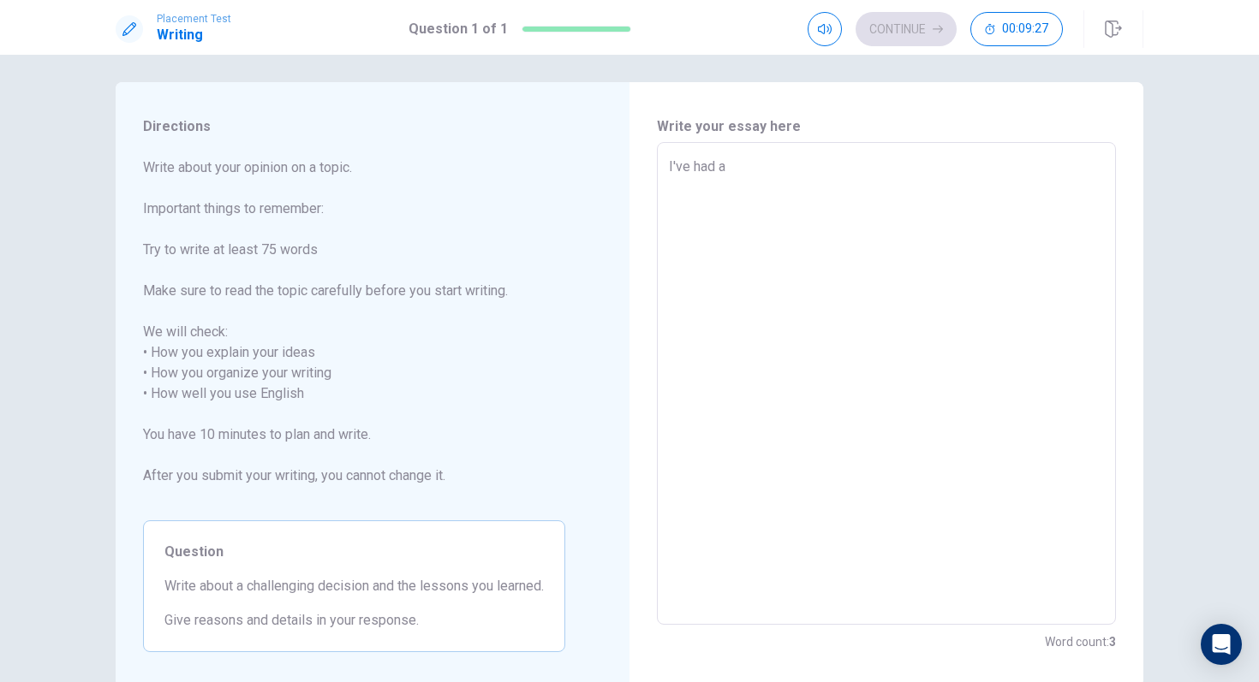
type textarea "x"
type textarea "I've had a"
type textarea "x"
type textarea "I've had a"
type textarea "x"
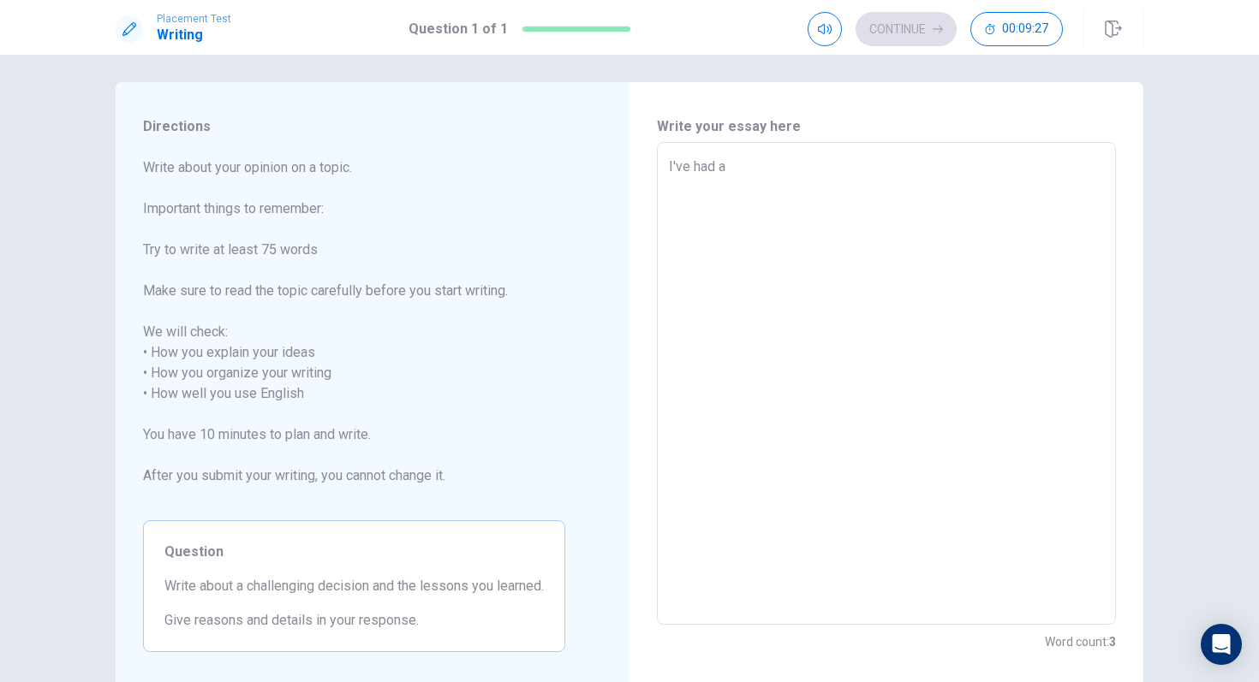
type textarea "I've had"
type textarea "x"
type textarea "I've had m"
type textarea "x"
type textarea "I've had ma"
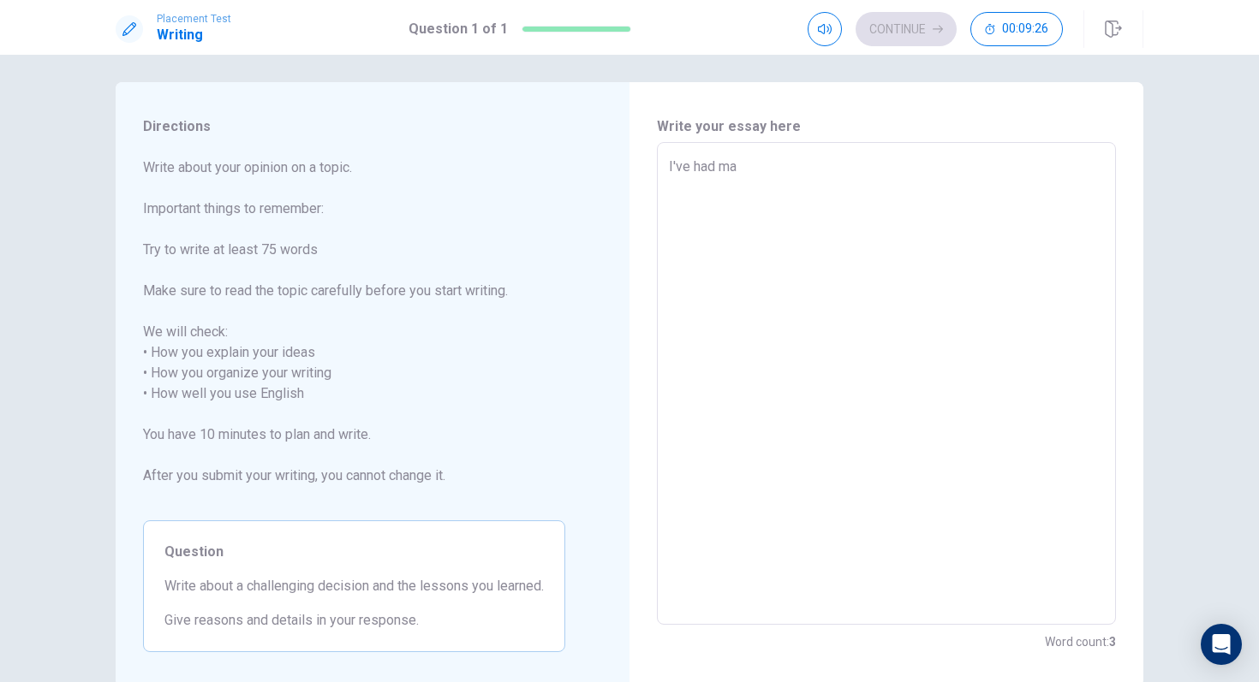
type textarea "x"
type textarea "I've had man"
type textarea "x"
type textarea "I've had many"
type textarea "x"
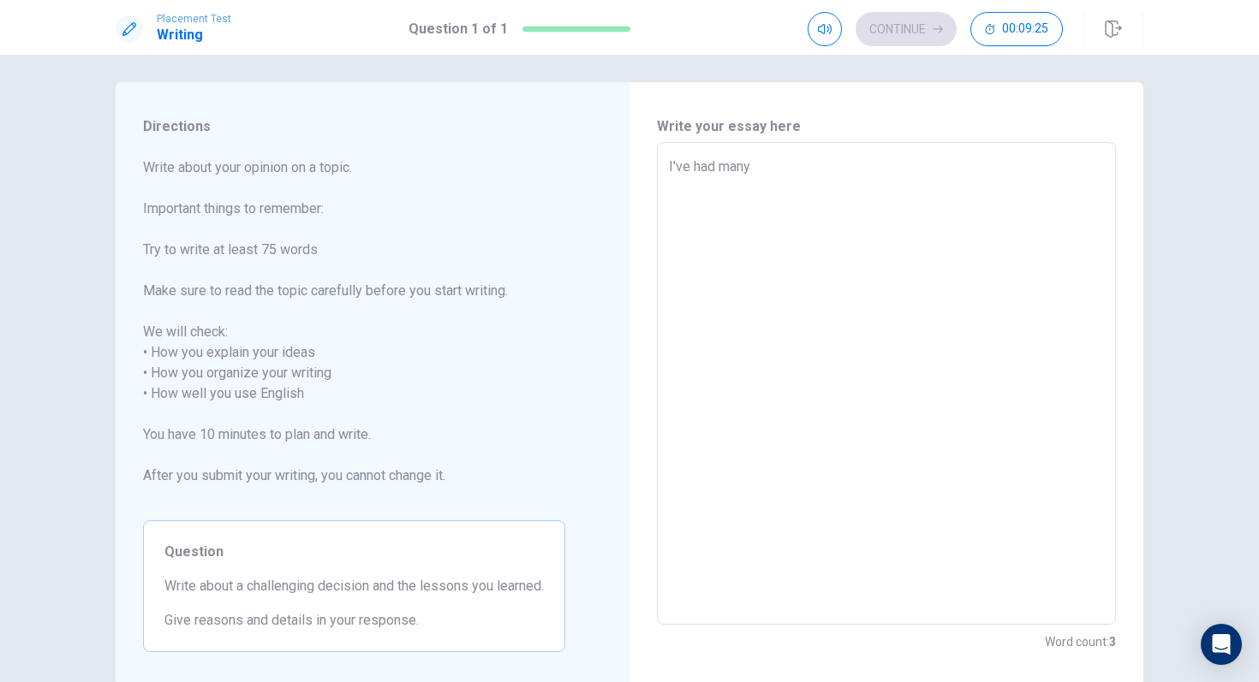
type textarea "I've had many"
type textarea "x"
type textarea "I've had many j"
type textarea "x"
type textarea "I've had many"
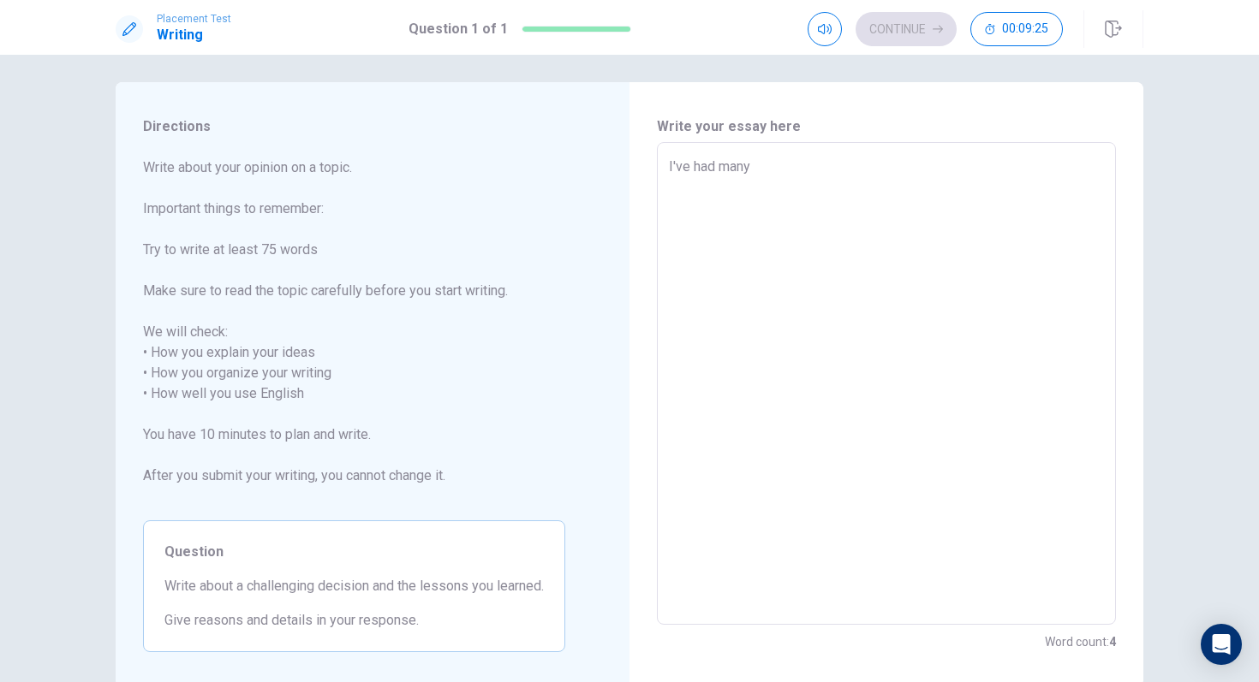
type textarea "x"
type textarea "I've had many i"
type textarea "x"
type textarea "I've had many im"
type textarea "x"
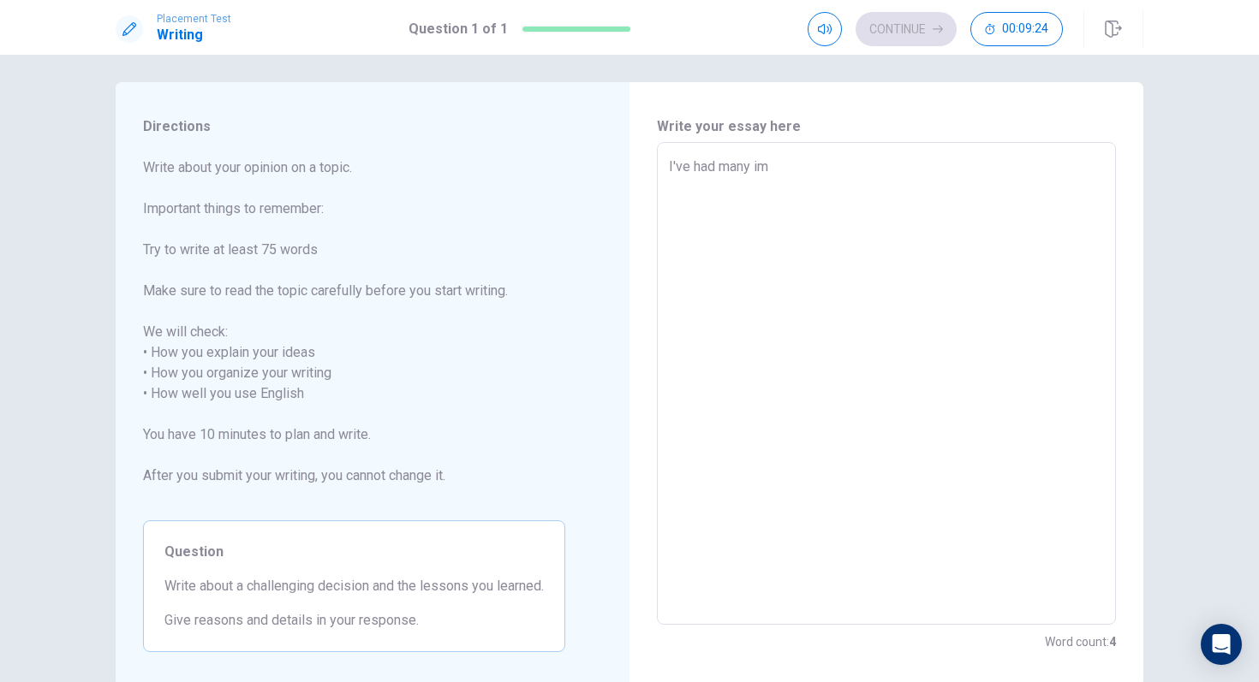
type textarea "I've had many imp"
type textarea "x"
type textarea "I've had many impo"
type textarea "x"
type textarea "I've had many impor"
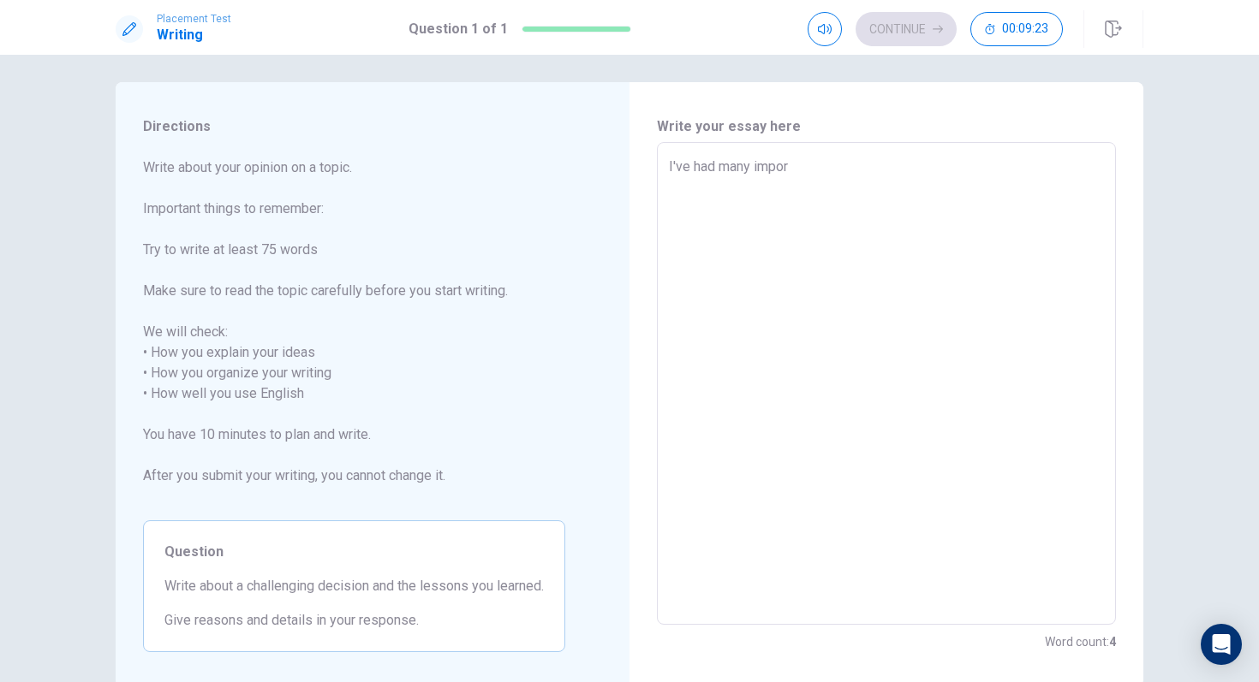
type textarea "x"
type textarea "I've had many import"
type textarea "x"
type textarea "I've had many importN"
type textarea "x"
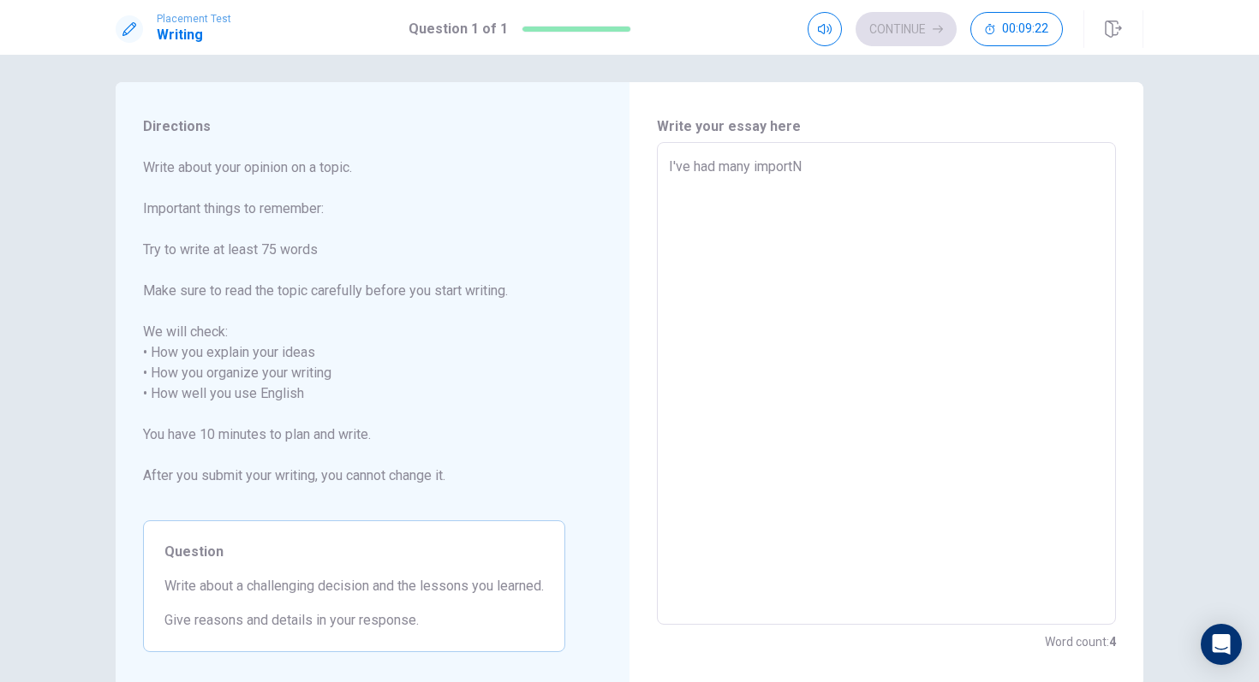
type textarea "I've had many import"
type textarea "x"
type textarea "I've had many importa"
type textarea "x"
type textarea "I've had many importan"
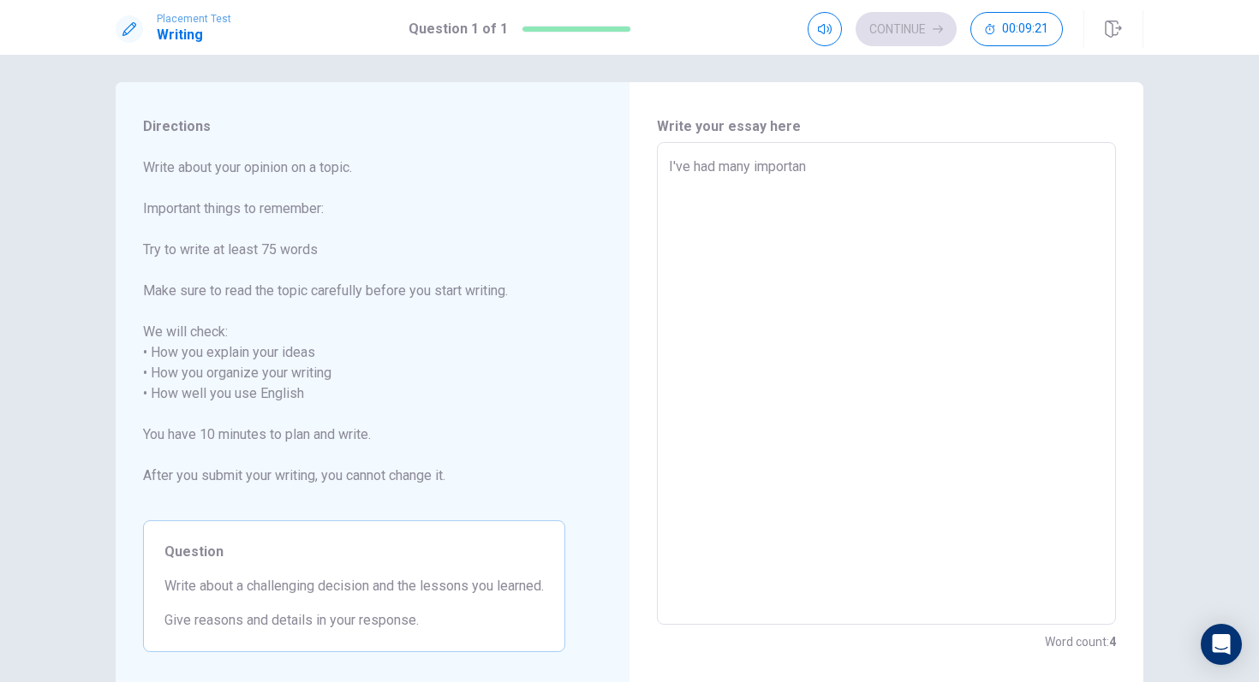
type textarea "x"
type textarea "I've had many important"
type textarea "x"
type textarea "I've had many important"
type textarea "x"
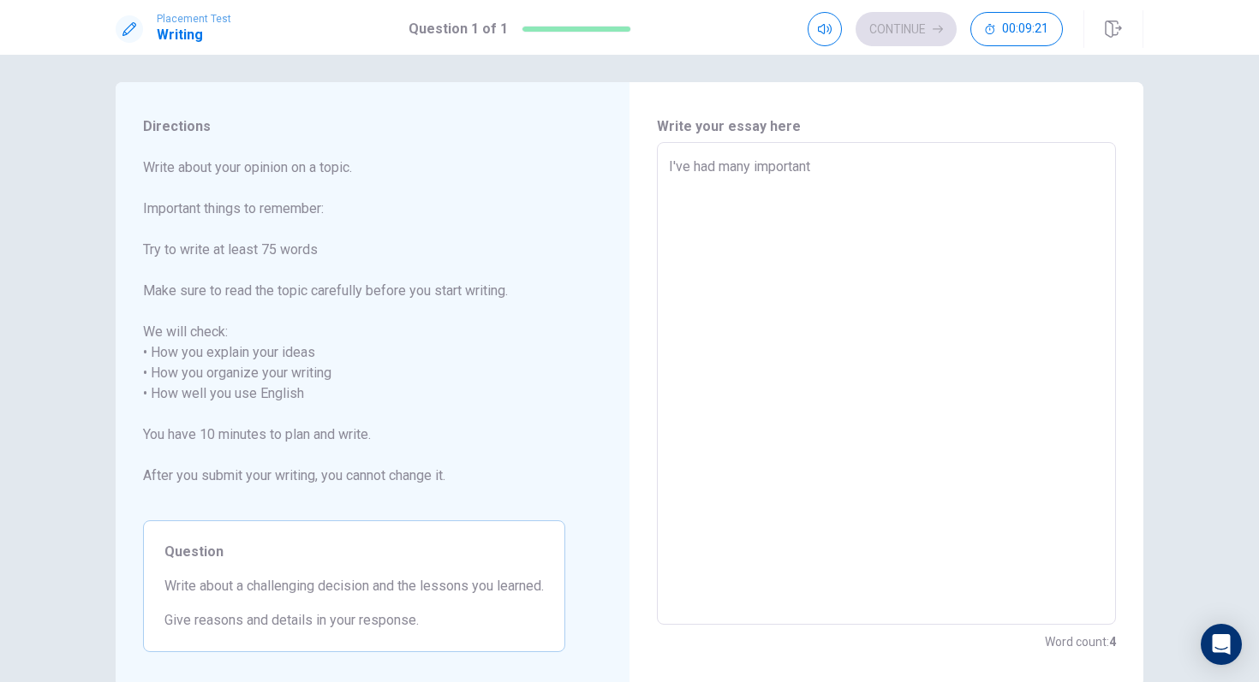
type textarea "I've had many important d"
type textarea "x"
type textarea "I've had many important de"
type textarea "x"
type textarea "I've had many important des"
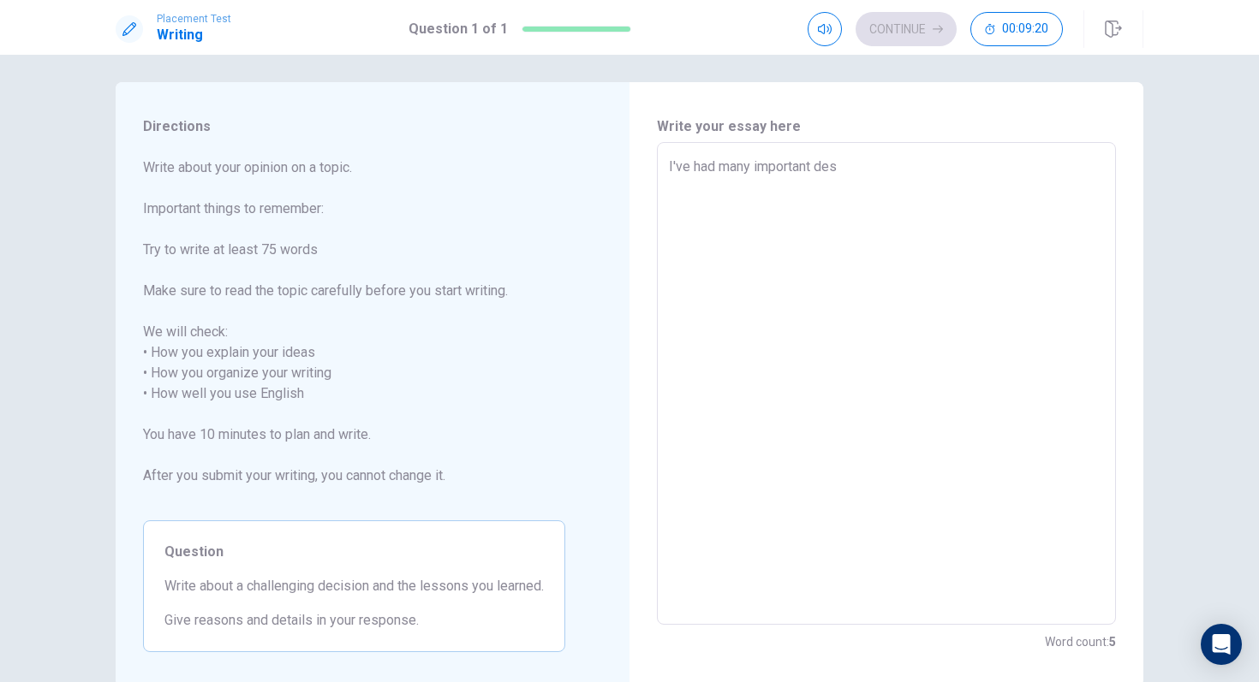
type textarea "x"
type textarea "I've had many important desi"
type textarea "x"
type textarea "I've had many important desic"
type textarea "x"
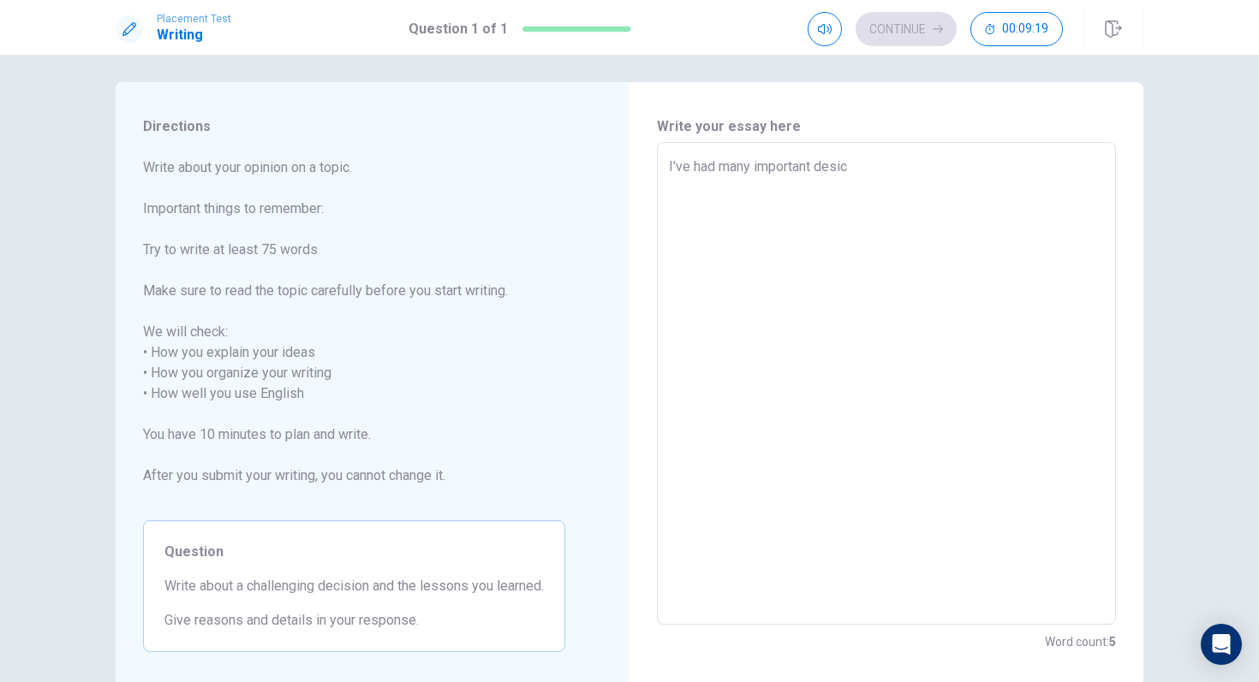
type textarea "I've had many important desici"
type textarea "x"
type textarea "I've had many important desicio"
type textarea "x"
type textarea "I've had many important desici"
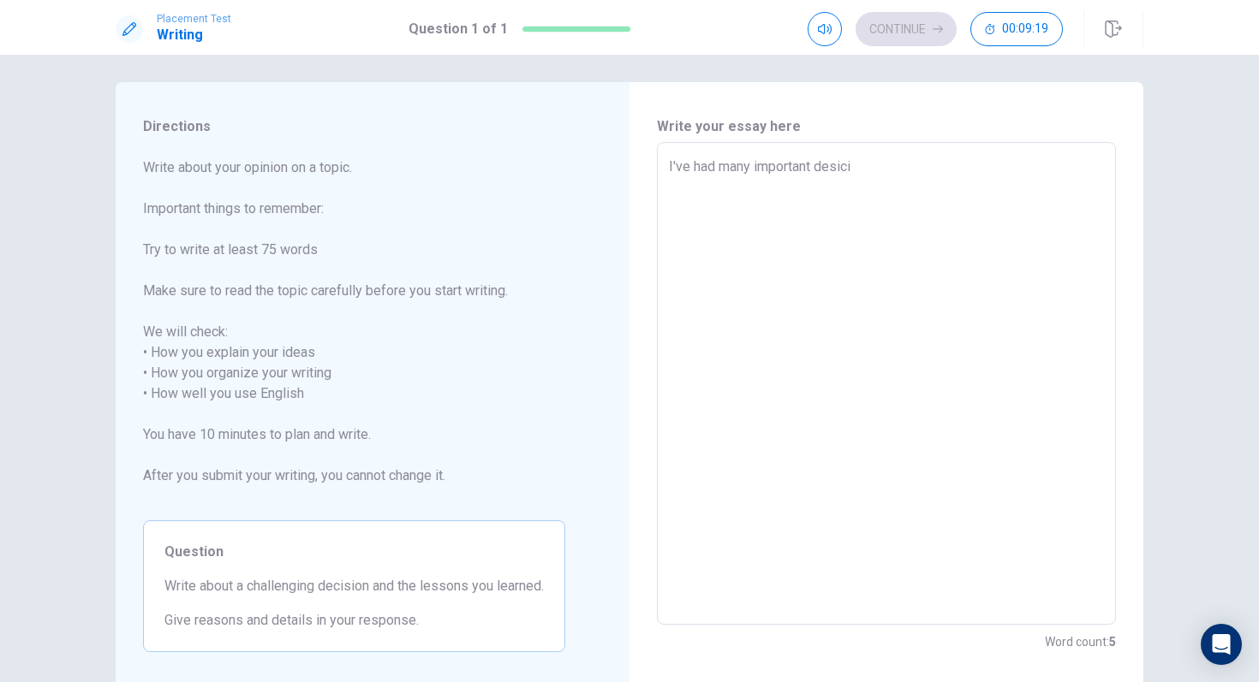
type textarea "x"
type textarea "I've had many important desic"
type textarea "x"
type textarea "I've had many important desi"
type textarea "x"
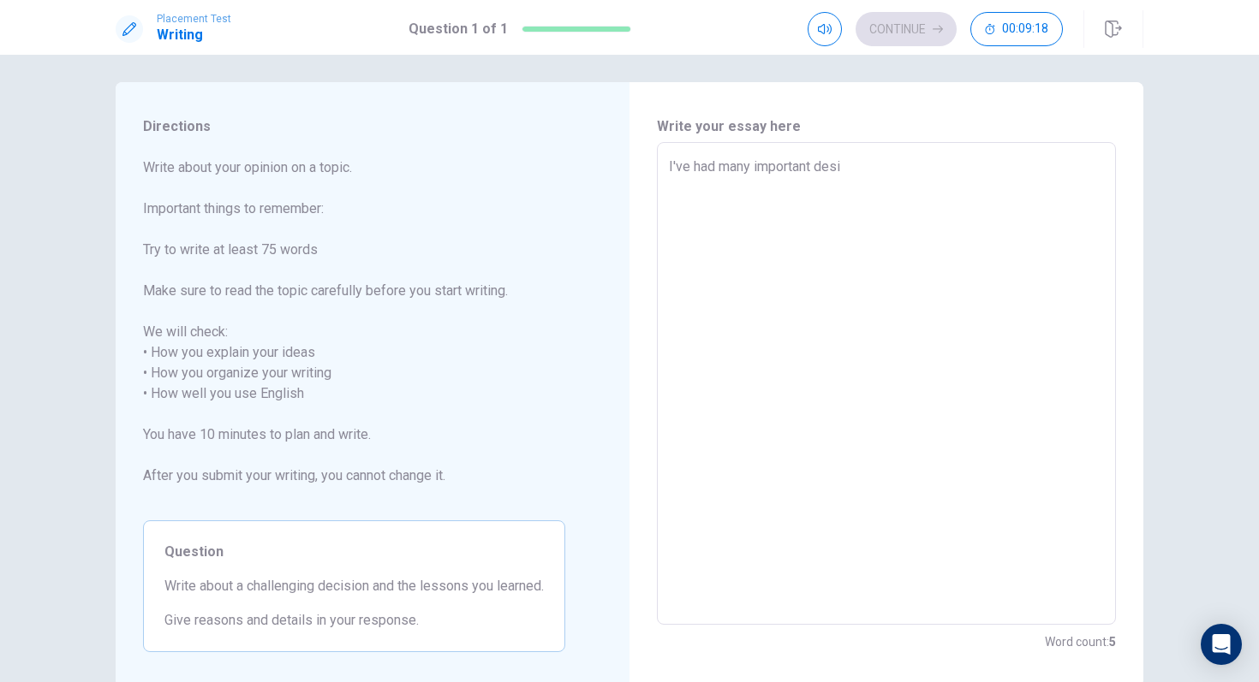
type textarea "I've had many important des"
type textarea "x"
type textarea "I've had many important de"
type textarea "x"
type textarea "I've had many important dec"
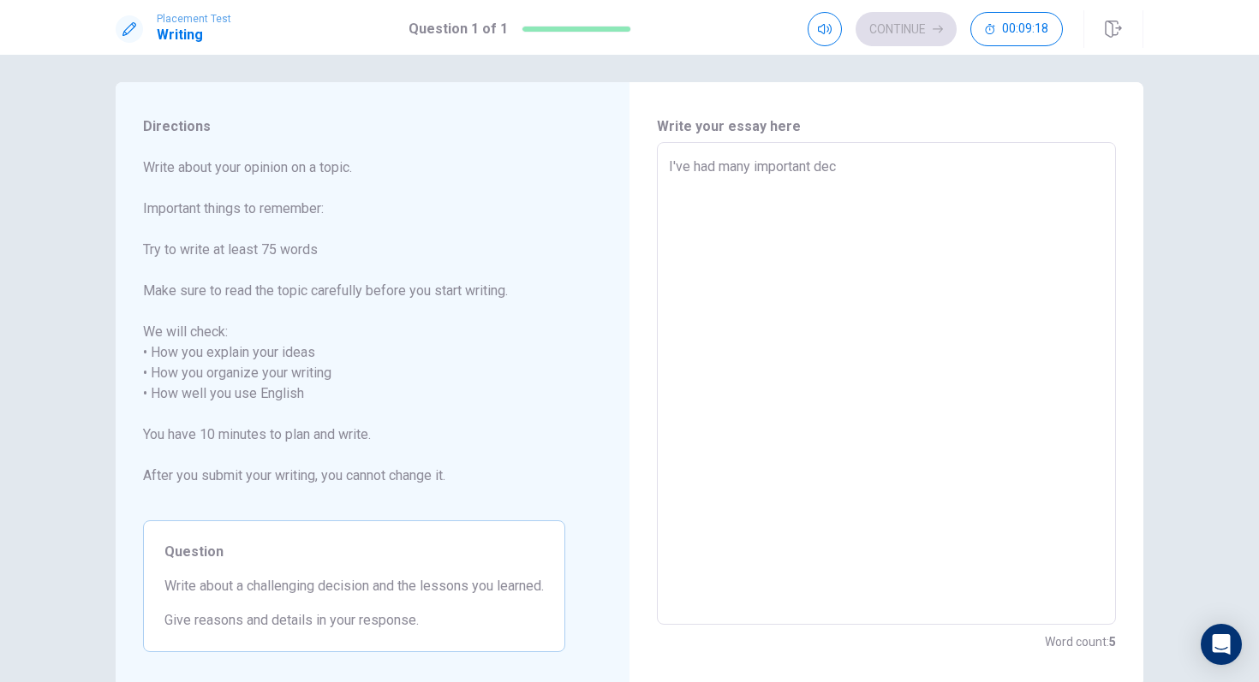
type textarea "x"
type textarea "I've had many important deci"
type textarea "x"
type textarea "I've had many important decis"
type textarea "x"
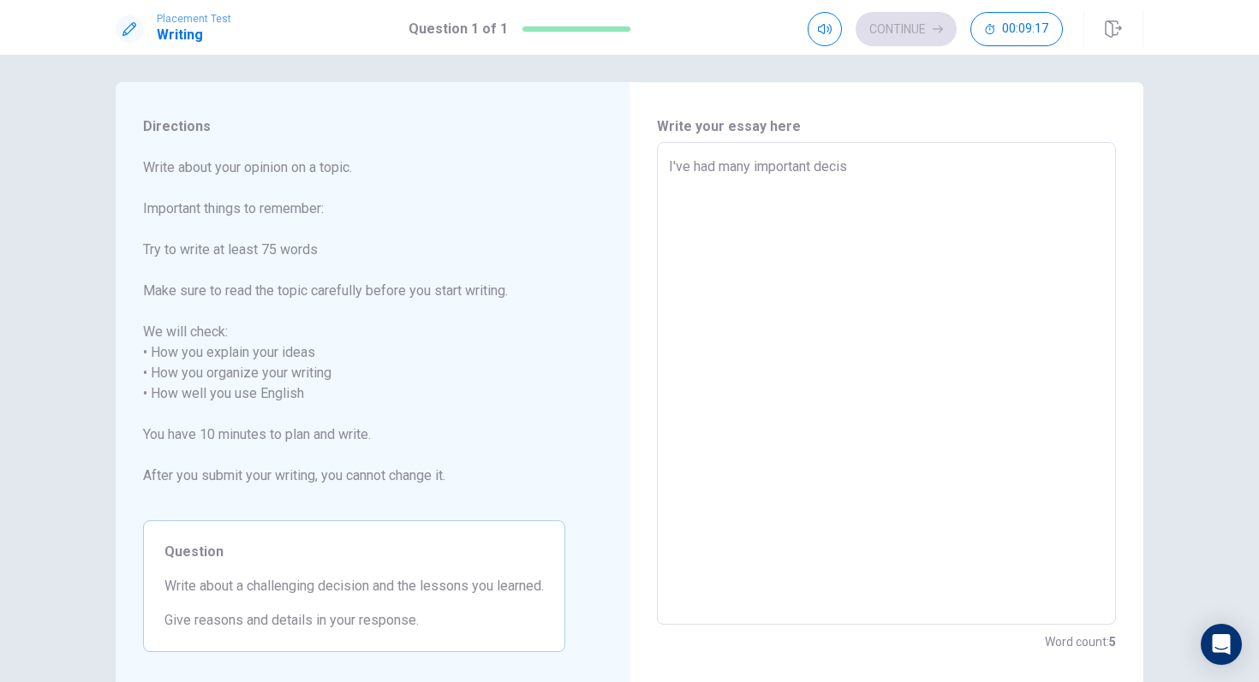
type textarea "I've had many important decisi"
type textarea "x"
type textarea "I've had many important decisio"
type textarea "x"
type textarea "I've had many important decision"
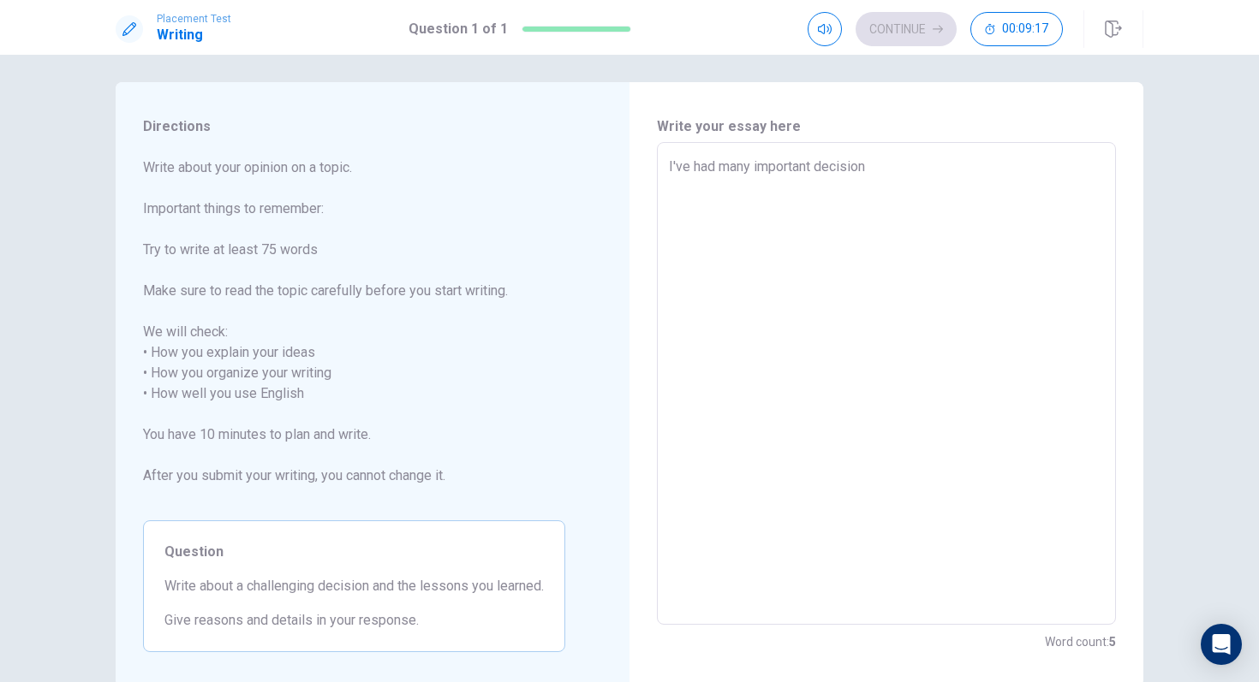
type textarea "x"
type textarea "I've had many important decisions"
type textarea "x"
type textarea "I've had many important decisions"
type textarea "x"
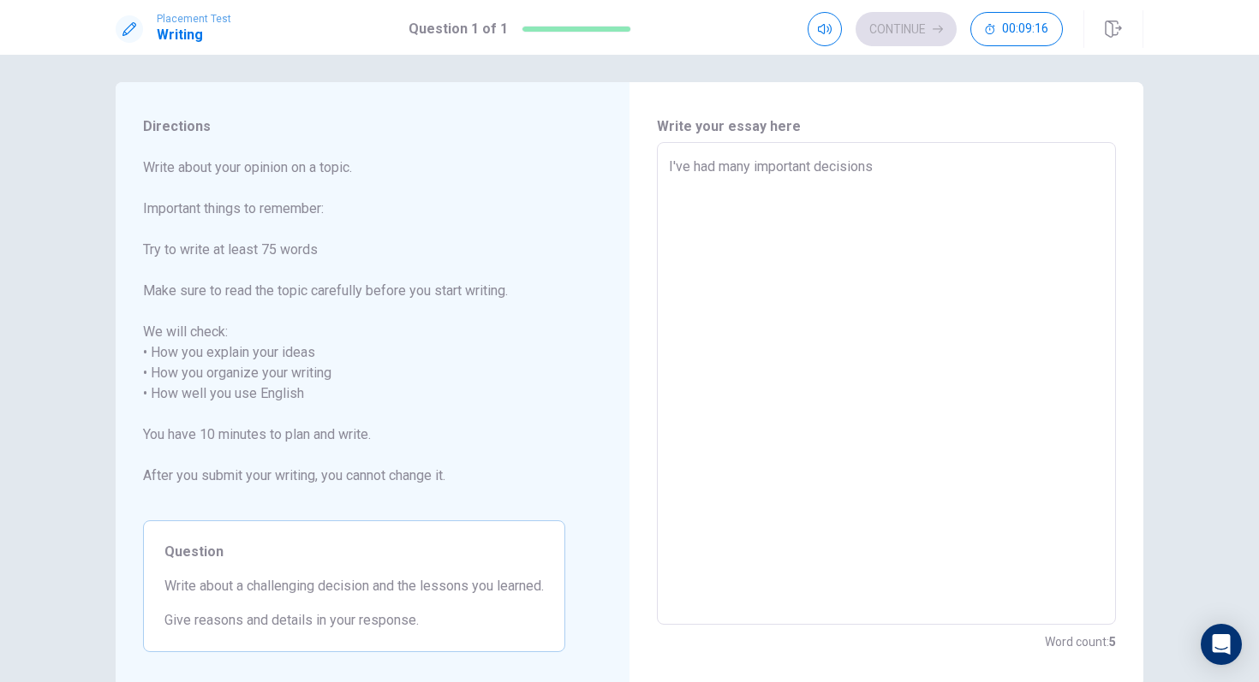
type textarea "I've had many important decisions i"
type textarea "x"
type textarea "I've had many important decisions in"
type textarea "x"
type textarea "I've had many important decisions in"
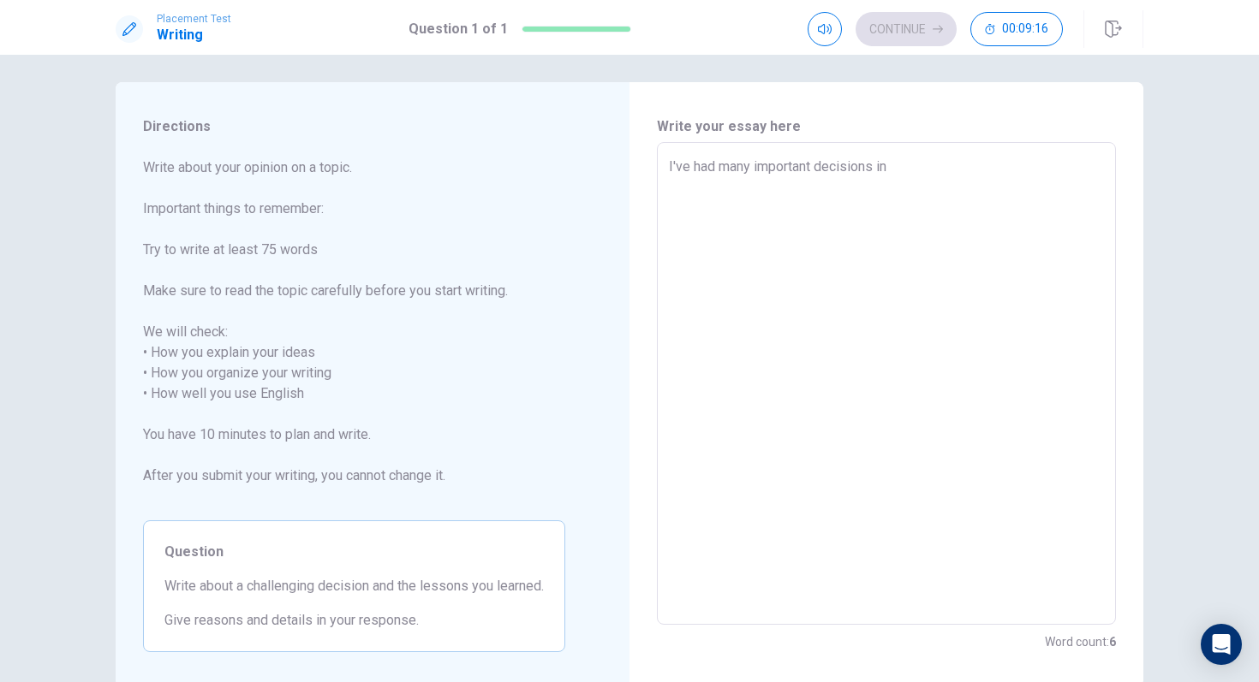
type textarea "x"
type textarea "I've had many important decisions in m"
type textarea "x"
type textarea "I've had many important decisions in my"
type textarea "x"
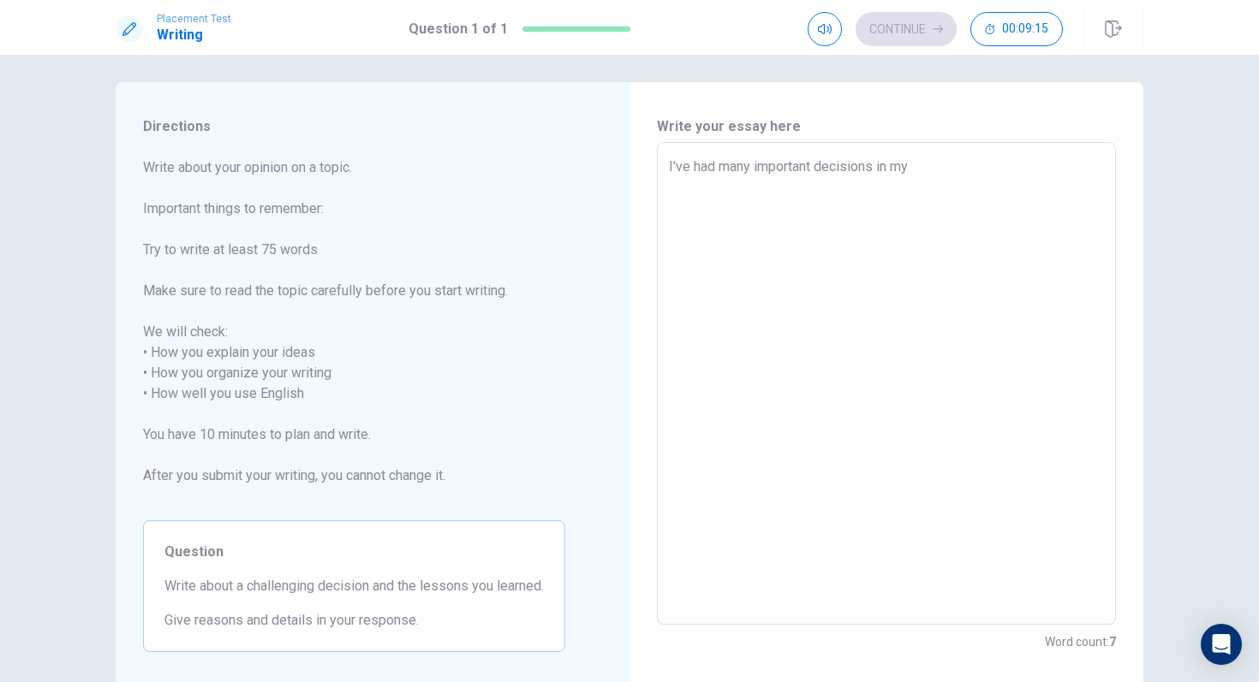
type textarea "I've had many important decisions in my"
type textarea "x"
type textarea "I've had many important decisions in my l"
type textarea "x"
type textarea "I've had many important decisions in my li"
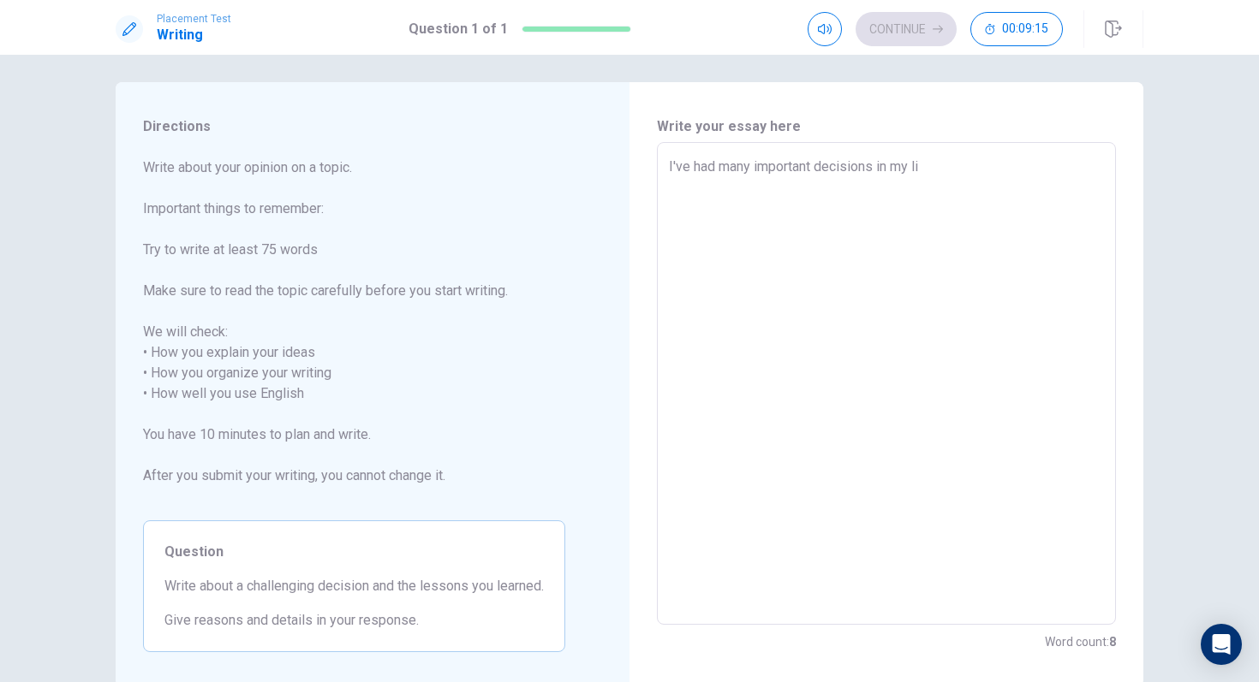
type textarea "x"
type textarea "I've had many important decisions in my lif"
type textarea "x"
type textarea "I've had many important decisions in my life"
type textarea "x"
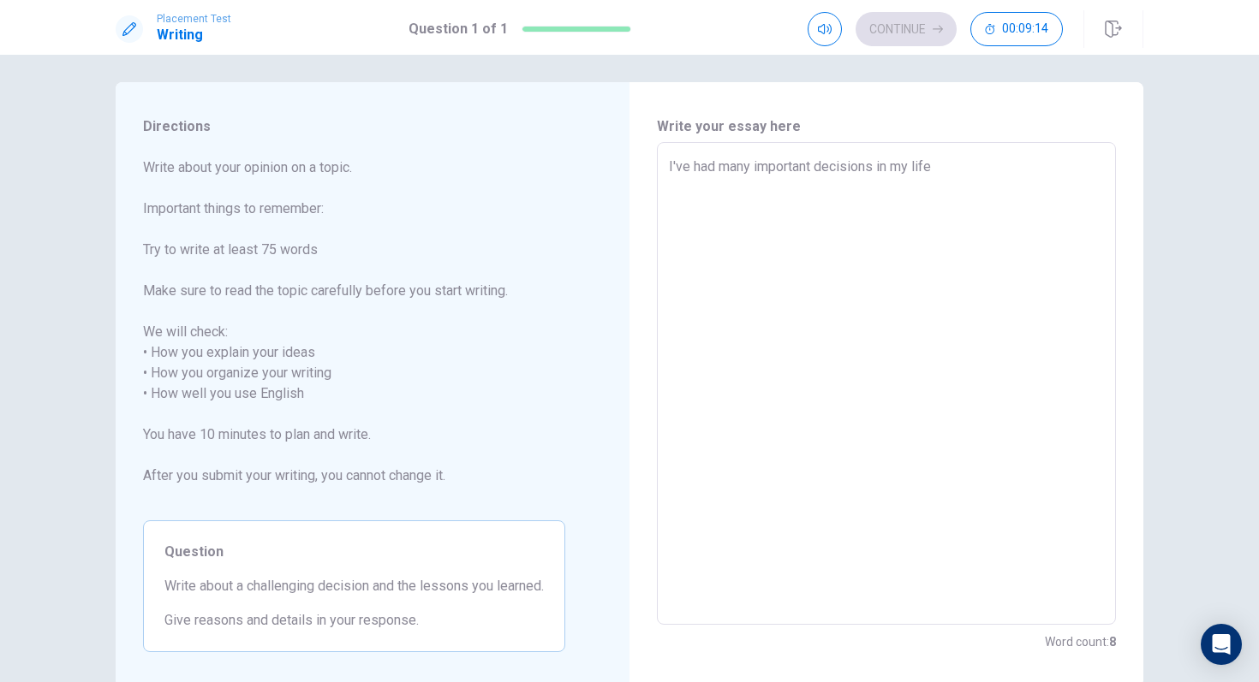
type textarea "I've had many important decisions in my life,"
type textarea "x"
type textarea "I've had many important decisions in my life,"
type textarea "x"
type textarea "I've had many important decisions in my life, s"
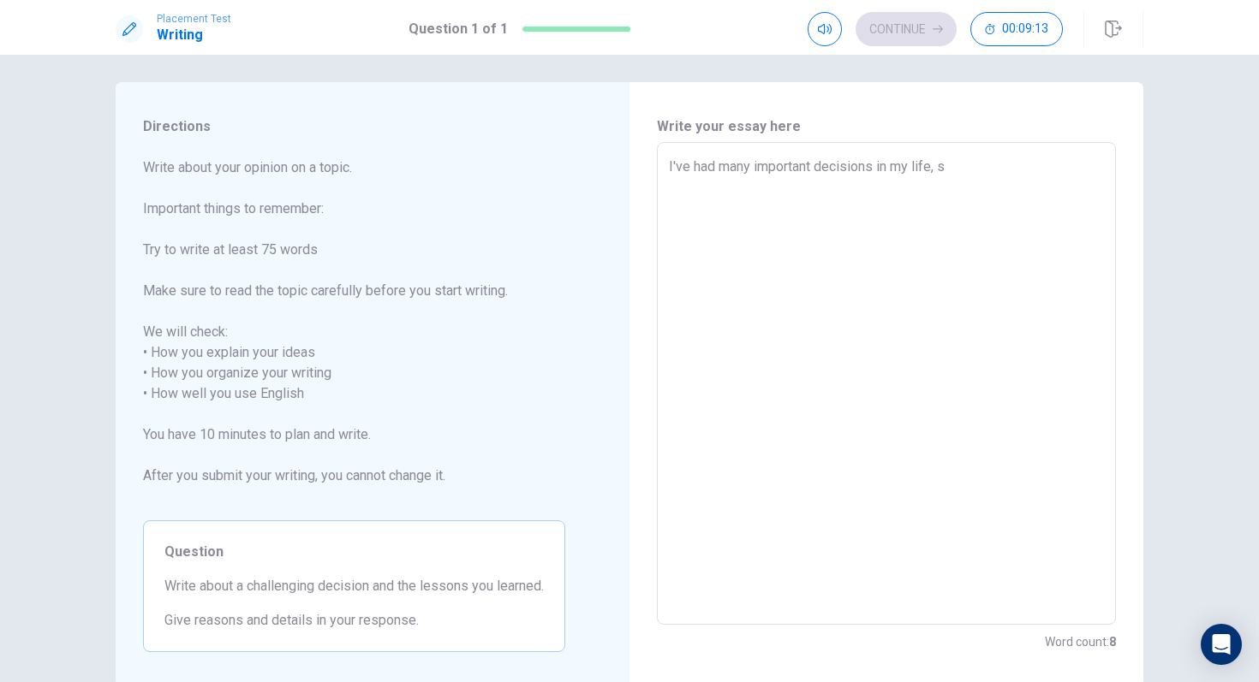
type textarea "x"
type textarea "I've had many important decisions in my life, so"
type textarea "x"
type textarea "I've had many important decisions in my life, som"
type textarea "x"
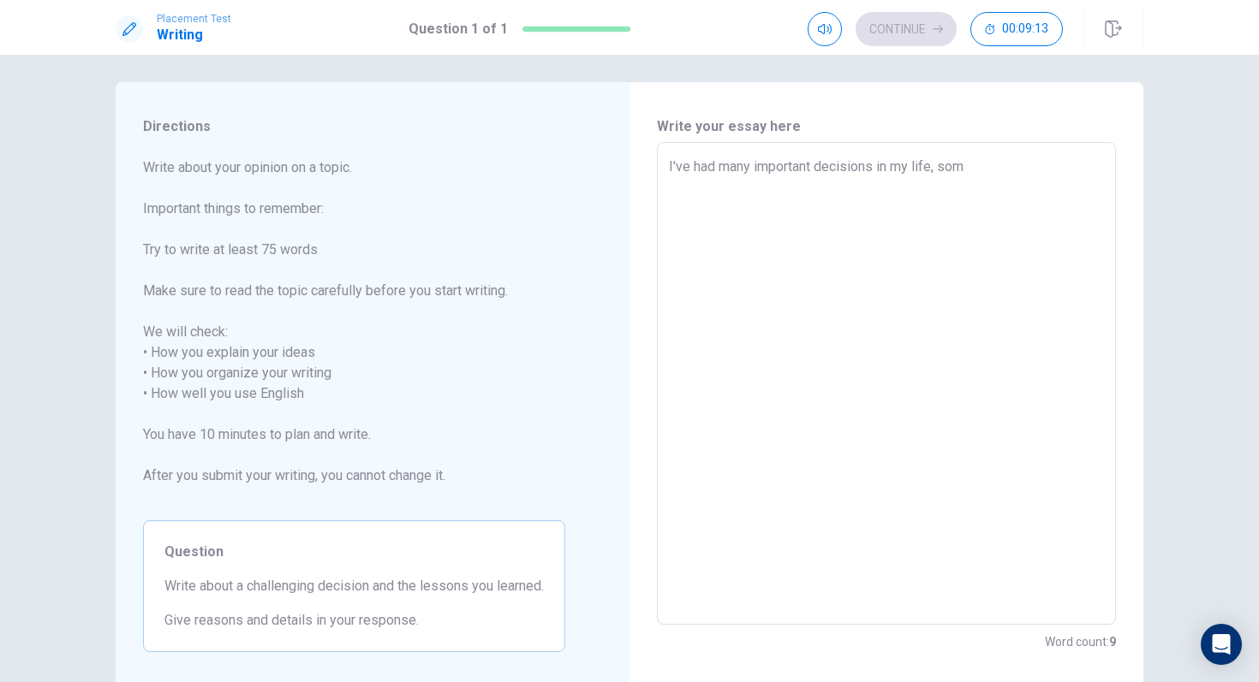
type textarea "I've had many important decisions in my life, some"
type textarea "x"
type textarea "I've had many important decisions in my life, some"
type textarea "x"
type textarea "I've had many important decisions in my life, some t"
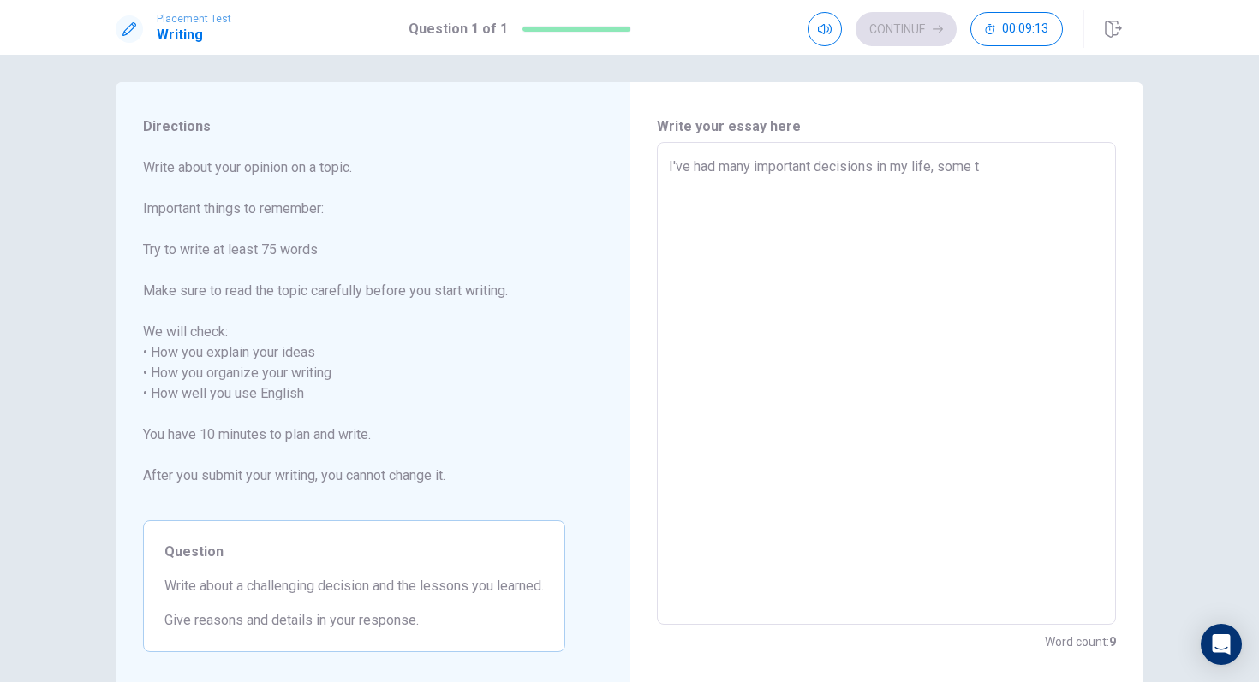
type textarea "x"
type textarea "I've had many important decisions in my life, some th"
type textarea "x"
type textarea "I've had many important decisions in my life, some tha"
type textarea "x"
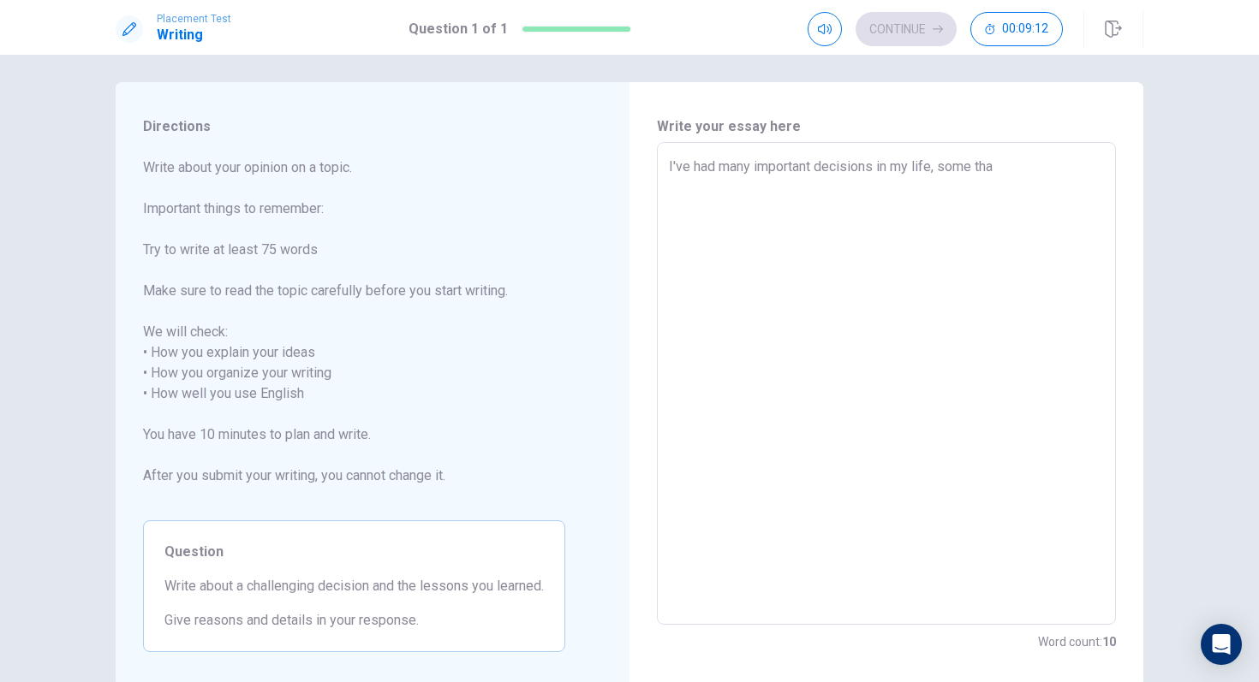
type textarea "I've had many important decisions in my life, some thay"
type textarea "x"
type textarea "I've had many important decisions in my life, some tha"
type textarea "x"
type textarea "I've had many important decisions in my life, some that"
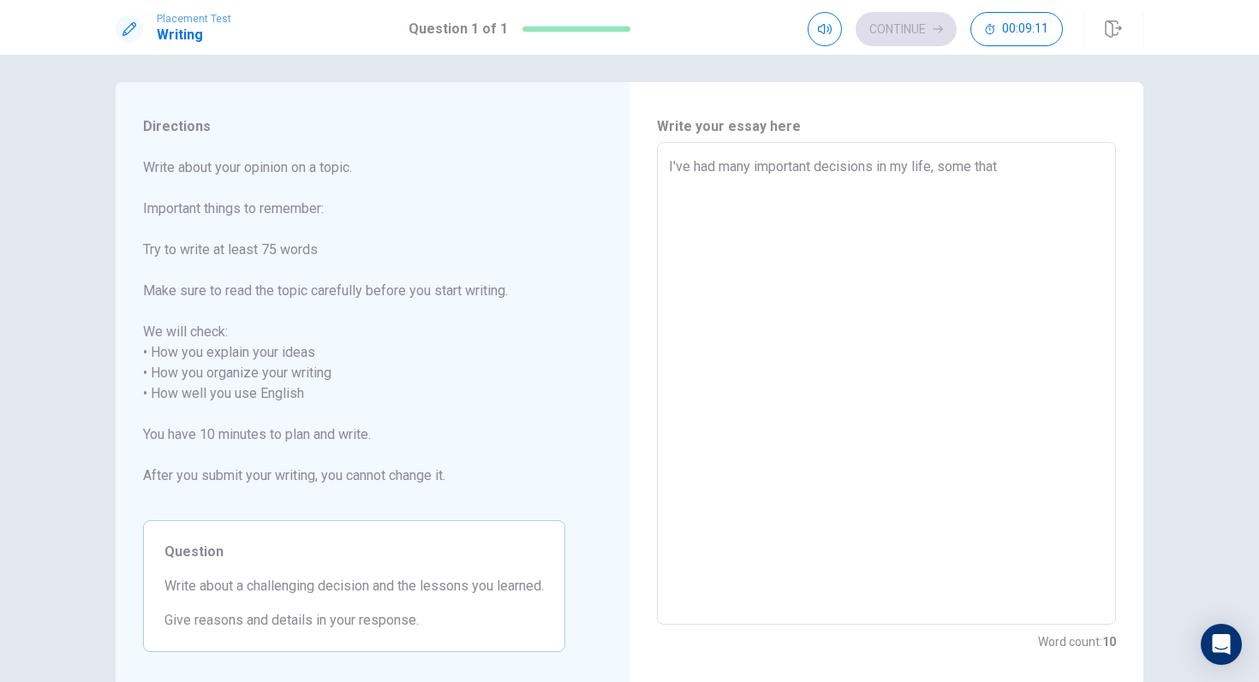
type textarea "x"
type textarea "I've had many important decisions in my life, some that"
type textarea "x"
type textarea "I've had many important decisions in my life, some that r"
type textarea "x"
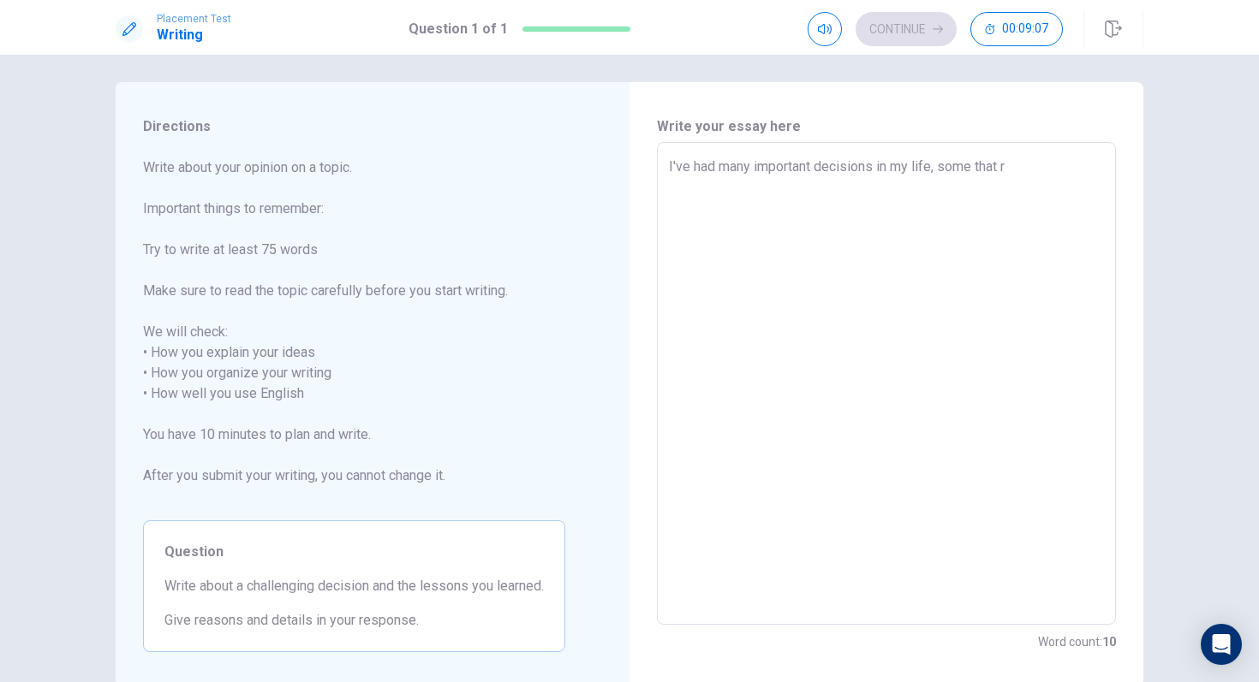
type textarea "I've had many important decisions in my life, some that re"
type textarea "x"
type textarea "I've had many important decisions in my life, some that rea"
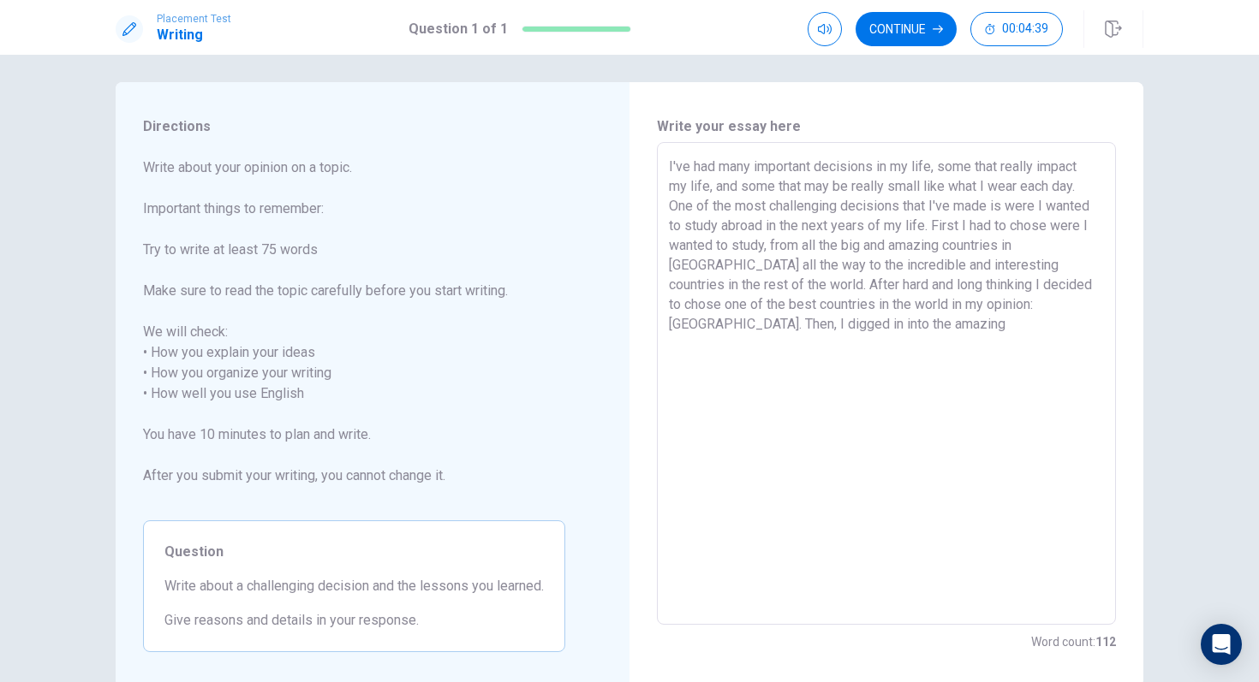
click at [696, 328] on textarea "I've had many important decisions in my life, some that really impact my life, …" at bounding box center [886, 384] width 435 height 455
click at [695, 331] on textarea "I've had many important decisions in my life, some that really impact my life, …" at bounding box center [886, 384] width 435 height 455
click at [833, 336] on textarea "I've had many important decisions in my life, some that really impact my life, …" at bounding box center [886, 384] width 435 height 455
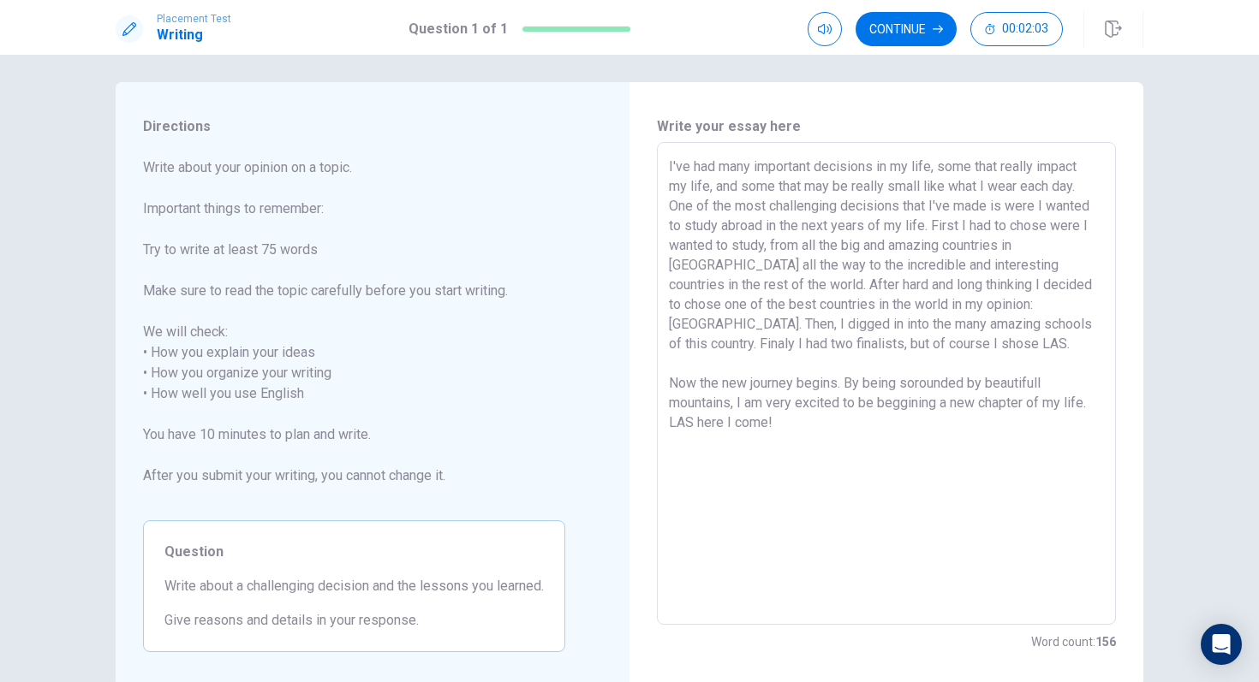
click at [926, 189] on textarea "I've had many important decisions in my life, some that really impact my life, …" at bounding box center [886, 384] width 435 height 455
click at [993, 208] on textarea "I've had many important decisions in my life, some that really impact my life, …" at bounding box center [886, 384] width 435 height 455
click at [808, 231] on textarea "I've had many important decisions in my life, some that really impact my life, …" at bounding box center [886, 384] width 435 height 455
click at [802, 230] on textarea "I've had many important decisions in my life, some that really impact my life, …" at bounding box center [886, 384] width 435 height 455
click at [718, 268] on textarea "I've had many important decisions in my life, some that really impact my life, …" at bounding box center [886, 384] width 435 height 455
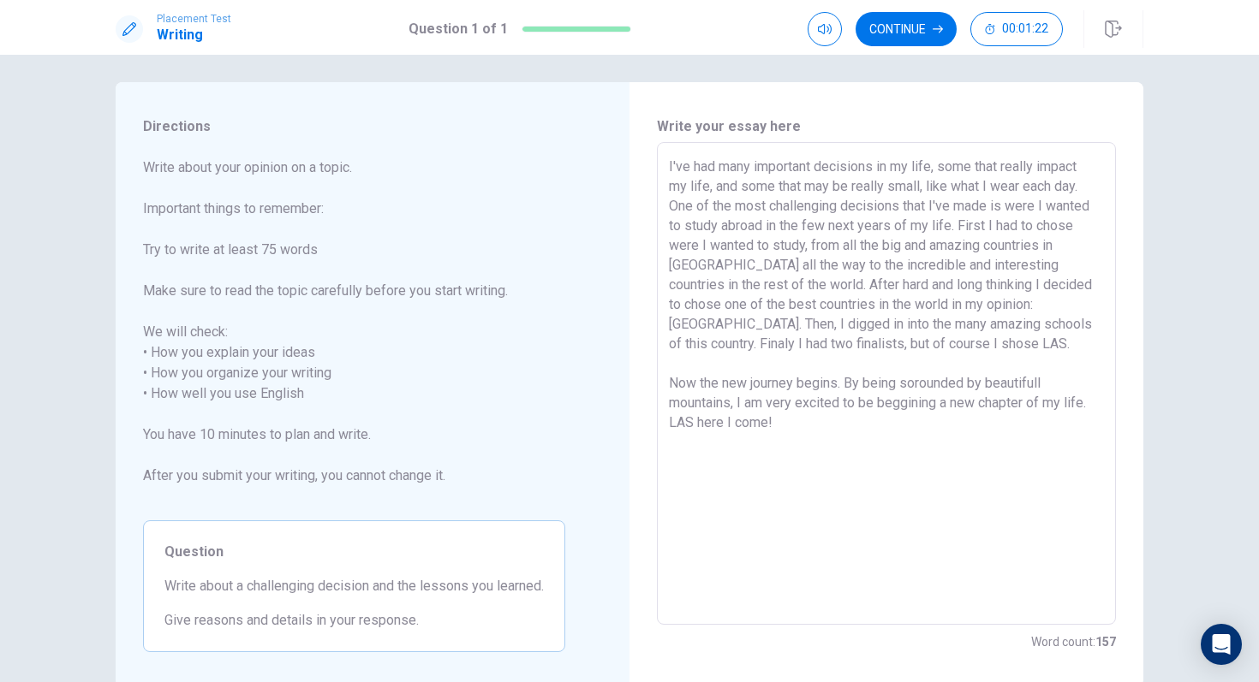
click at [767, 286] on textarea "I've had many important decisions in my life, some that really impact my life, …" at bounding box center [886, 384] width 435 height 455
click at [816, 310] on textarea "I've had many important decisions in my life, some that really impact my life, …" at bounding box center [886, 384] width 435 height 455
click at [807, 310] on textarea "I've had many important decisions in my life, some that really impact my life, …" at bounding box center [886, 384] width 435 height 455
click at [1028, 360] on textarea "I've had many important decisions in my life, some that really impact my life, …" at bounding box center [886, 384] width 435 height 455
click at [1055, 328] on textarea "I've had many important decisions in my life, some that really impact my life, …" at bounding box center [886, 384] width 435 height 455
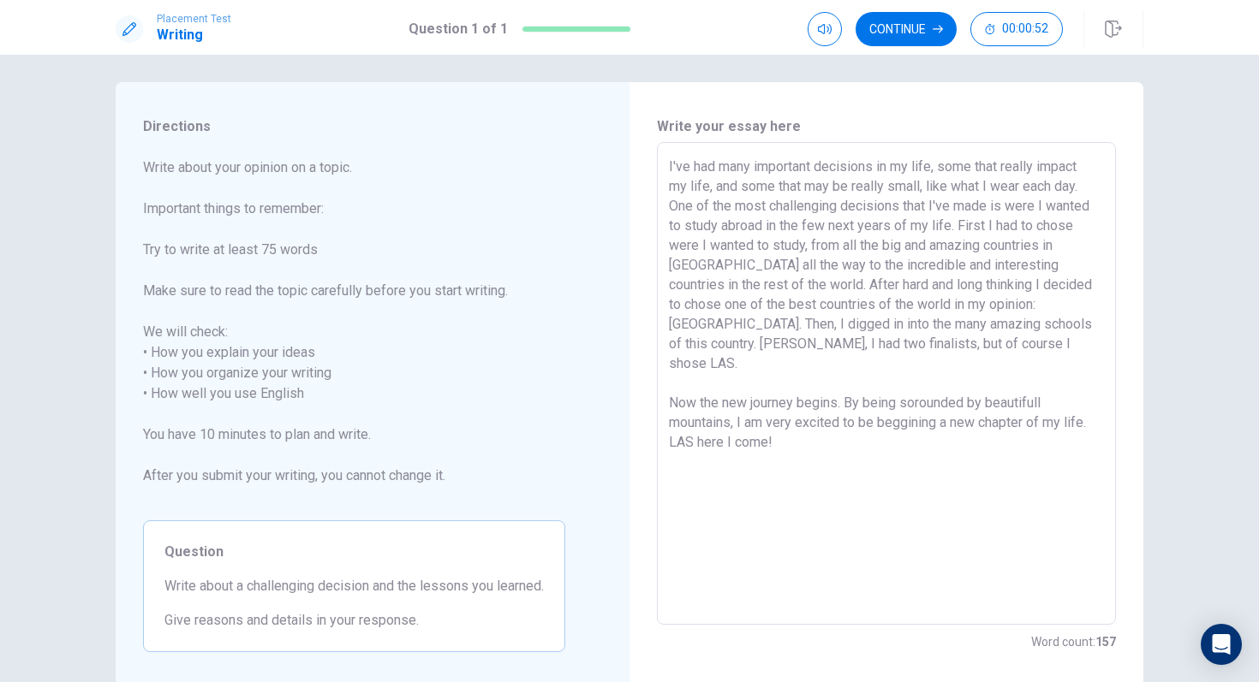
click at [852, 346] on textarea "I've had many important decisions in my life, some that really impact my life, …" at bounding box center [886, 384] width 435 height 455
click at [851, 344] on textarea "I've had many important decisions in my life, some that really impact my life, …" at bounding box center [886, 384] width 435 height 455
click at [848, 349] on textarea "I've had many important decisions in my life, some that really impact my life, …" at bounding box center [886, 384] width 435 height 455
click at [907, 495] on textarea "I've had many important decisions in my life, some that really impact my life, …" at bounding box center [886, 384] width 435 height 455
click at [1046, 388] on textarea "I've had many important decisions in my life, some that really impact my life, …" at bounding box center [886, 384] width 435 height 455
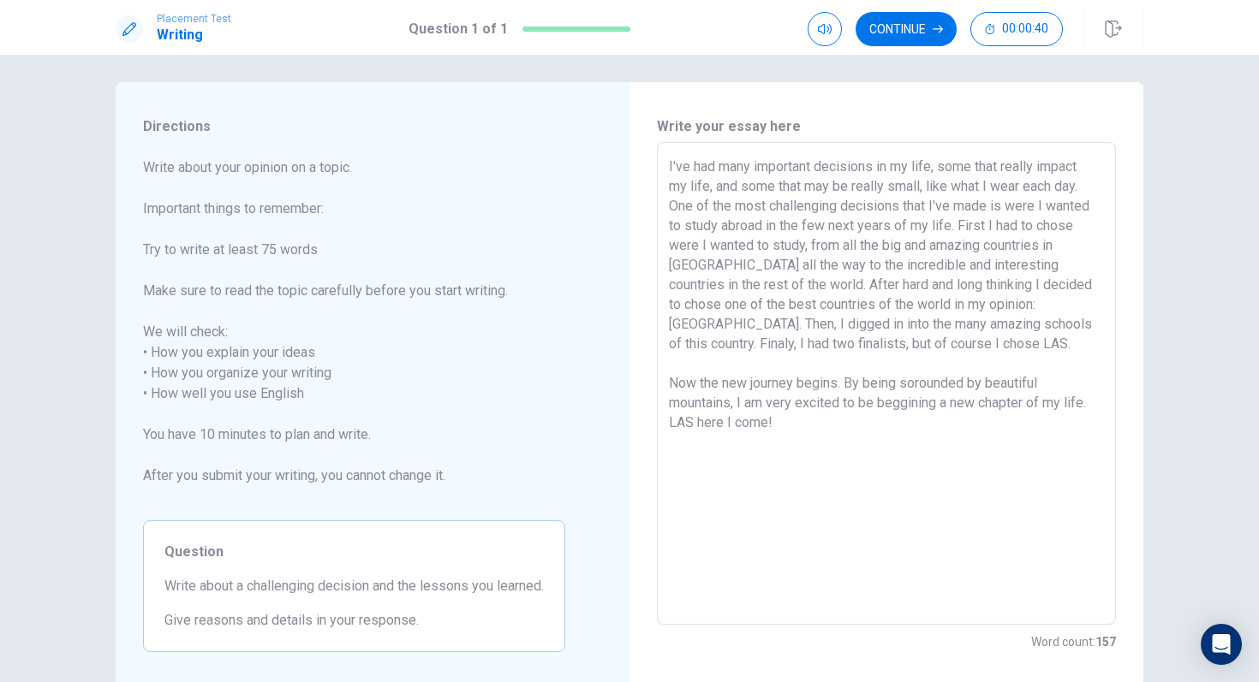
click at [1009, 503] on textarea "I've had many important decisions in my life, some that really impact my life, …" at bounding box center [886, 384] width 435 height 455
click at [947, 408] on textarea "I've had many important decisions in my life, some that really impact my life, …" at bounding box center [886, 384] width 435 height 455
click at [940, 408] on textarea "I've had many important decisions in my life, some that really impact my life, …" at bounding box center [886, 384] width 435 height 455
click at [942, 479] on textarea "I've had many important decisions in my life, some that really impact my life, …" at bounding box center [886, 384] width 435 height 455
click at [864, 591] on textarea "I've had many important decisions in my life, some that really impact my life, …" at bounding box center [886, 384] width 435 height 455
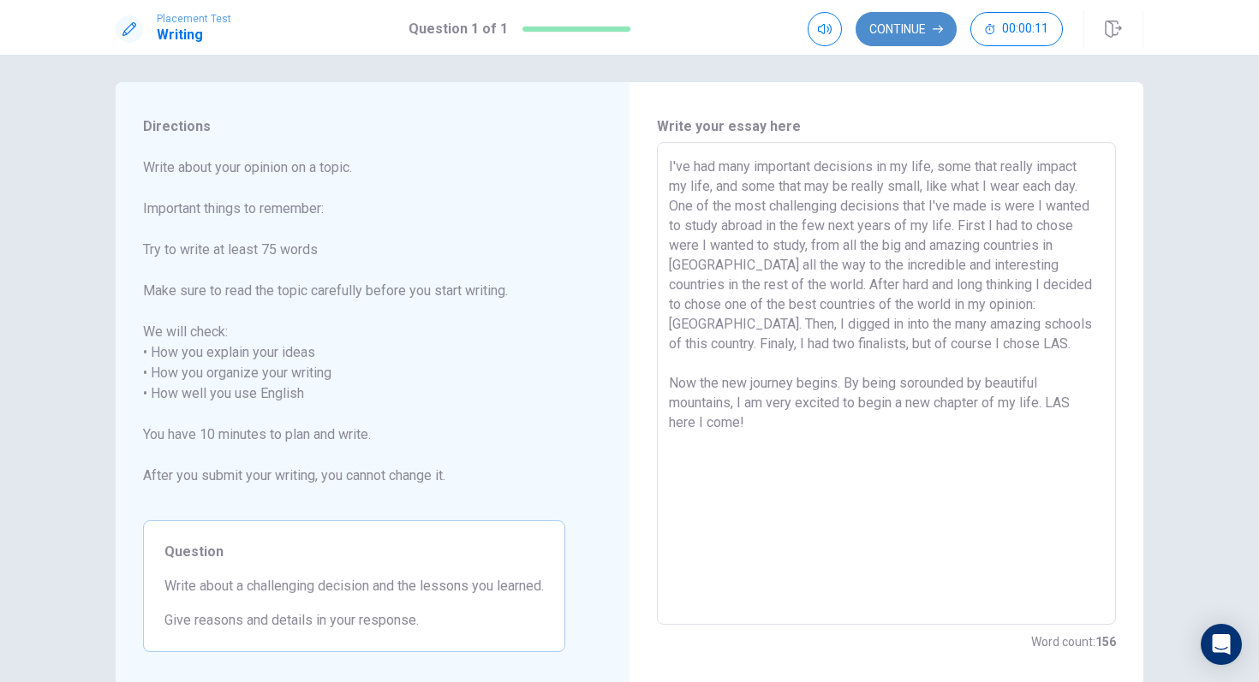
click at [925, 28] on button "Continue" at bounding box center [905, 29] width 101 height 34
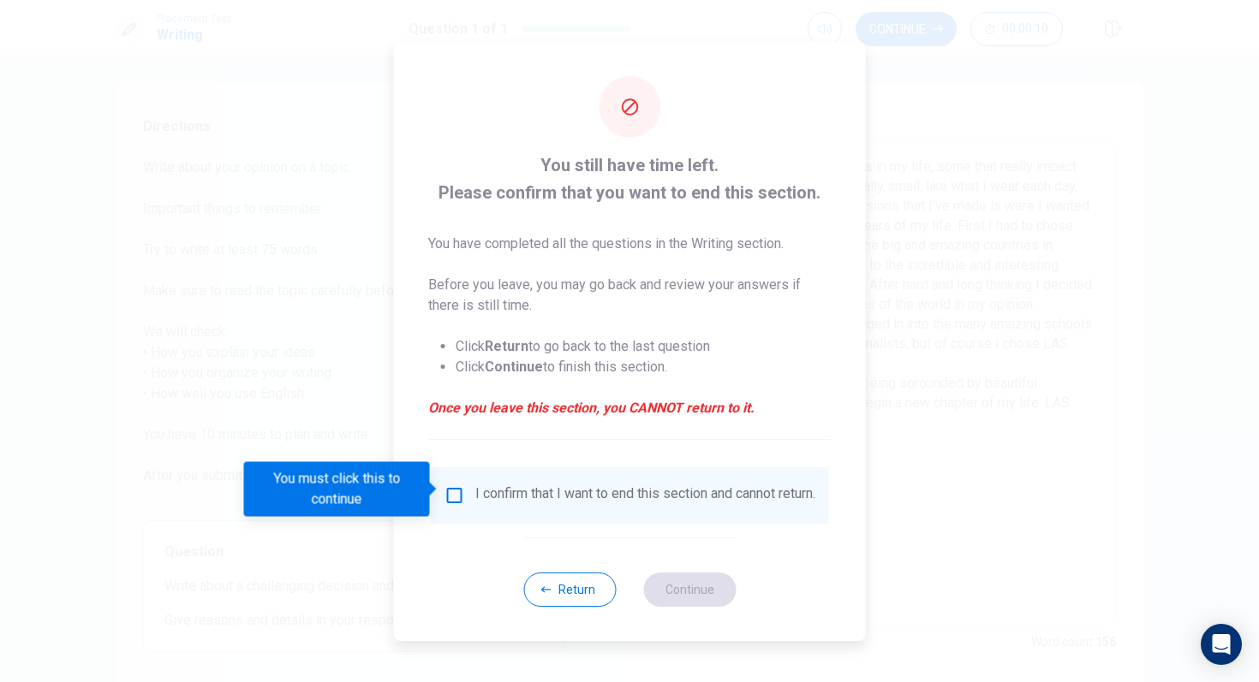
click at [445, 492] on input "You must click this to continue" at bounding box center [454, 496] width 21 height 21
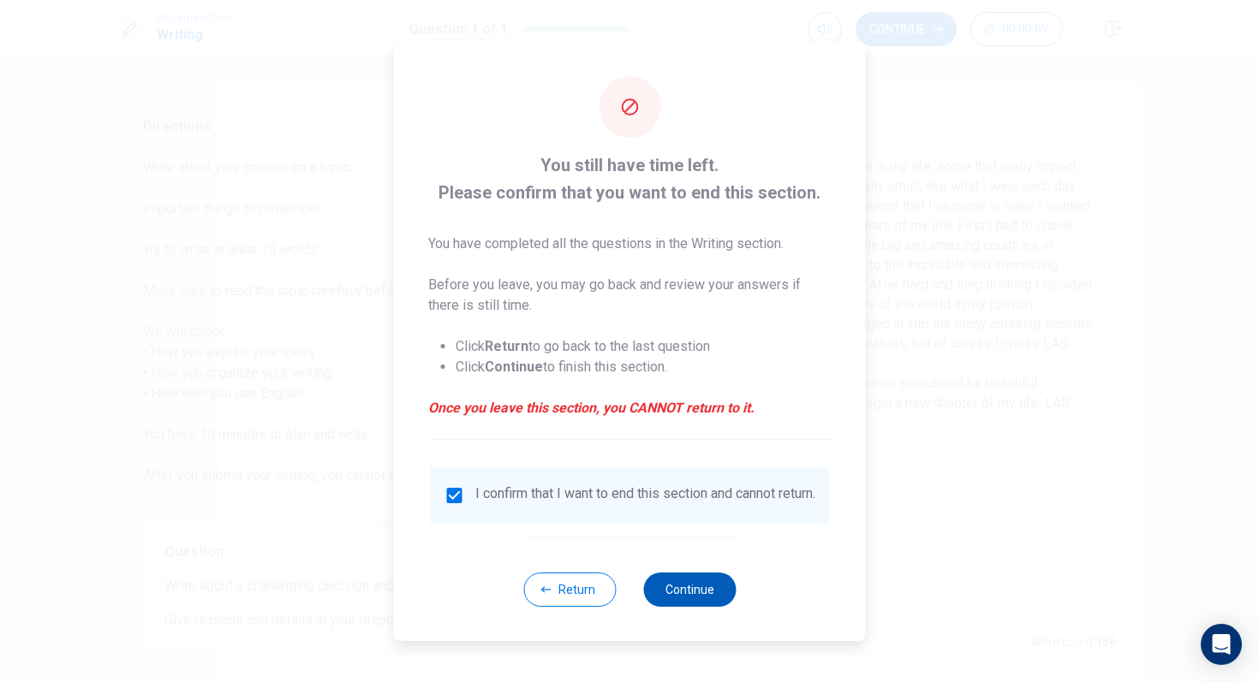
click at [708, 600] on button "Continue" at bounding box center [689, 590] width 92 height 34
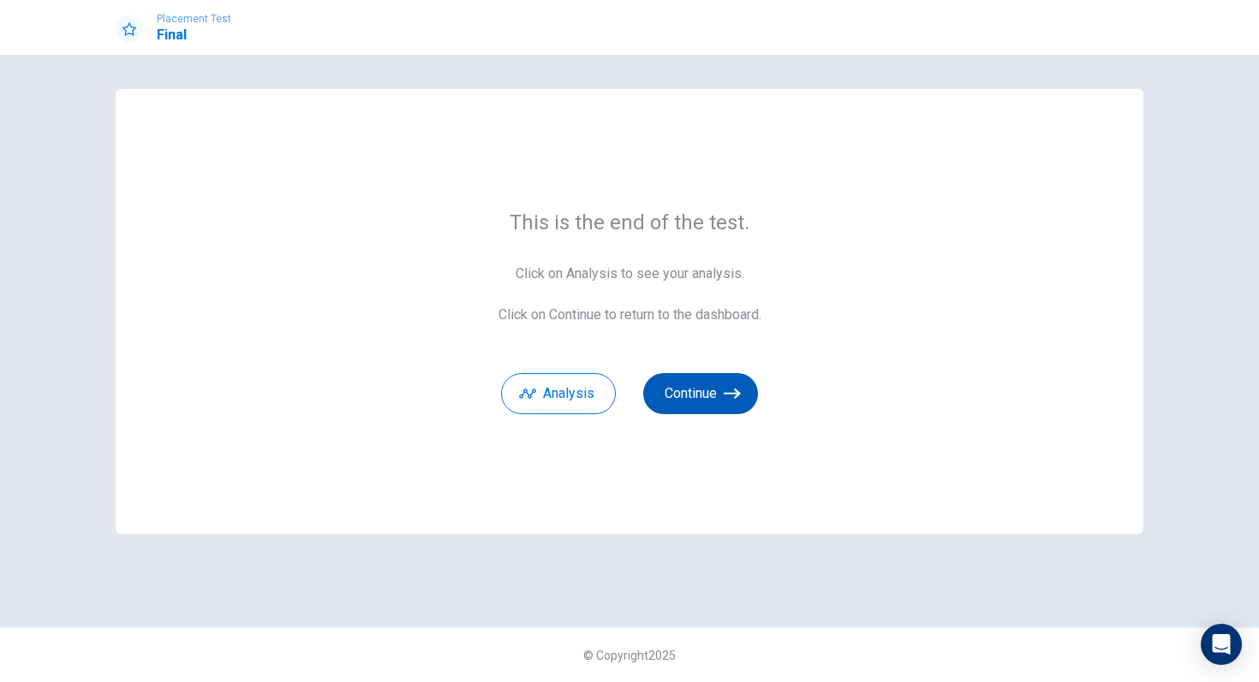
click at [711, 403] on button "Continue" at bounding box center [700, 393] width 115 height 41
